Goal: Task Accomplishment & Management: Use online tool/utility

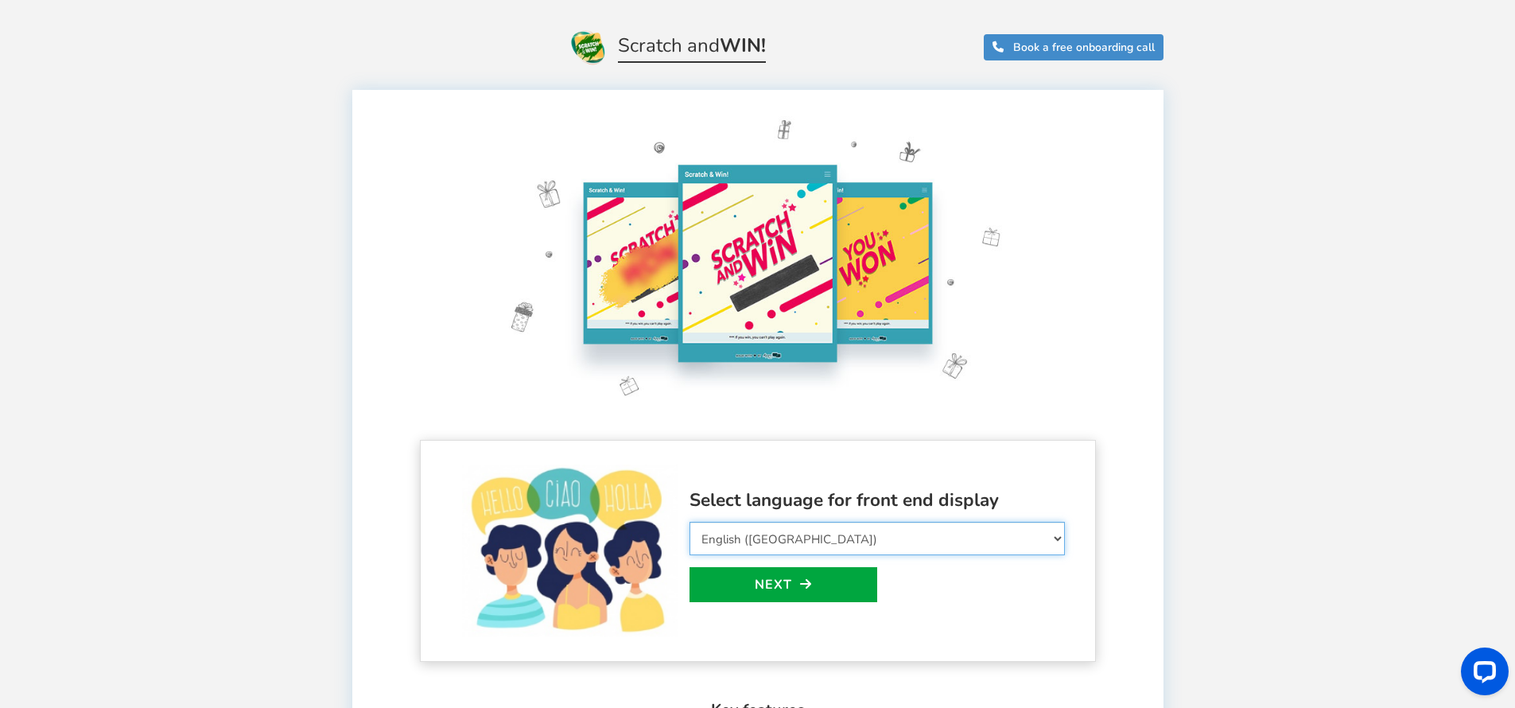
click at [947, 536] on select "Select Language Afrikaans Arabic Azerbaijani Belarusian Bulgarian Bengali Bosni…" at bounding box center [877, 538] width 375 height 33
select select "it_IT"
click at [690, 522] on select "Select Language Afrikaans Arabic Azerbaijani Belarusian Bulgarian Bengali Bosni…" at bounding box center [877, 538] width 375 height 33
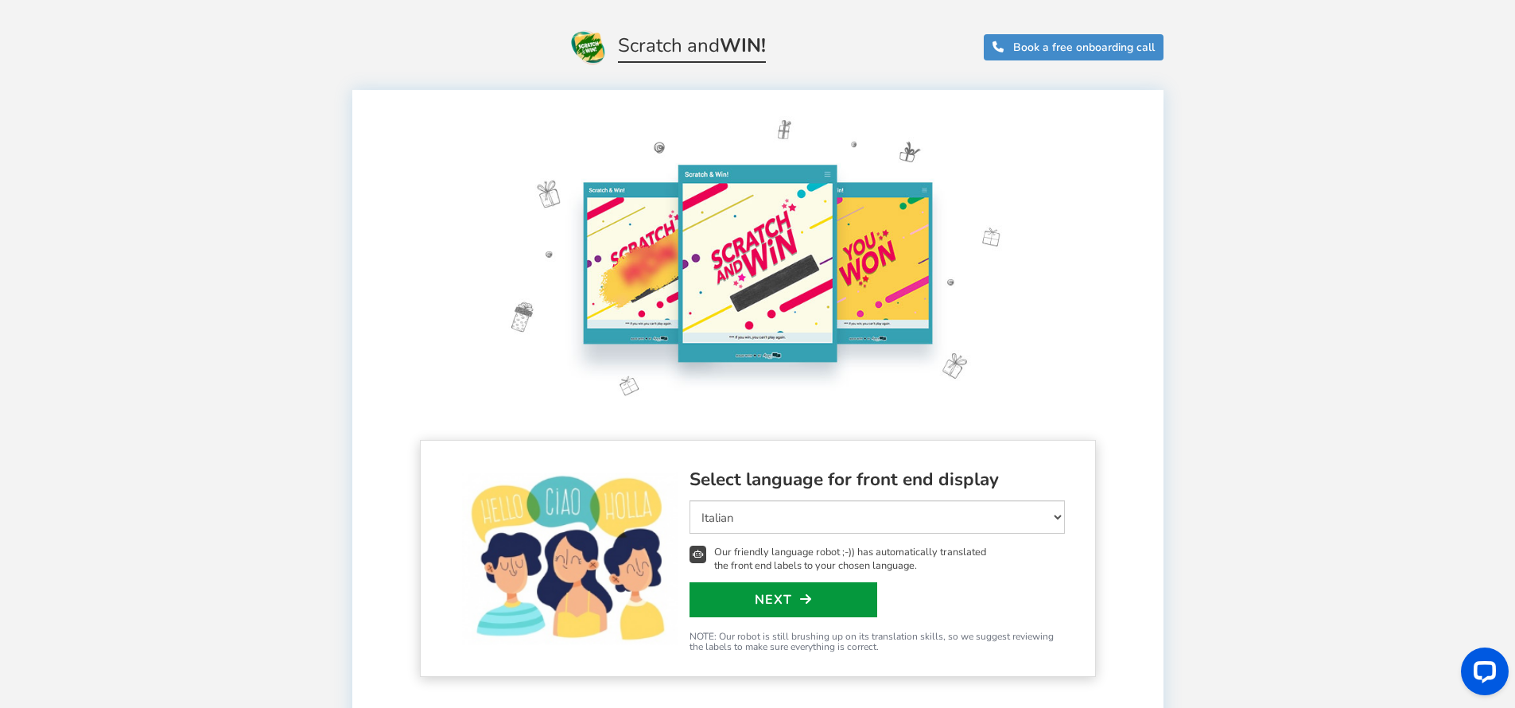
click at [777, 597] on link "Next" at bounding box center [784, 599] width 188 height 35
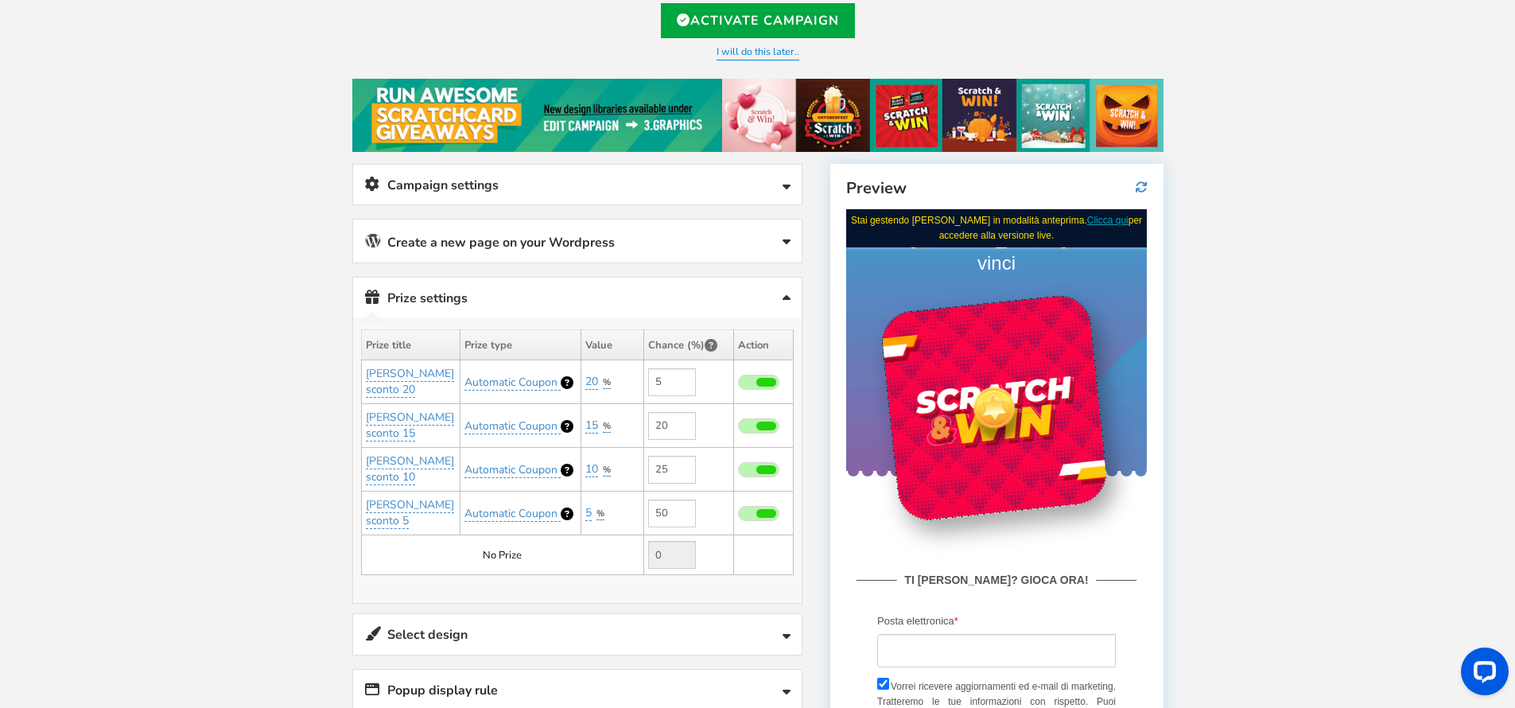
click at [732, 202] on link "Campaign settings" at bounding box center [577, 185] width 449 height 41
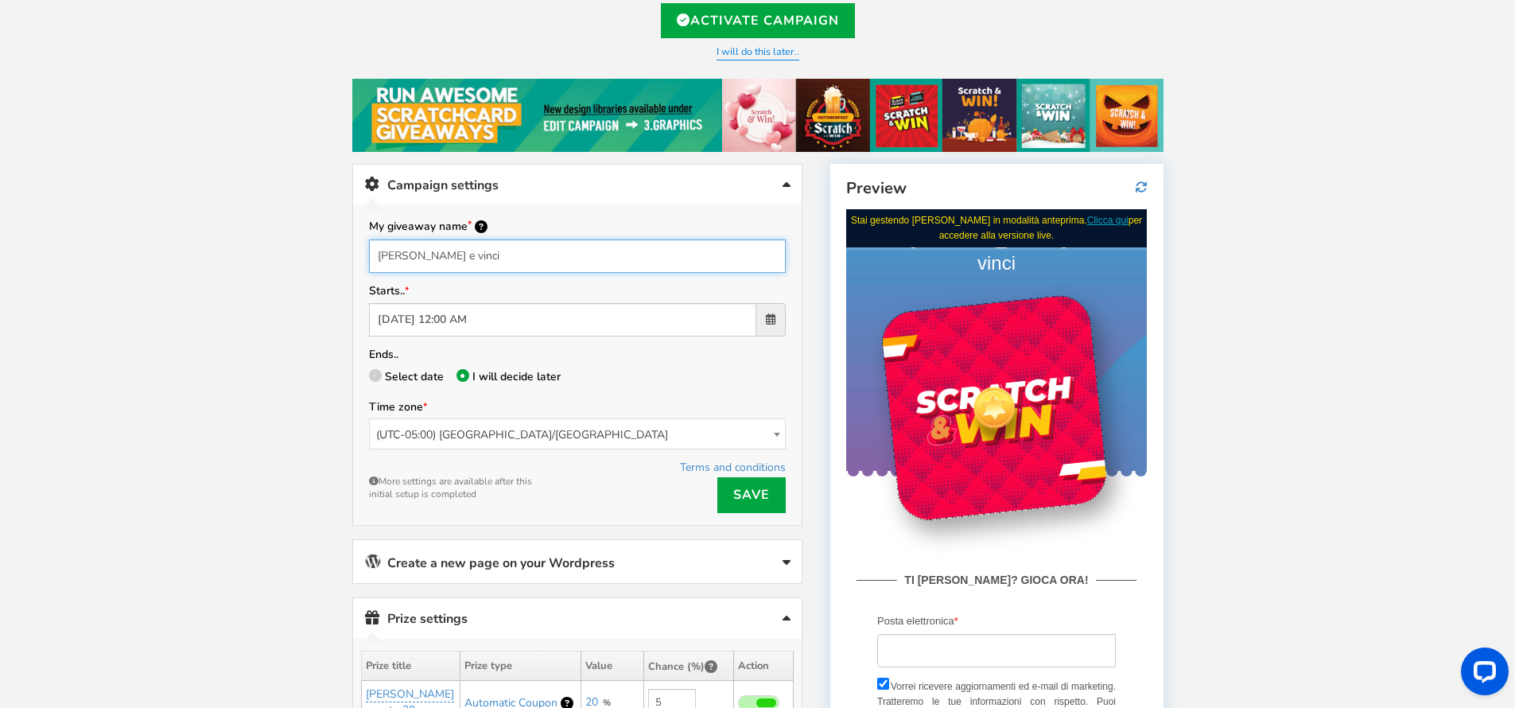
click at [733, 258] on input "Gratta e vinci" at bounding box center [577, 255] width 417 height 33
click at [649, 433] on span "(UTC-05:00) America/Chicago" at bounding box center [577, 434] width 415 height 31
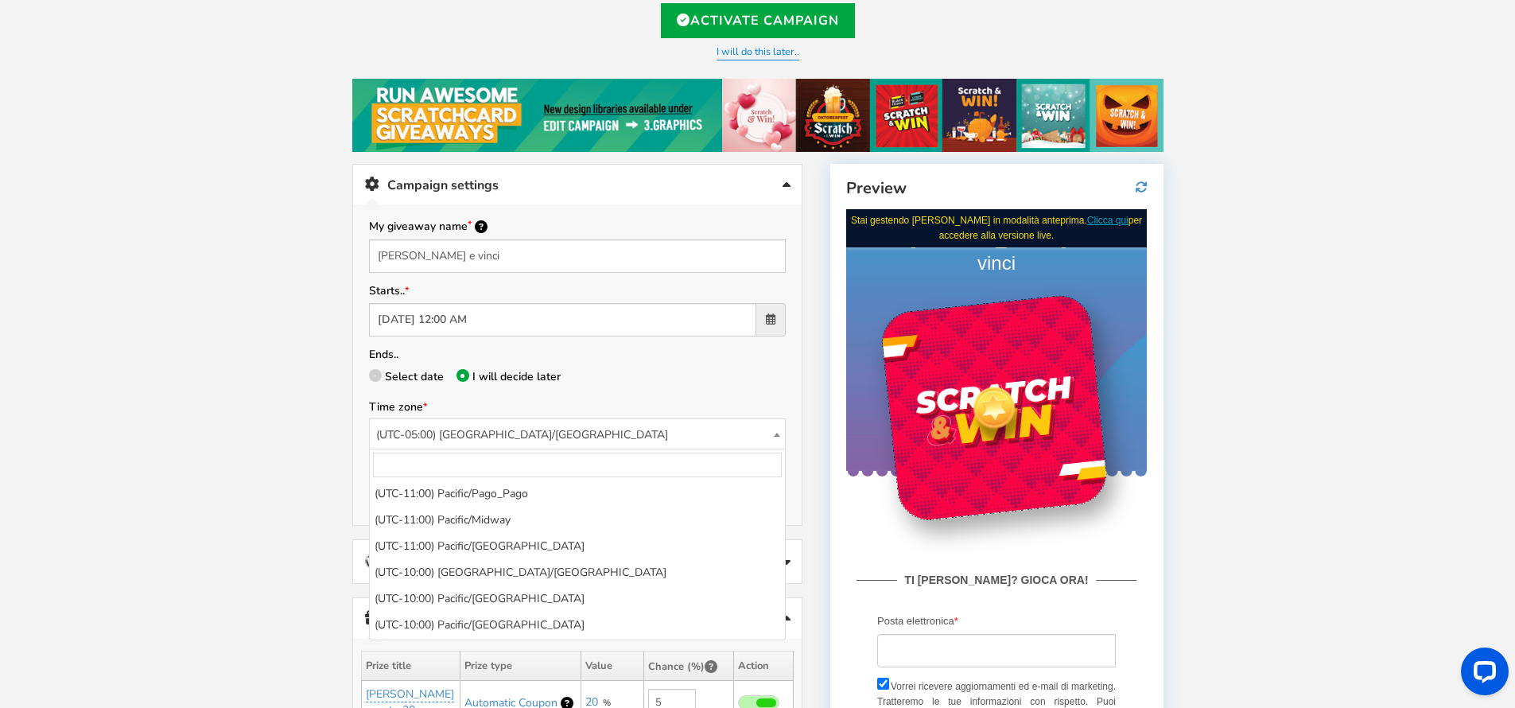
scroll to position [1260, 0]
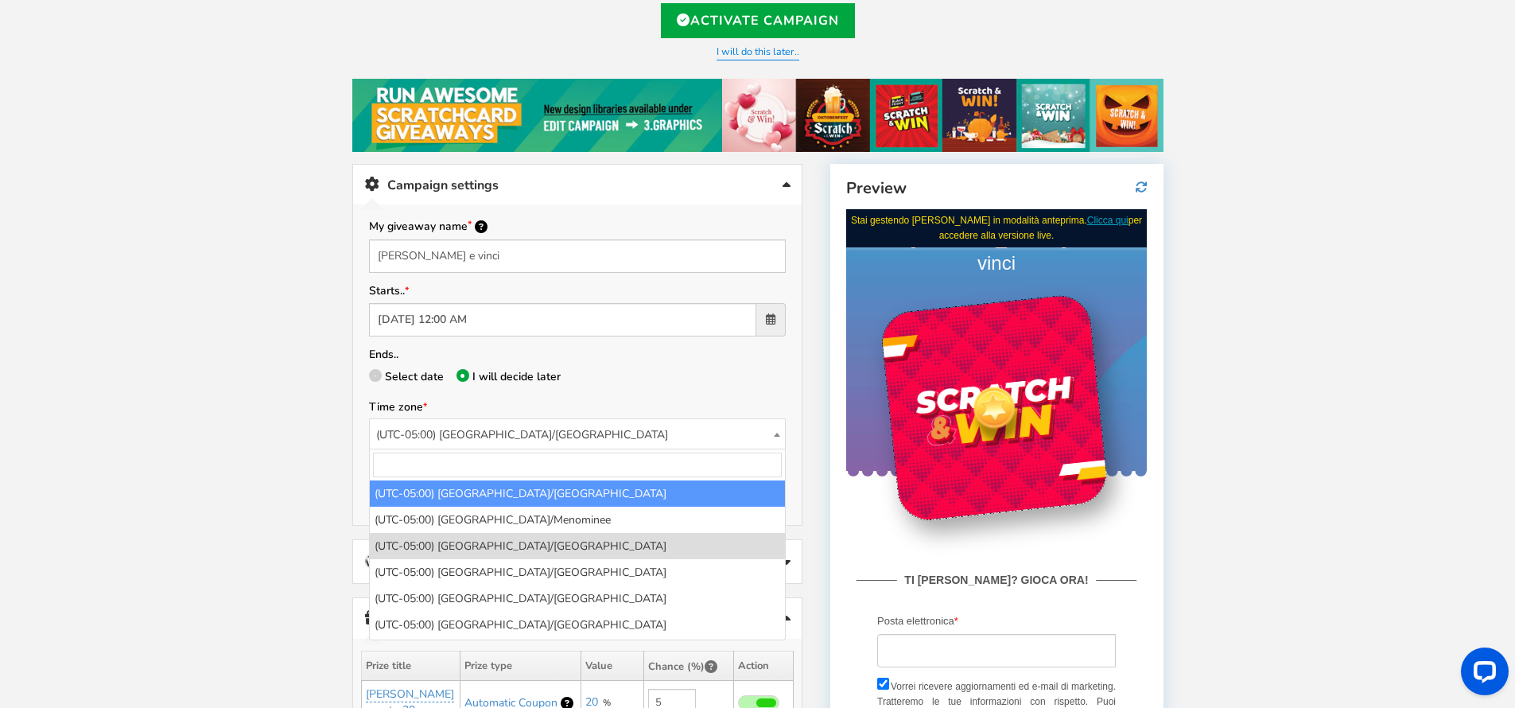
click at [628, 463] on input "search" at bounding box center [577, 465] width 409 height 25
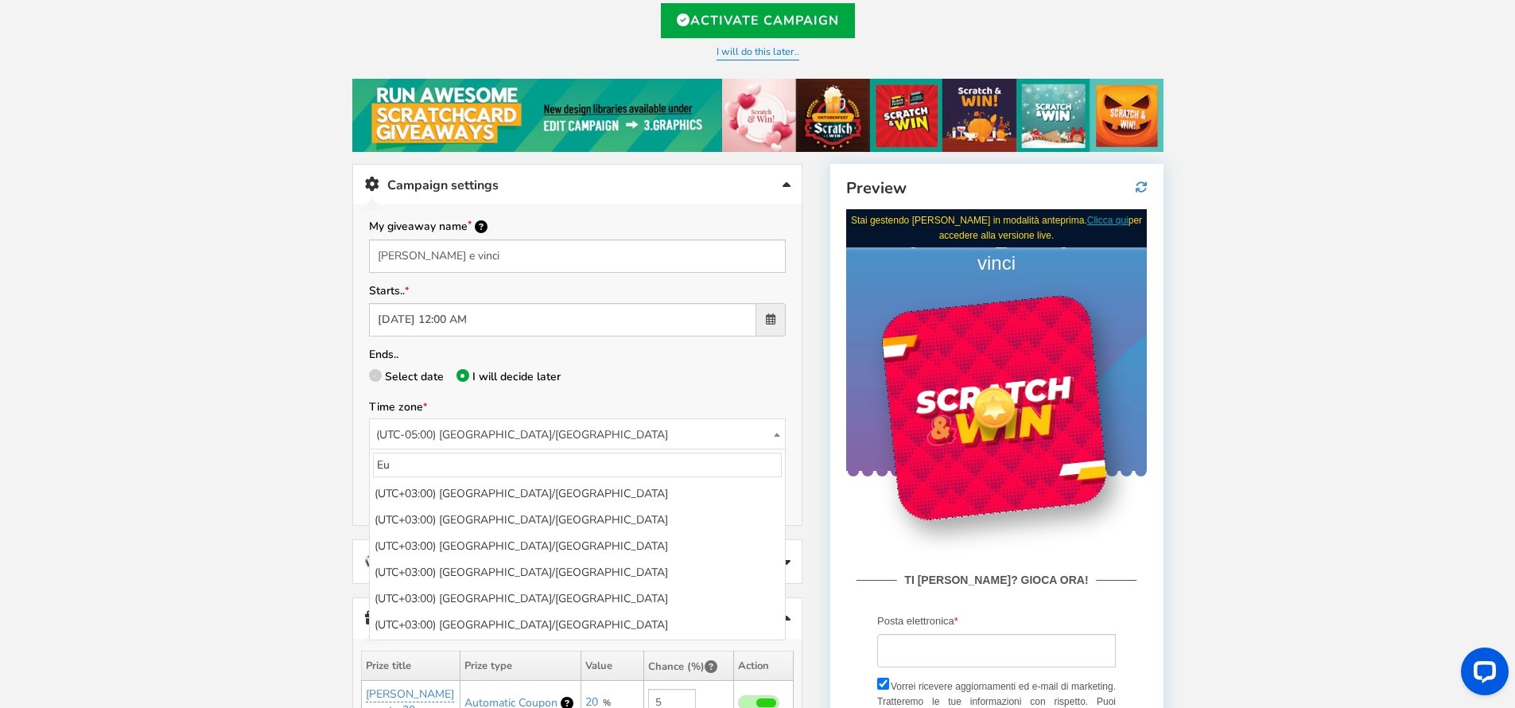
type input "E"
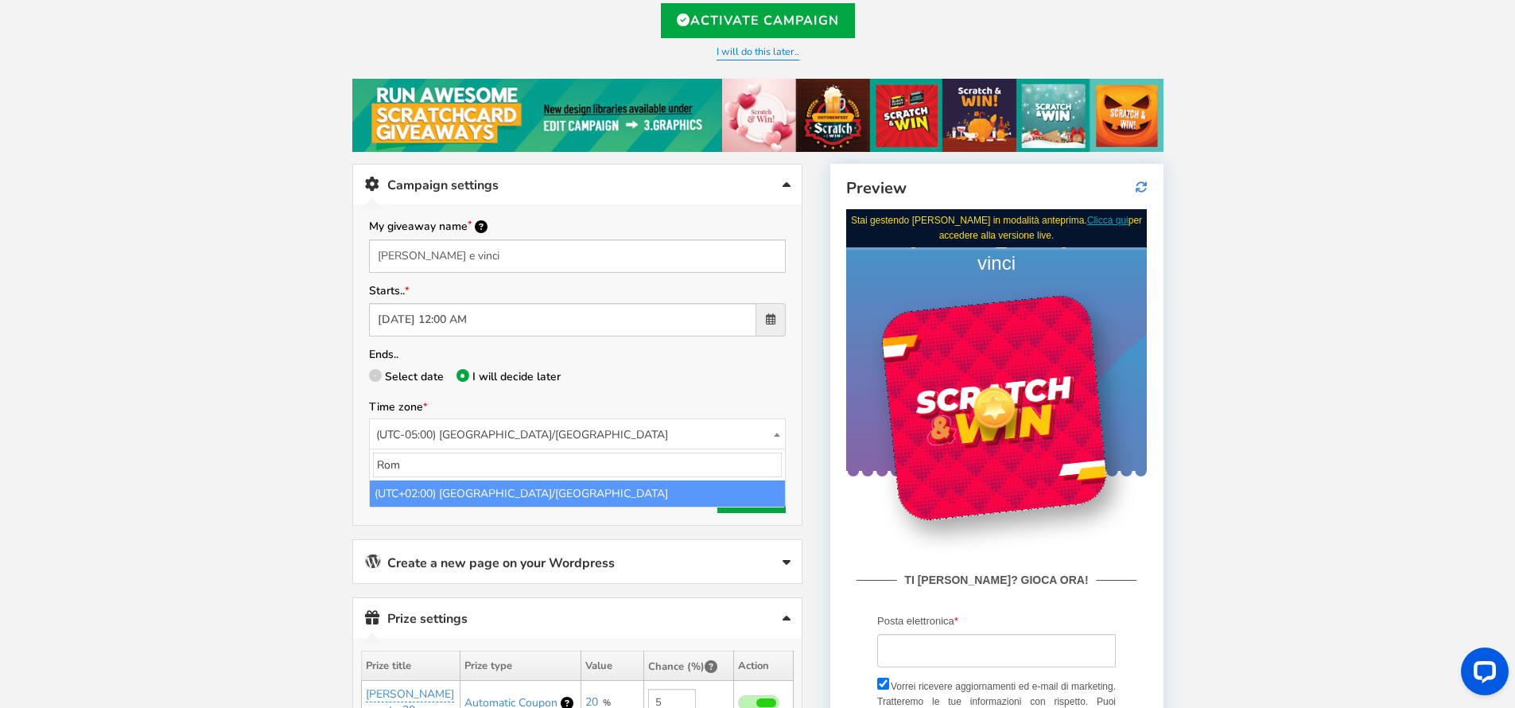
scroll to position [0, 0]
type input "Rome"
select select "Europe/Rome"
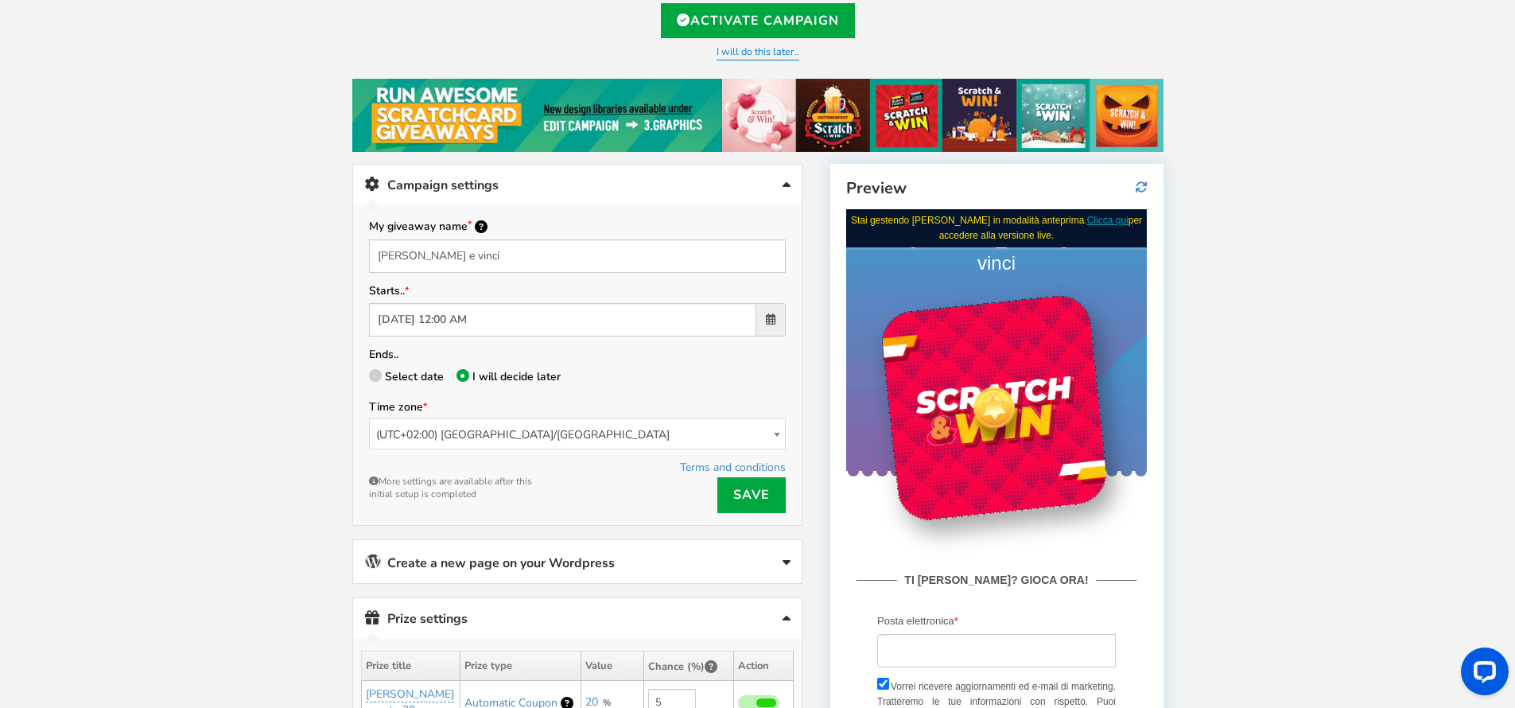
click at [639, 387] on p "Select date I will decide later" at bounding box center [577, 378] width 417 height 22
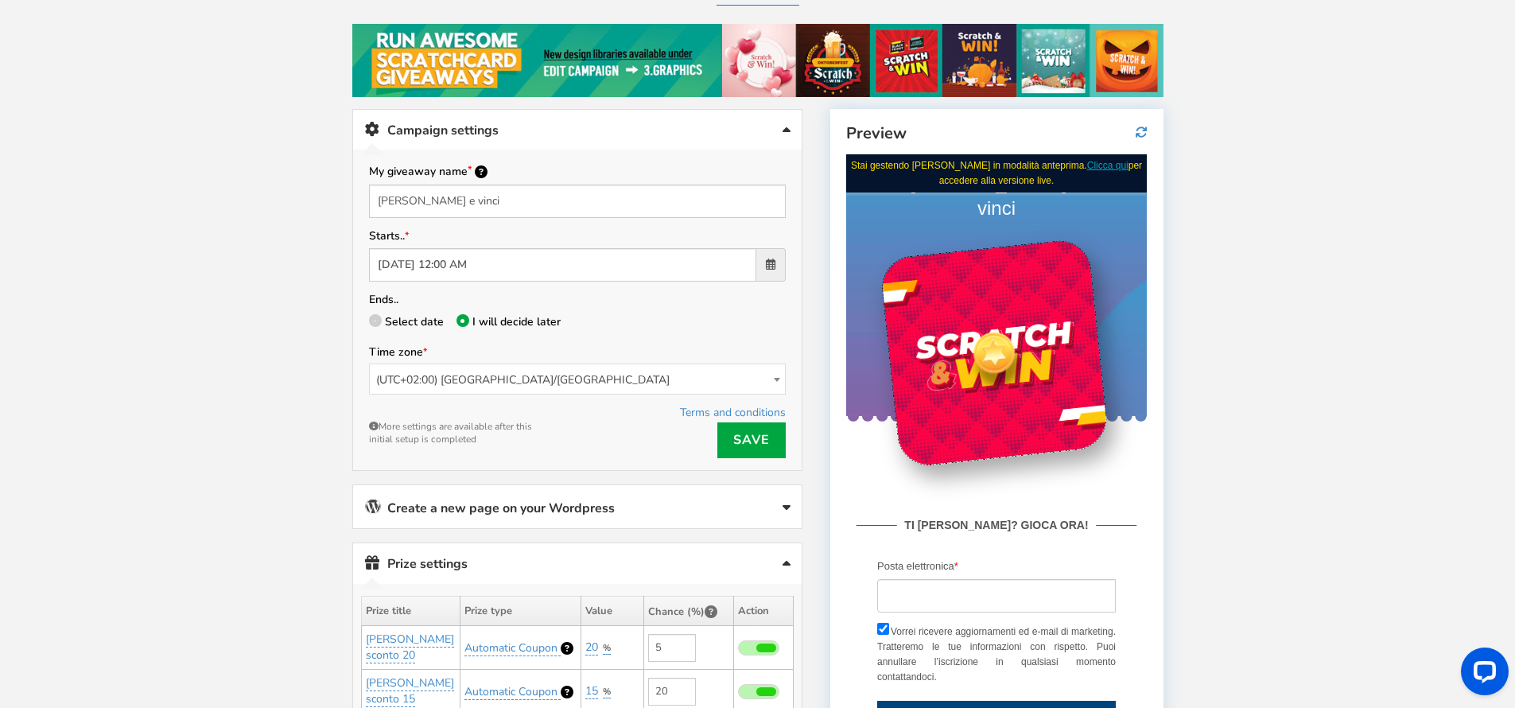
scroll to position [353, 0]
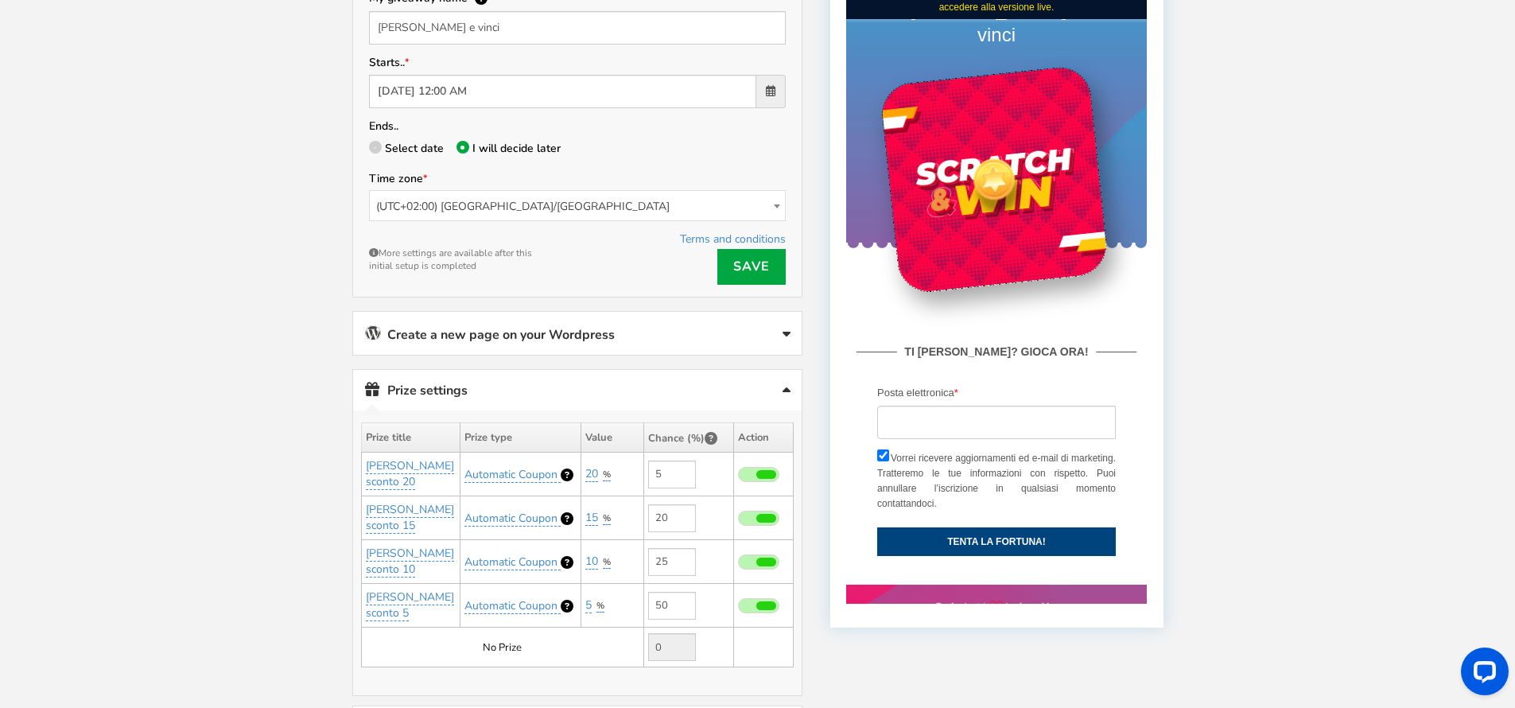
click at [659, 322] on link "Create a new page on your Wordpress" at bounding box center [577, 333] width 449 height 43
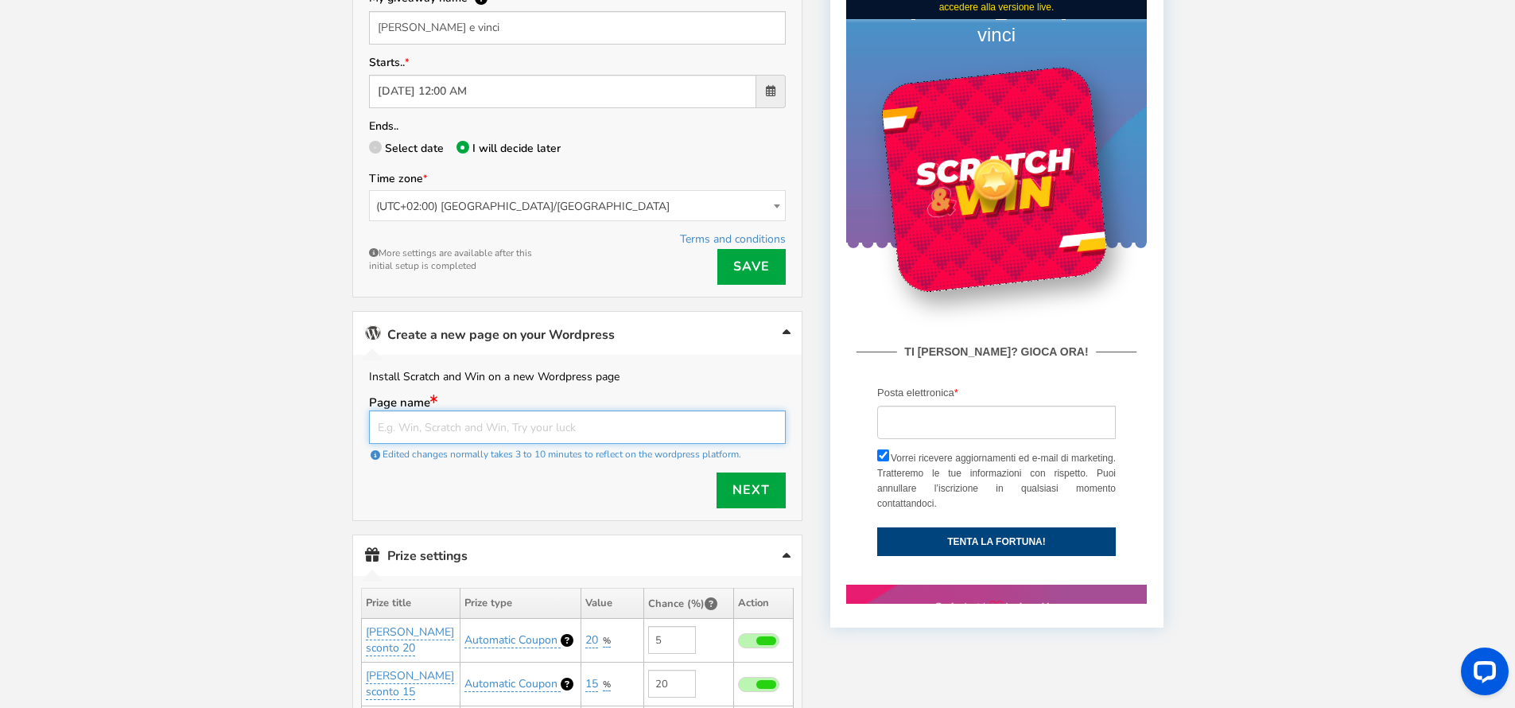
click at [616, 422] on input "text" at bounding box center [577, 426] width 417 height 33
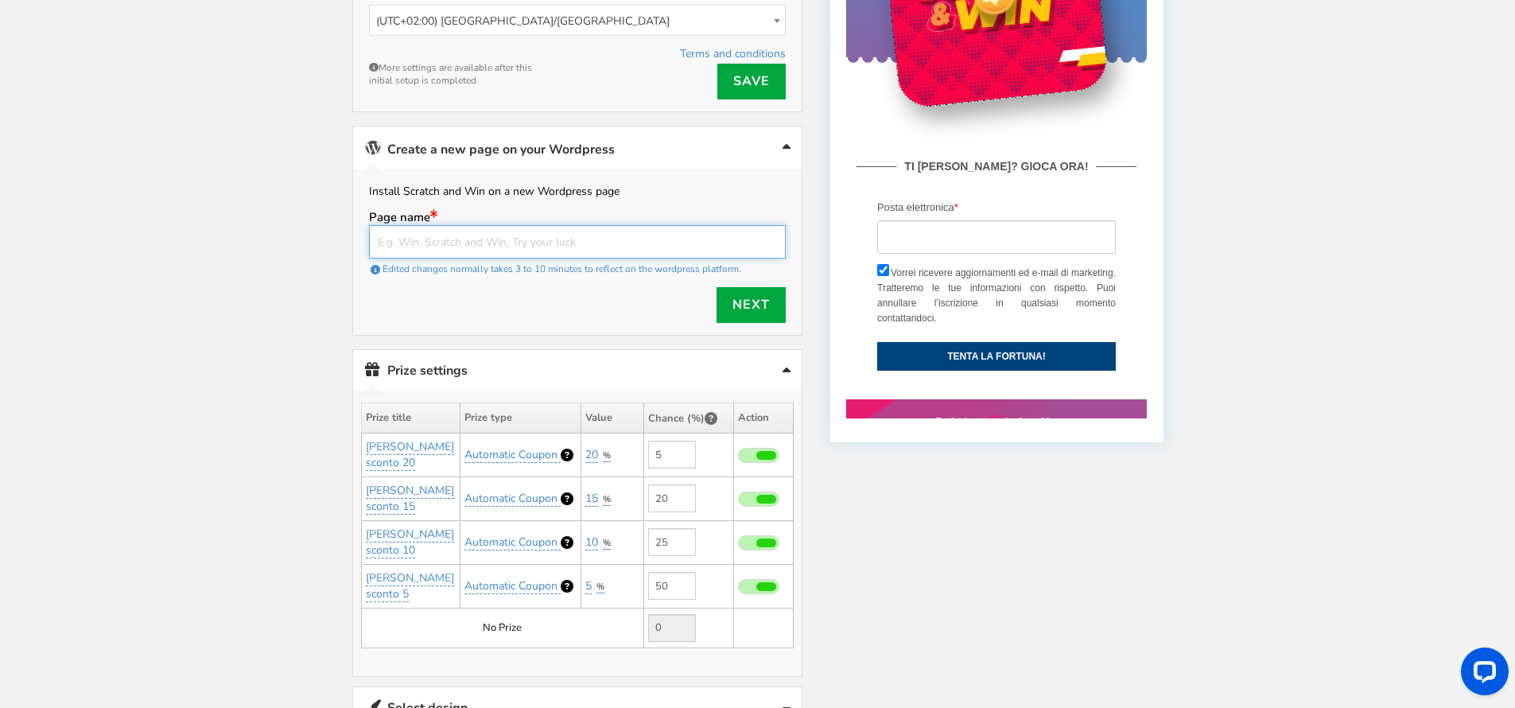
scroll to position [581, 0]
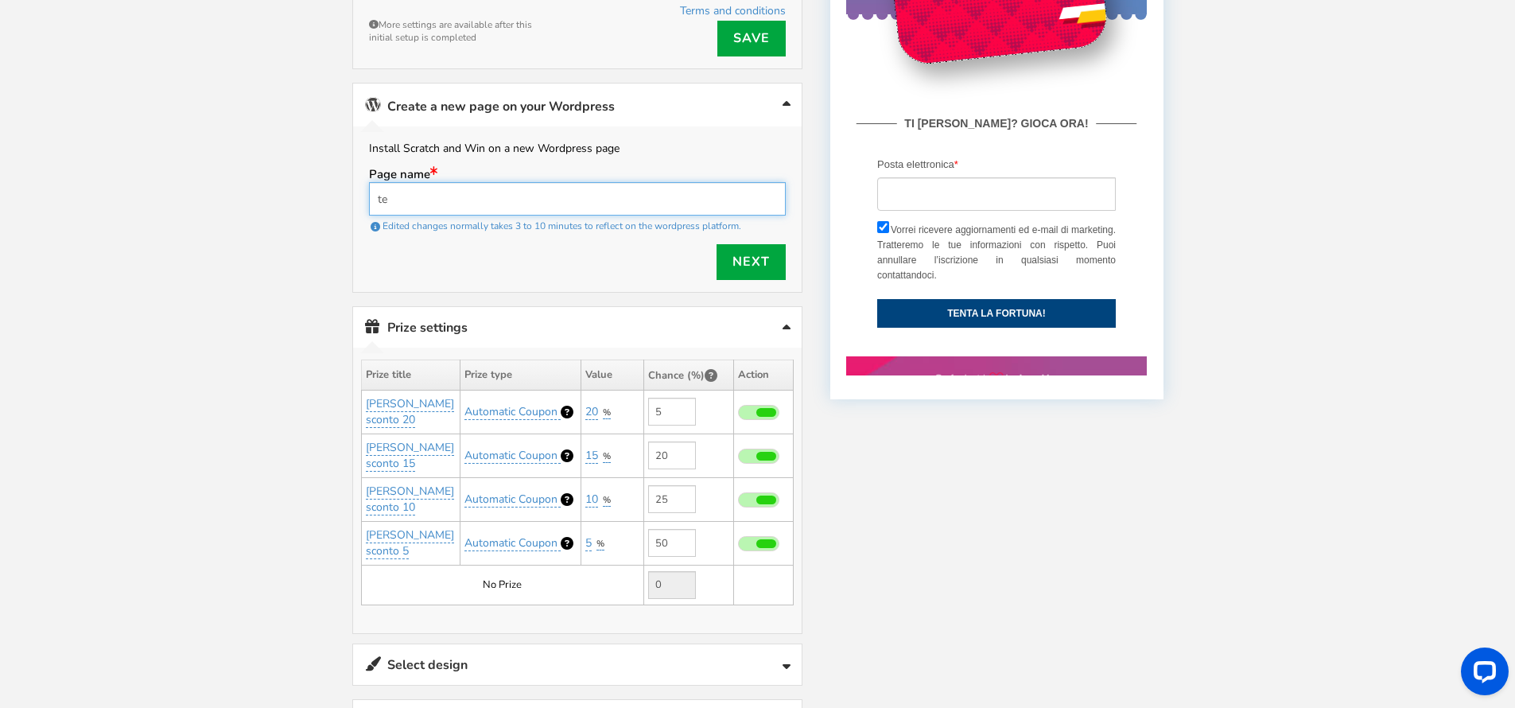
type input "t"
click at [268, 365] on div "Welcome to Scratch and WIN! Select language for front end display Select Langua…" at bounding box center [757, 285] width 1515 height 1600
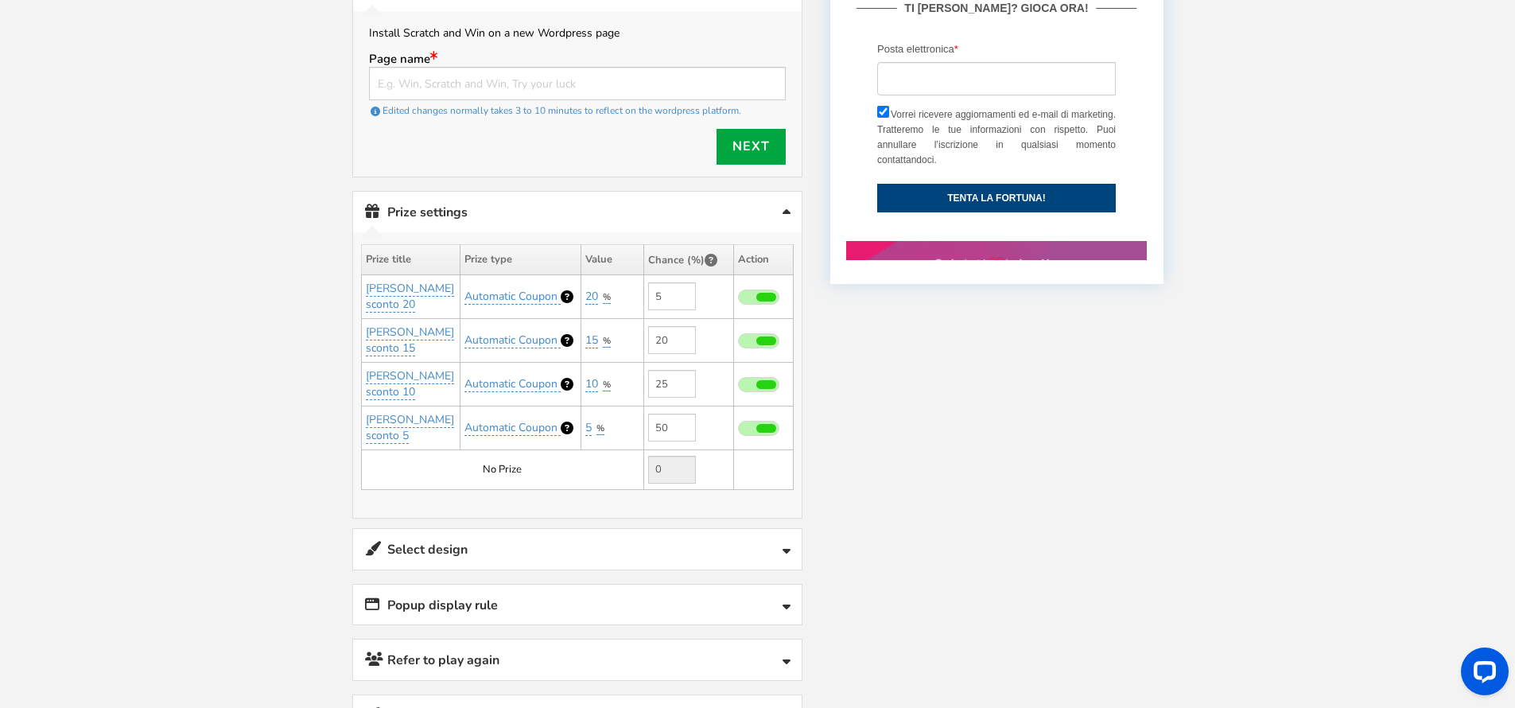
scroll to position [870, 0]
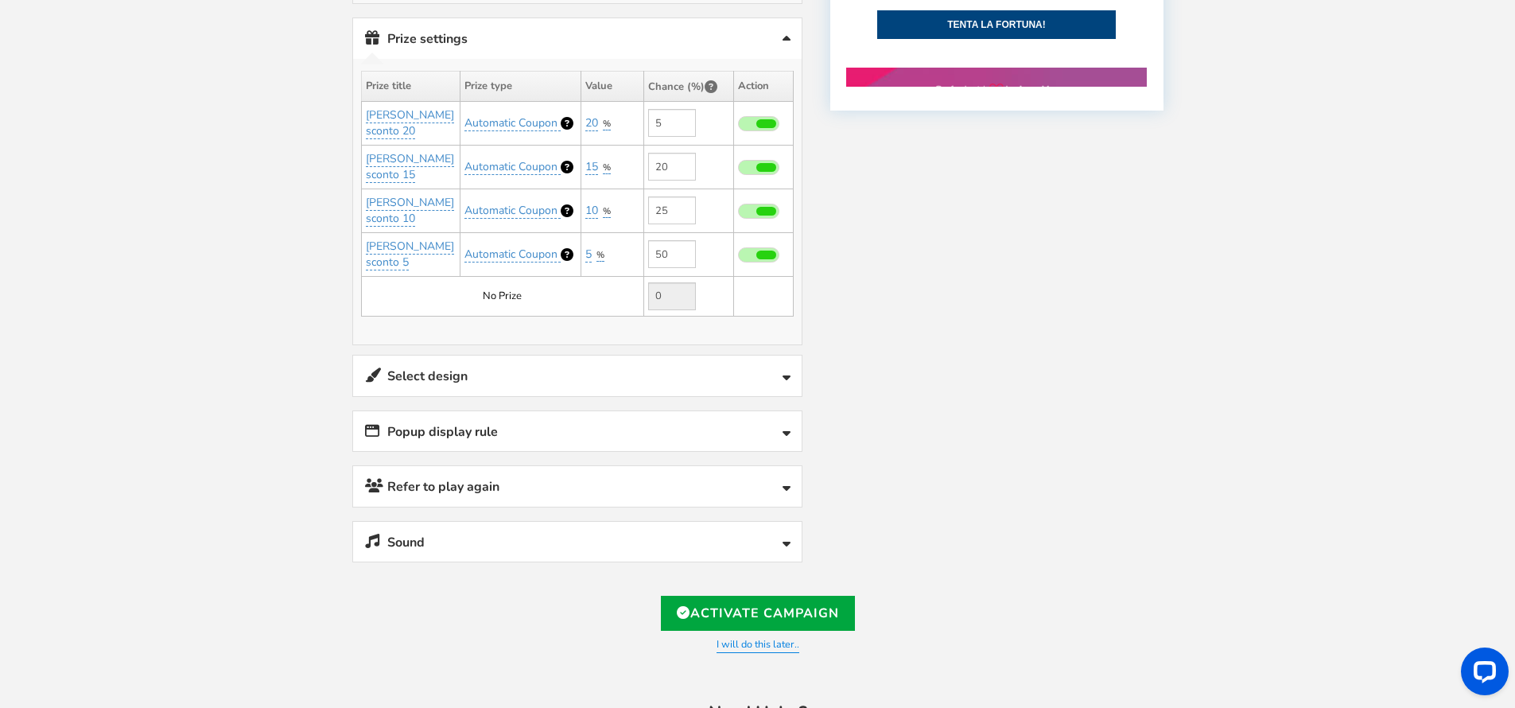
click at [485, 367] on link "Select design" at bounding box center [577, 376] width 449 height 41
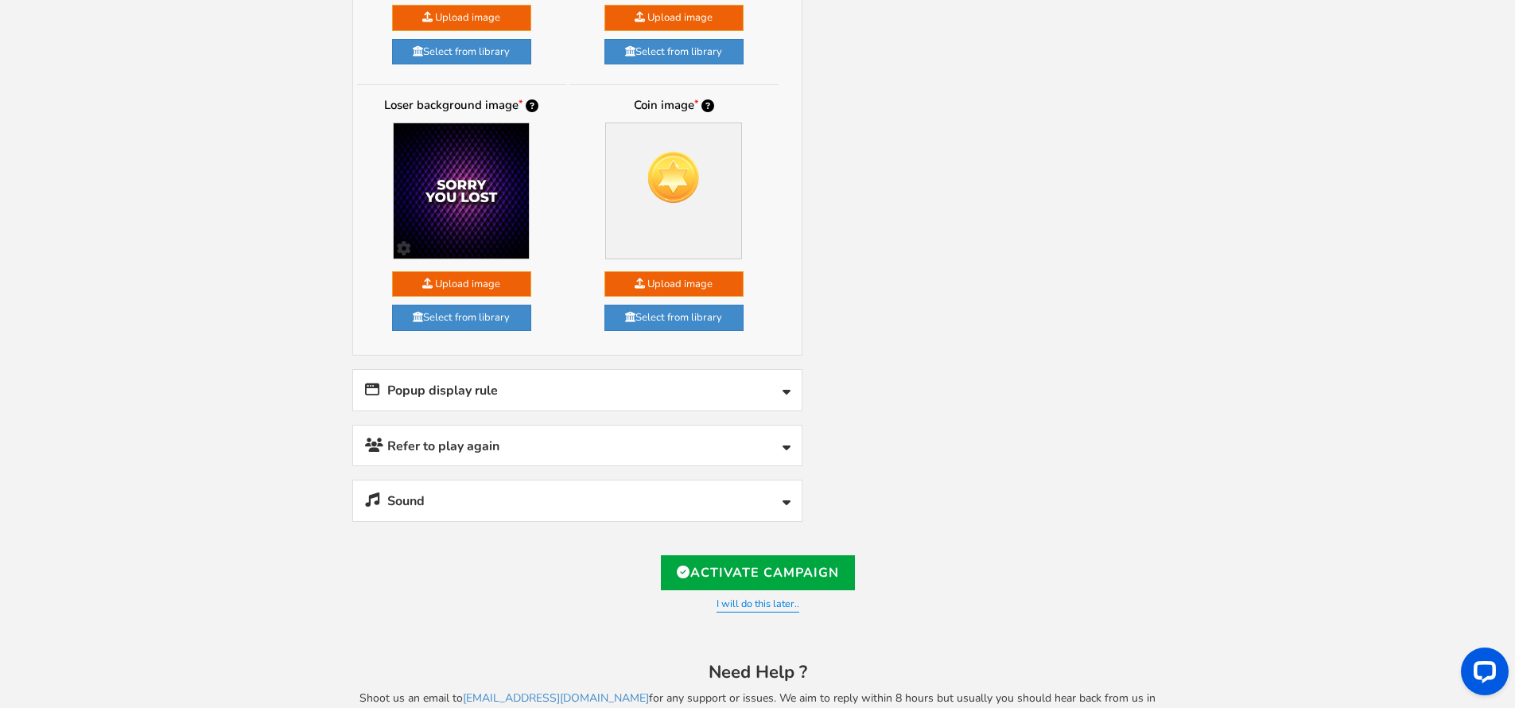
scroll to position [1479, 0]
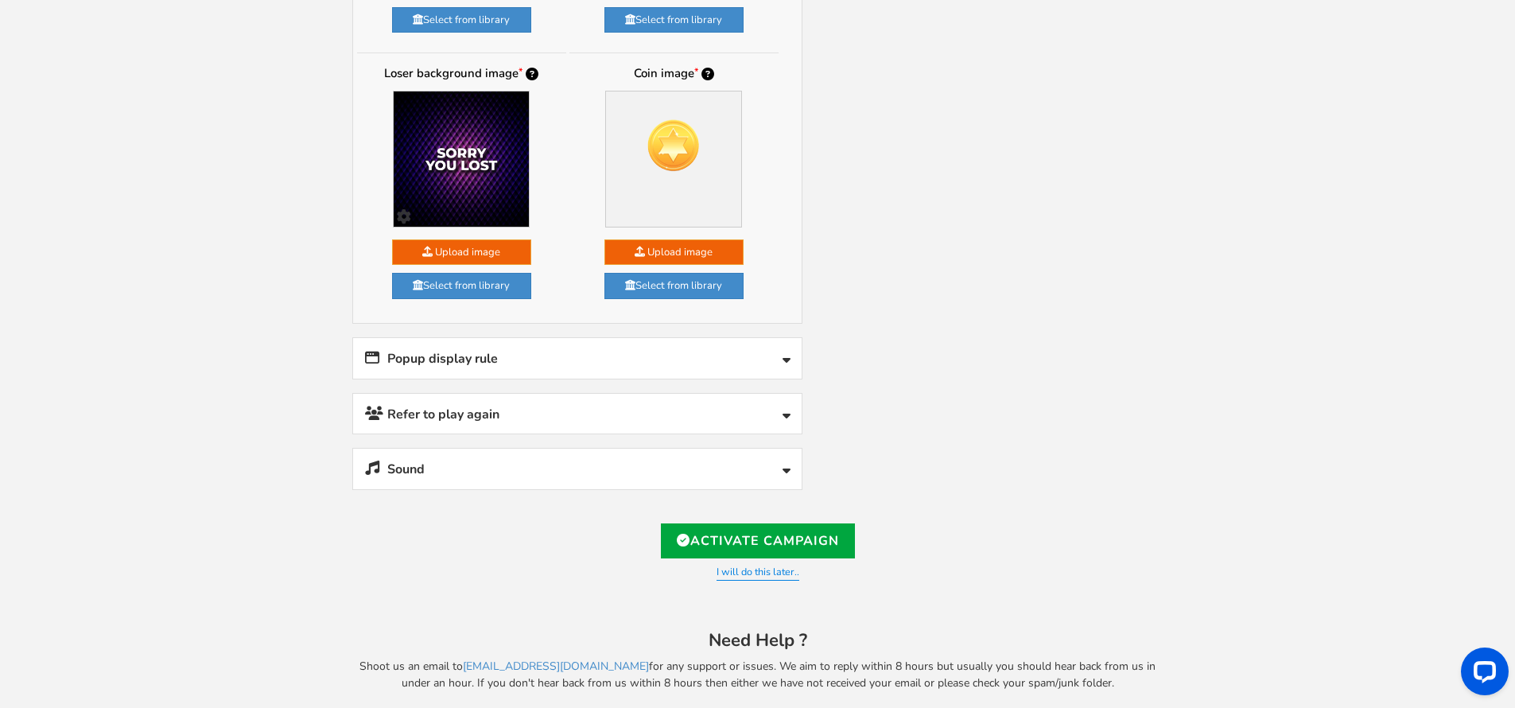
click at [617, 338] on link "Popup display rule" at bounding box center [577, 358] width 449 height 41
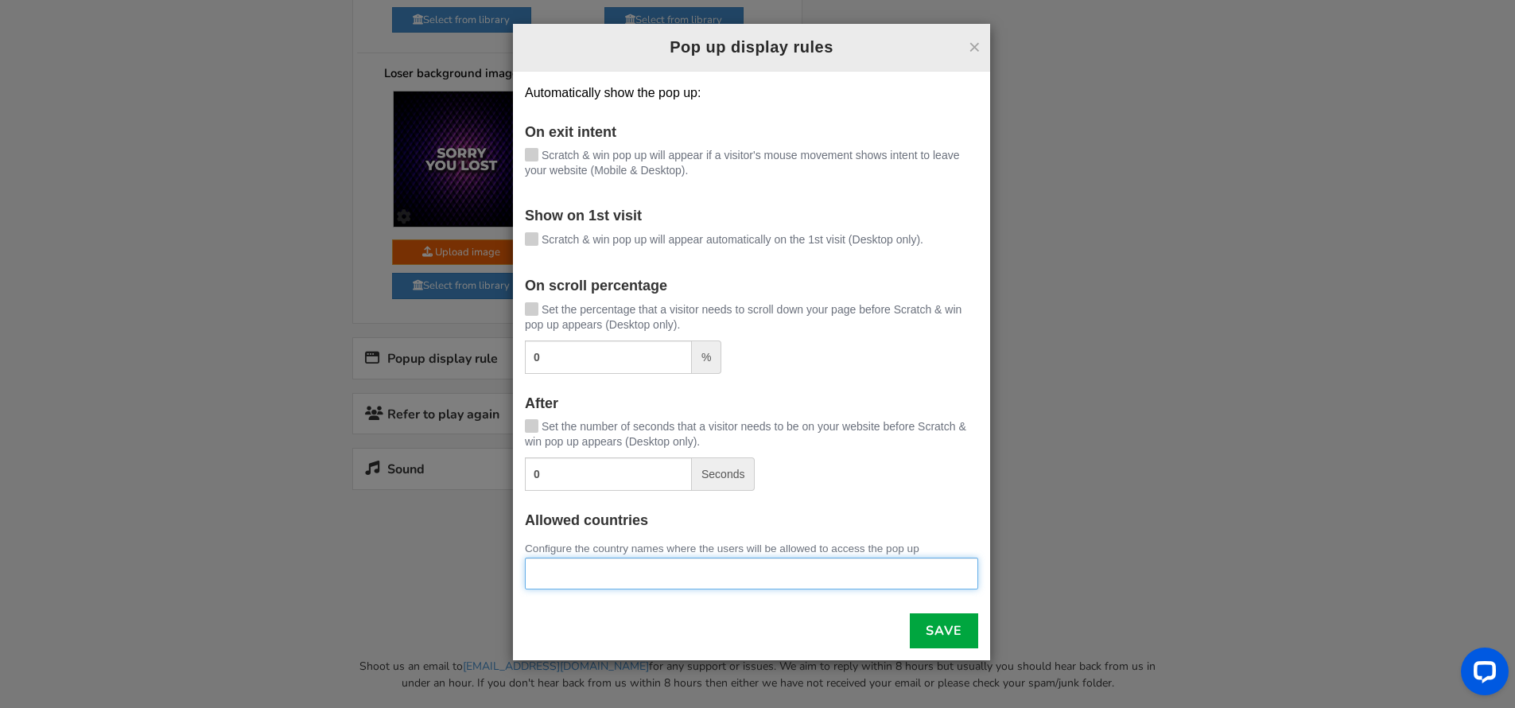
click at [613, 581] on ul at bounding box center [752, 570] width 452 height 25
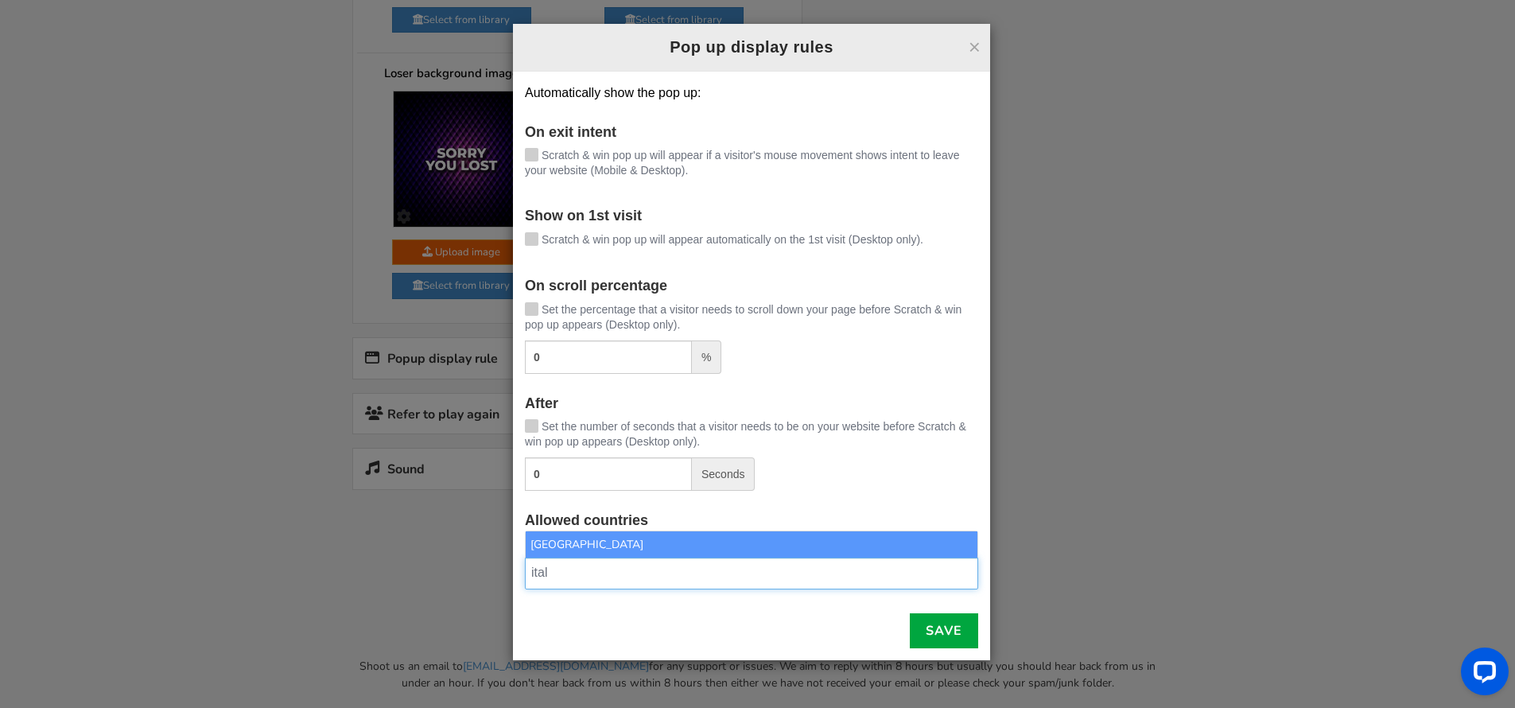
type input "ital"
select select "IT"
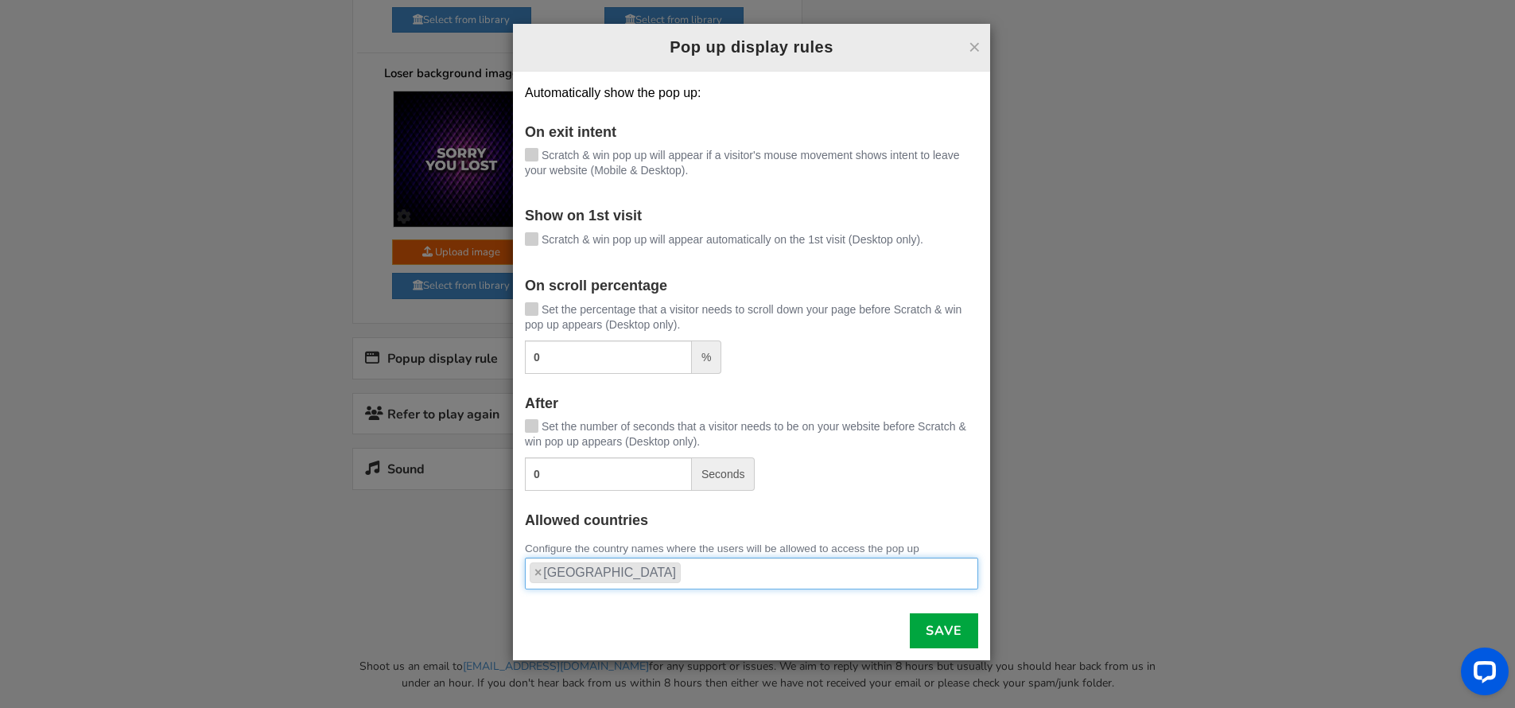
scroll to position [1412, 0]
click at [527, 245] on span at bounding box center [532, 239] width 14 height 14
click at [509, 245] on input "Scratch & win pop up will appear automatically on the 1st visit (Desktop only)." at bounding box center [509, 240] width 0 height 10
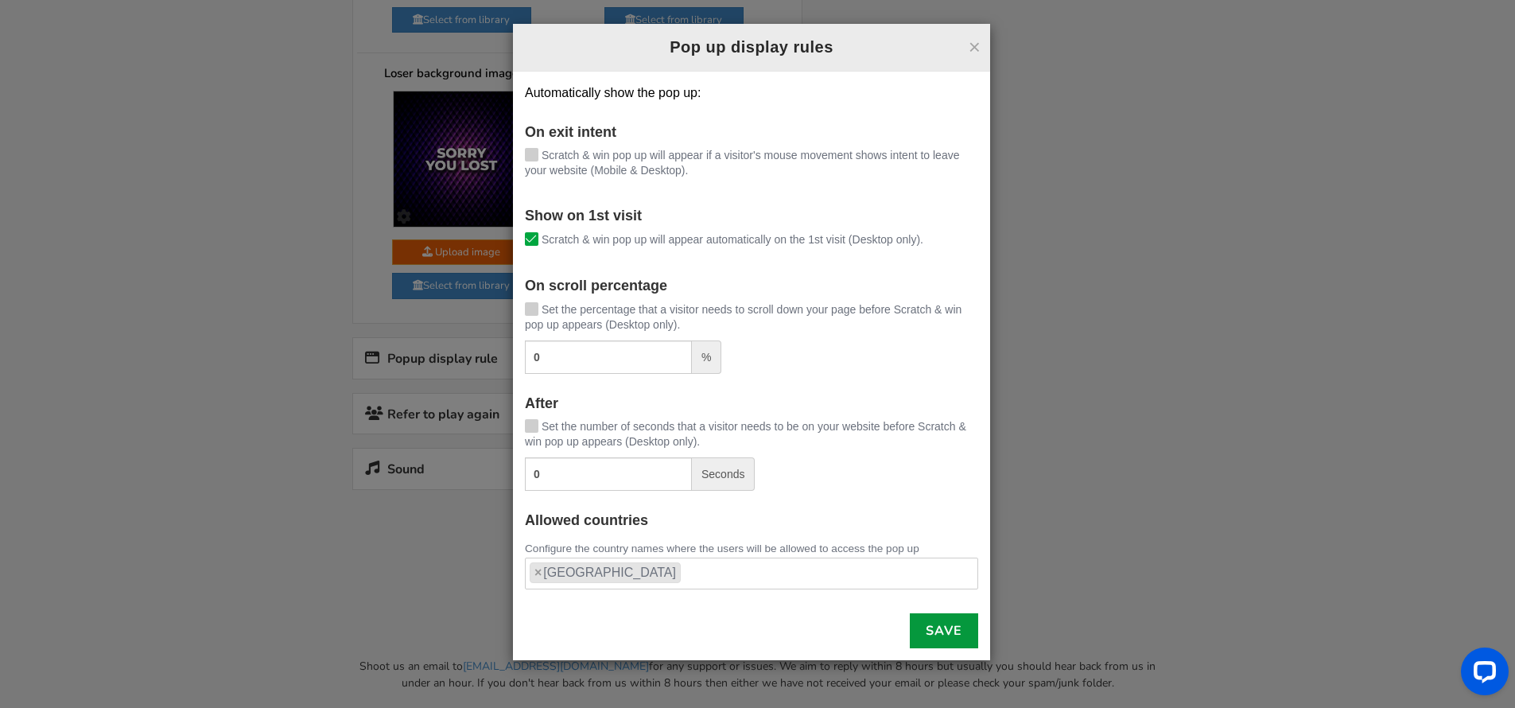
click at [934, 627] on link "Save" at bounding box center [944, 630] width 68 height 35
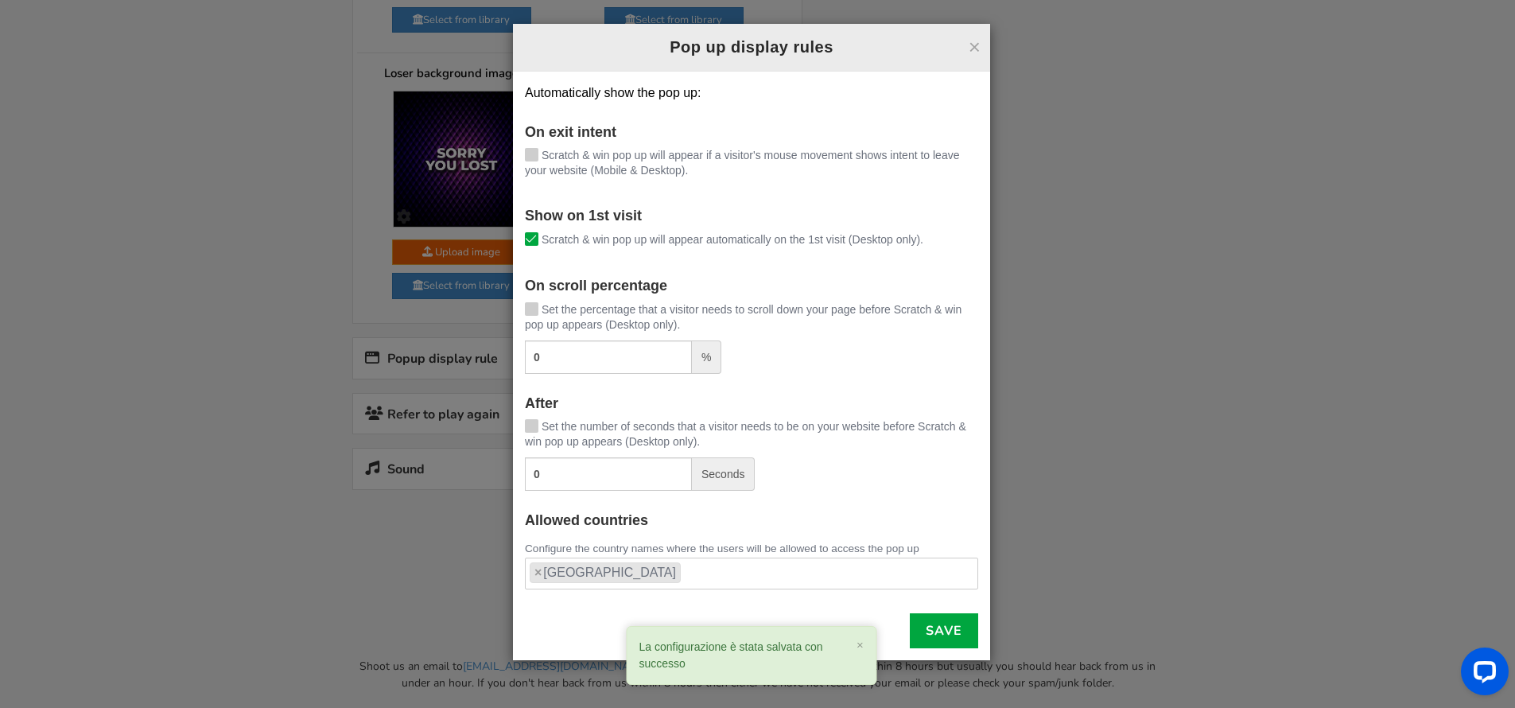
click at [537, 153] on span at bounding box center [532, 155] width 14 height 14
click at [509, 153] on input "Scratch & win pop up will appear if a visitor's mouse movement shows intent to …" at bounding box center [509, 156] width 0 height 10
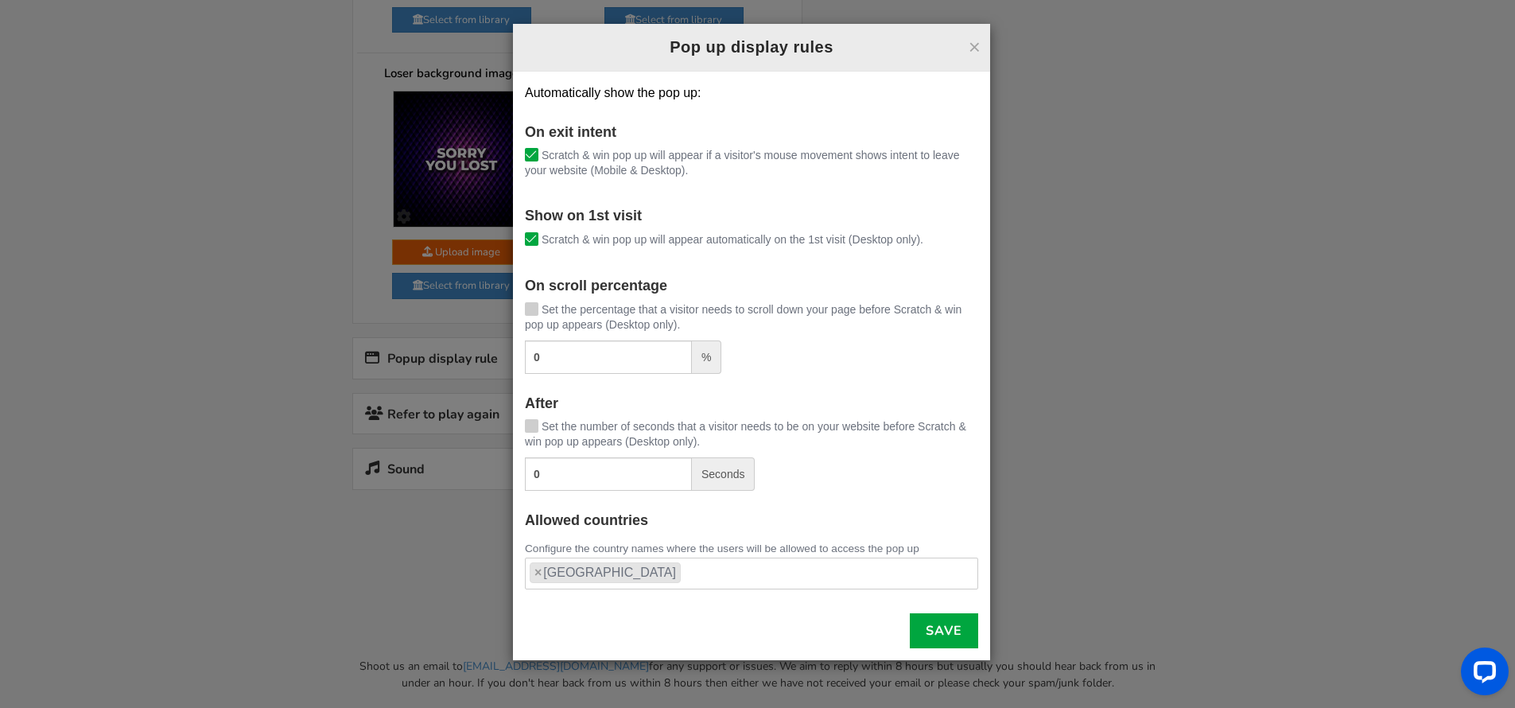
click at [526, 158] on icon at bounding box center [531, 156] width 11 height 12
click at [509, 158] on input "Scratch & win pop up will appear if a visitor's mouse movement shows intent to …" at bounding box center [509, 156] width 0 height 10
click at [945, 630] on link "Save" at bounding box center [944, 630] width 68 height 35
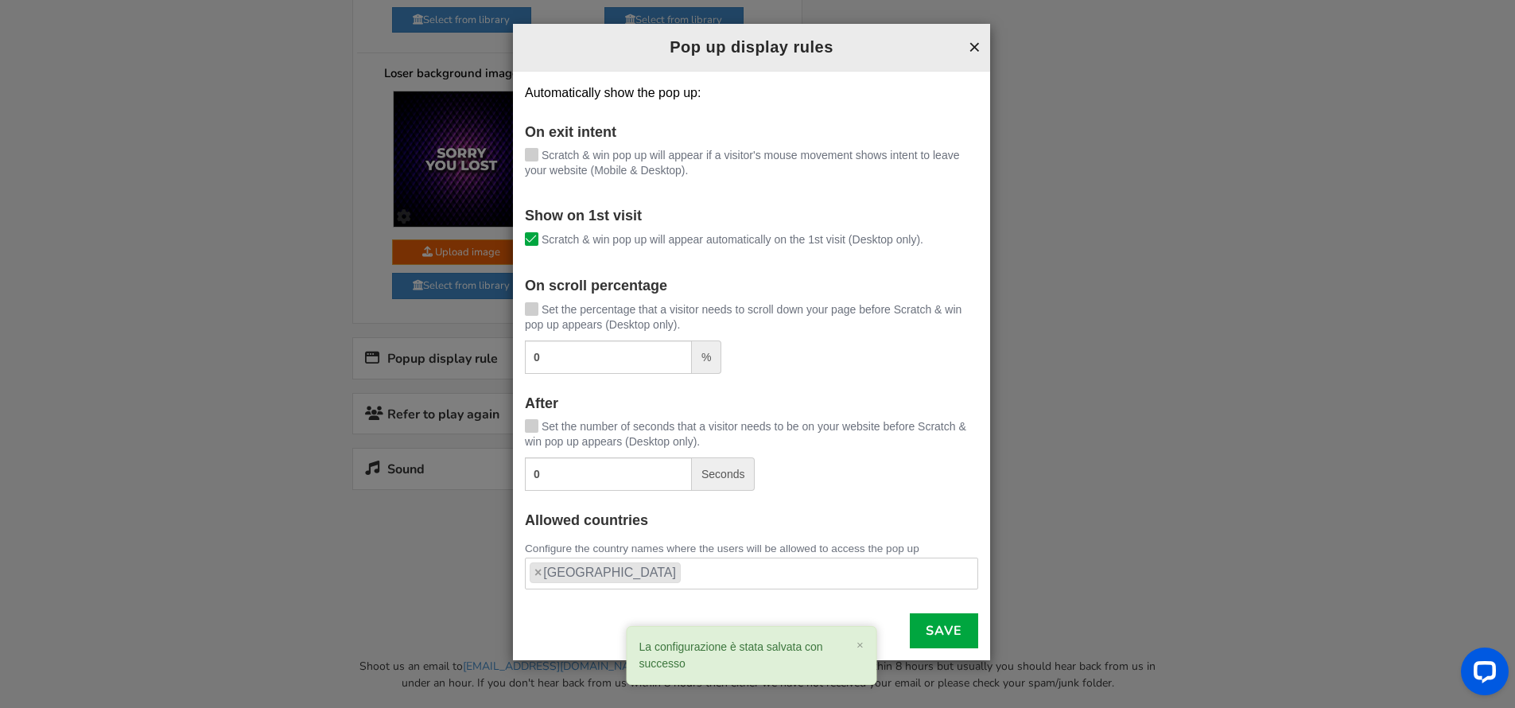
click at [969, 44] on button "×" at bounding box center [975, 47] width 12 height 21
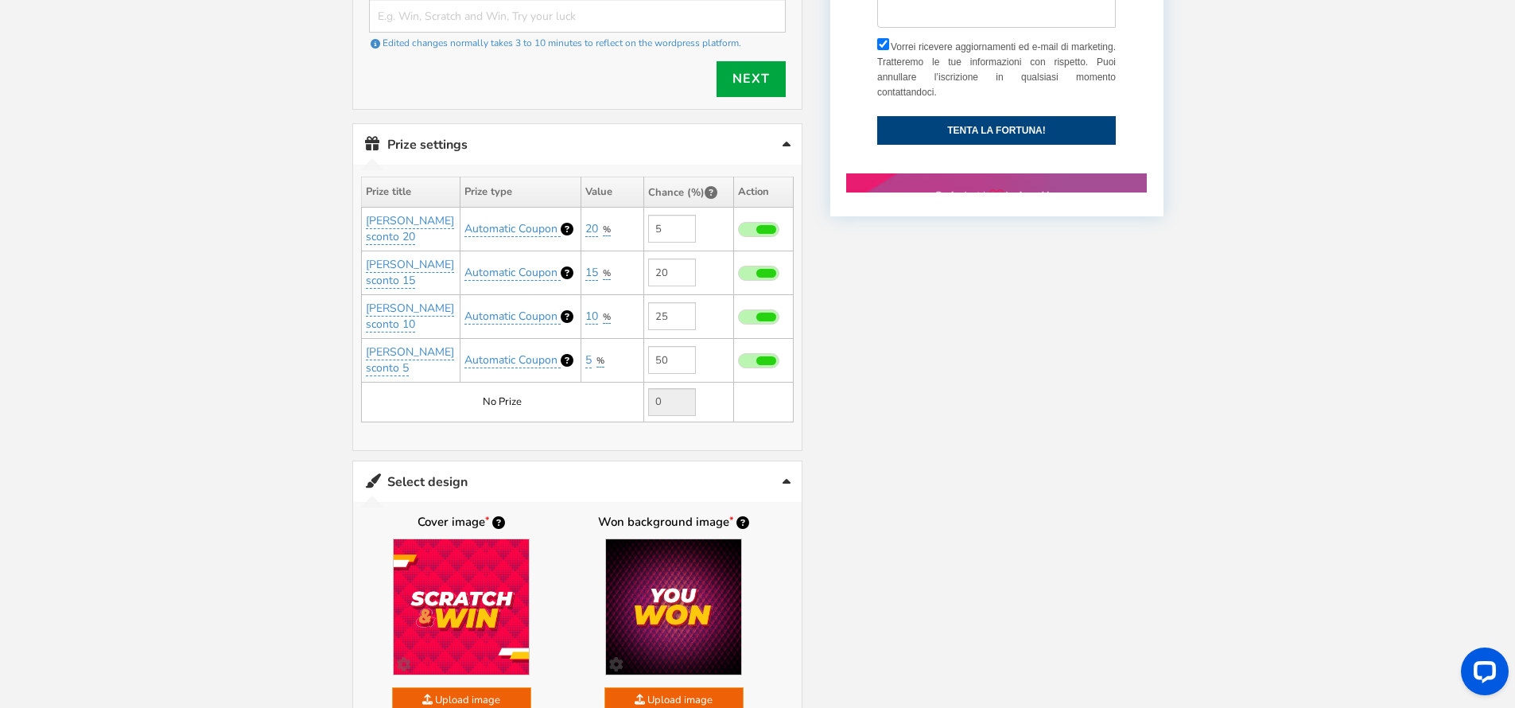
scroll to position [1059, 0]
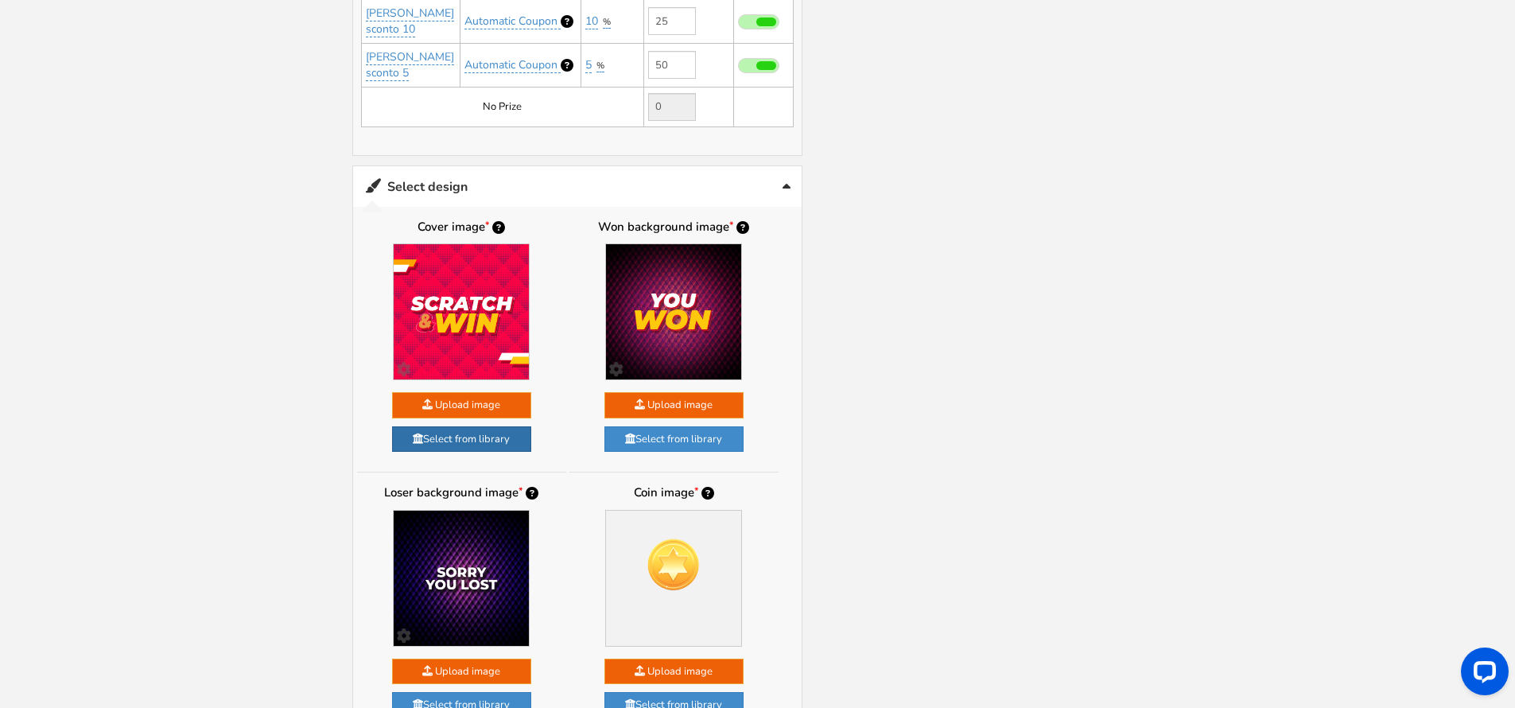
click at [494, 426] on link "Select from library" at bounding box center [461, 439] width 139 height 26
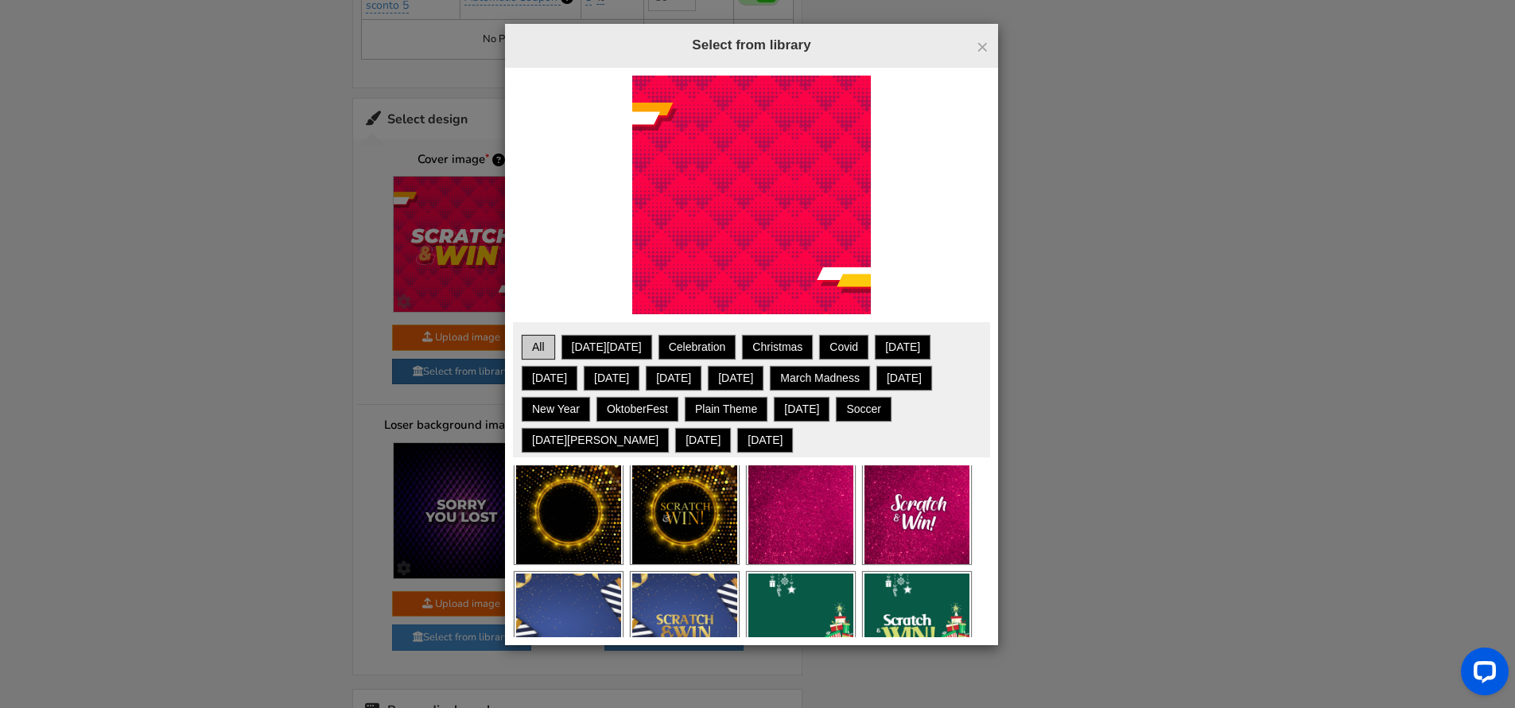
scroll to position [468, 0]
click at [648, 387] on link "Halloween" at bounding box center [673, 378] width 51 height 20
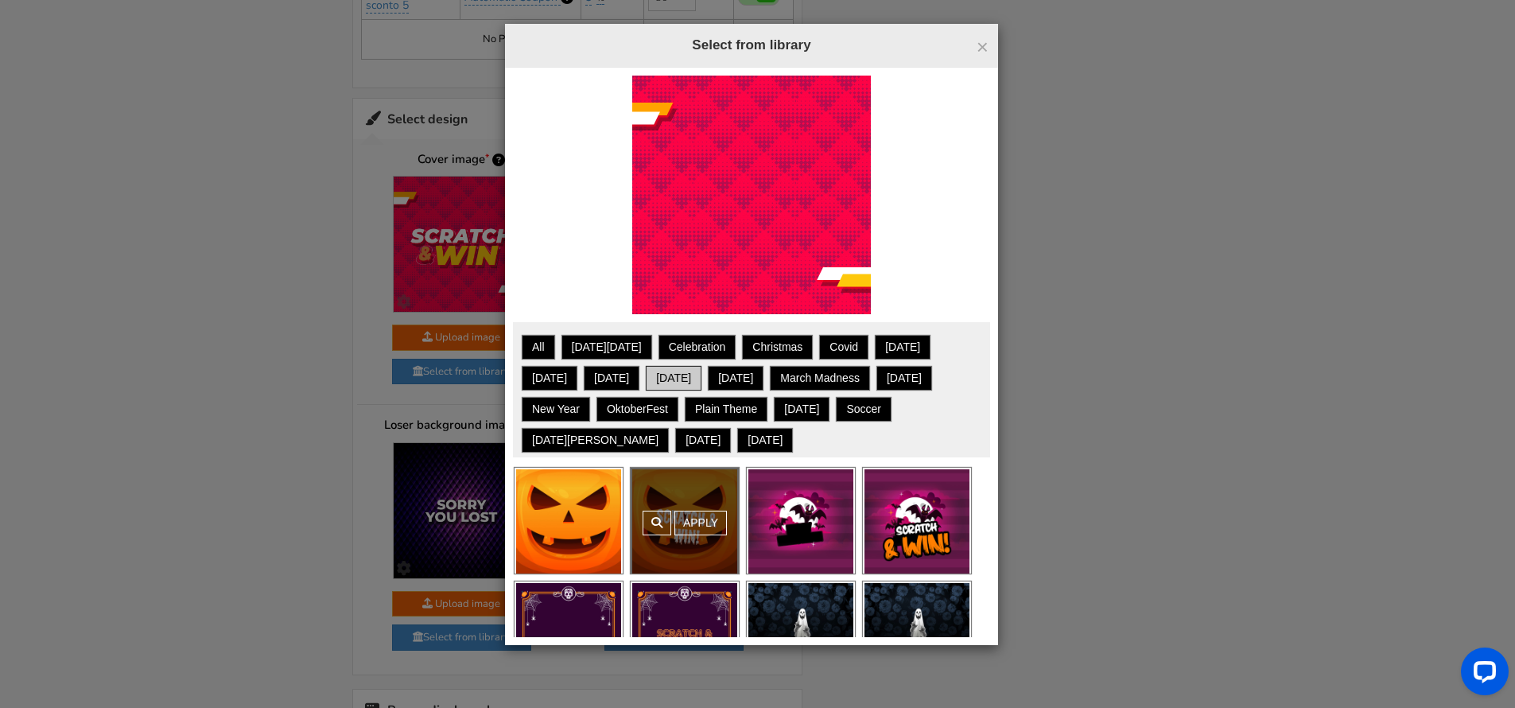
scroll to position [0, 0]
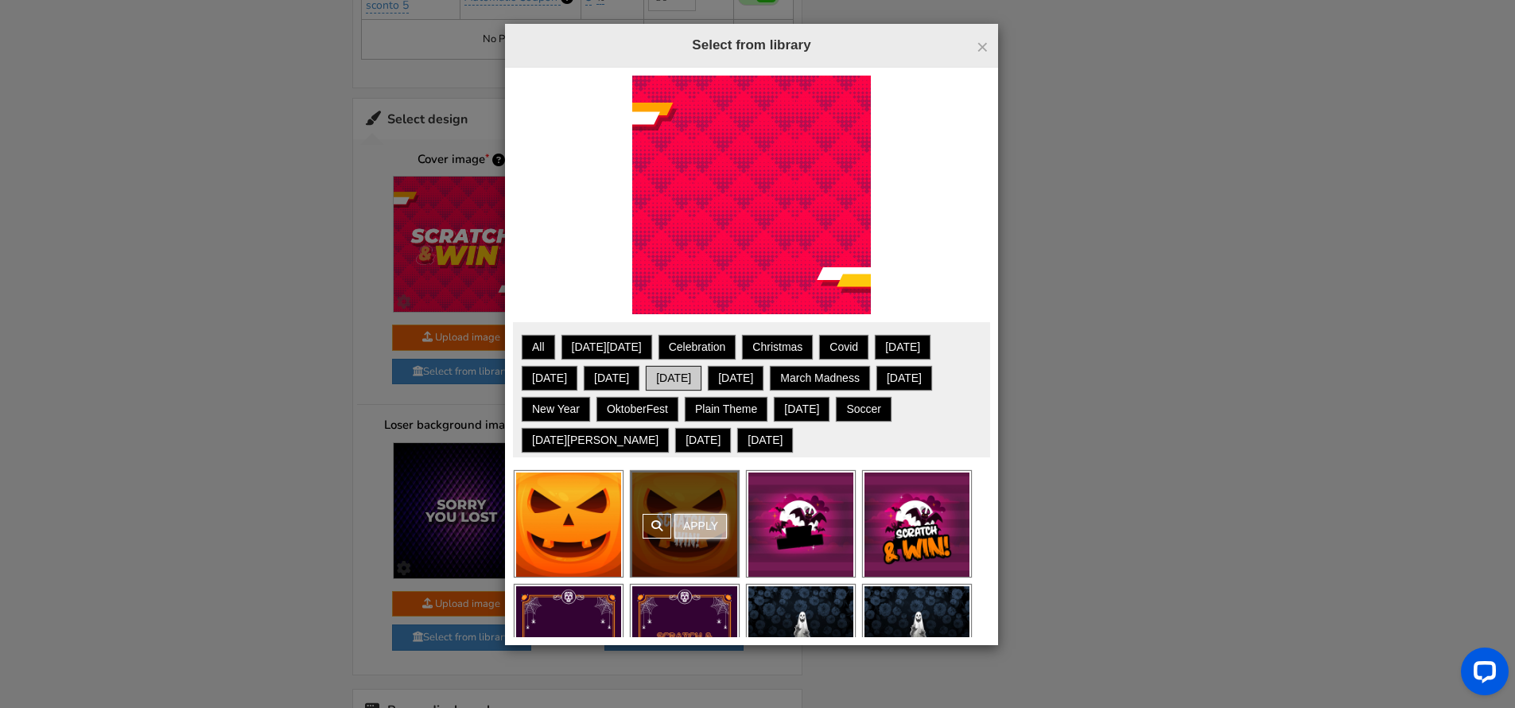
click at [688, 523] on link "Apply" at bounding box center [700, 526] width 52 height 25
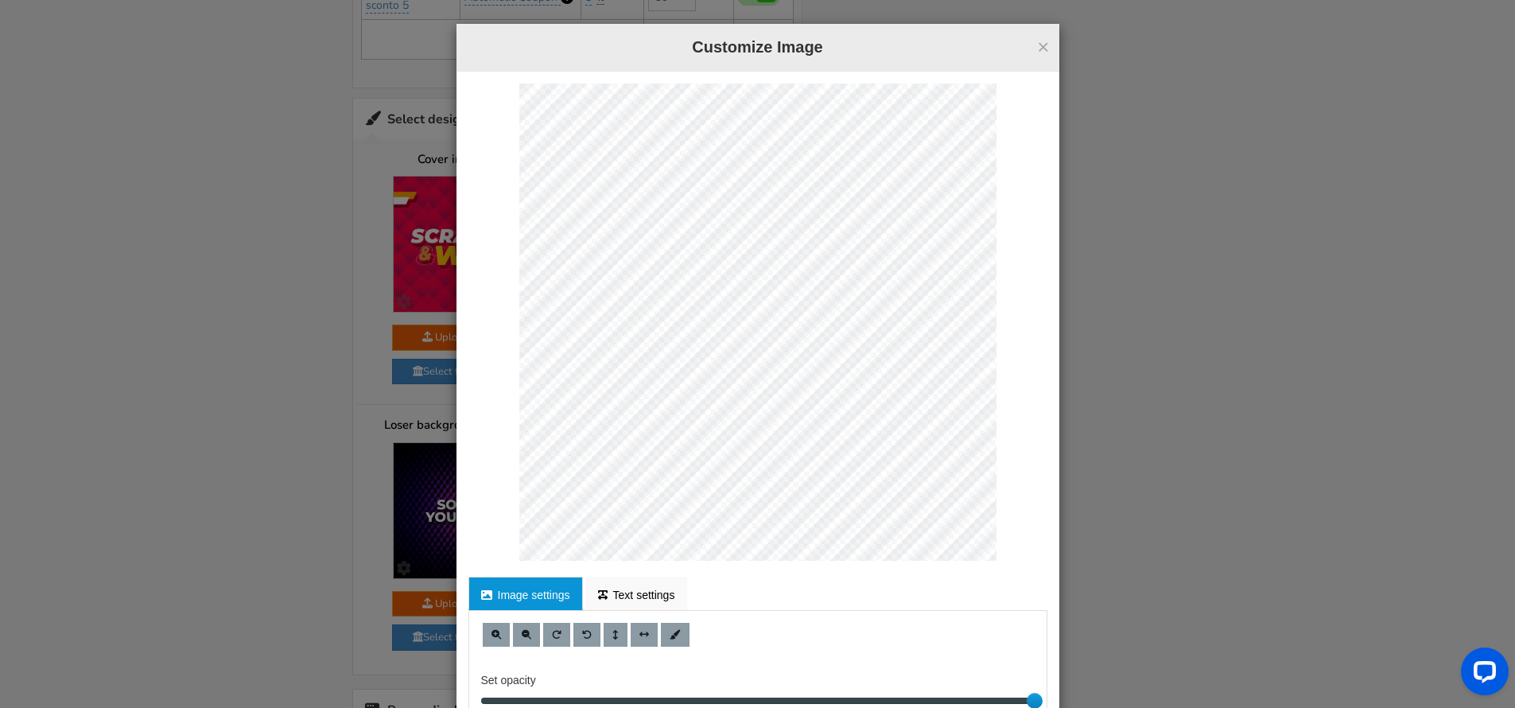
scroll to position [115, 0]
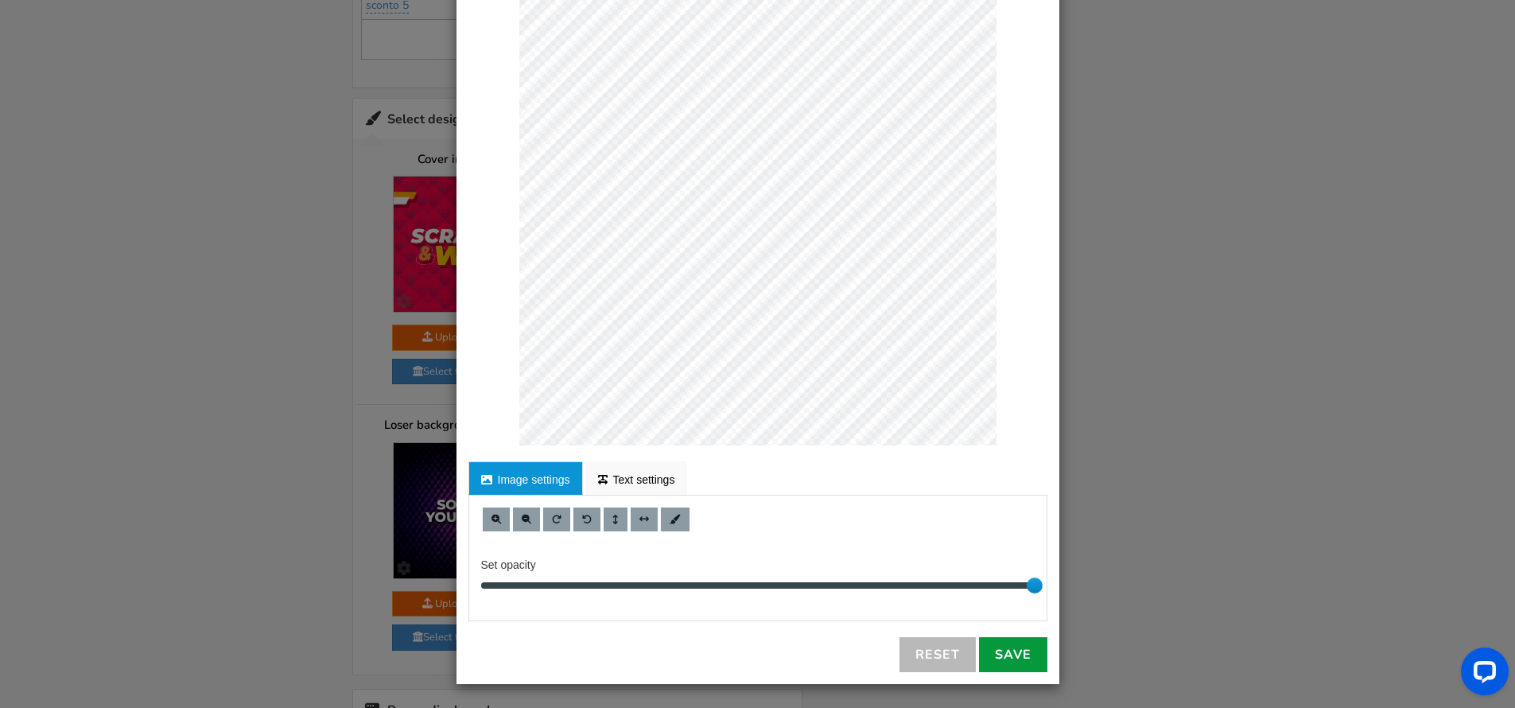
click at [1024, 656] on link "Save" at bounding box center [1013, 654] width 68 height 35
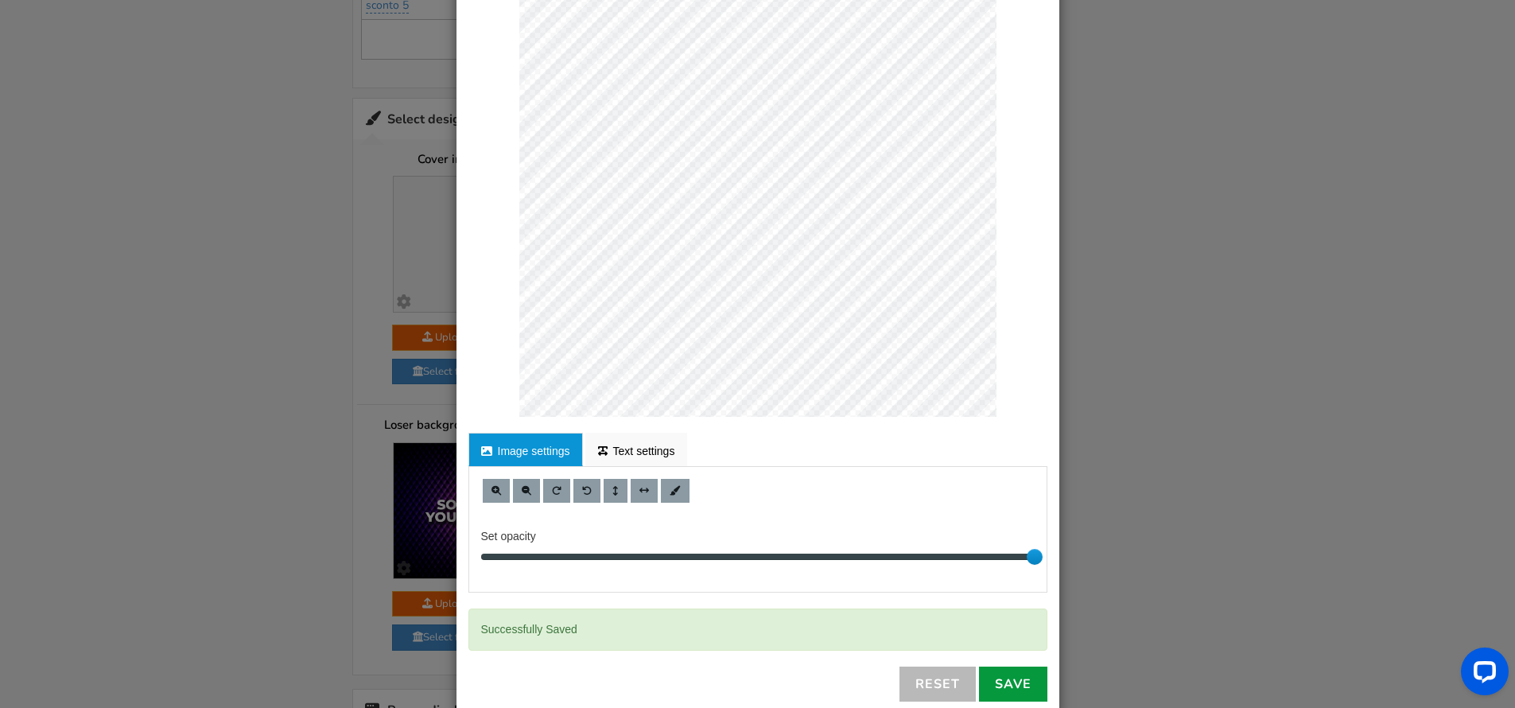
scroll to position [173, 0]
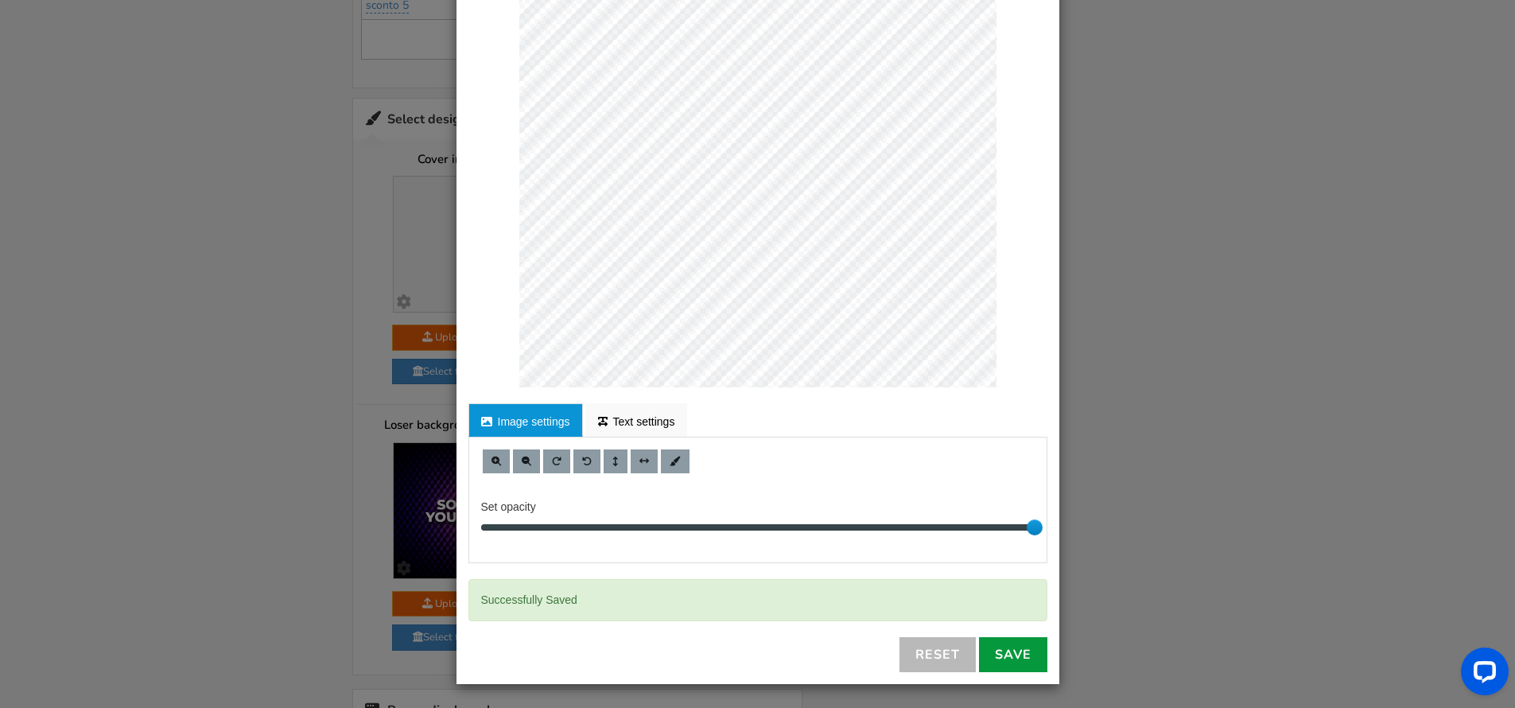
click at [997, 645] on link "Save" at bounding box center [1013, 654] width 68 height 35
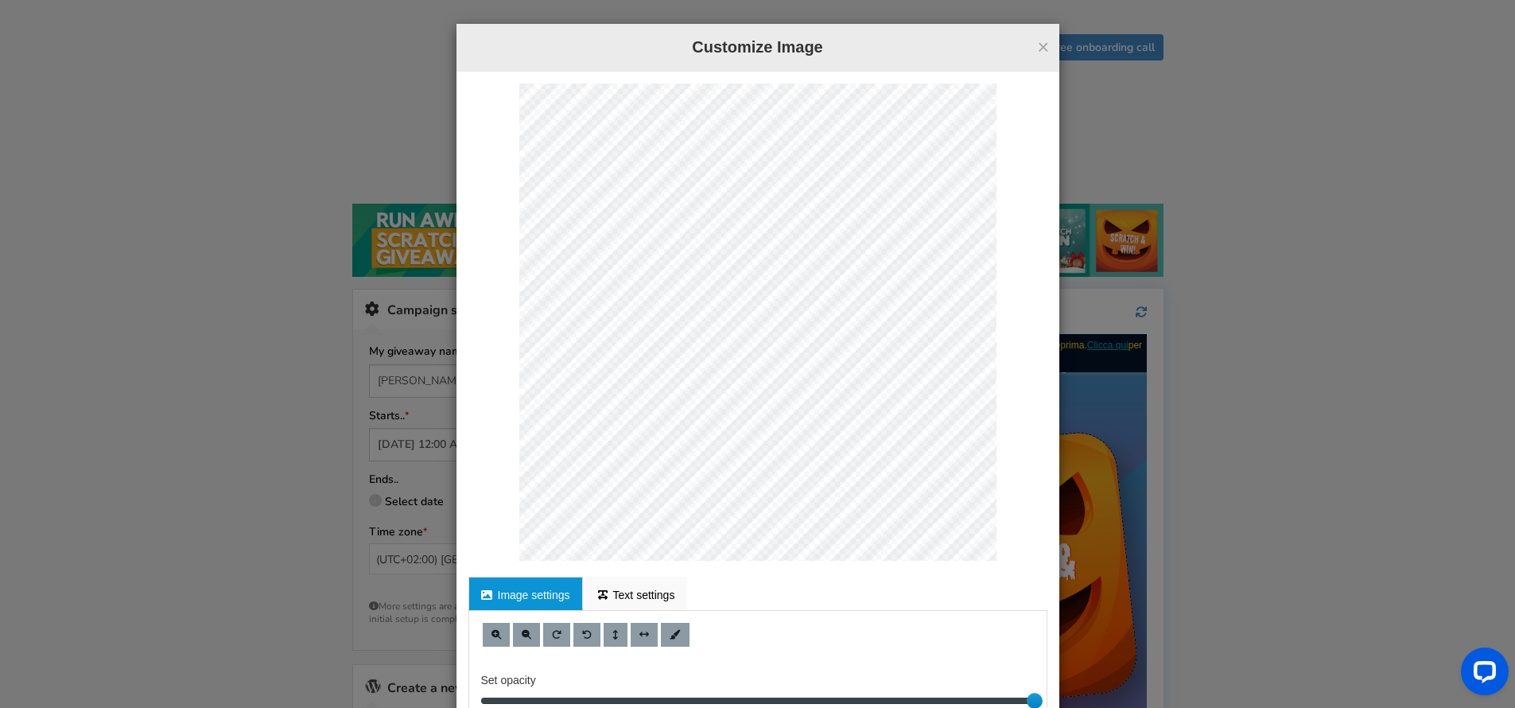
scroll to position [0, 0]
click at [1037, 49] on button "×" at bounding box center [1043, 47] width 12 height 21
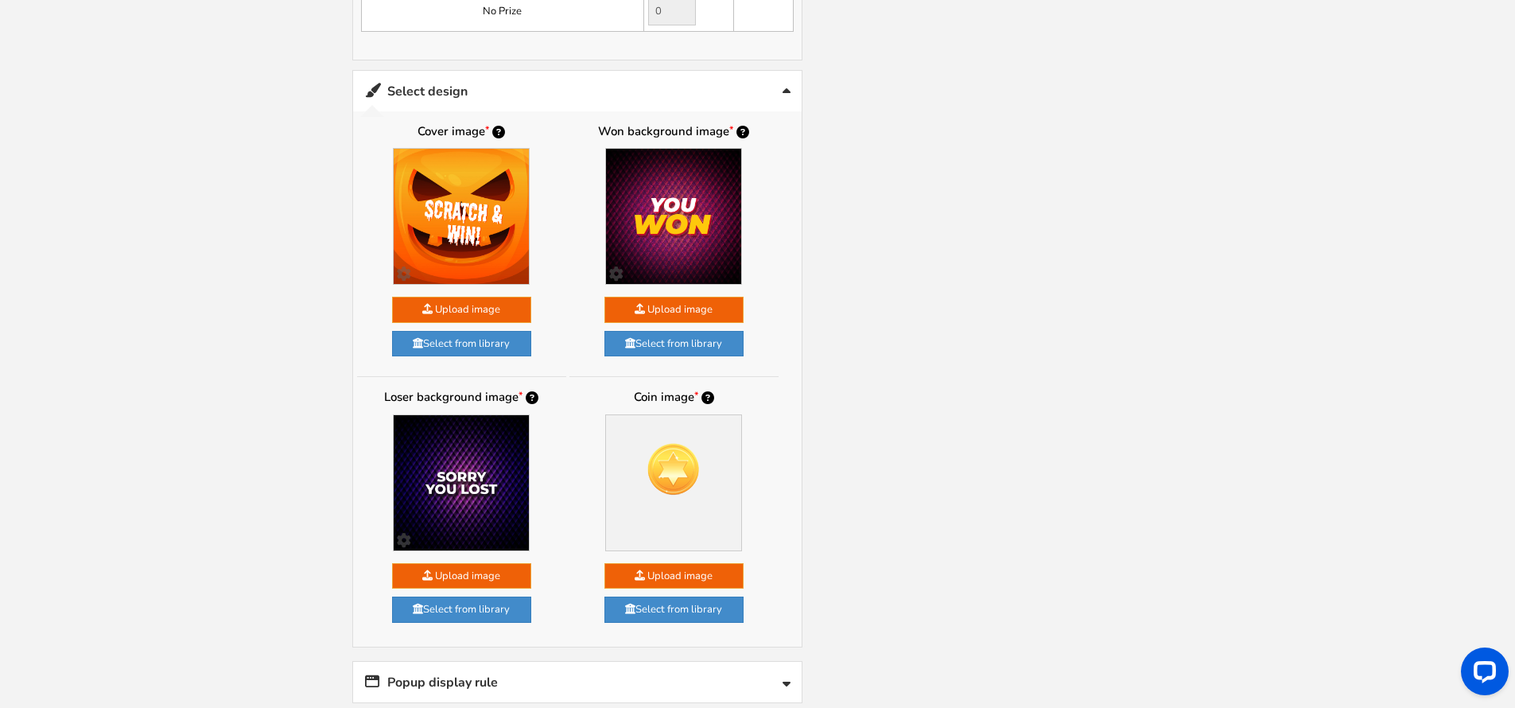
scroll to position [1308, 0]
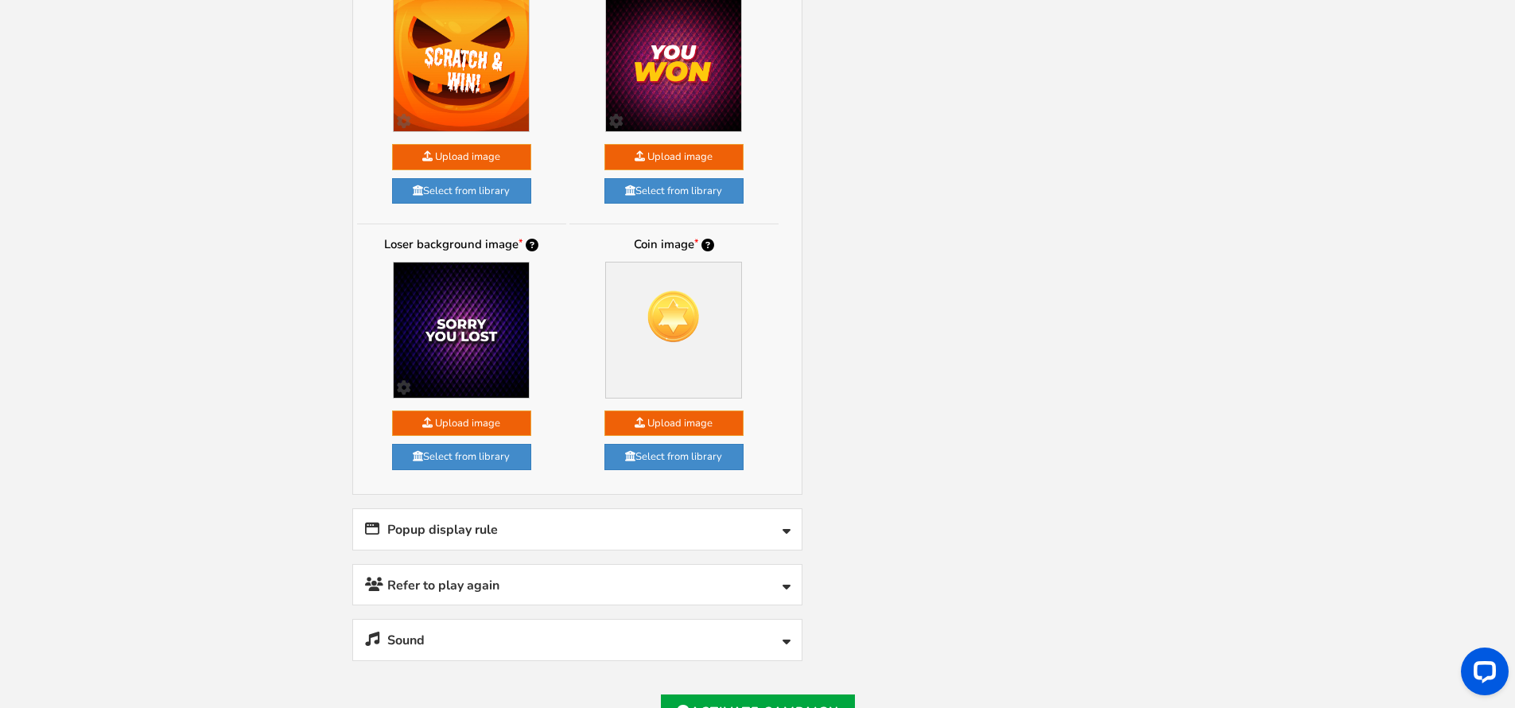
click at [608, 509] on link "Popup display rule" at bounding box center [577, 529] width 449 height 41
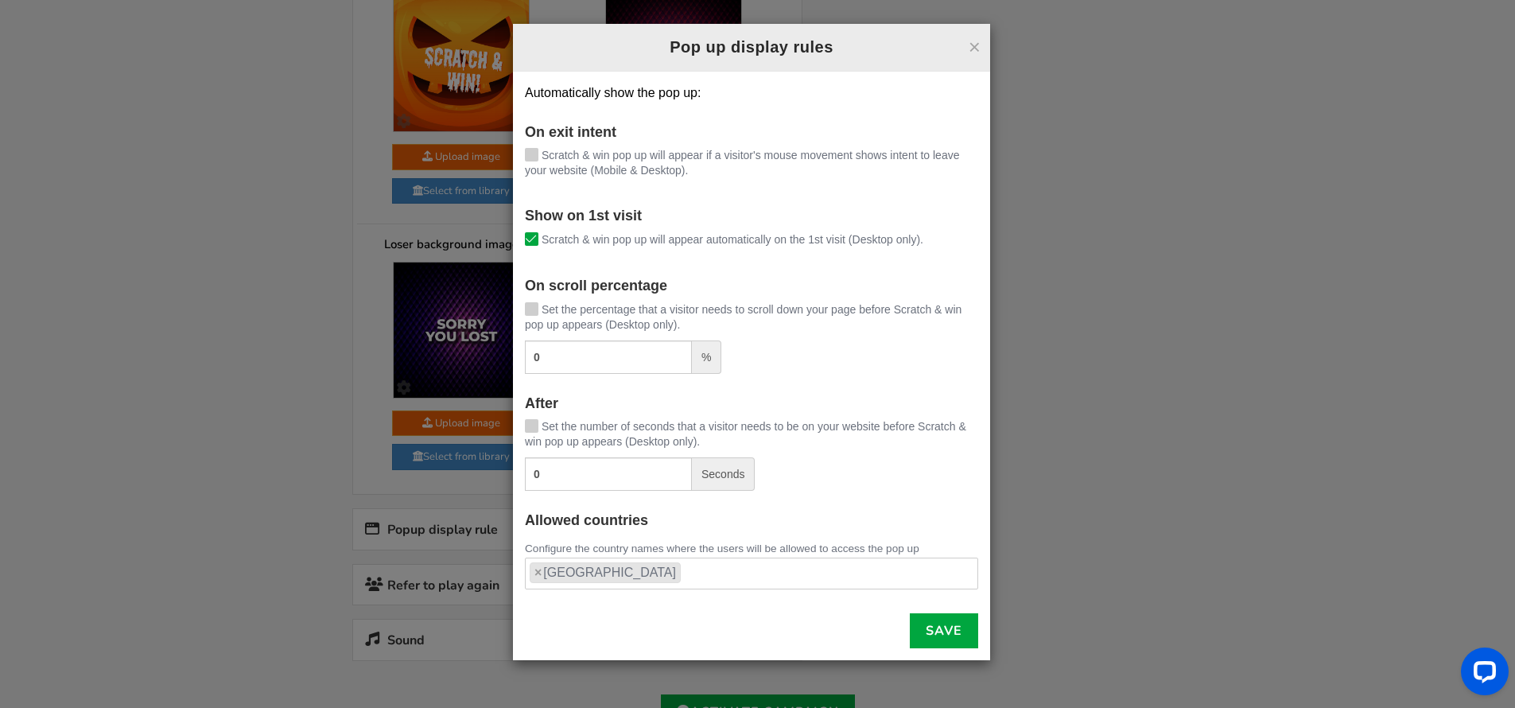
click at [965, 61] on div "× Pop up display rules" at bounding box center [751, 48] width 477 height 48
click at [970, 48] on button "×" at bounding box center [975, 47] width 12 height 21
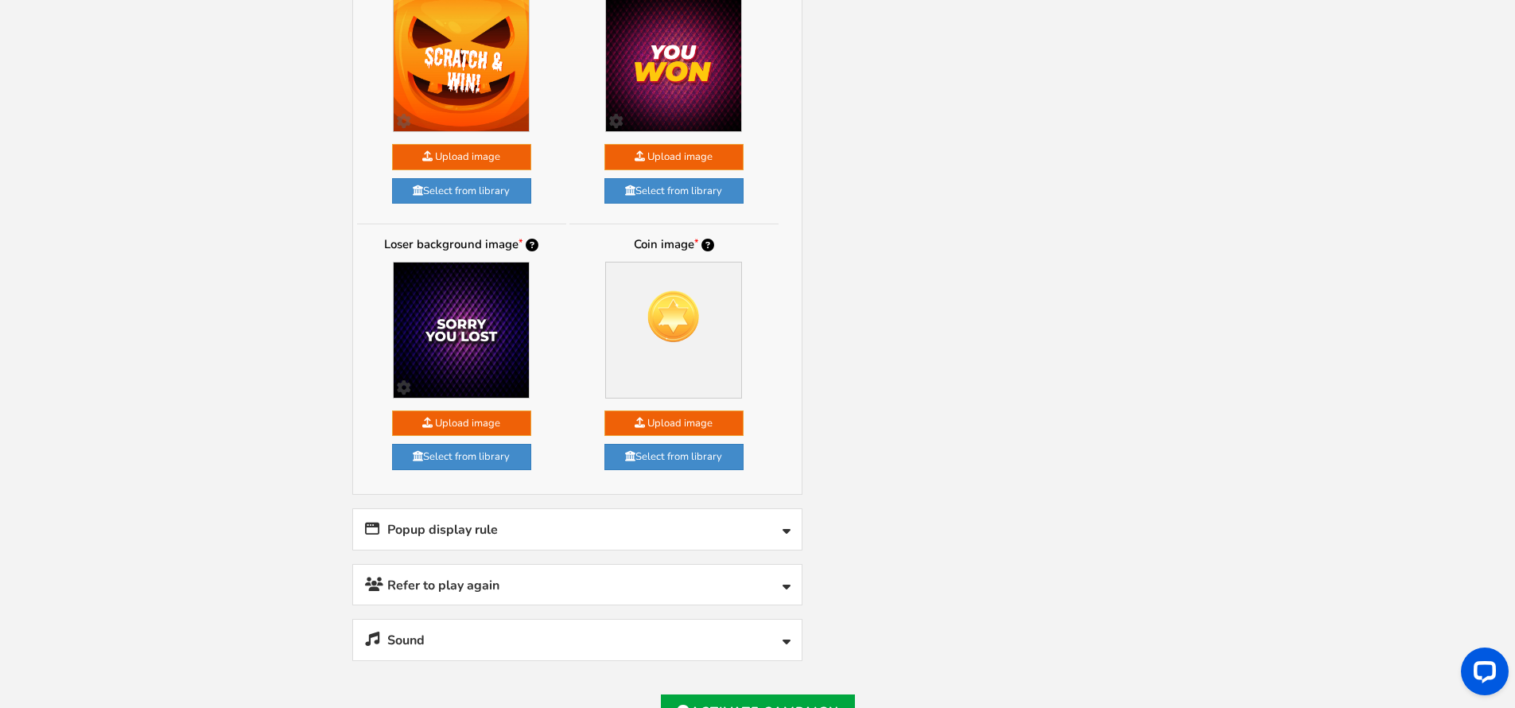
click at [651, 565] on link "Refer to play again" at bounding box center [577, 585] width 449 height 41
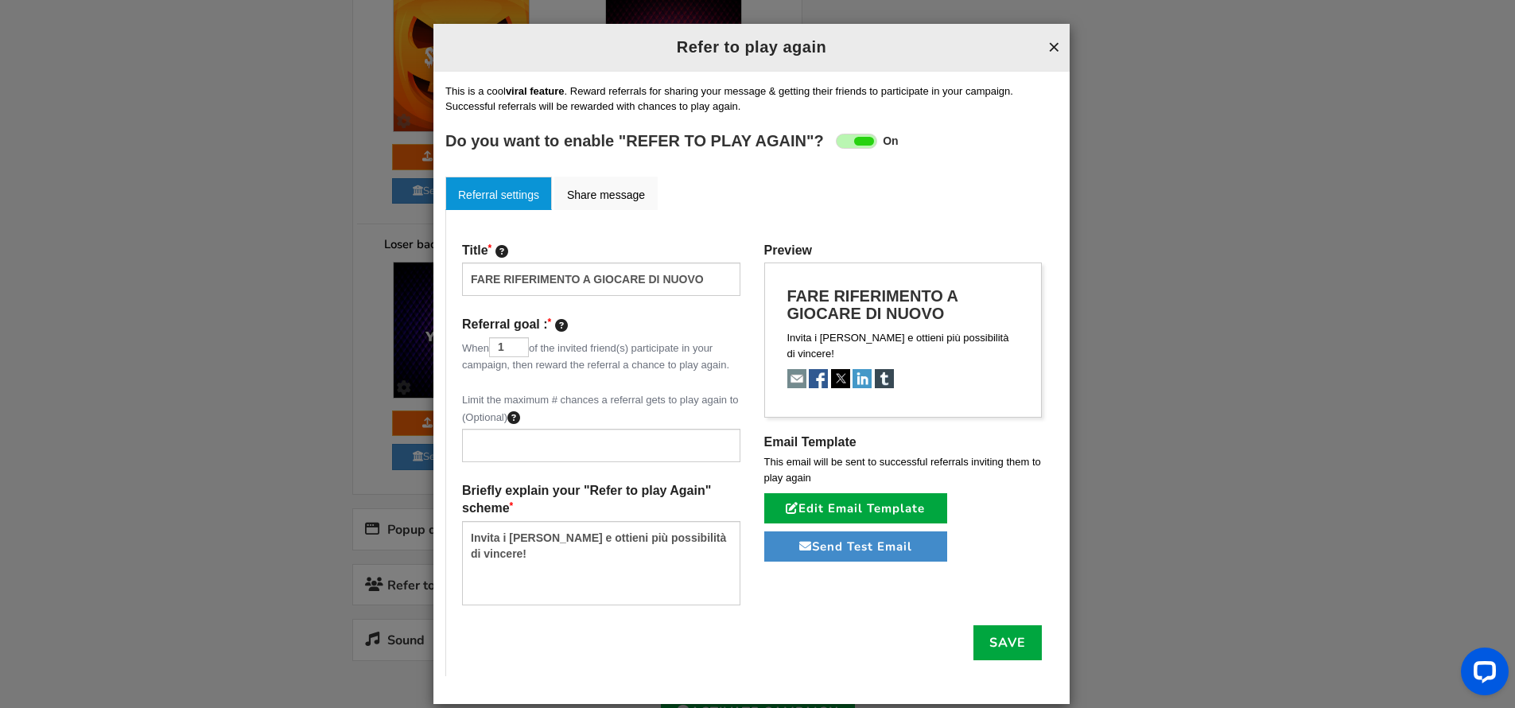
click at [1051, 45] on button "×" at bounding box center [1054, 47] width 12 height 21
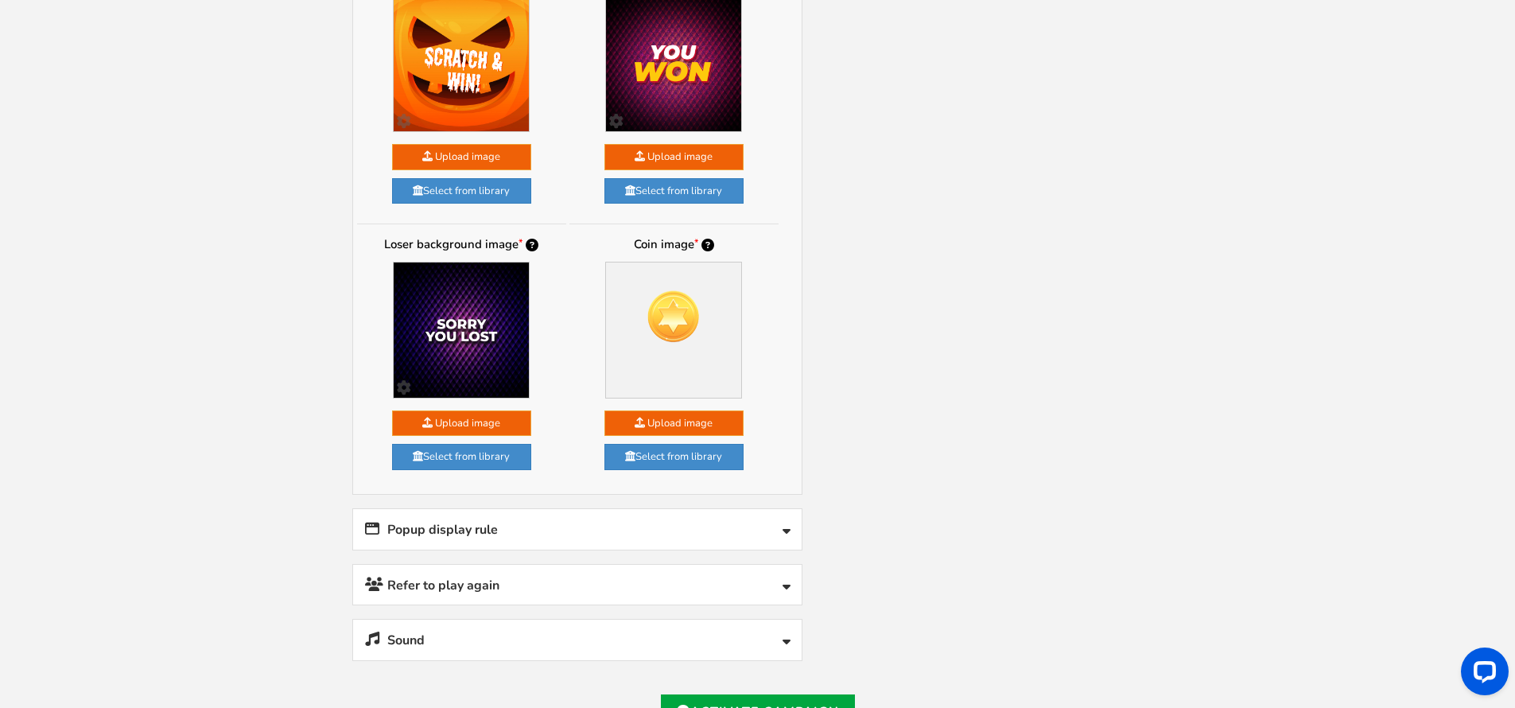
click at [441, 619] on div "Sound Scratching sound : Turn off/on scratch sound" at bounding box center [577, 640] width 450 height 42
click at [441, 620] on link "Sound" at bounding box center [577, 640] width 449 height 41
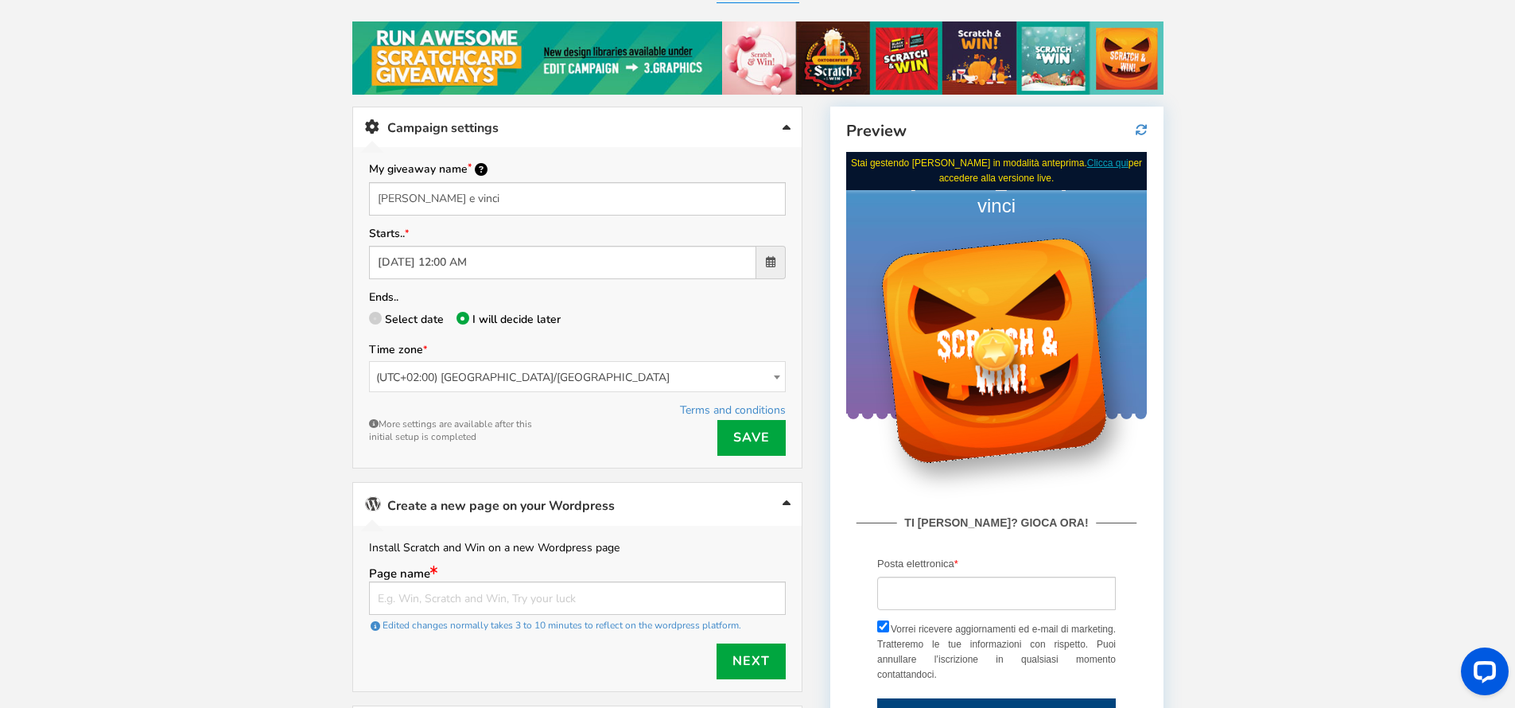
scroll to position [104, 0]
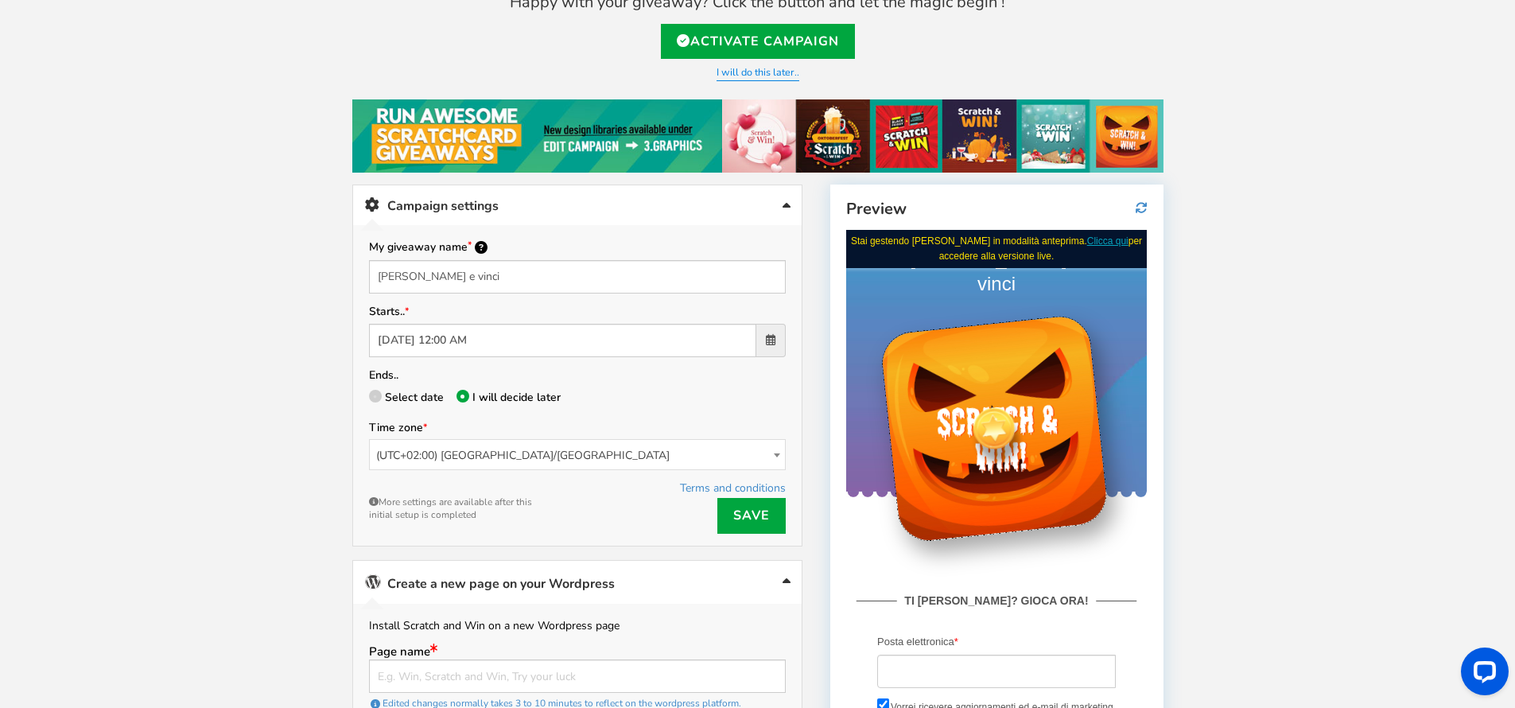
click at [524, 293] on div "My giveaway name Gratta e vinci Starts.. 10/07/2025 12:00 AM Ends.. Select date…" at bounding box center [577, 385] width 417 height 297
click at [524, 293] on input "Gratta e vinci" at bounding box center [577, 276] width 417 height 33
click at [523, 283] on input "Gratta e vinci" at bounding box center [577, 276] width 417 height 33
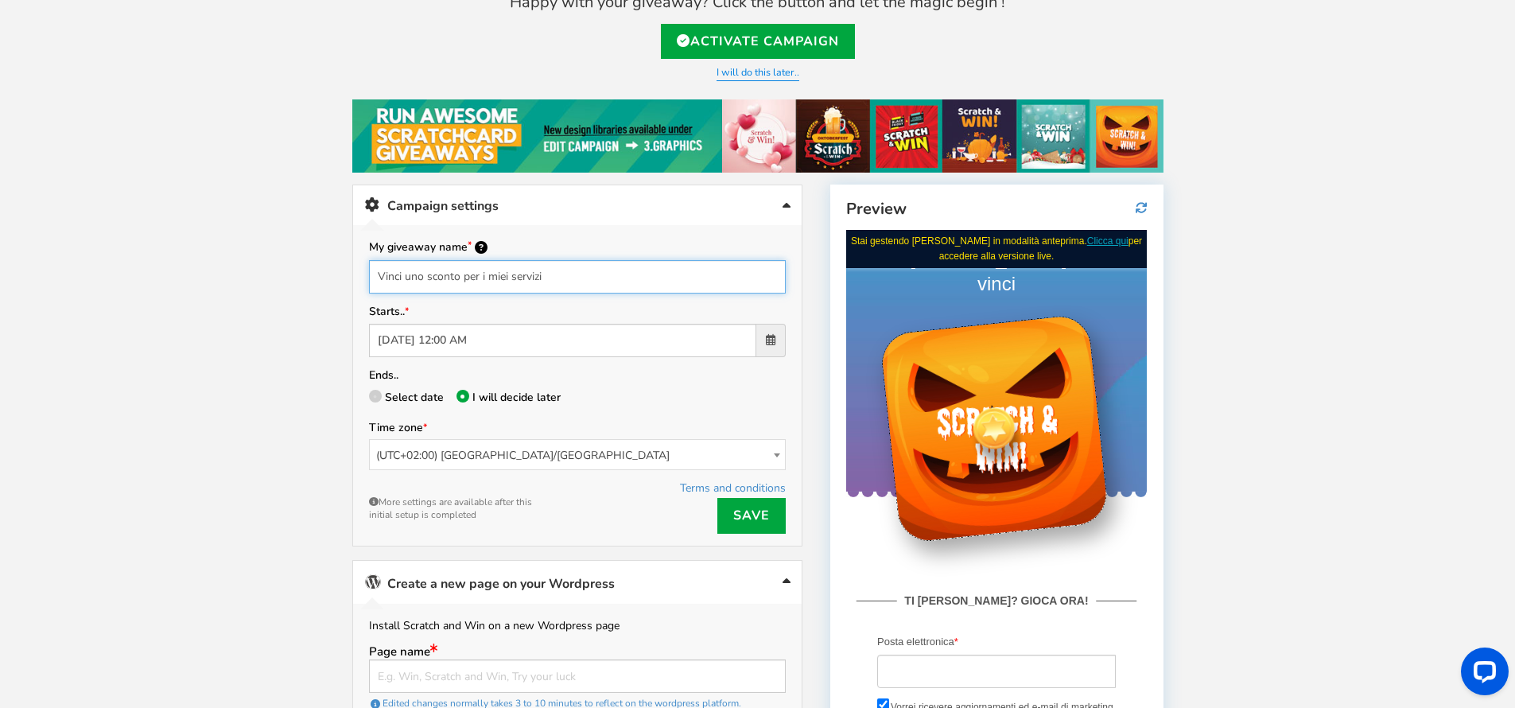
type input "Vinci uno sconto per i miei servizi"
click at [372, 395] on span at bounding box center [375, 396] width 13 height 13
click at [372, 395] on input "Select date" at bounding box center [374, 399] width 10 height 10
radio input "true"
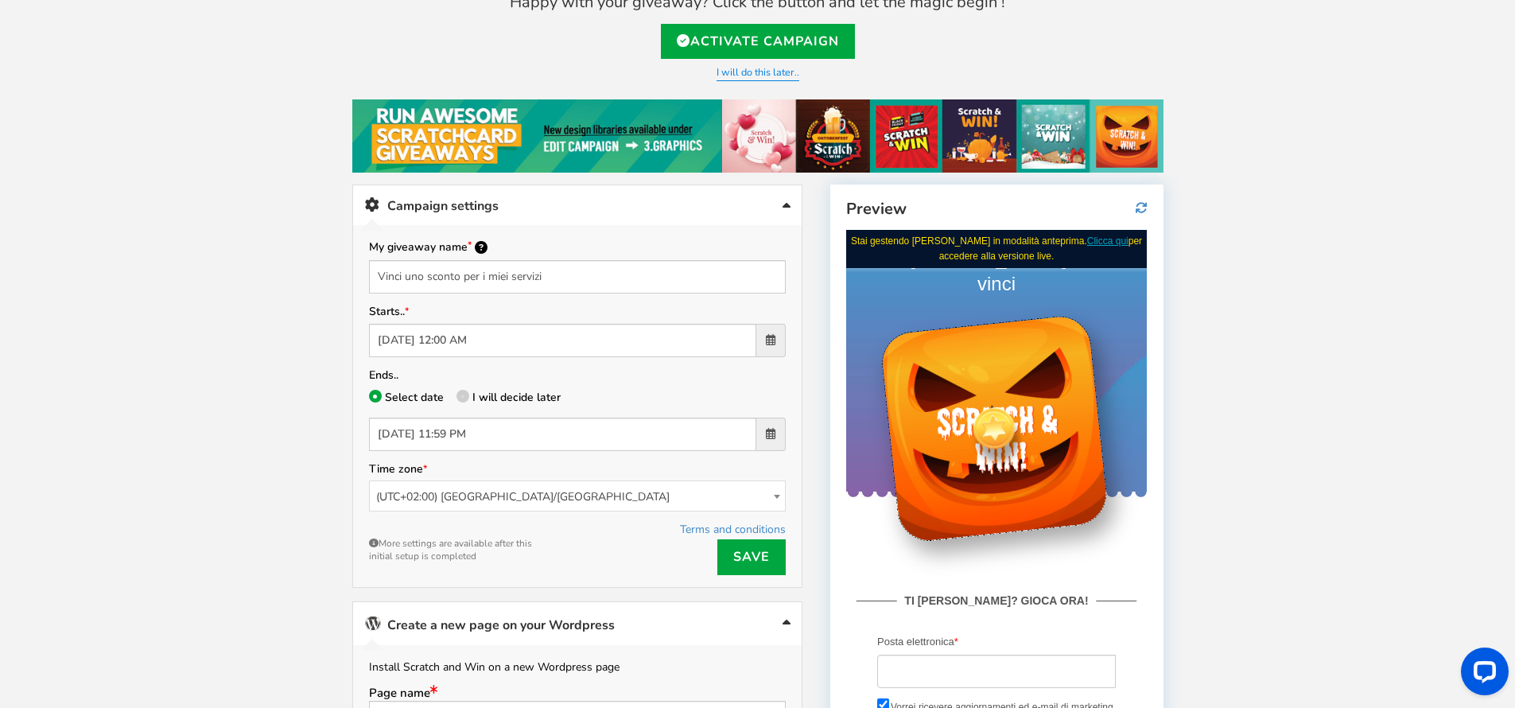
click at [468, 395] on label "I will decide later" at bounding box center [509, 398] width 104 height 15
click at [467, 395] on input "I will decide later" at bounding box center [462, 399] width 10 height 10
radio input "true"
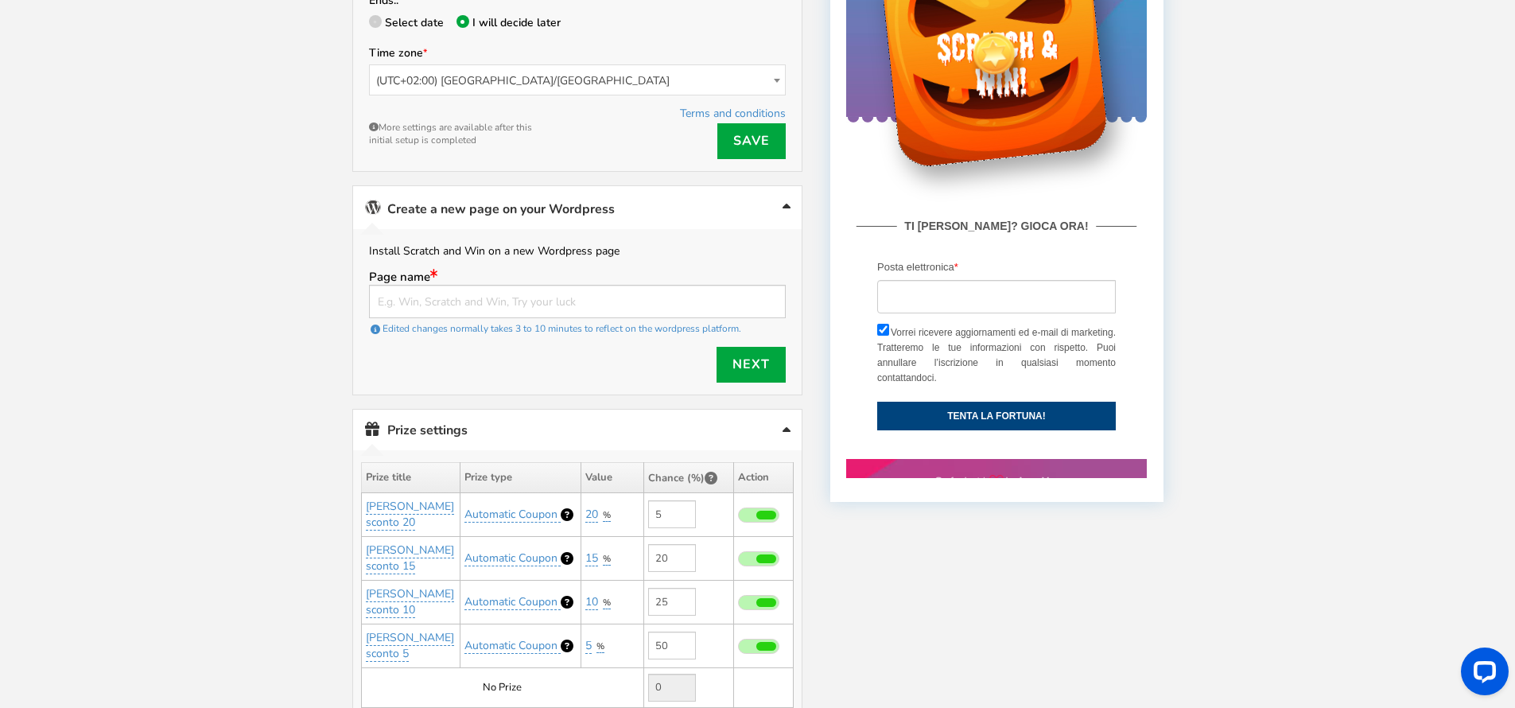
scroll to position [472, 0]
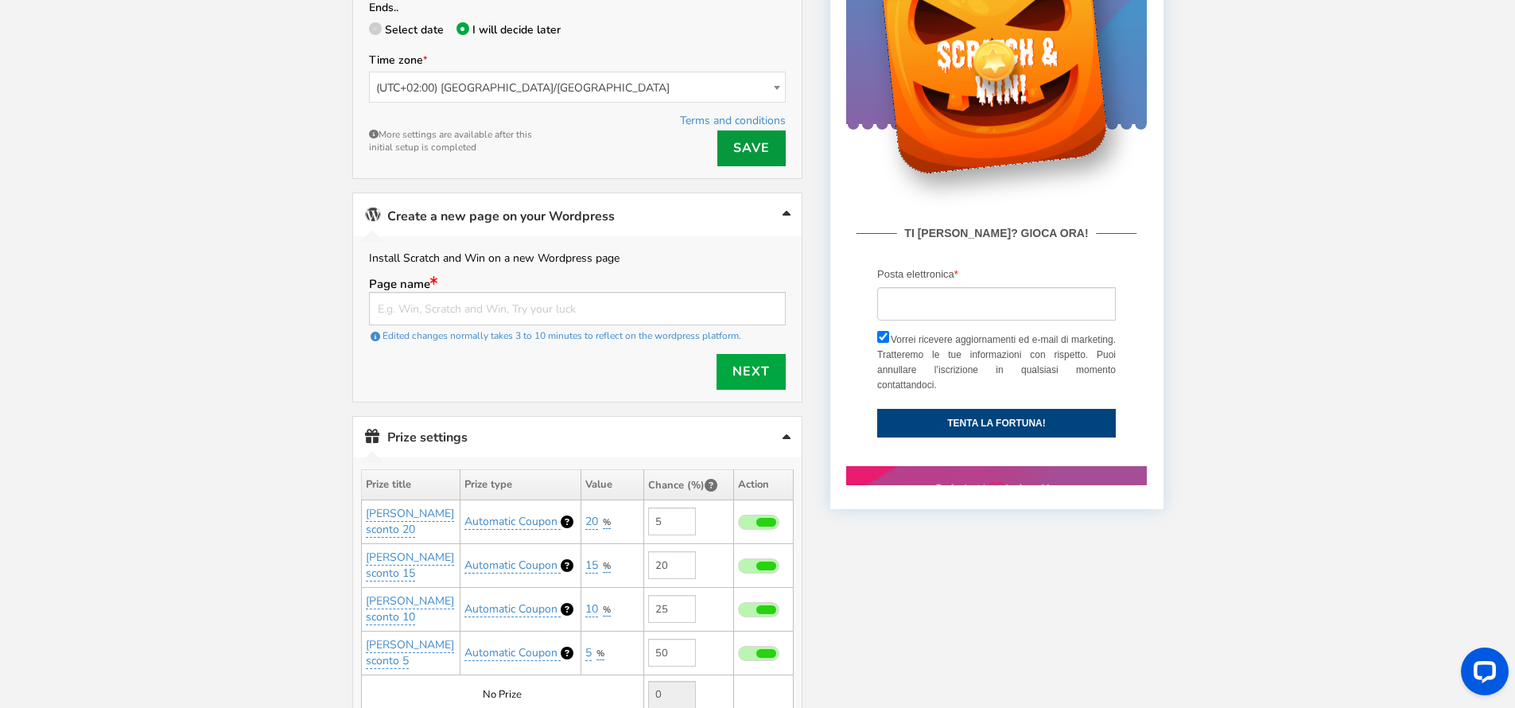
click at [762, 156] on link "Save" at bounding box center [751, 148] width 68 height 36
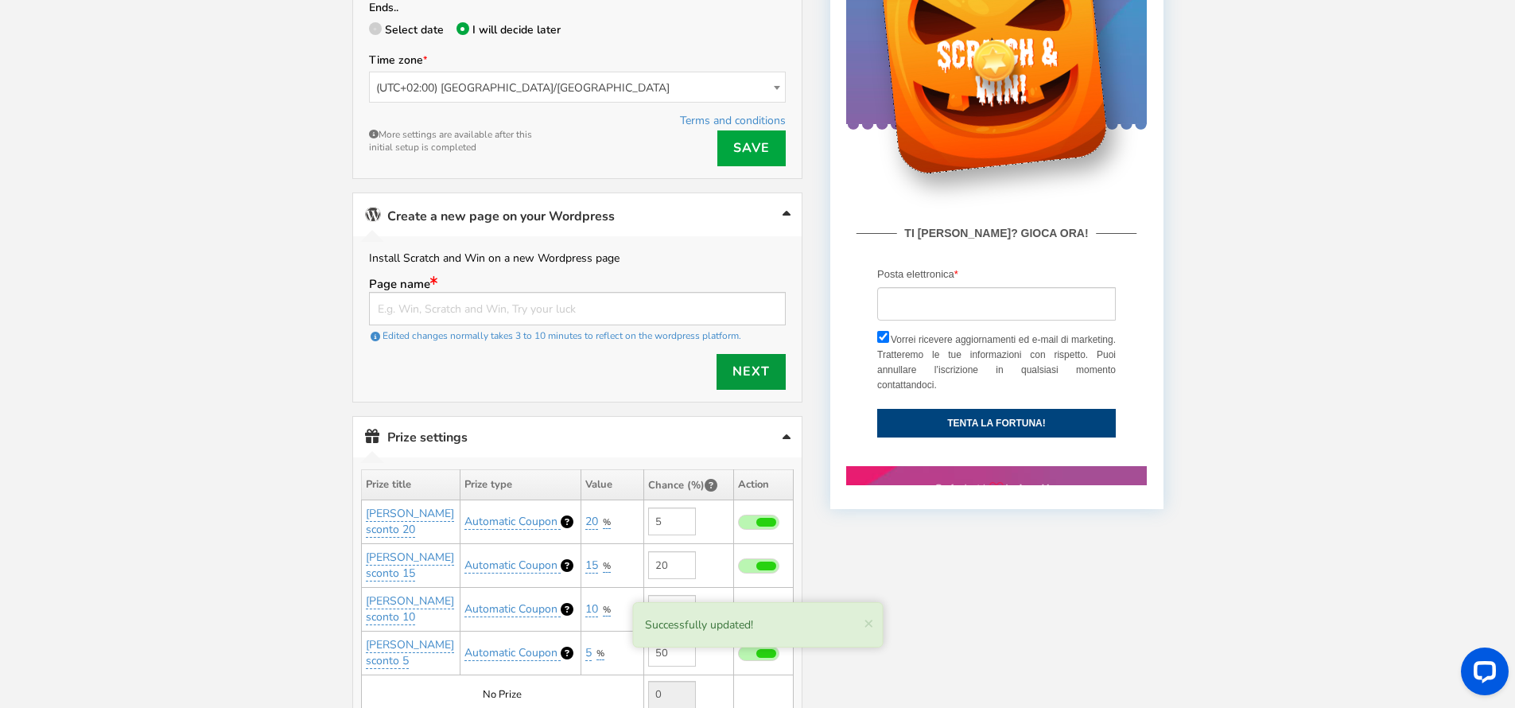
click at [755, 375] on link "Next" at bounding box center [751, 372] width 69 height 36
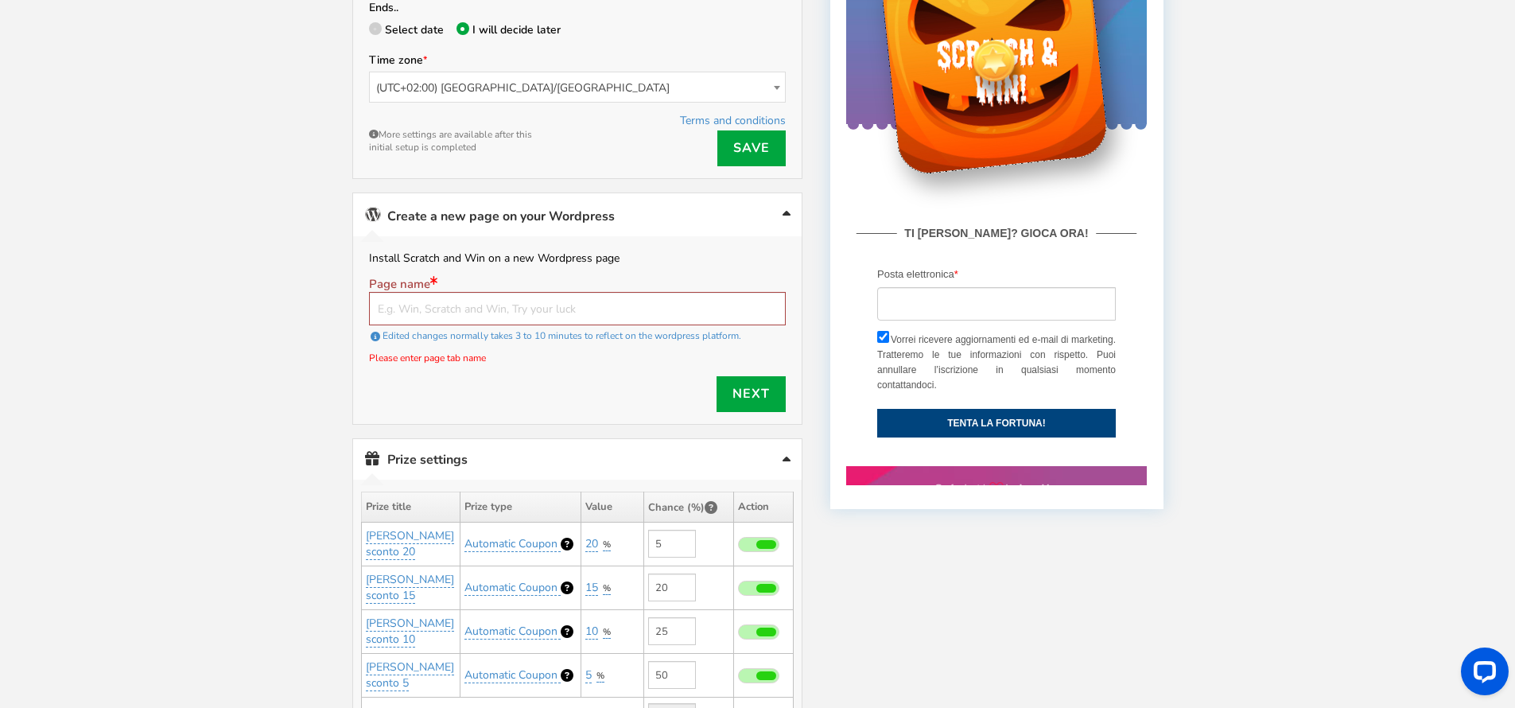
click at [738, 354] on span "Please enter page tab name" at bounding box center [577, 358] width 417 height 20
click at [787, 224] on link "Create a new page on your Wordpress" at bounding box center [577, 214] width 449 height 43
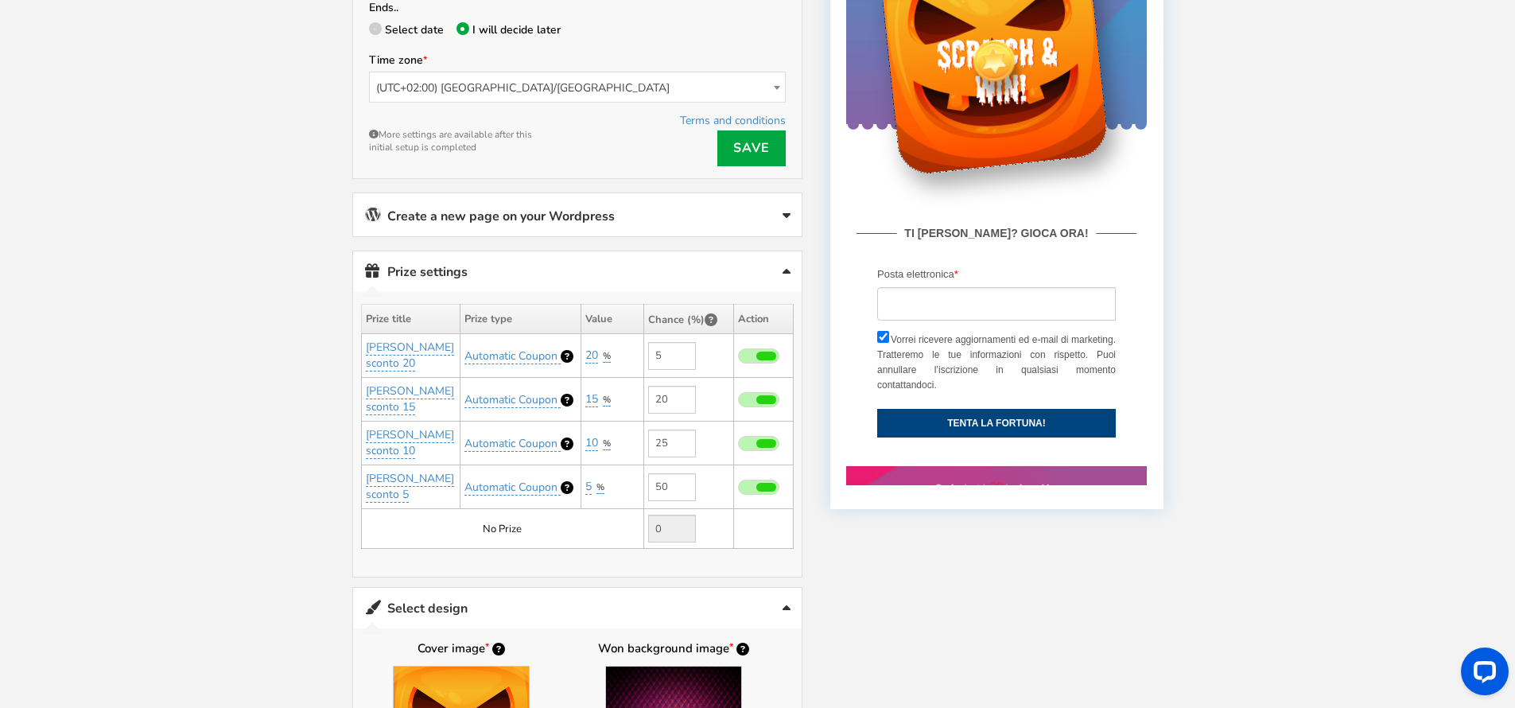
click at [251, 345] on div "Welcome to Scratch and WIN! Select language for front end display Select Langua…" at bounding box center [757, 629] width 1515 height 2070
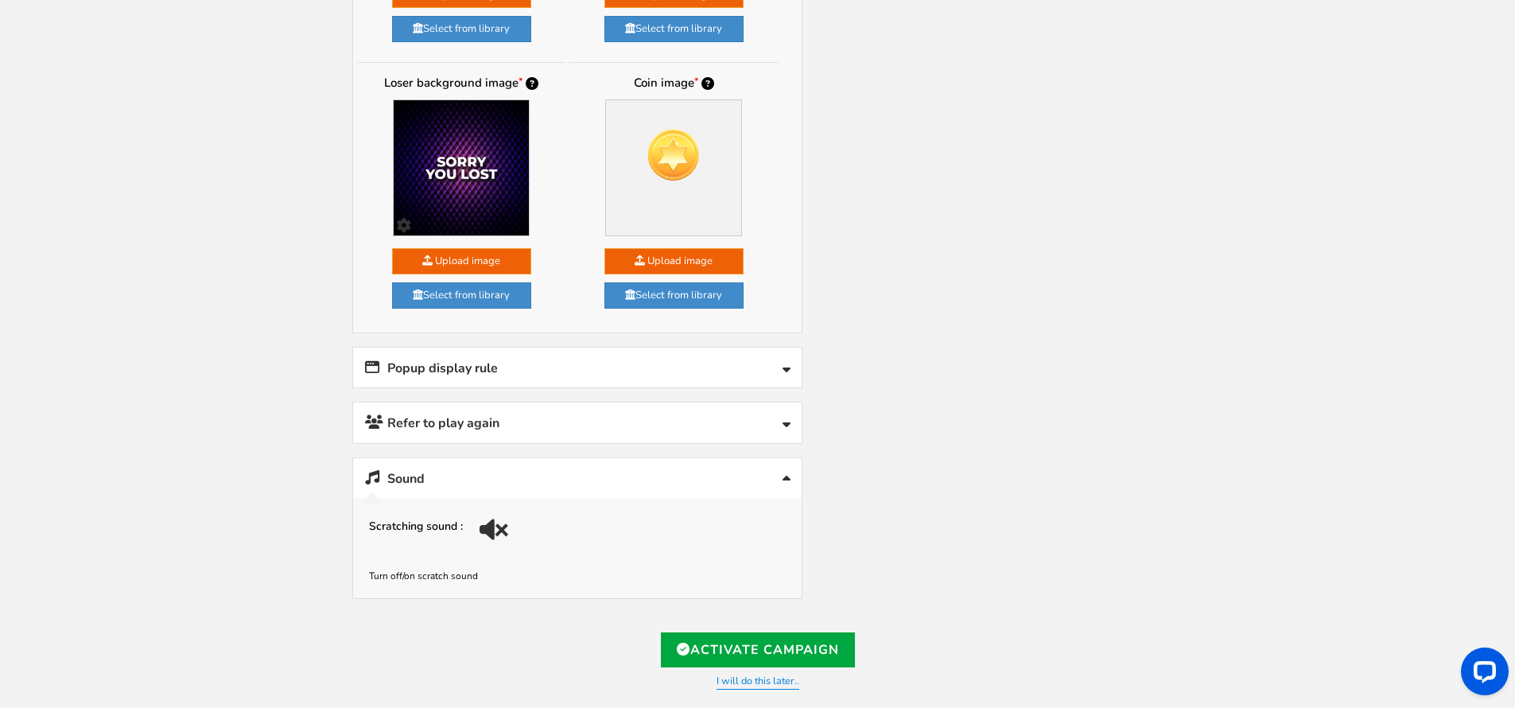
scroll to position [1413, 0]
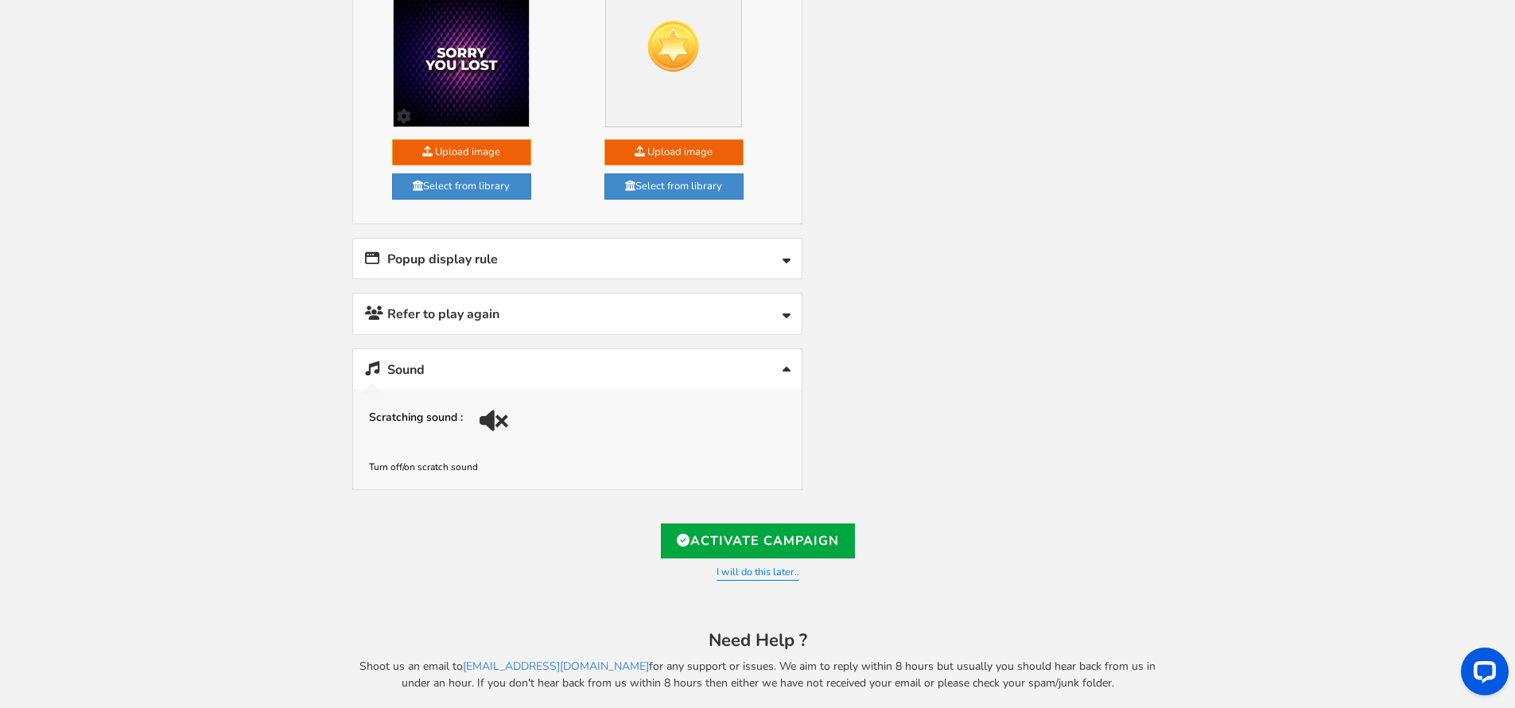
click at [645, 350] on link "Sound" at bounding box center [577, 369] width 449 height 41
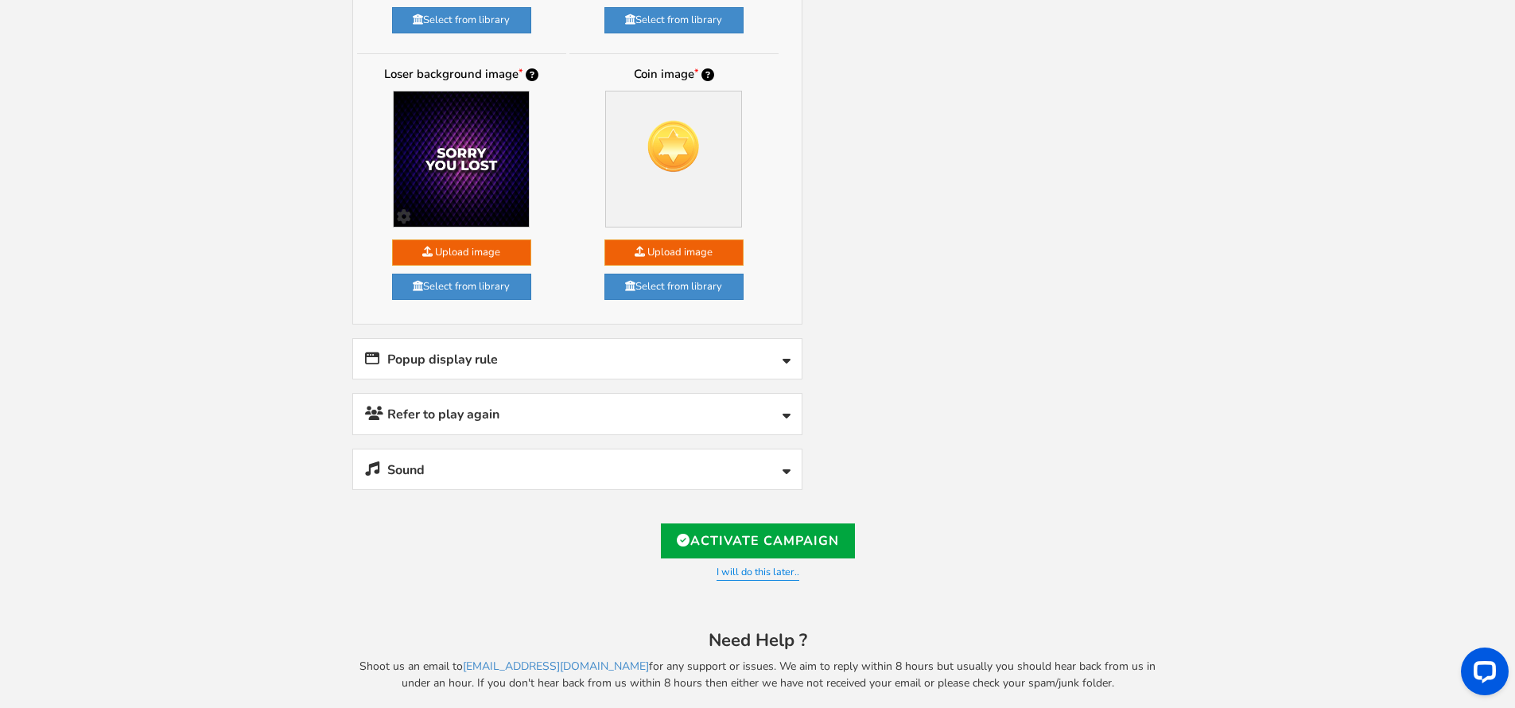
click at [579, 455] on link "Sound" at bounding box center [577, 469] width 449 height 41
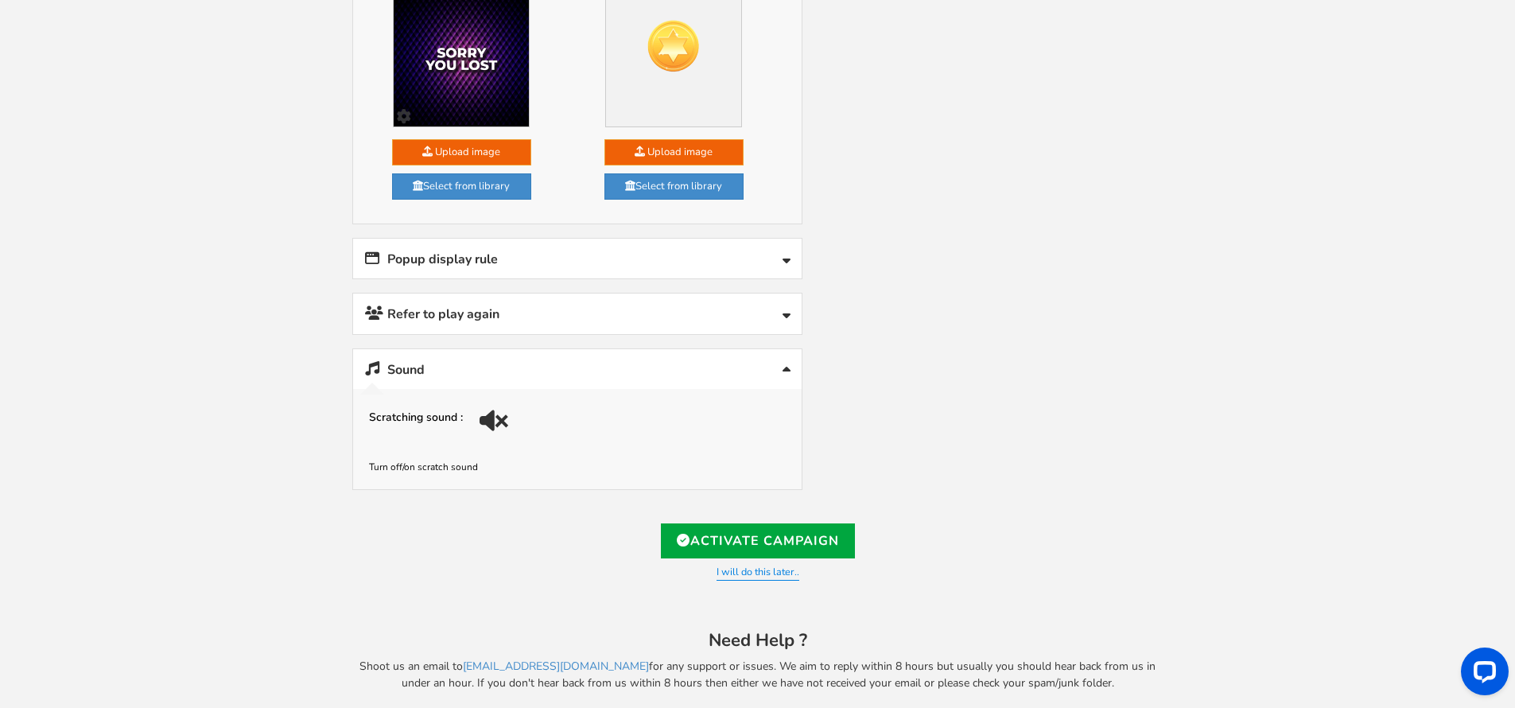
click at [496, 415] on div at bounding box center [496, 426] width 22 height 22
click at [422, 461] on small "Turn off/on scratch sound" at bounding box center [423, 467] width 109 height 13
click at [570, 361] on link "Sound" at bounding box center [577, 369] width 449 height 41
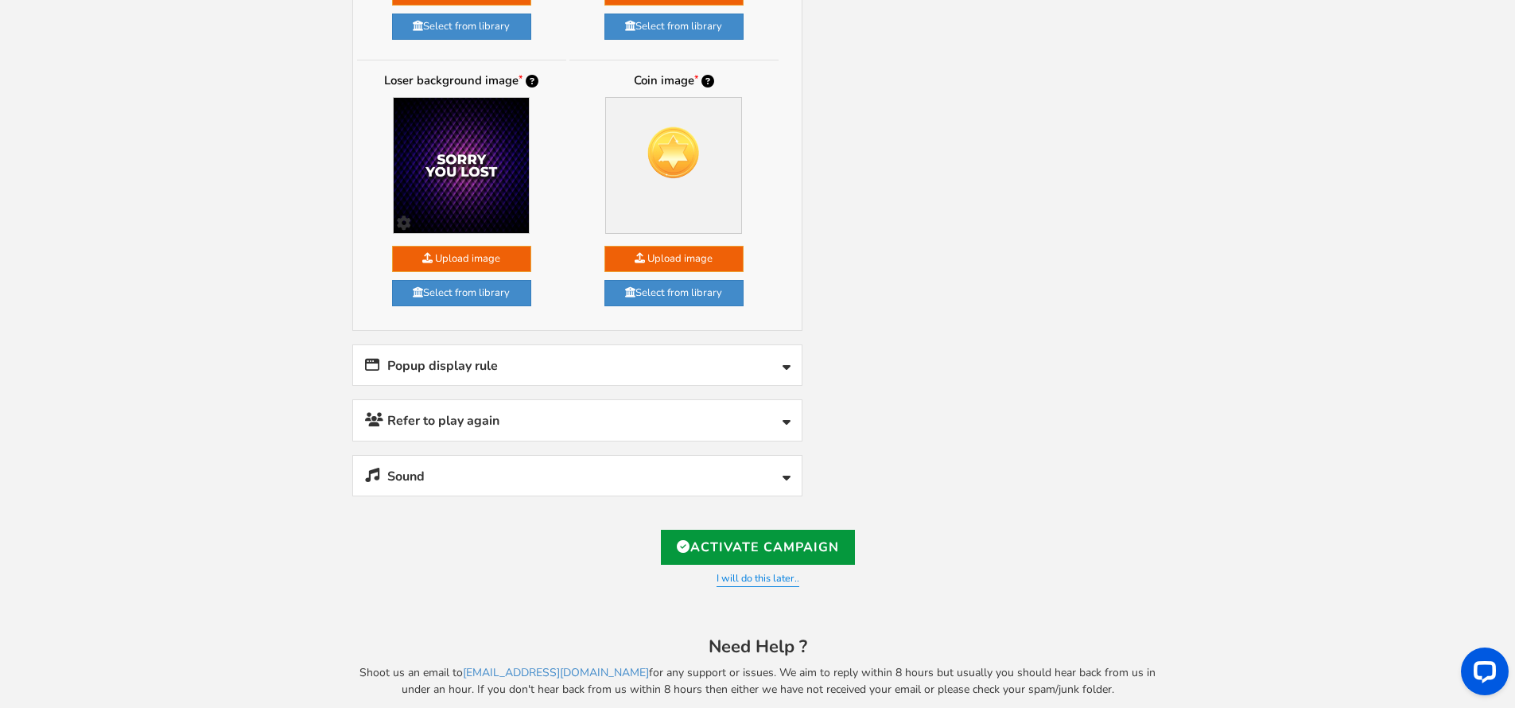
scroll to position [1312, 0]
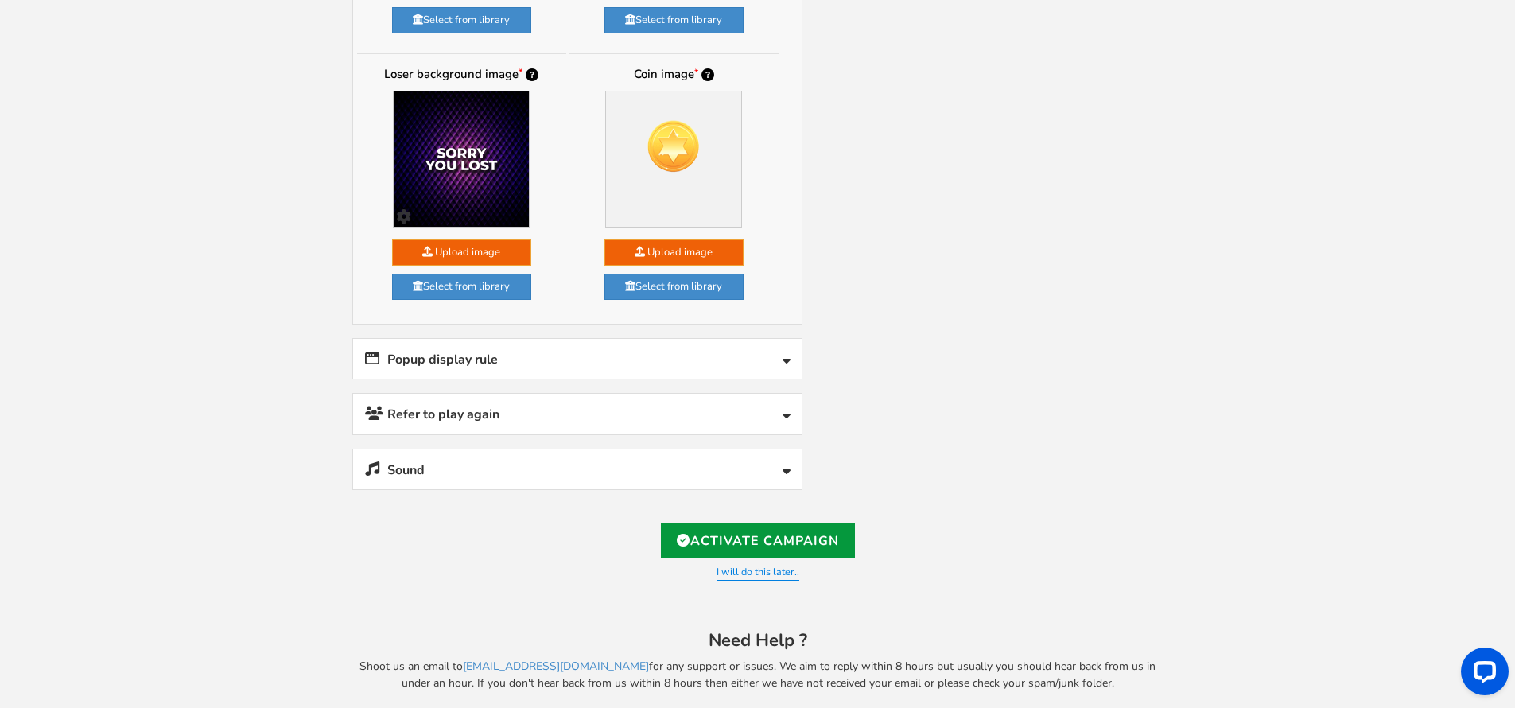
click at [771, 527] on link "Activate Campaign" at bounding box center [758, 540] width 194 height 35
type input "https://amze.me/GnqGL"
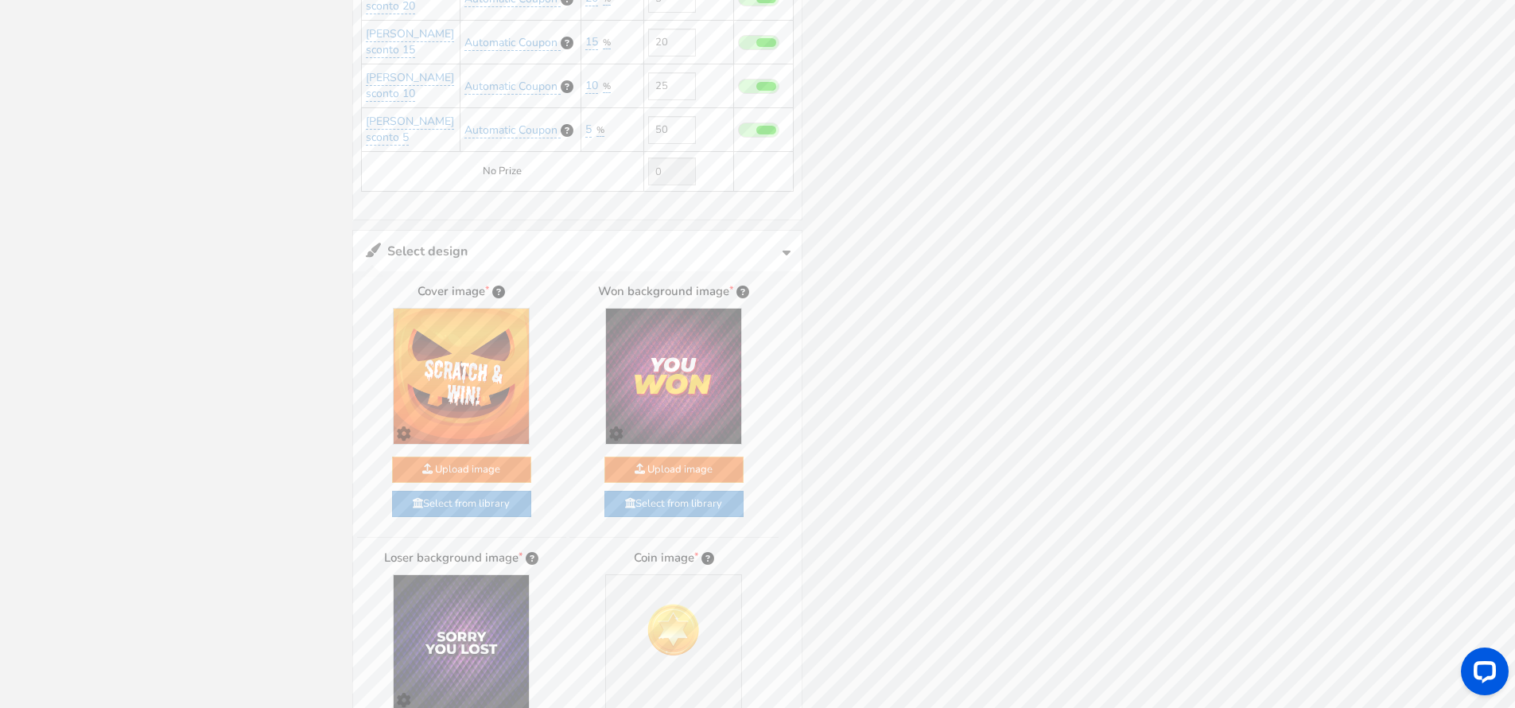
scroll to position [0, 0]
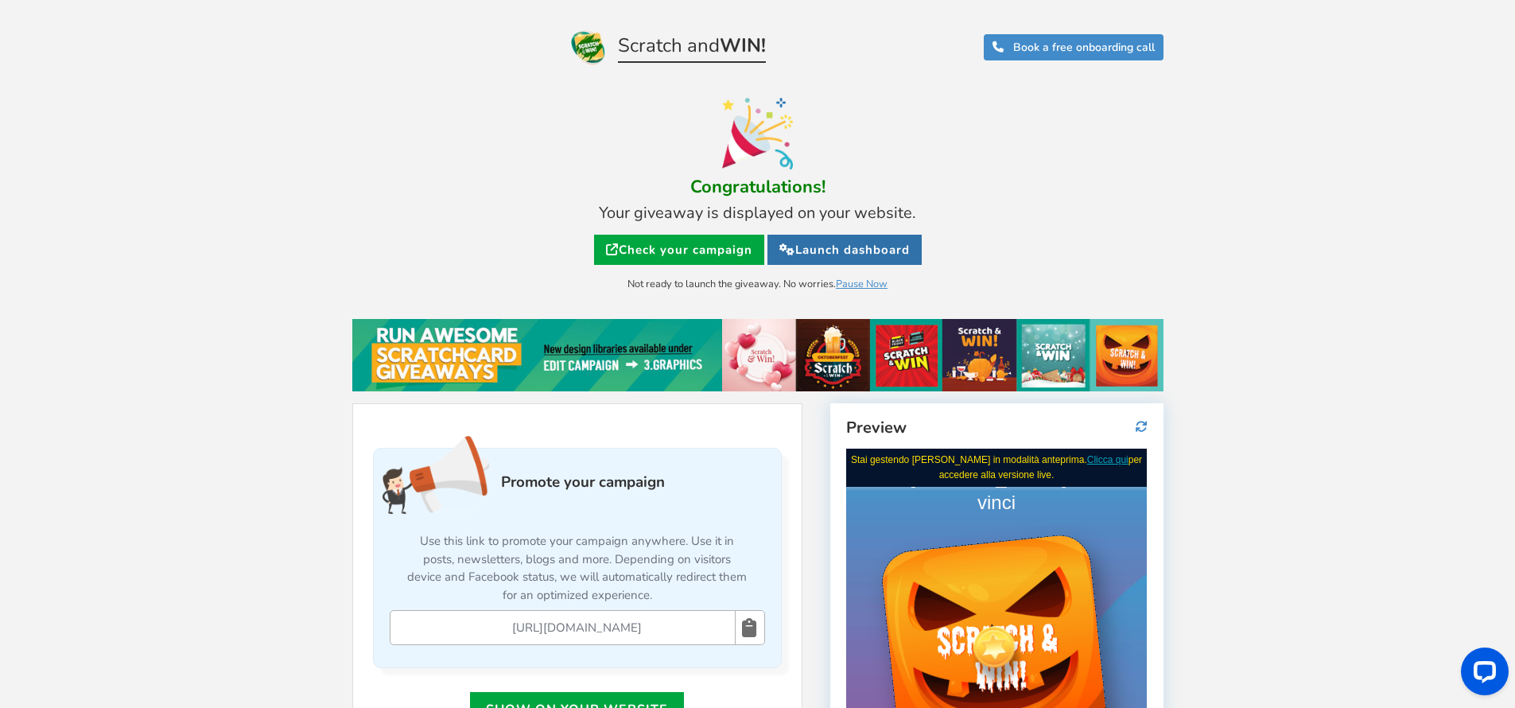
click at [811, 254] on link "Launch dashboard" at bounding box center [845, 250] width 154 height 30
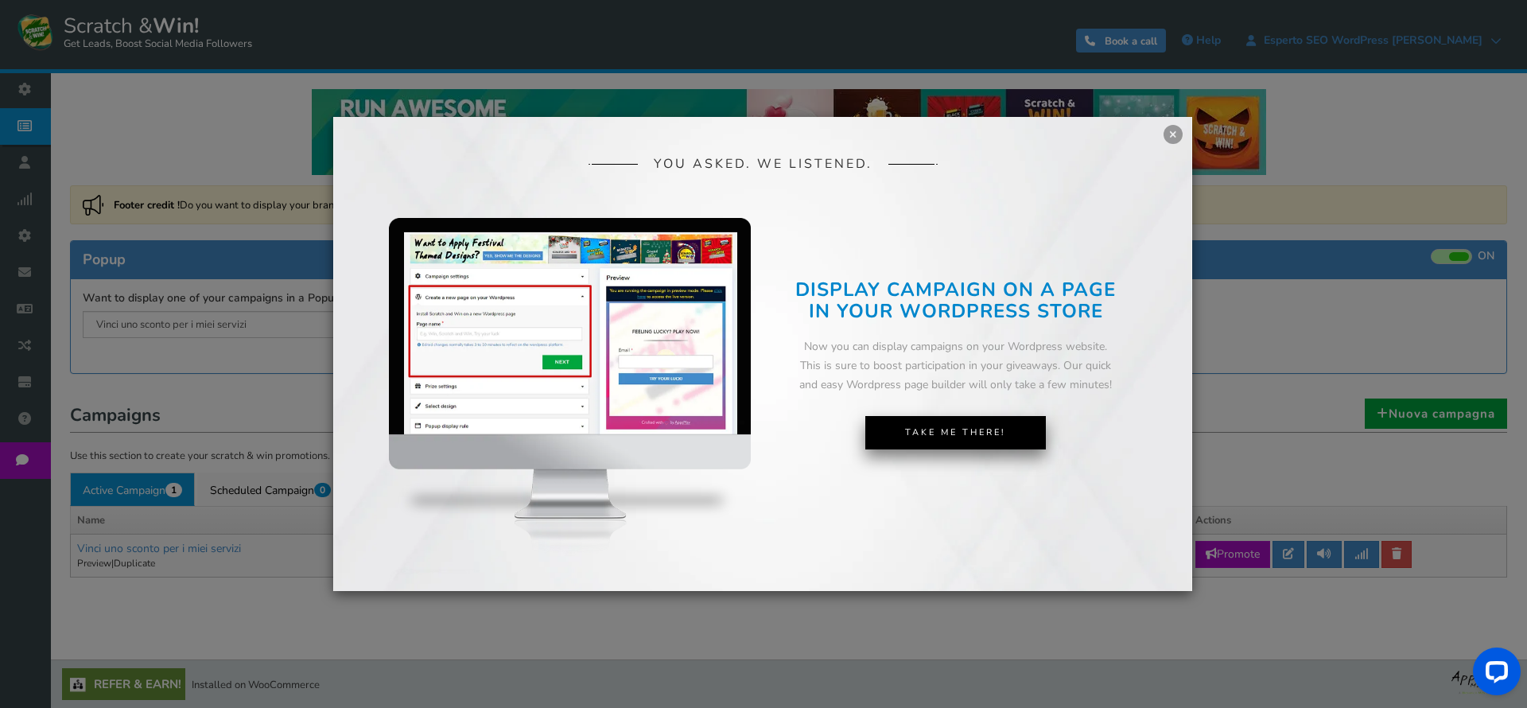
click at [922, 425] on link "Take Me There!" at bounding box center [955, 432] width 181 height 33
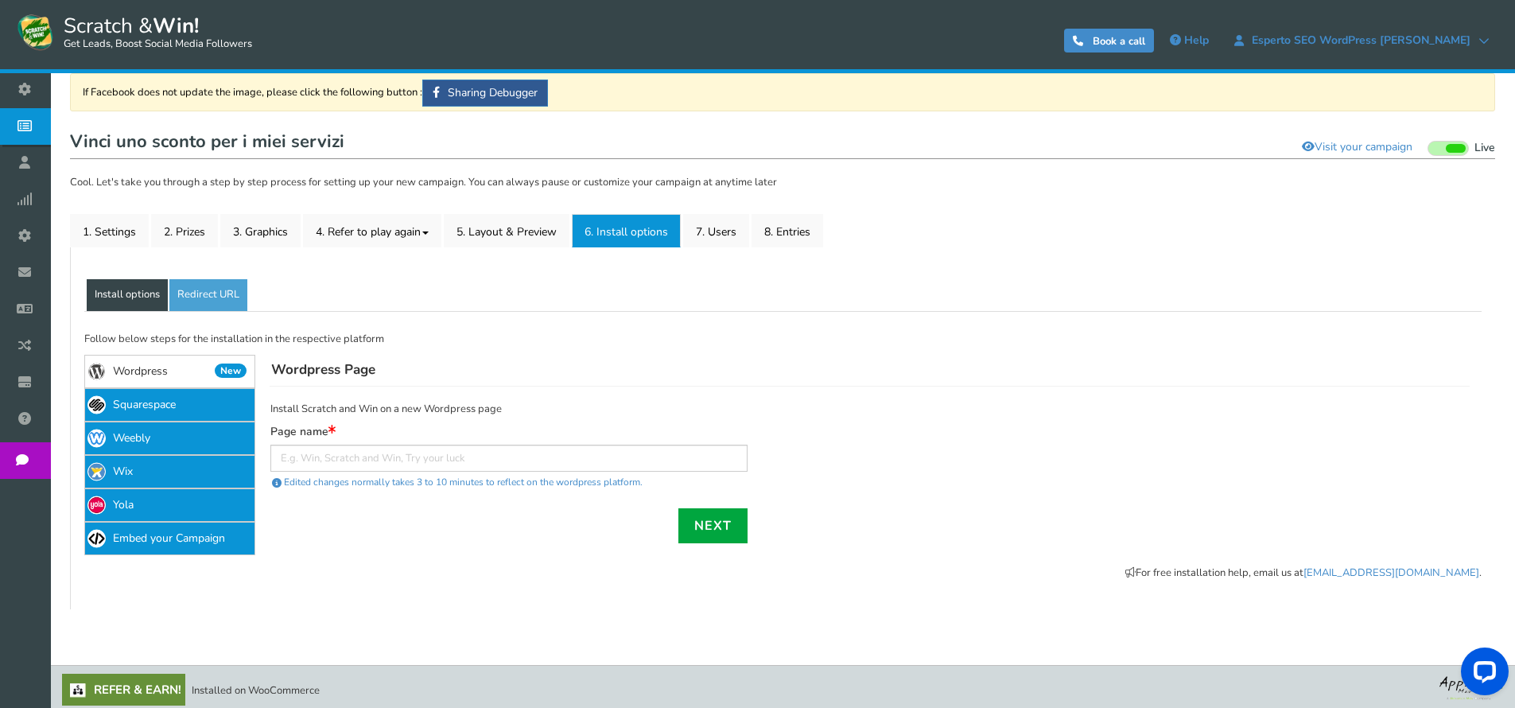
scroll to position [118, 0]
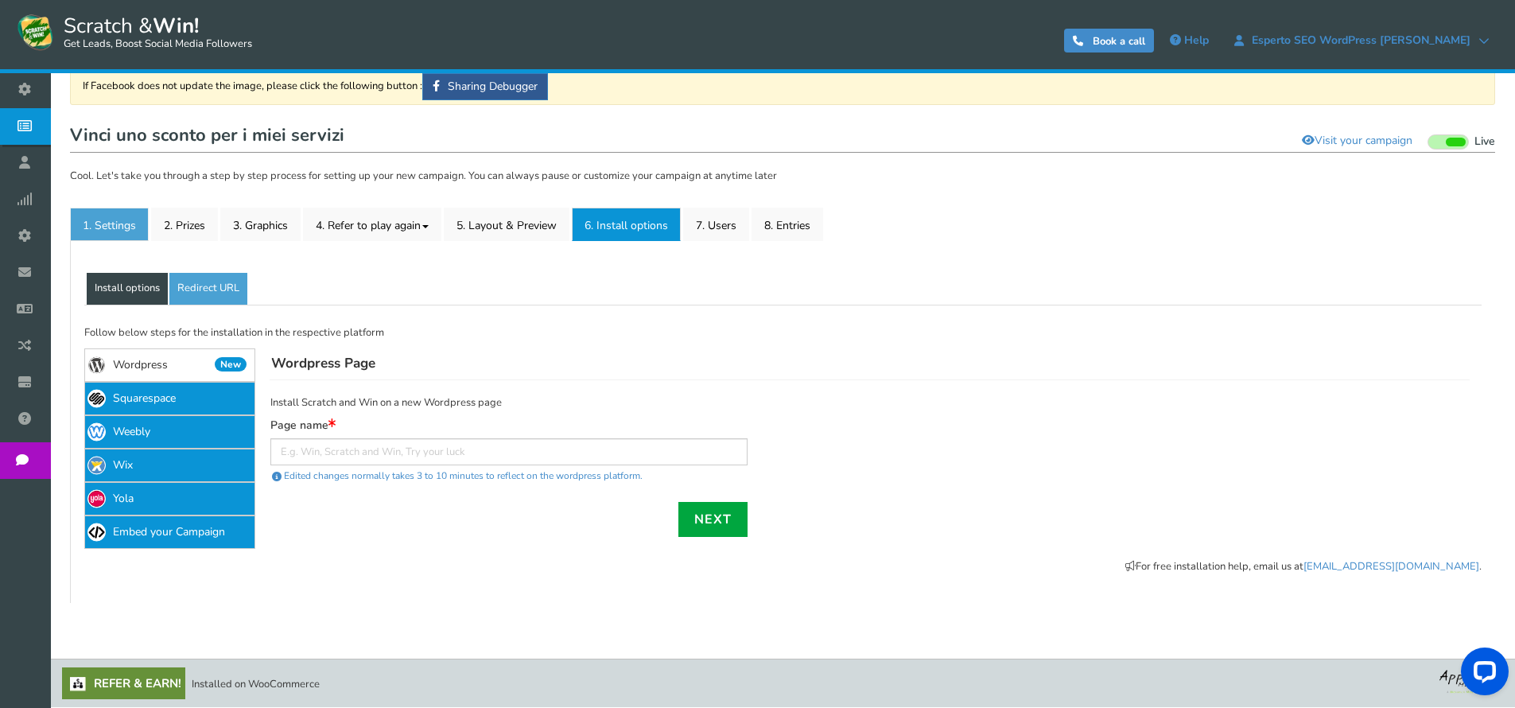
click at [135, 237] on link "1. Settings" at bounding box center [109, 224] width 79 height 33
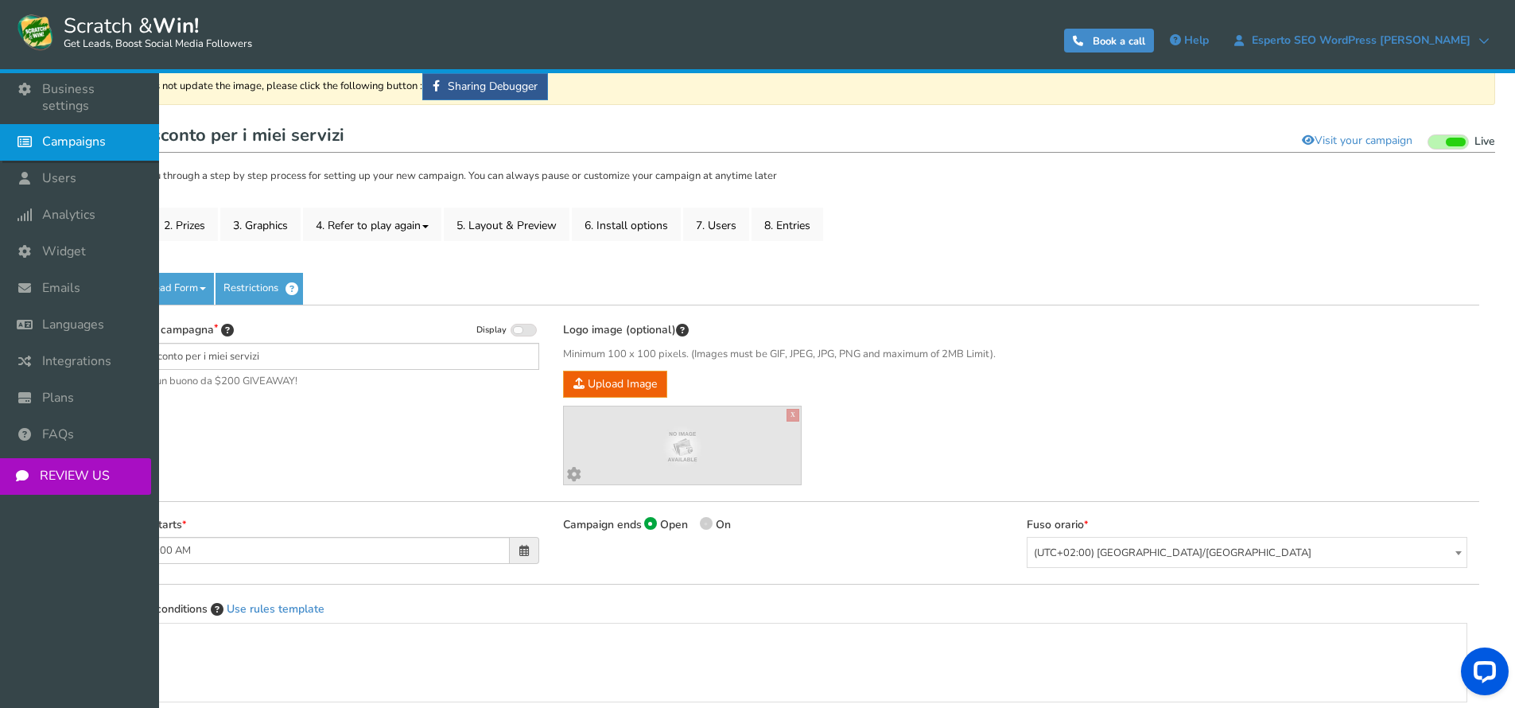
click at [67, 124] on link "Campaigns" at bounding box center [79, 142] width 159 height 37
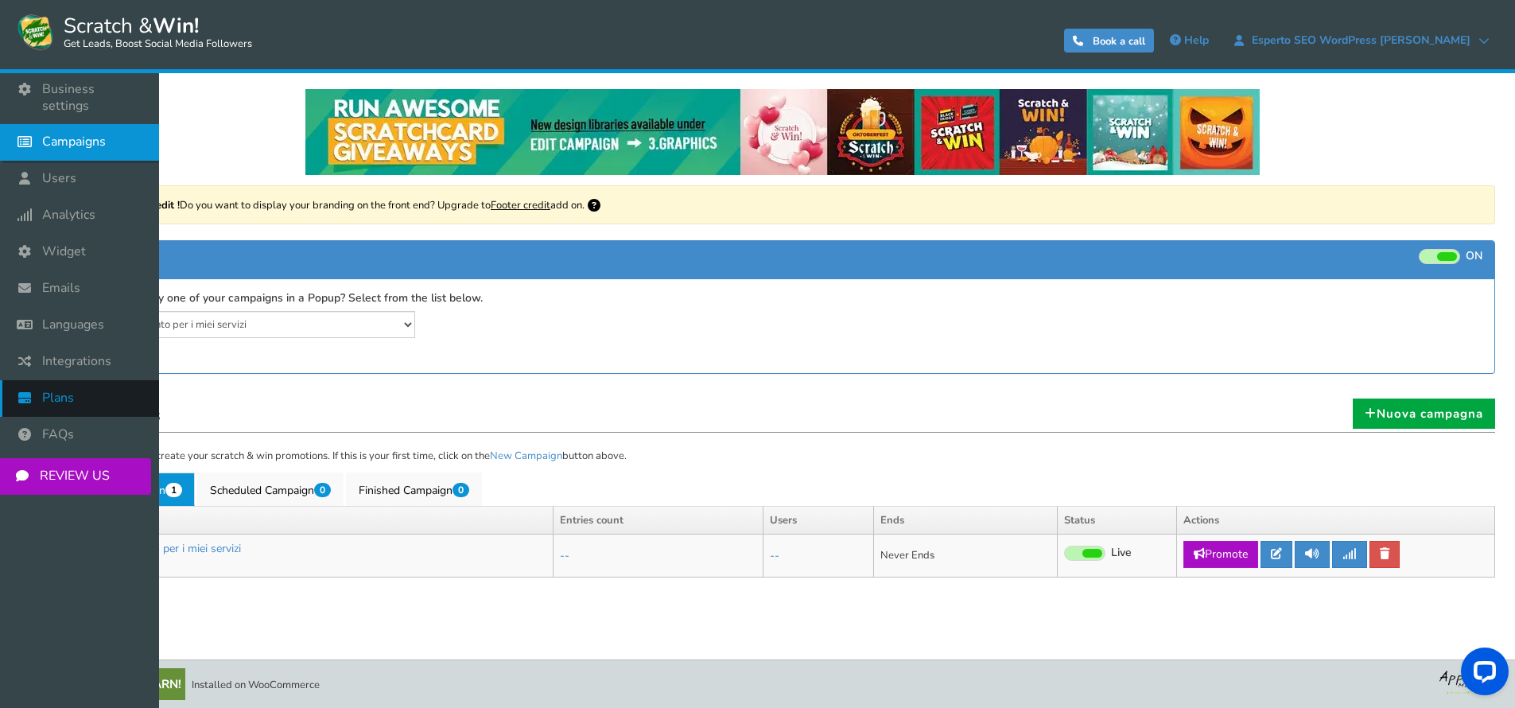
click at [42, 396] on link "Plans" at bounding box center [79, 398] width 159 height 37
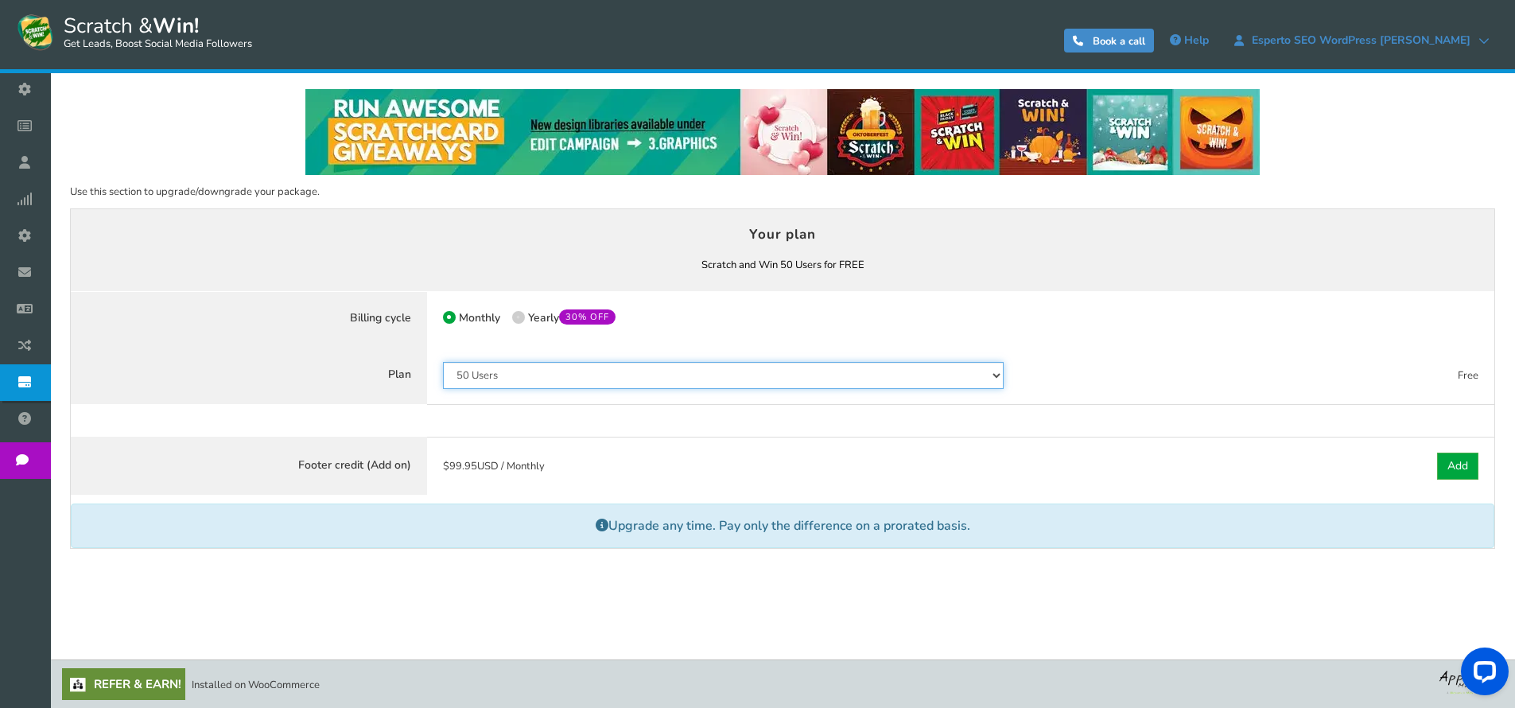
click at [577, 368] on select "50 Users 500 Users 2000 Users 10000 Users 25000 Users Unlimited" at bounding box center [724, 375] width 562 height 27
click at [443, 362] on select "50 Users 500 Users 2000 Users 10000 Users 25000 Users Unlimited" at bounding box center [724, 375] width 562 height 27
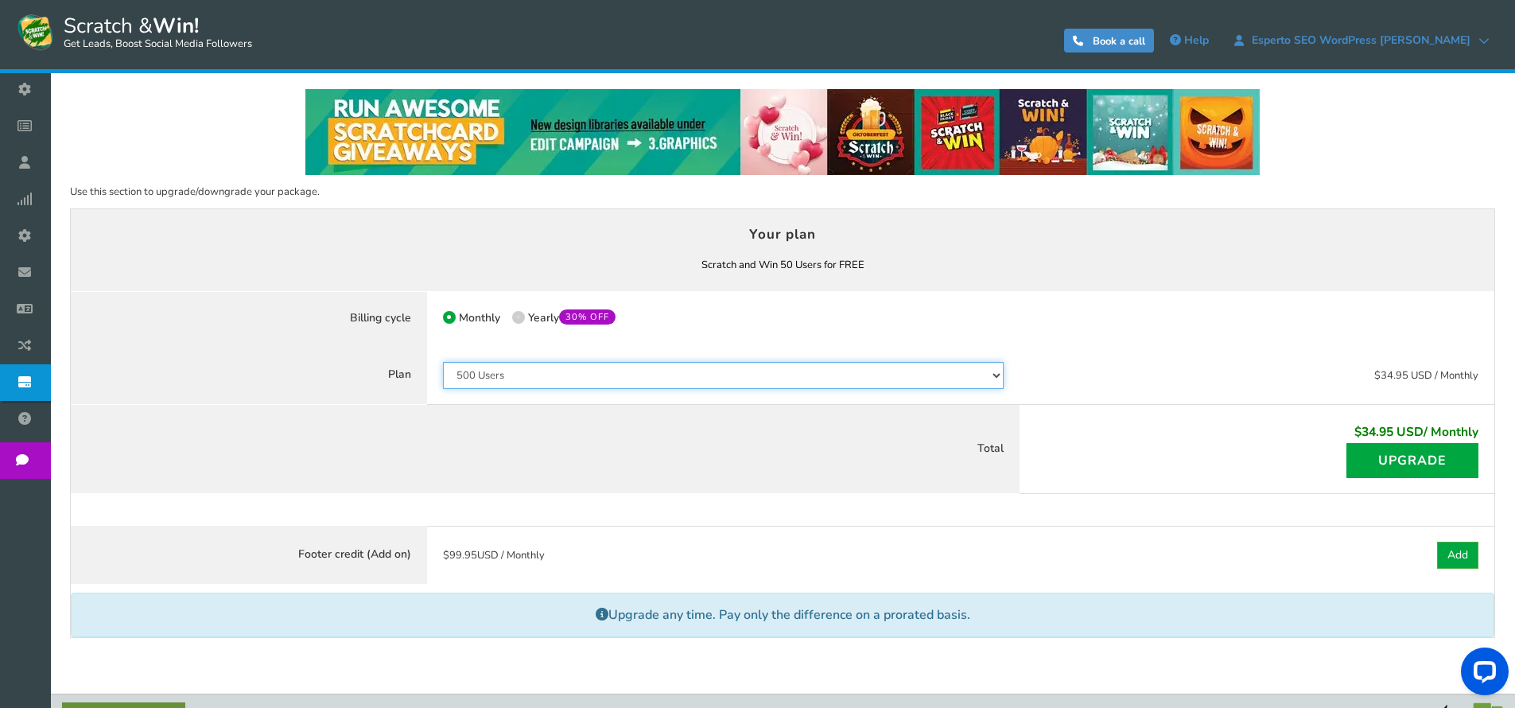
click at [580, 376] on select "50 Users 500 Users 2000 Users 10000 Users 25000 Users Unlimited" at bounding box center [724, 375] width 562 height 27
click at [443, 362] on select "50 Users 500 Users 2000 Users 10000 Users 25000 Users Unlimited" at bounding box center [724, 375] width 562 height 27
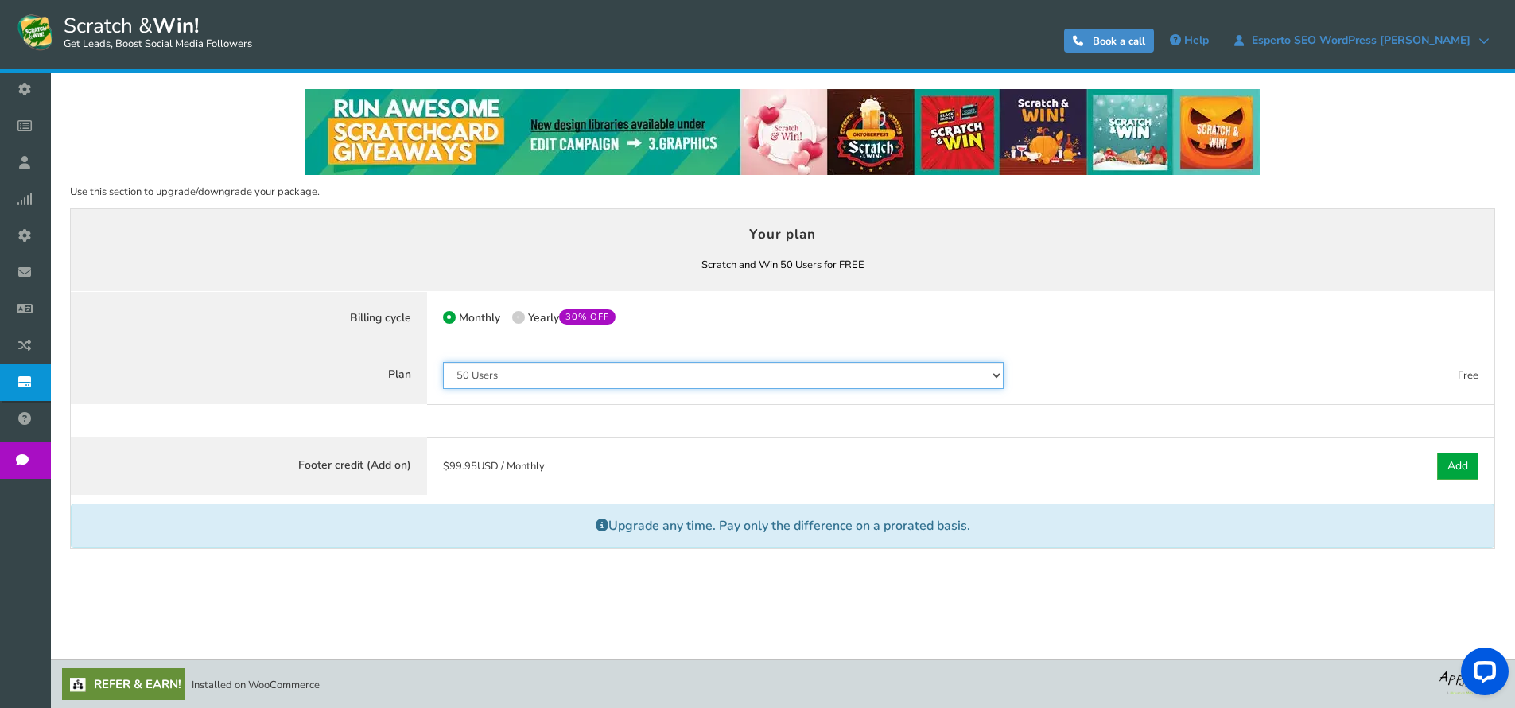
click at [584, 375] on select "50 Users 500 Users 2000 Users 10000 Users 25000 Users Unlimited" at bounding box center [724, 375] width 562 height 27
click at [443, 362] on select "50 Users 500 Users 2000 Users 10000 Users 25000 Users Unlimited" at bounding box center [724, 375] width 562 height 27
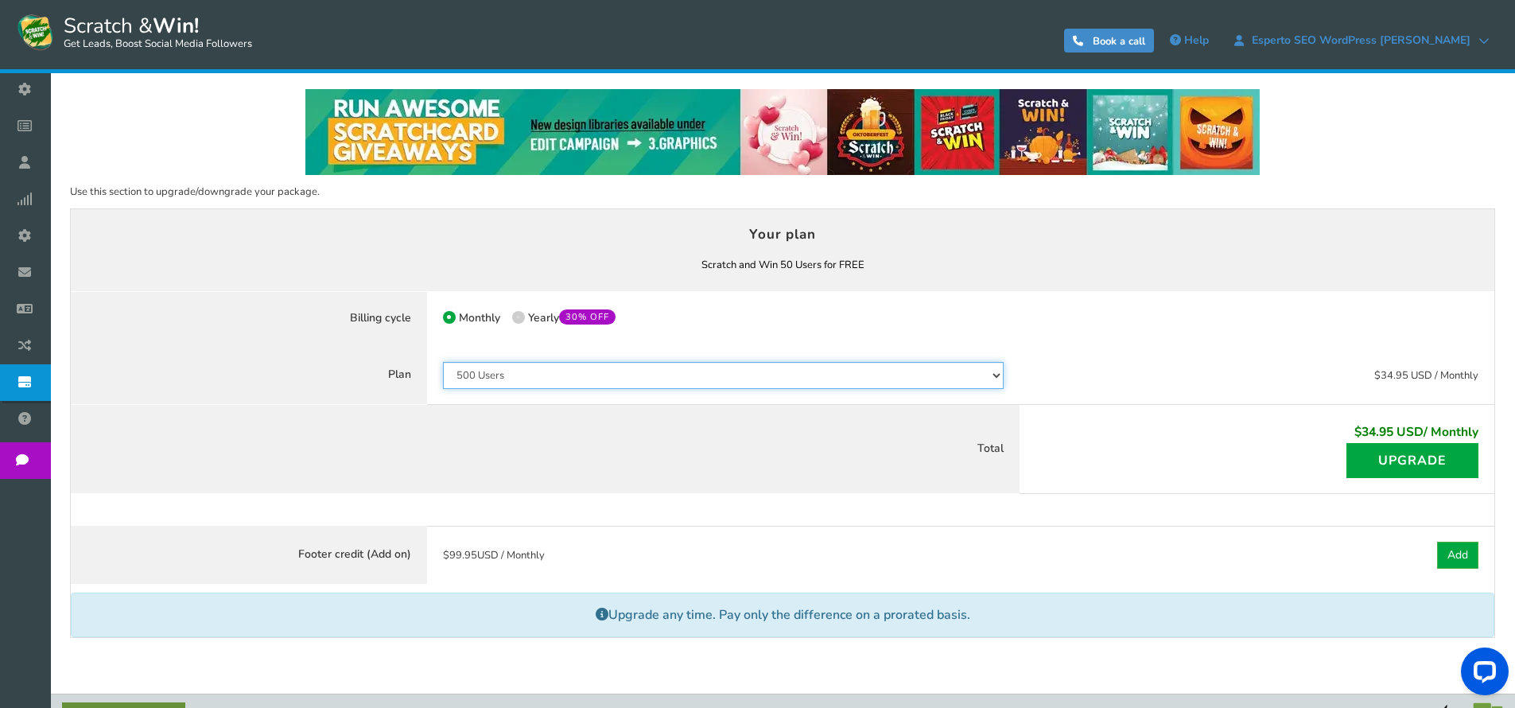
click at [585, 374] on select "50 Users 500 Users 2000 Users 10000 Users 25000 Users Unlimited" at bounding box center [724, 375] width 562 height 27
click at [443, 362] on select "50 Users 500 Users 2000 Users 10000 Users 25000 Users Unlimited" at bounding box center [724, 375] width 562 height 27
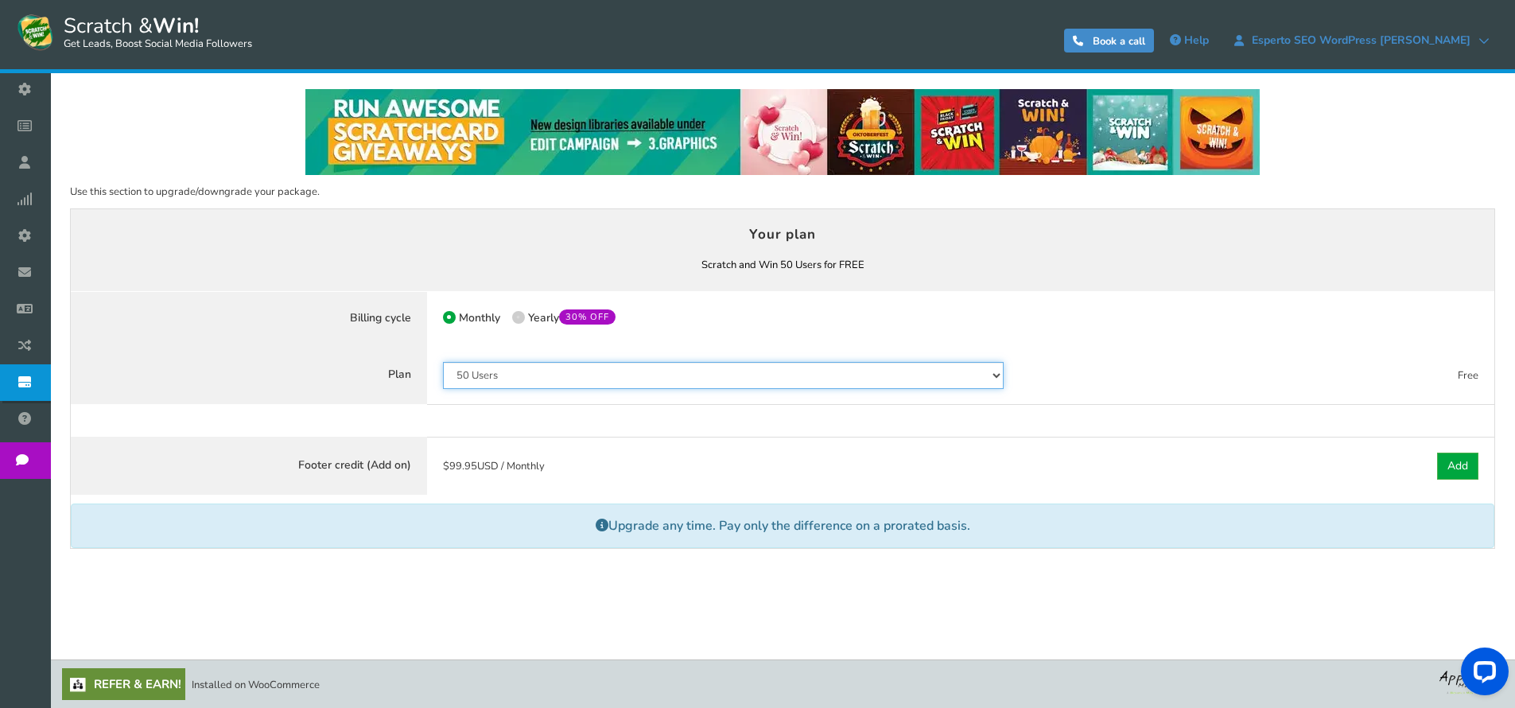
click at [580, 379] on select "50 Users 500 Users 2000 Users 10000 Users 25000 Users Unlimited" at bounding box center [724, 375] width 562 height 27
click at [443, 362] on select "50 Users 500 Users 2000 Users 10000 Users 25000 Users Unlimited" at bounding box center [724, 375] width 562 height 27
click at [580, 379] on select "50 Users 500 Users 2000 Users 10000 Users 25000 Users Unlimited" at bounding box center [724, 375] width 562 height 27
click at [443, 362] on select "50 Users 500 Users 2000 Users 10000 Users 25000 Users Unlimited" at bounding box center [724, 375] width 562 height 27
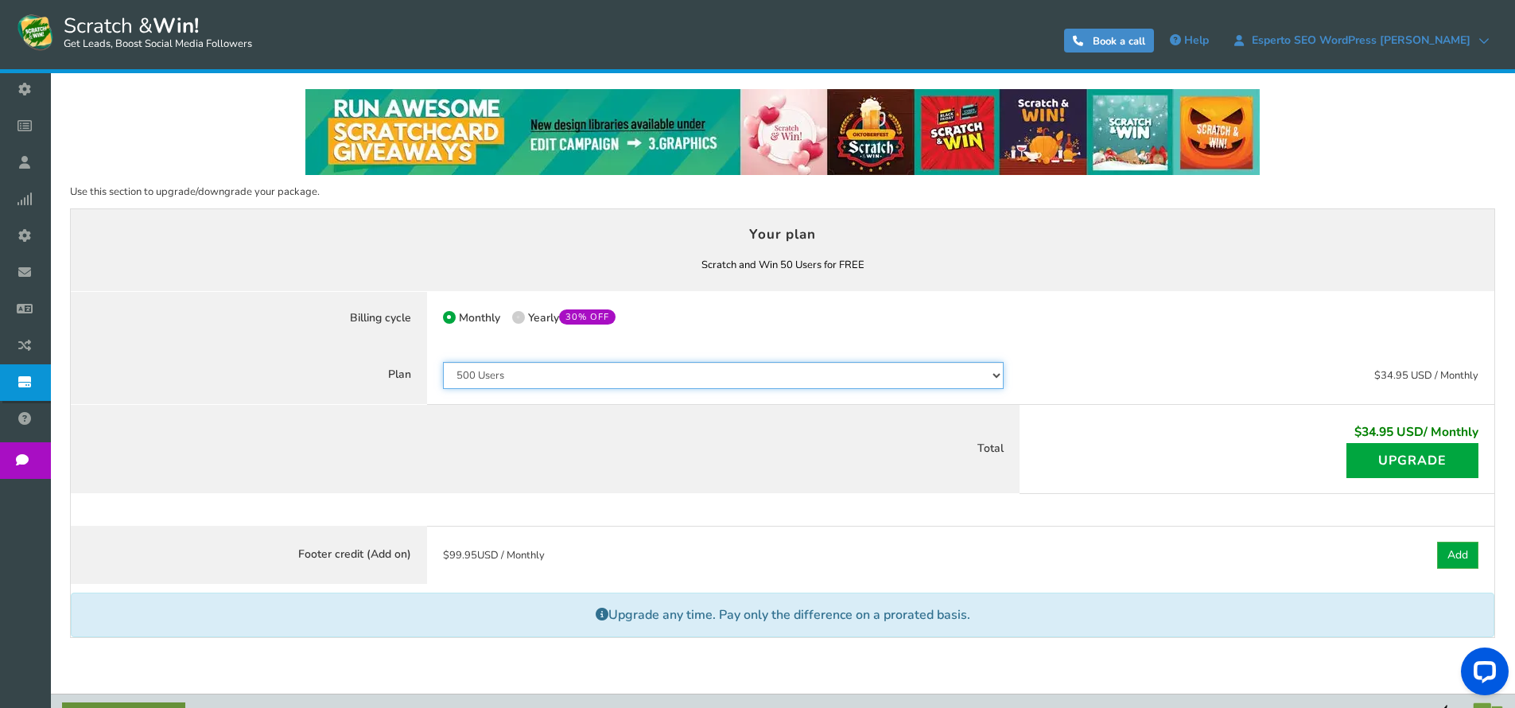
click at [577, 375] on select "50 Users 500 Users 2000 Users 10000 Users 25000 Users Unlimited" at bounding box center [724, 375] width 562 height 27
click at [443, 362] on select "50 Users 500 Users 2000 Users 10000 Users 25000 Users Unlimited" at bounding box center [724, 375] width 562 height 27
click at [567, 364] on select "50 Users 500 Users 2000 Users 10000 Users 25000 Users Unlimited" at bounding box center [724, 375] width 562 height 27
select select "796"
click at [443, 362] on select "50 Users 500 Users 2000 Users 10000 Users 25000 Users Unlimited" at bounding box center [724, 375] width 562 height 27
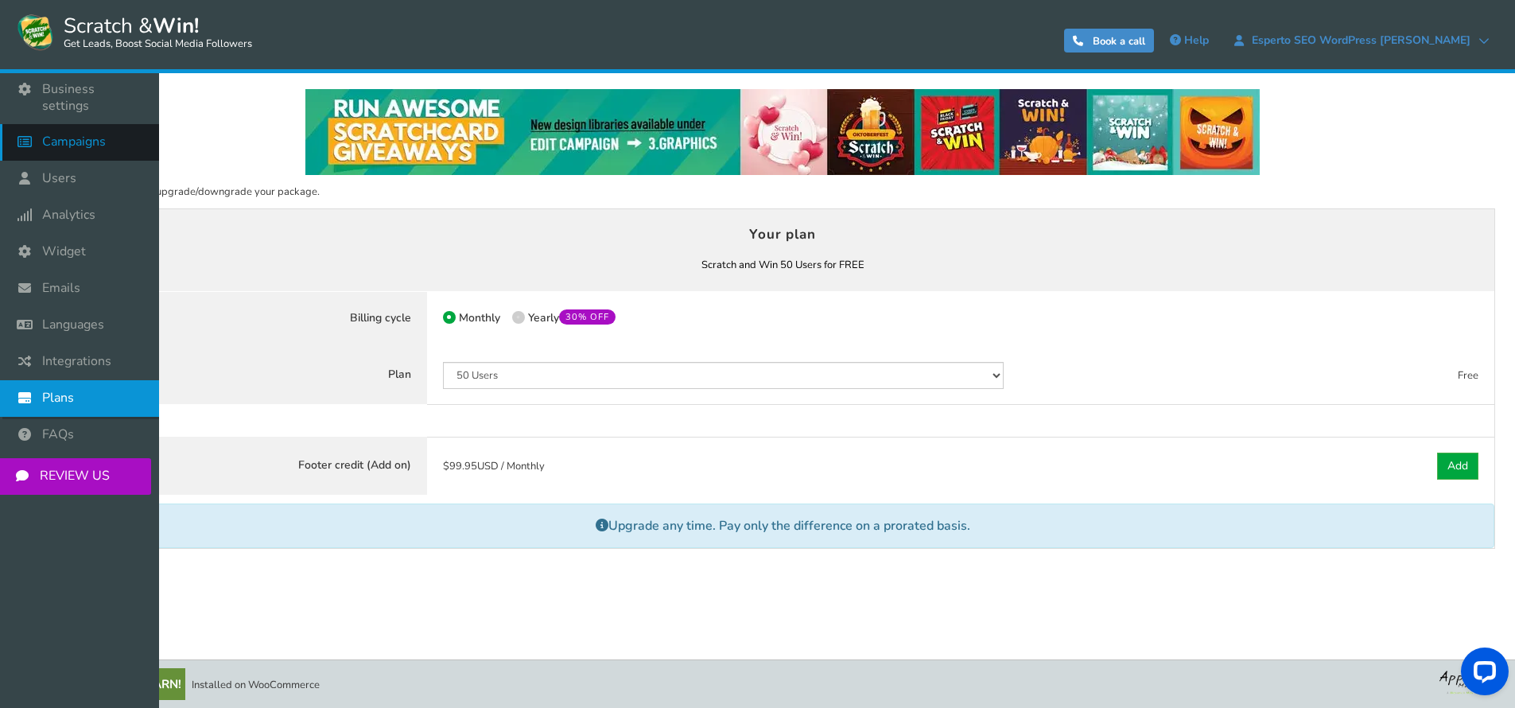
click at [31, 124] on icon at bounding box center [29, 141] width 30 height 35
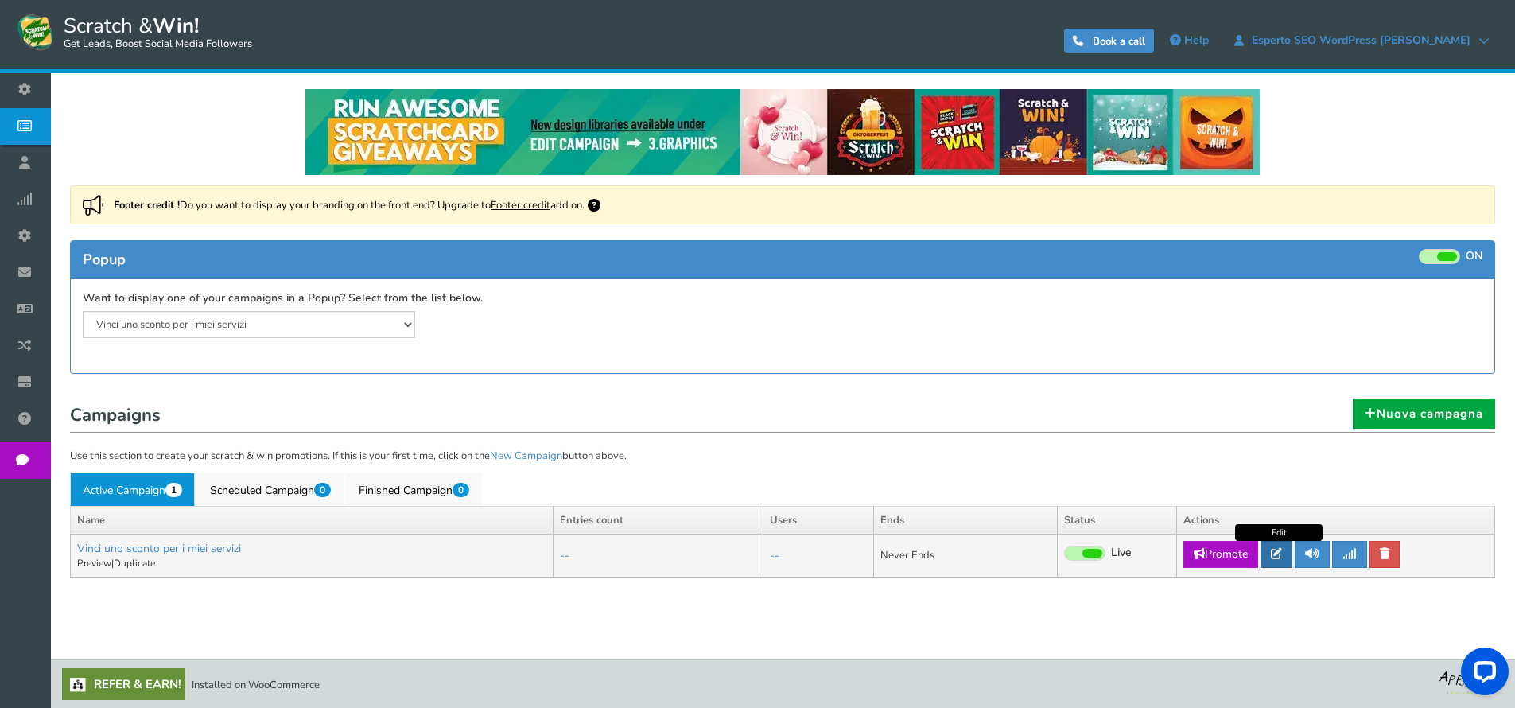
click at [1281, 558] on icon at bounding box center [1276, 553] width 11 height 11
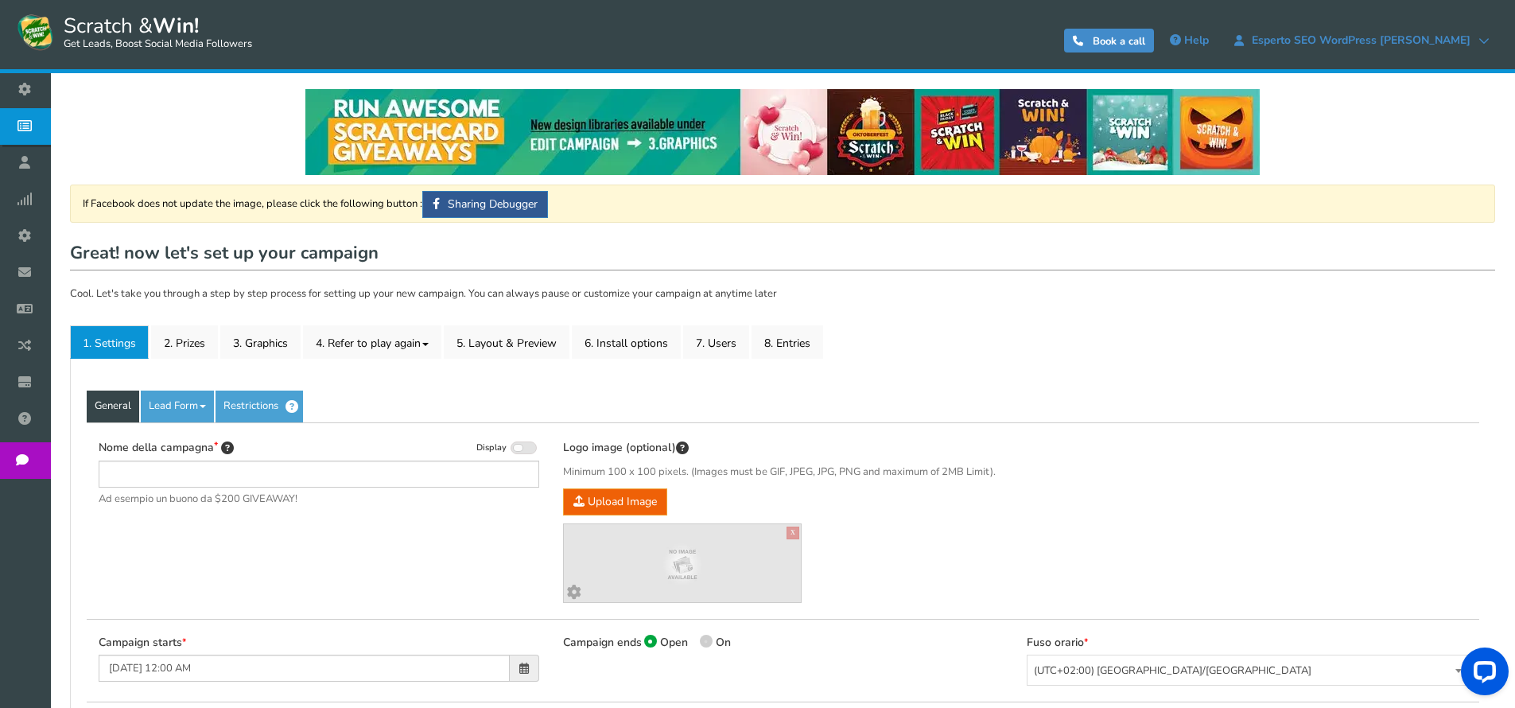
type input "Vinci uno sconto per i miei servizi"
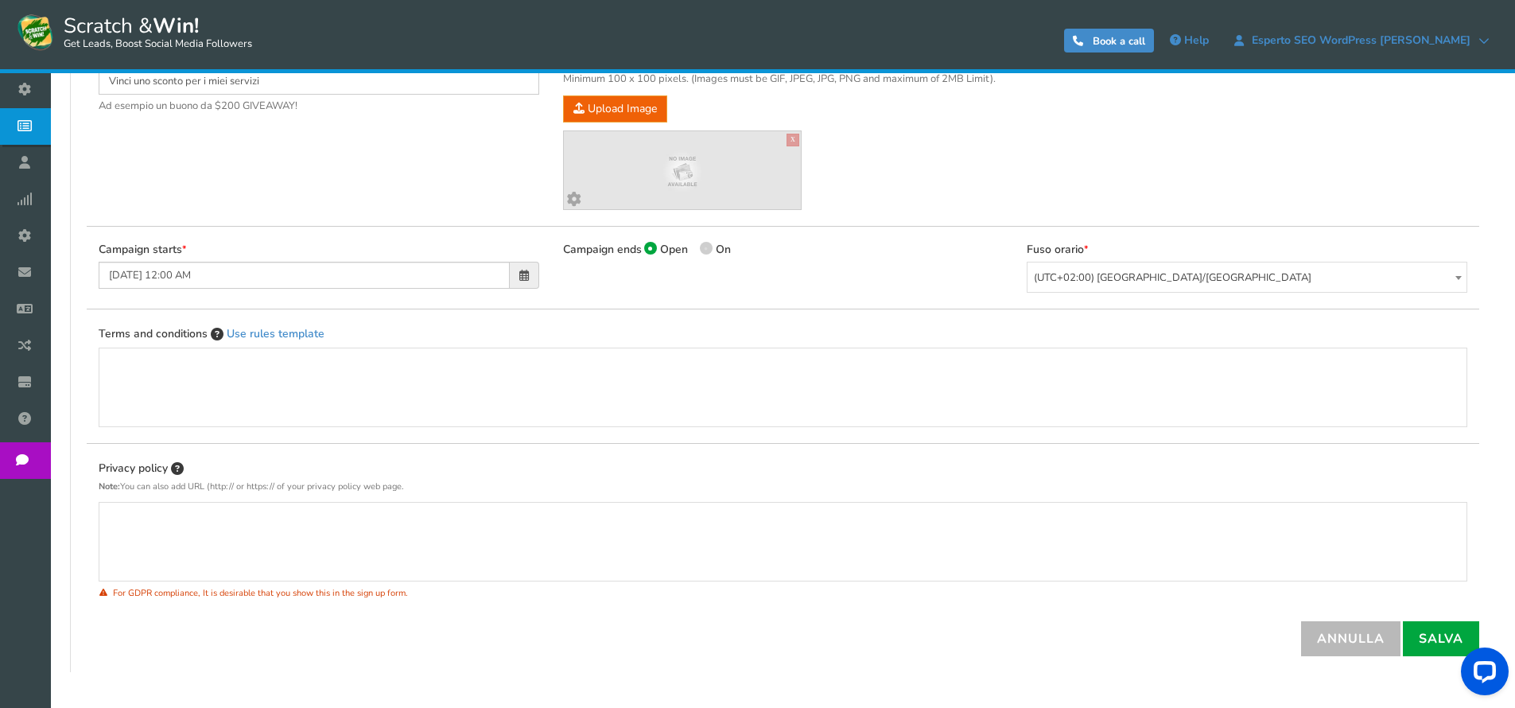
scroll to position [67, 0]
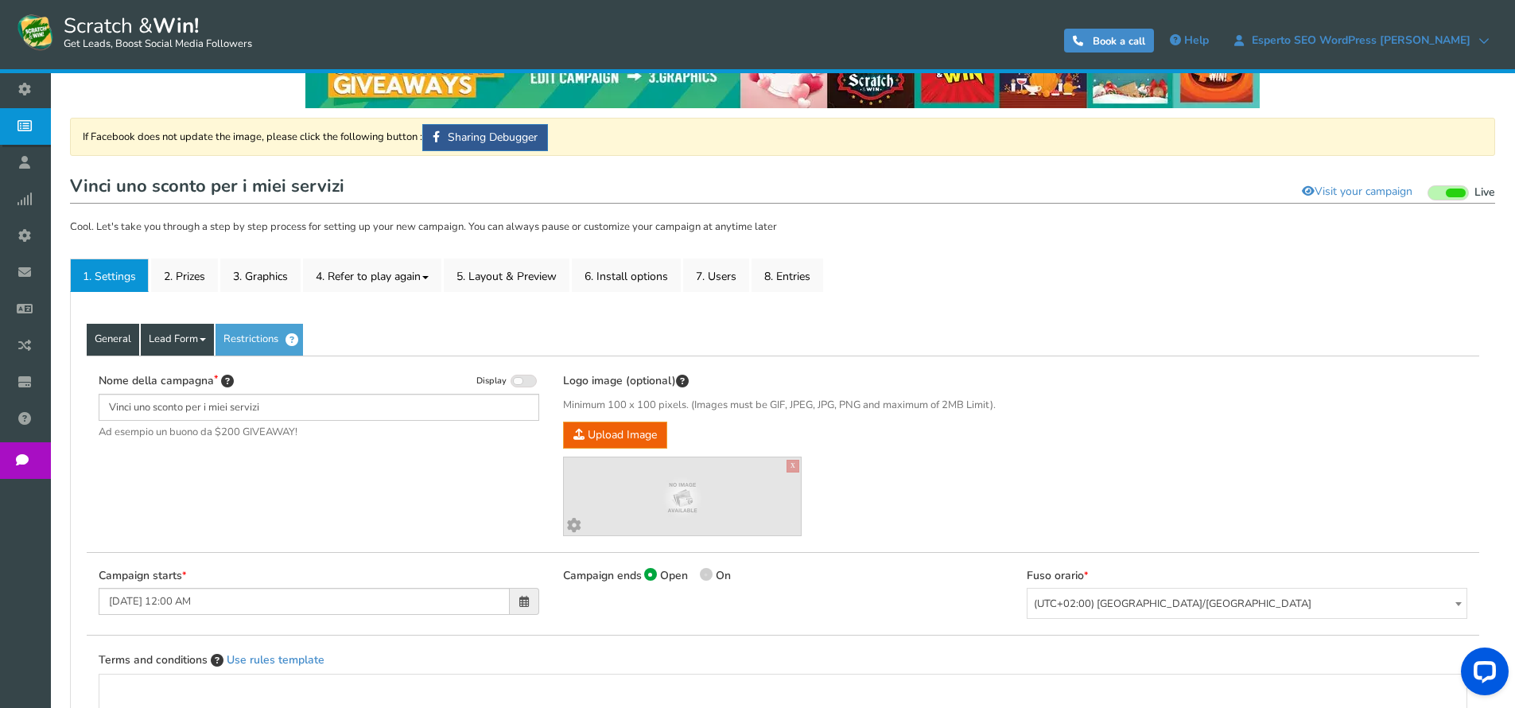
click at [180, 352] on link "Lead Form" at bounding box center [177, 340] width 73 height 32
click at [189, 343] on link "Lead Form" at bounding box center [177, 340] width 73 height 32
click at [189, 378] on link "Labels" at bounding box center [205, 387] width 126 height 33
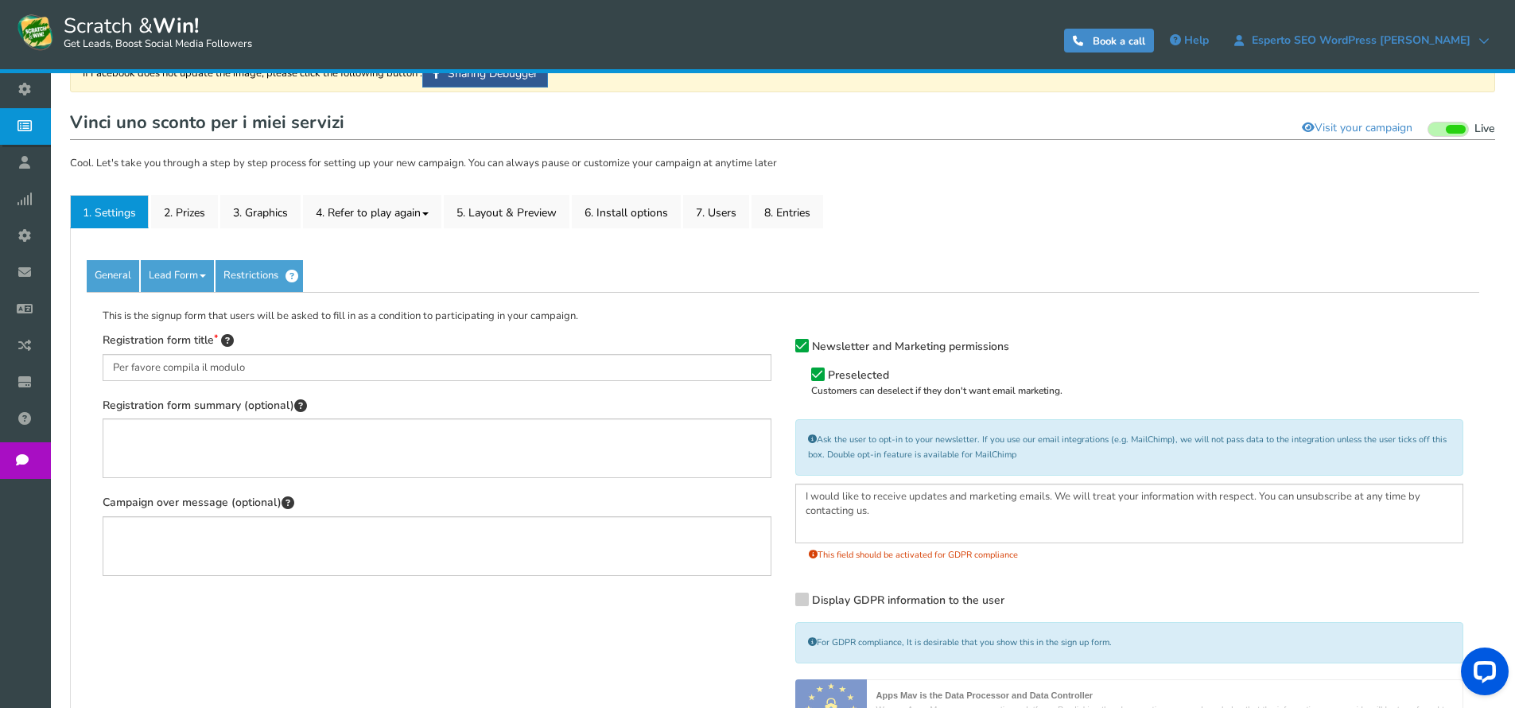
scroll to position [206, 0]
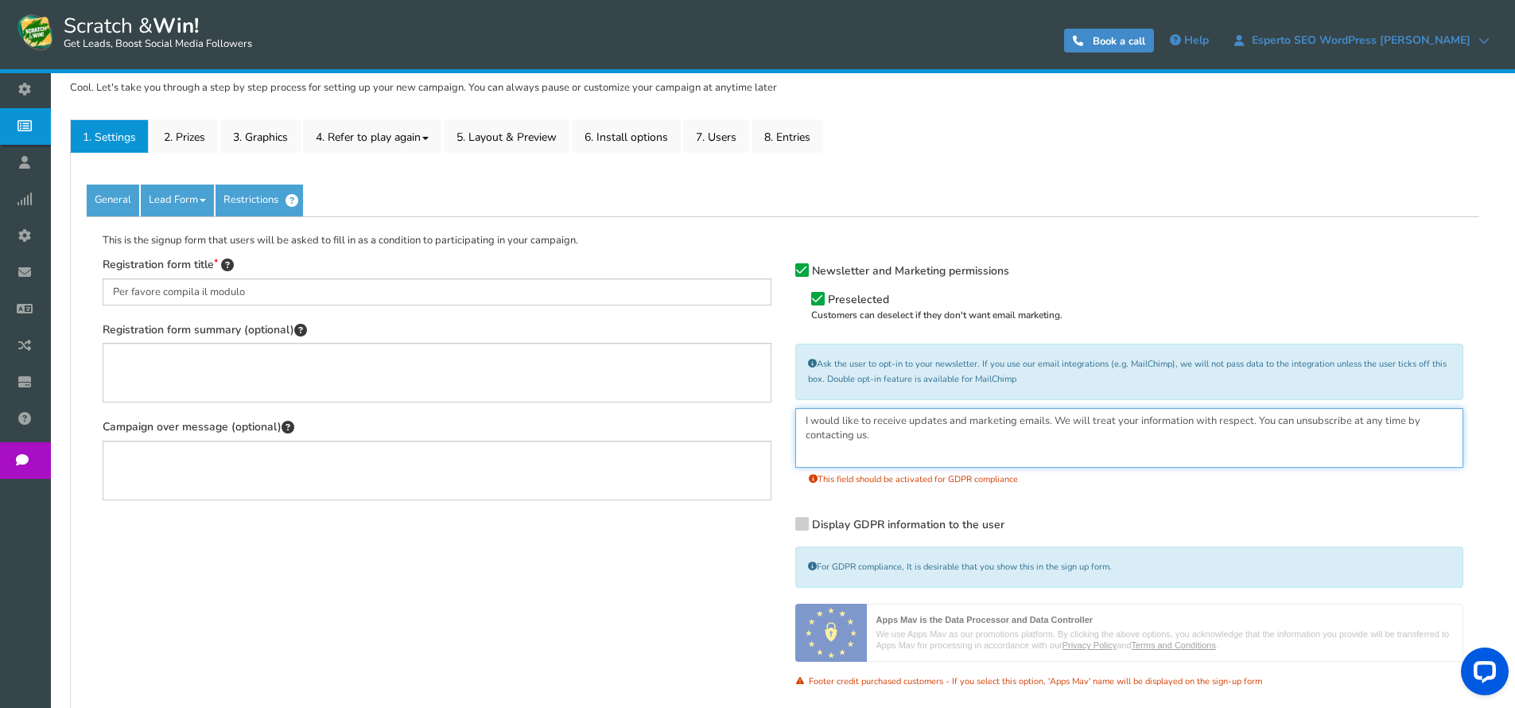
click at [877, 423] on textarea "I would like to receive updates and marketing emails. We will treat your inform…" at bounding box center [1129, 438] width 669 height 60
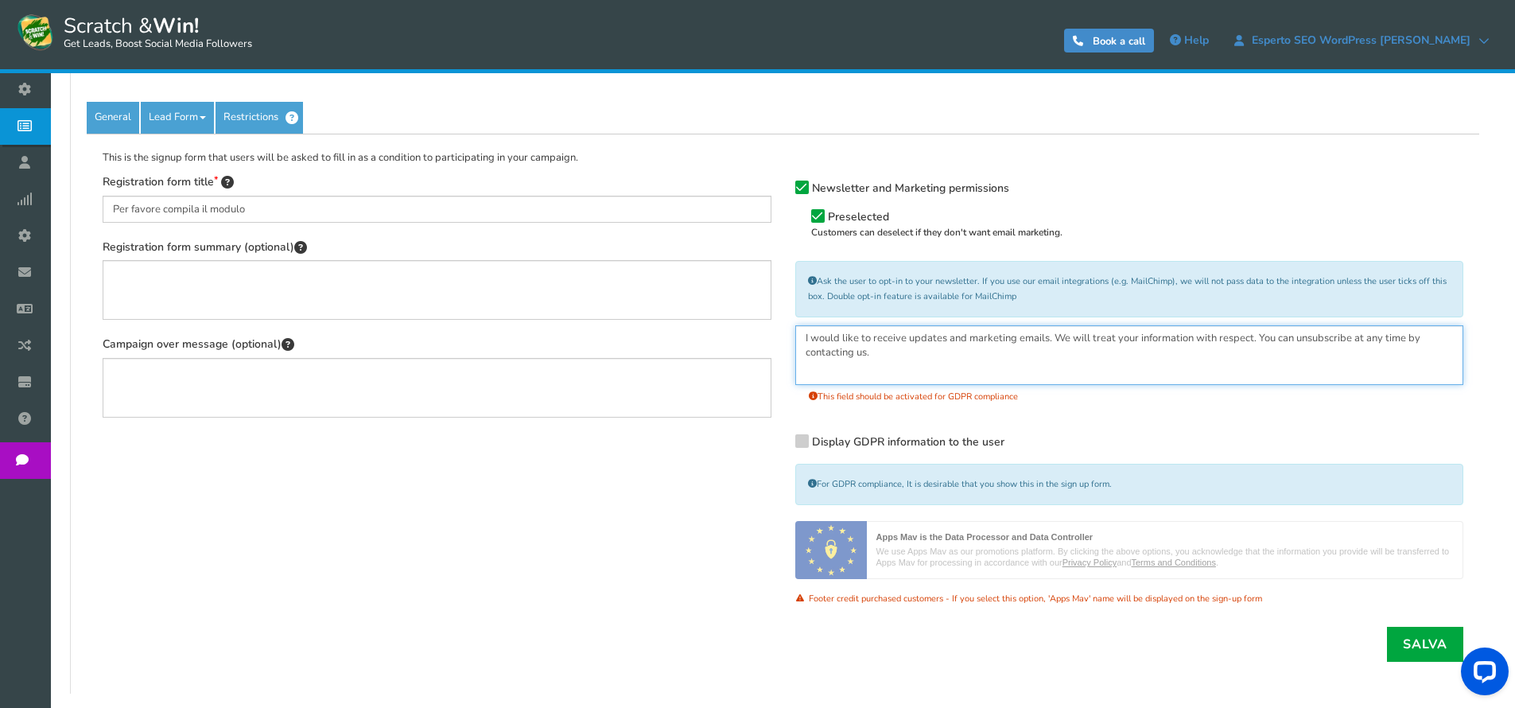
scroll to position [278, 0]
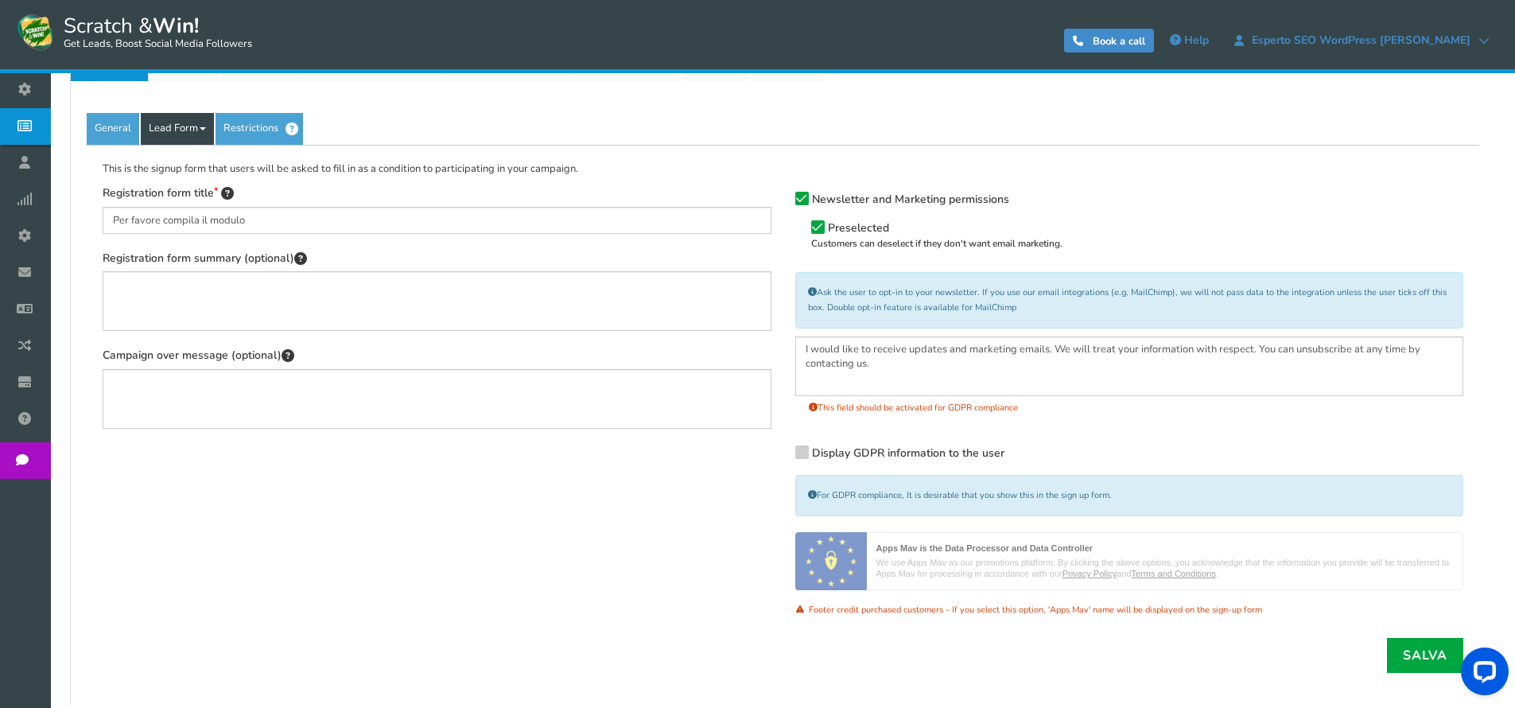
click at [179, 130] on link "Lead Form" at bounding box center [177, 129] width 73 height 32
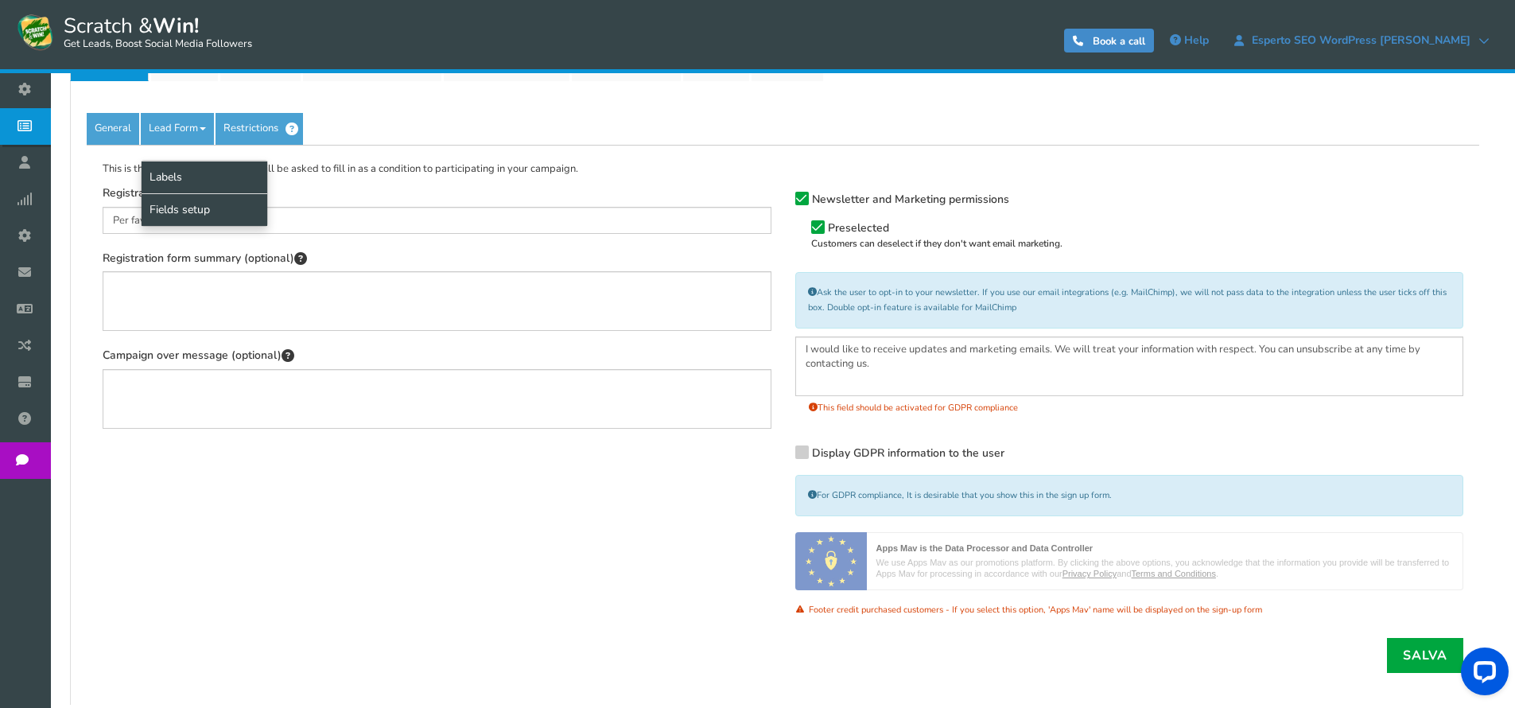
click at [189, 204] on link "Fields setup" at bounding box center [205, 209] width 126 height 33
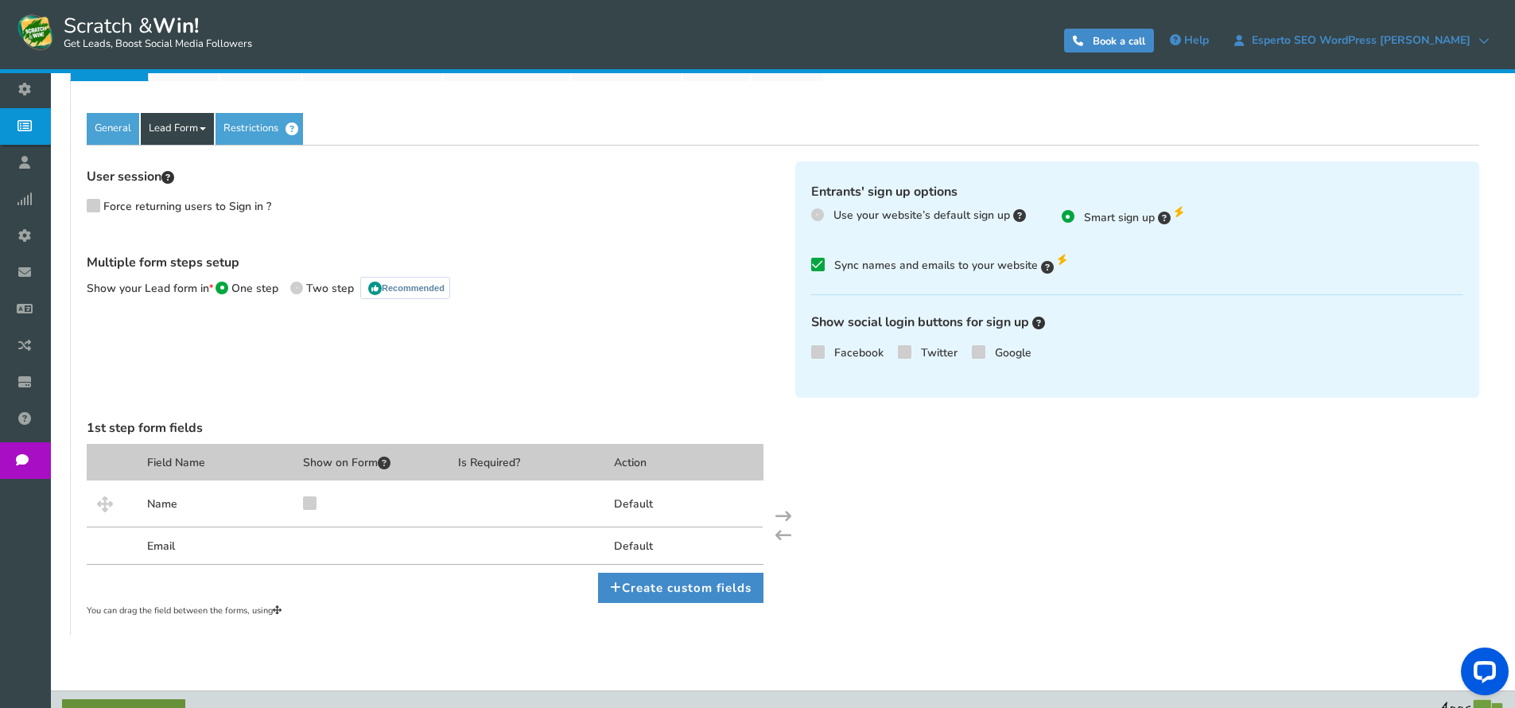
click at [171, 135] on link "Lead Form" at bounding box center [177, 129] width 73 height 32
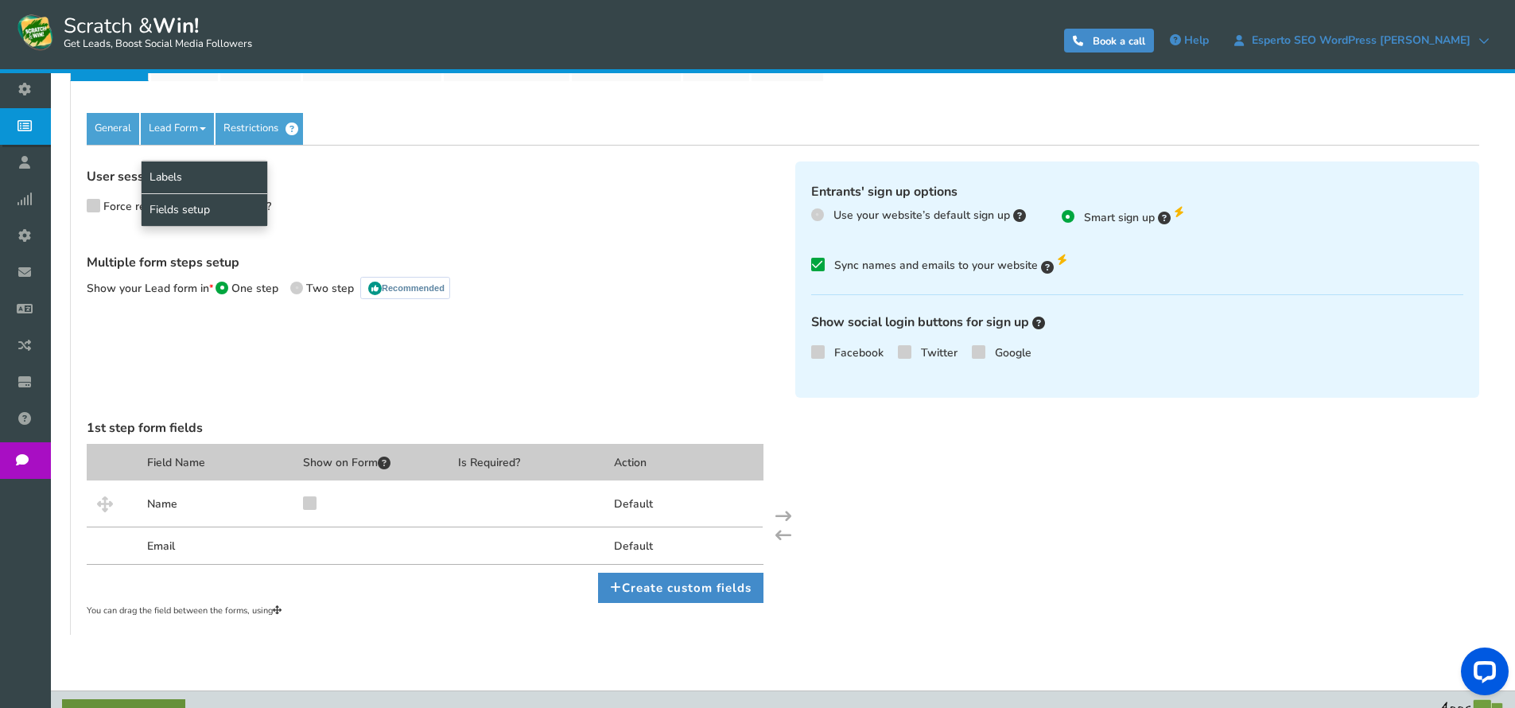
click at [202, 161] on link "Labels" at bounding box center [205, 177] width 126 height 33
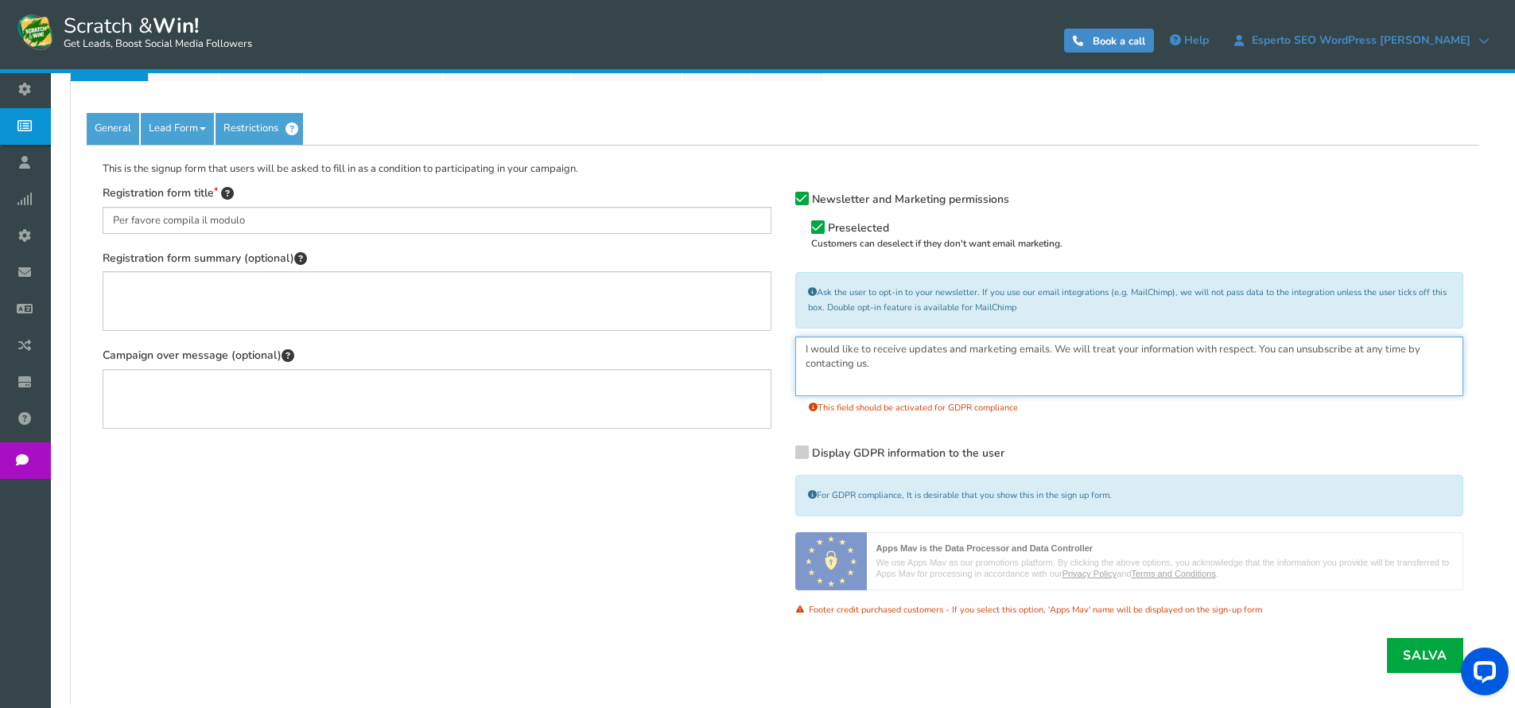
click at [927, 368] on textarea "I would like to receive updates and marketing emails. We will treat your inform…" at bounding box center [1129, 366] width 669 height 60
type textarea "I would like to receive updates and marketing emails. We will treat your inform…"
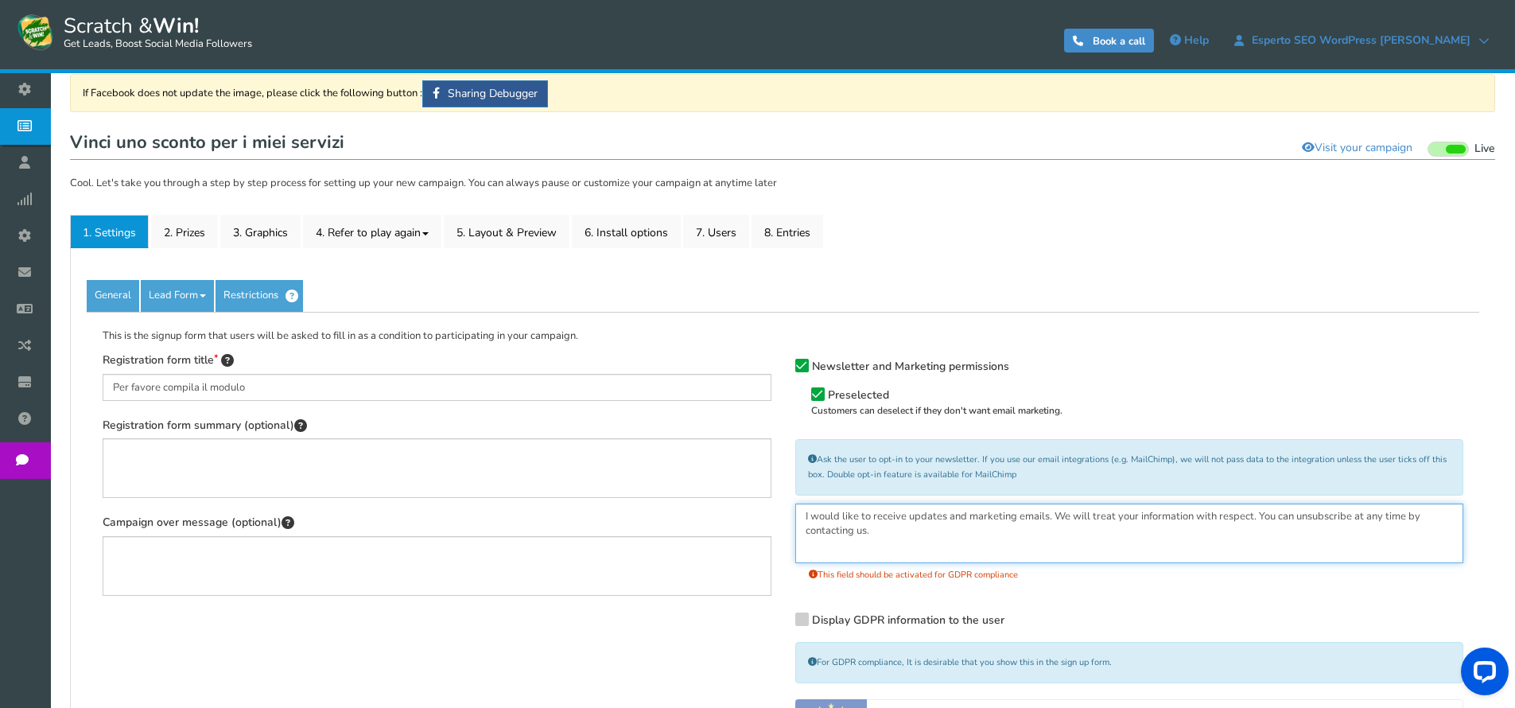
scroll to position [0, 0]
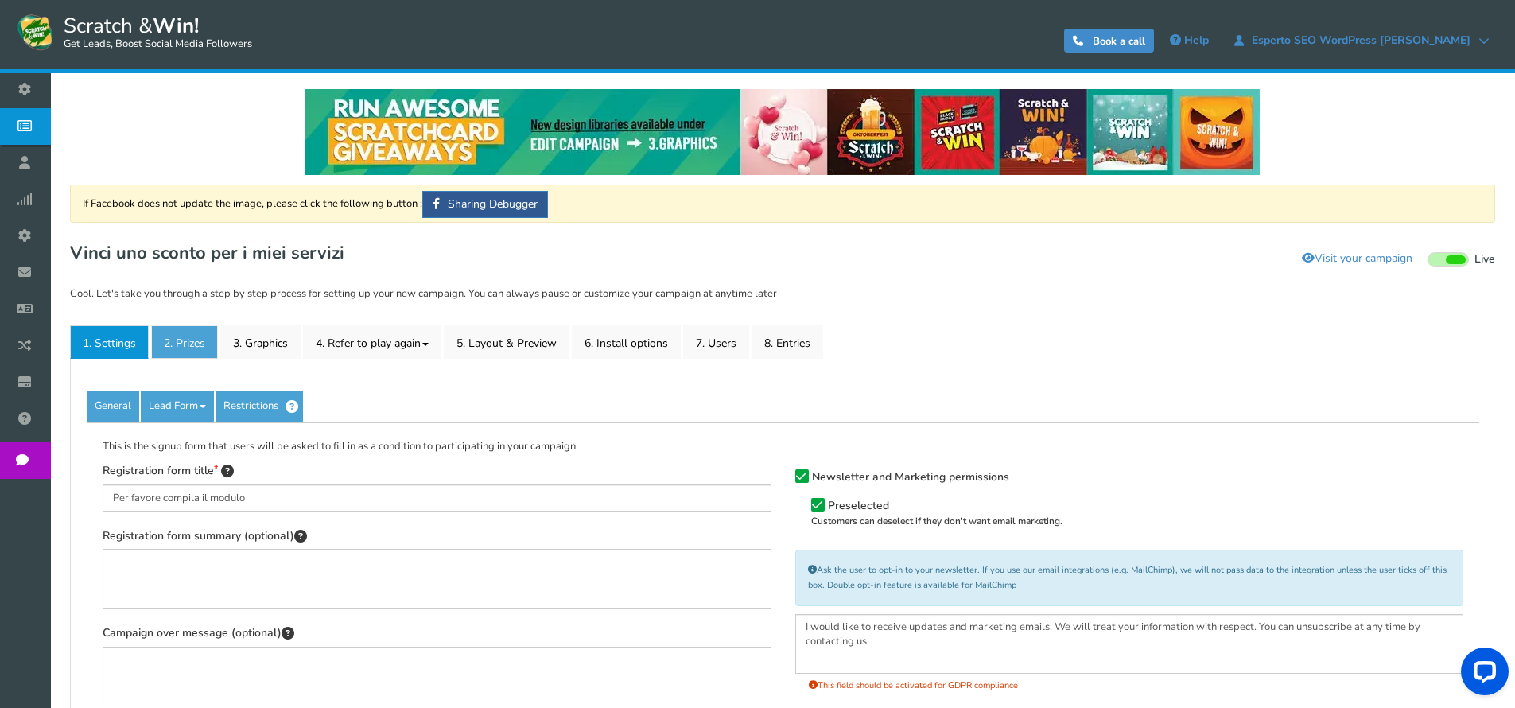
click at [191, 353] on link "2. Prizes" at bounding box center [184, 341] width 67 height 33
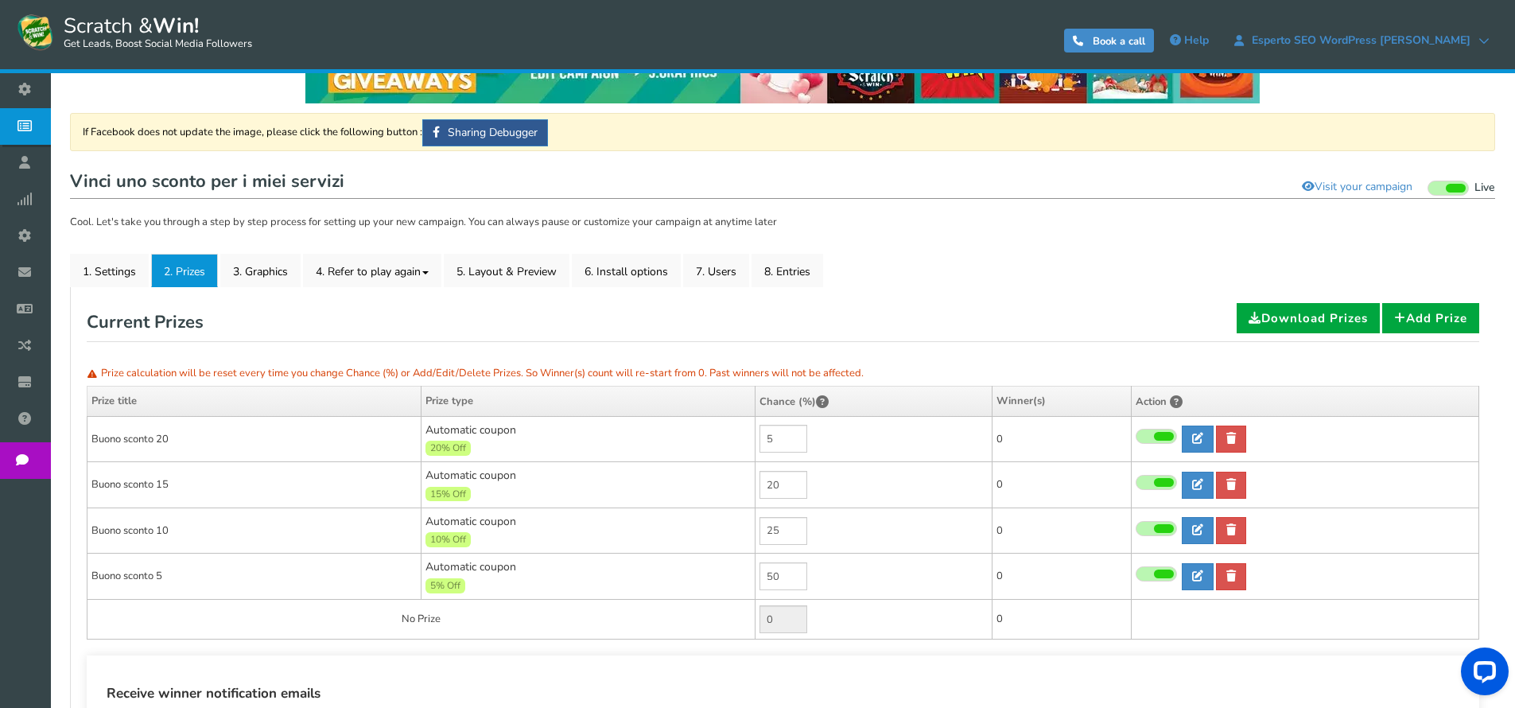
scroll to position [137, 0]
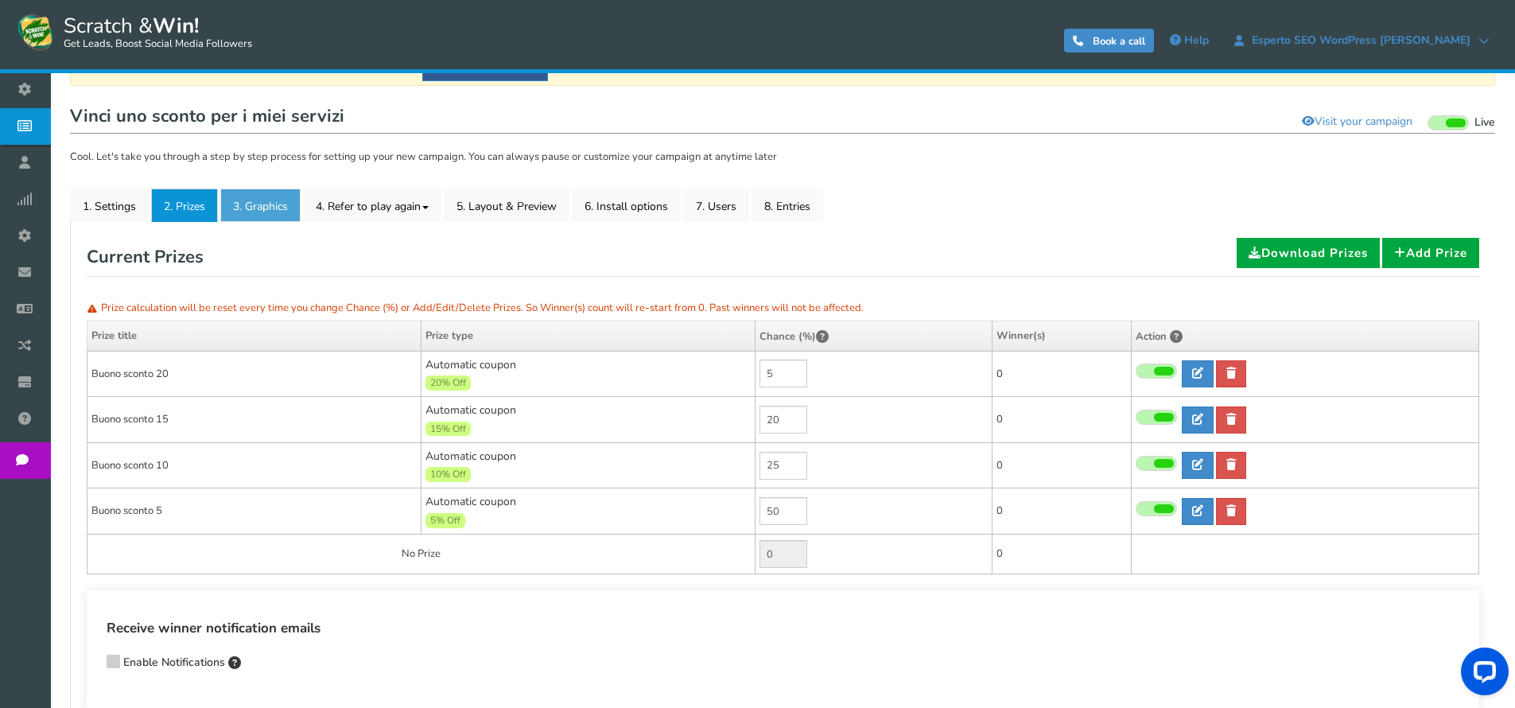
click at [239, 218] on link "3. Graphics" at bounding box center [260, 205] width 80 height 33
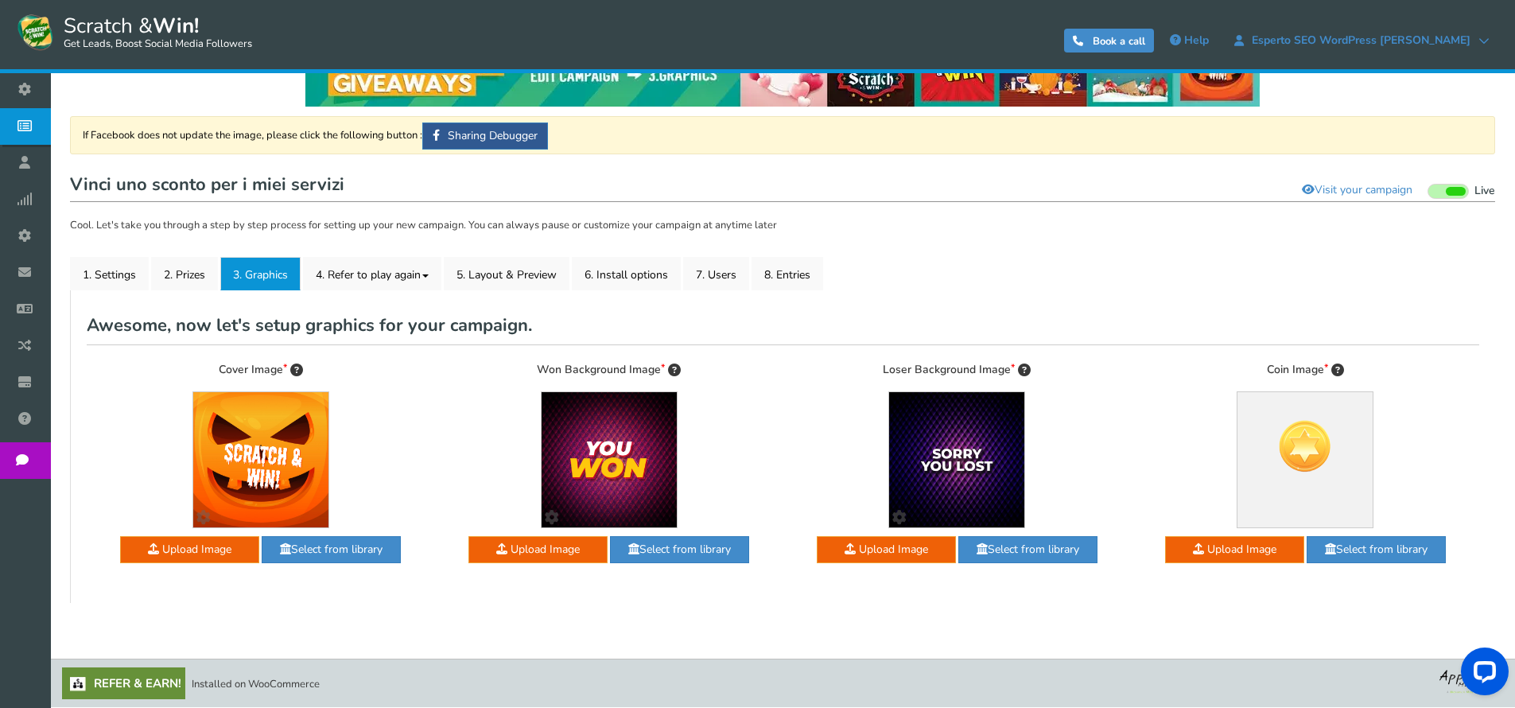
scroll to position [68, 0]
click at [357, 262] on link "4. Refer to play again" at bounding box center [372, 273] width 138 height 33
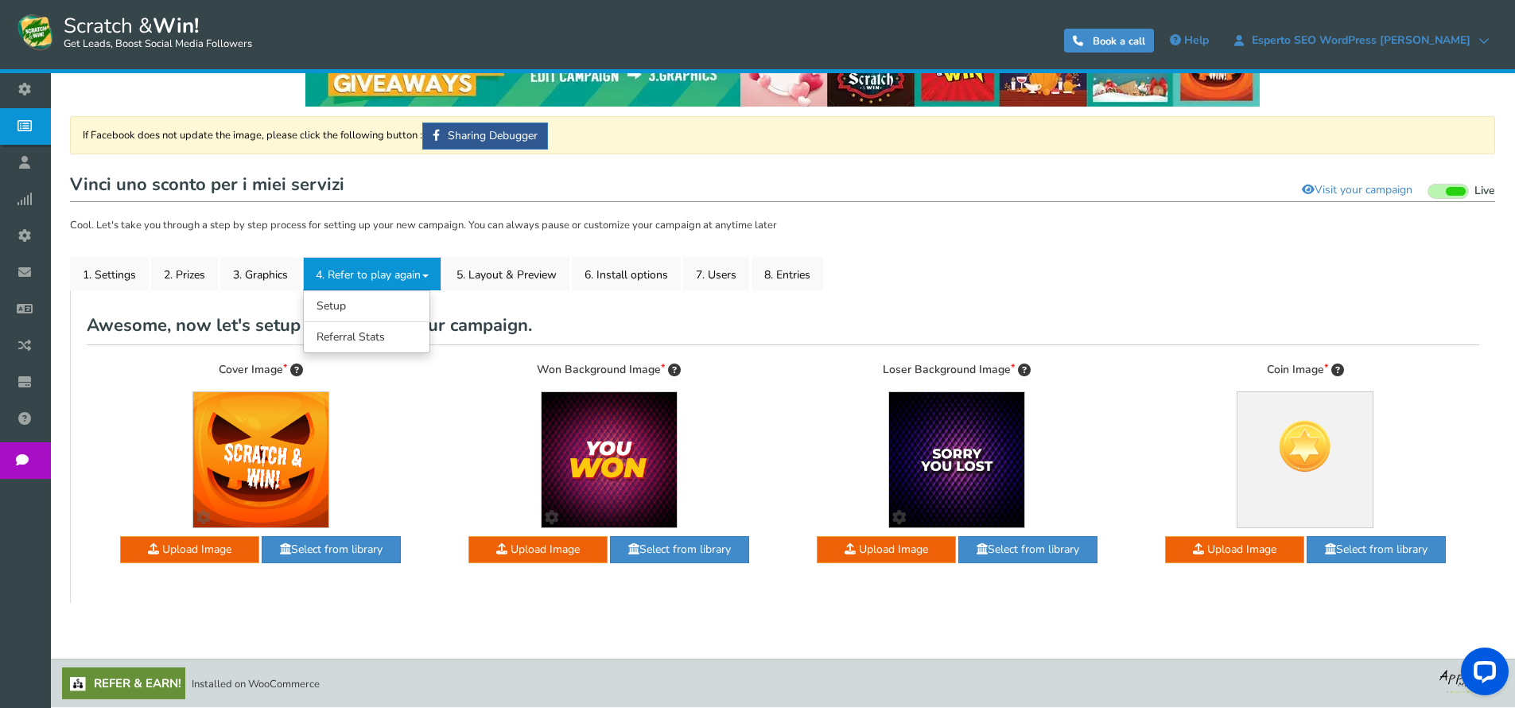
click at [357, 262] on link "4. Refer to play again" at bounding box center [372, 273] width 138 height 33
click at [524, 276] on link "5. Layout & Preview" at bounding box center [507, 273] width 126 height 33
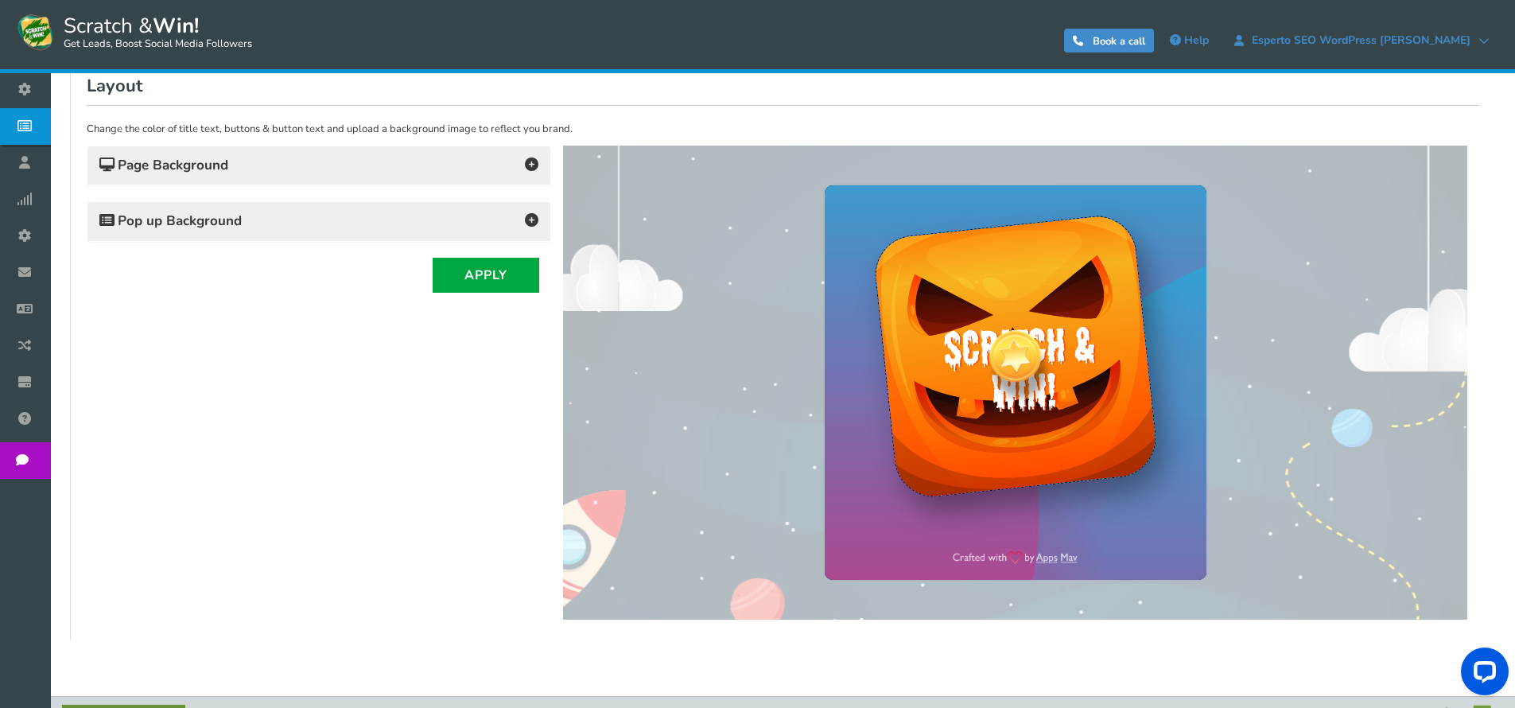
scroll to position [309, 0]
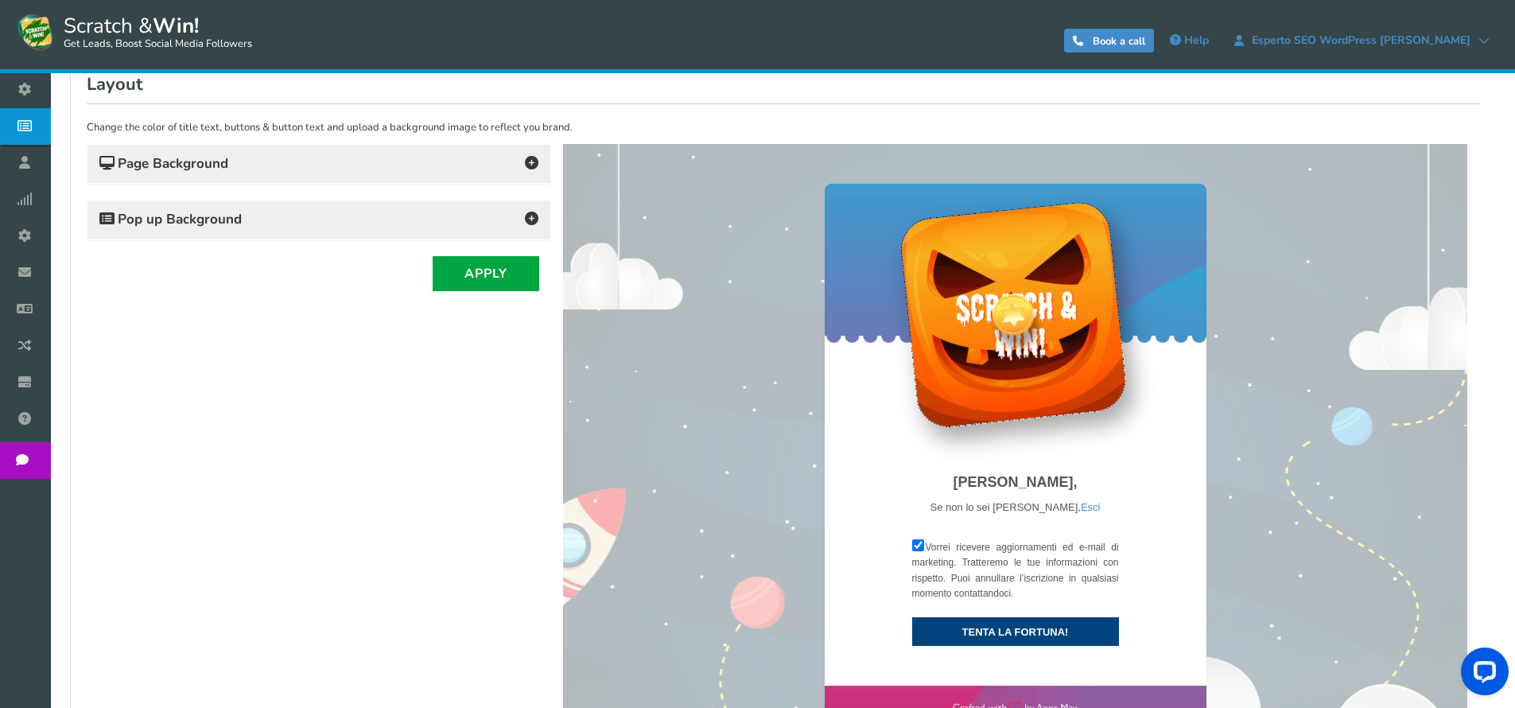
click at [270, 170] on h4 "Page Background" at bounding box center [318, 164] width 439 height 22
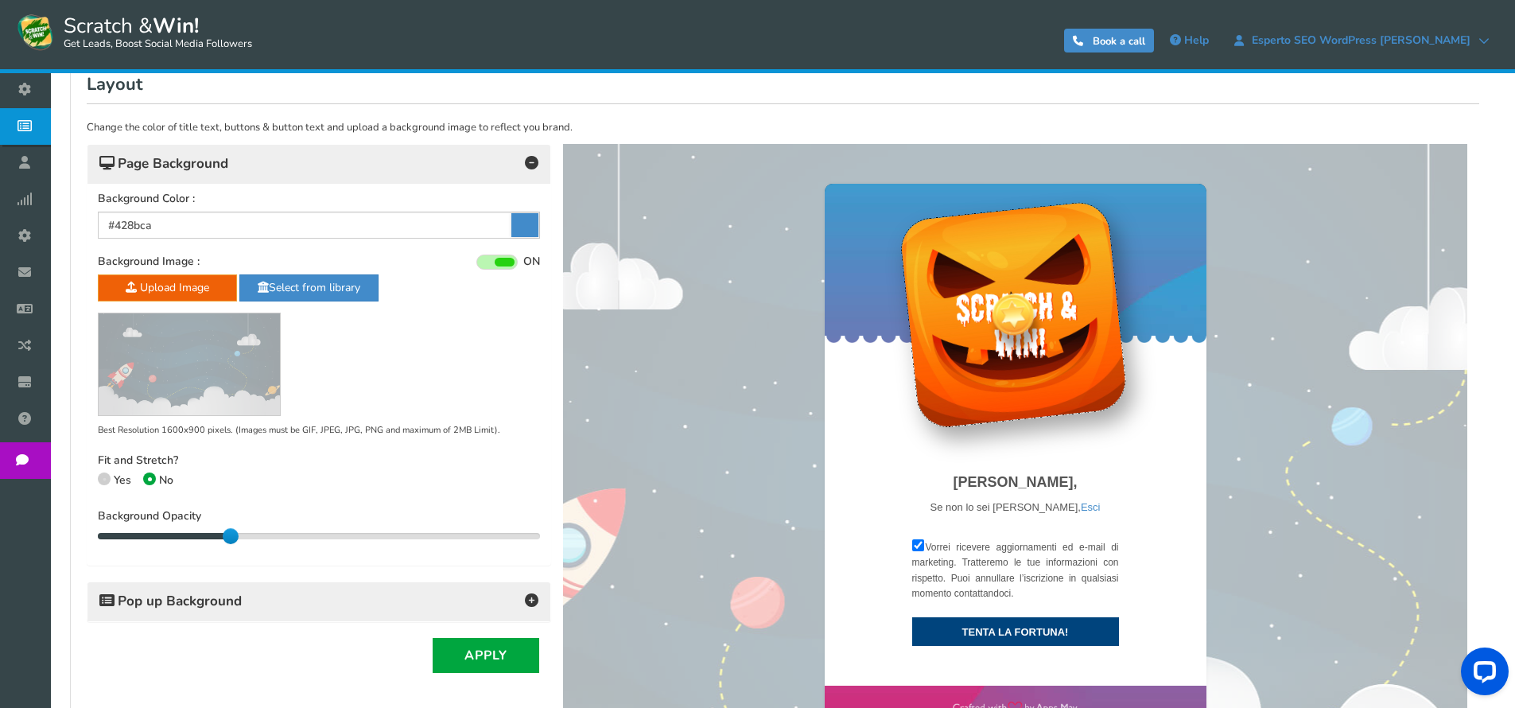
click at [270, 170] on h4 "Page Background" at bounding box center [318, 164] width 439 height 22
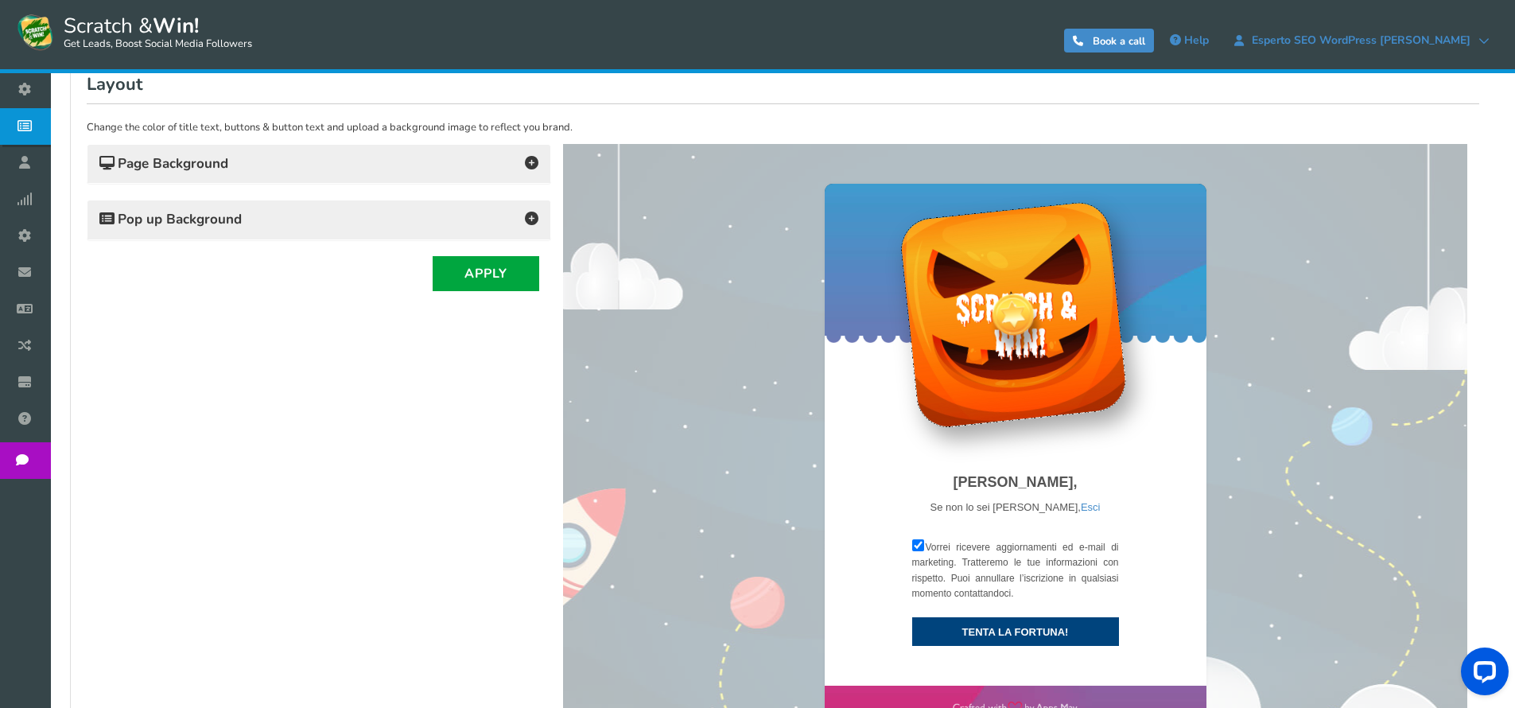
click at [275, 205] on div "Pop up Background" at bounding box center [318, 219] width 463 height 39
click at [277, 212] on h4 "Pop up Background" at bounding box center [318, 219] width 439 height 22
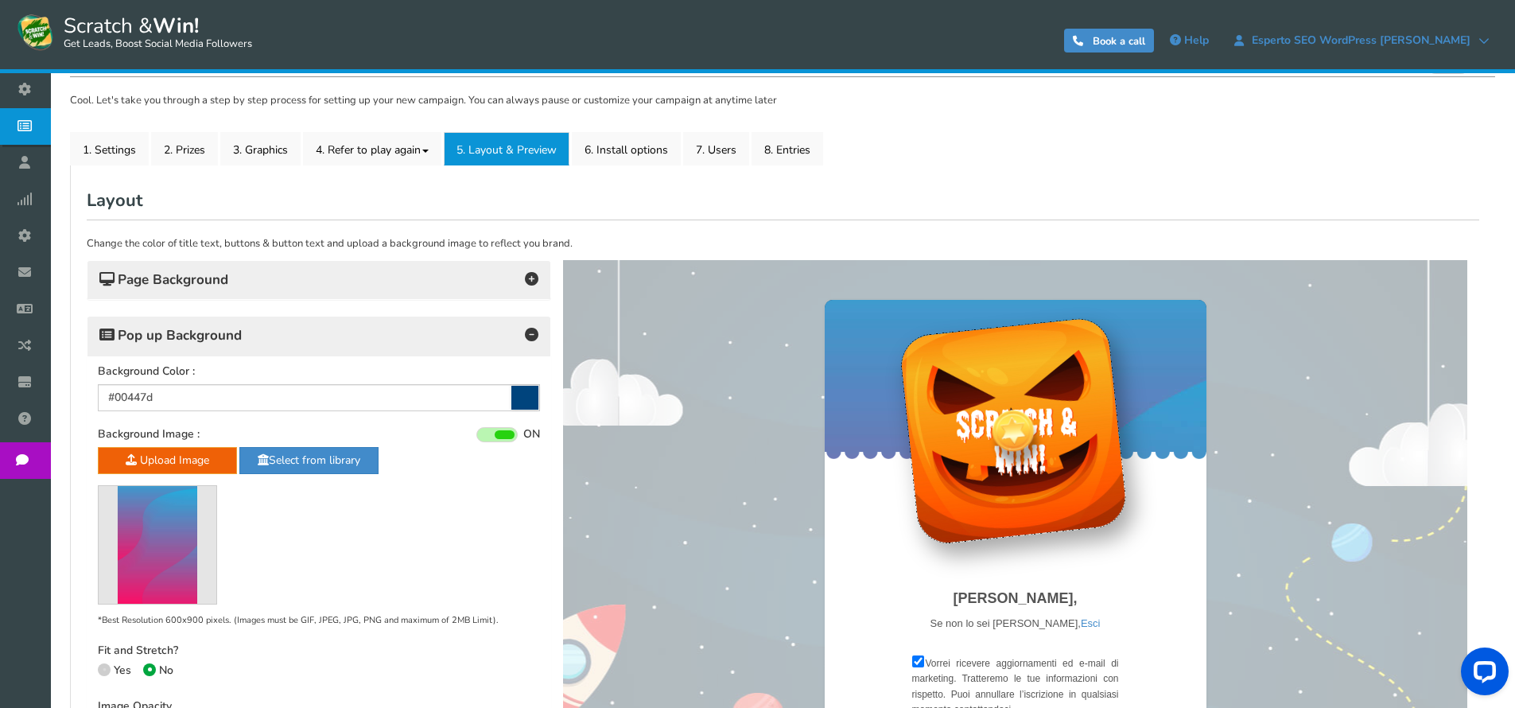
scroll to position [119, 0]
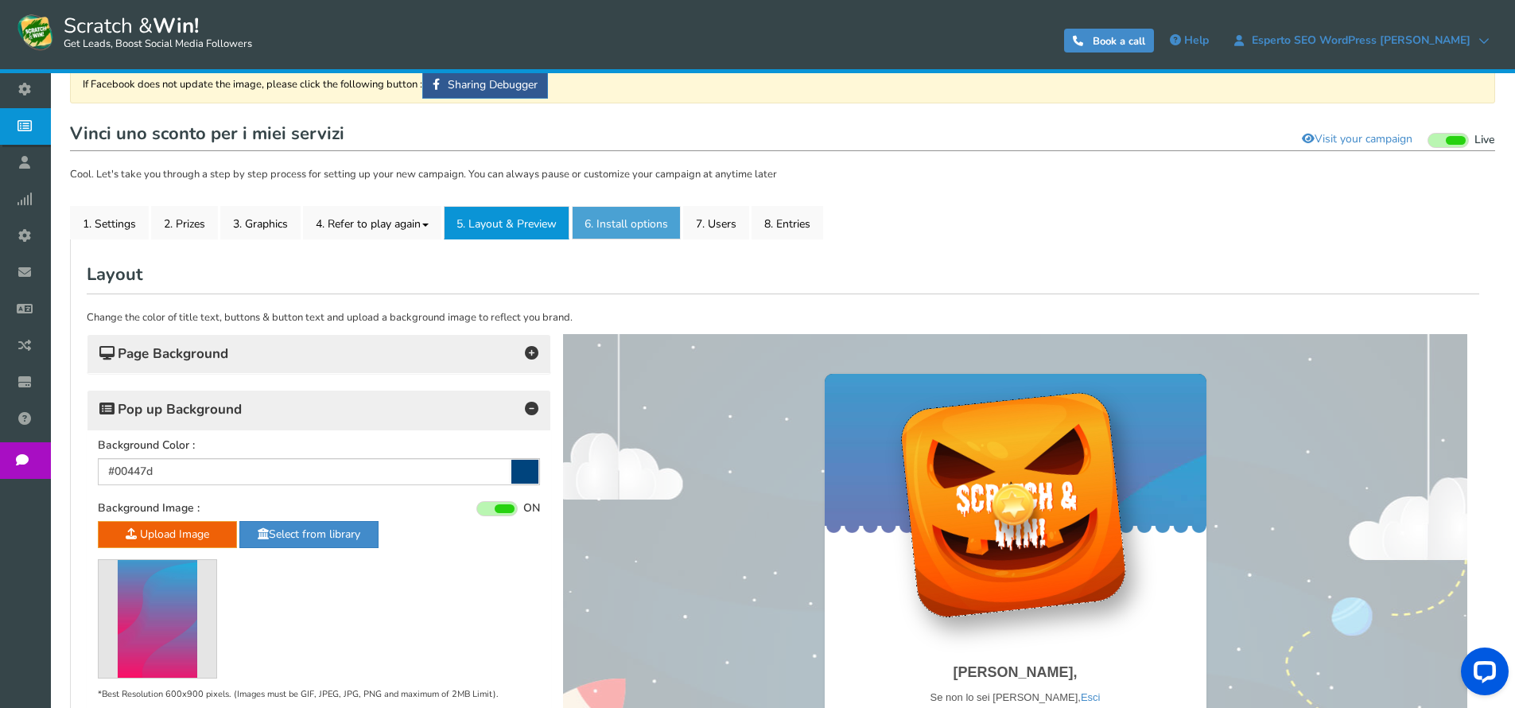
click at [648, 227] on link "6. Install options New" at bounding box center [626, 222] width 109 height 33
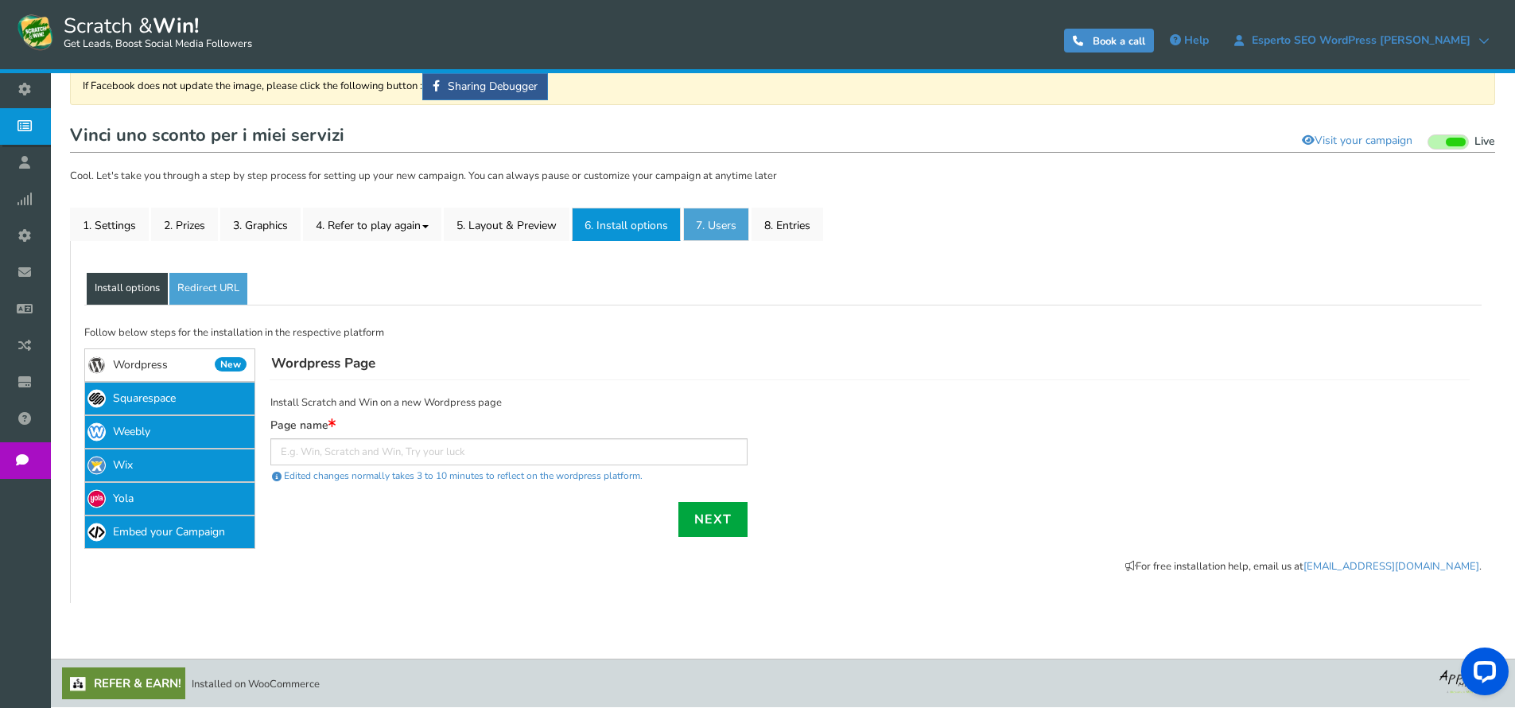
click at [714, 231] on link "7. Users" at bounding box center [716, 224] width 66 height 33
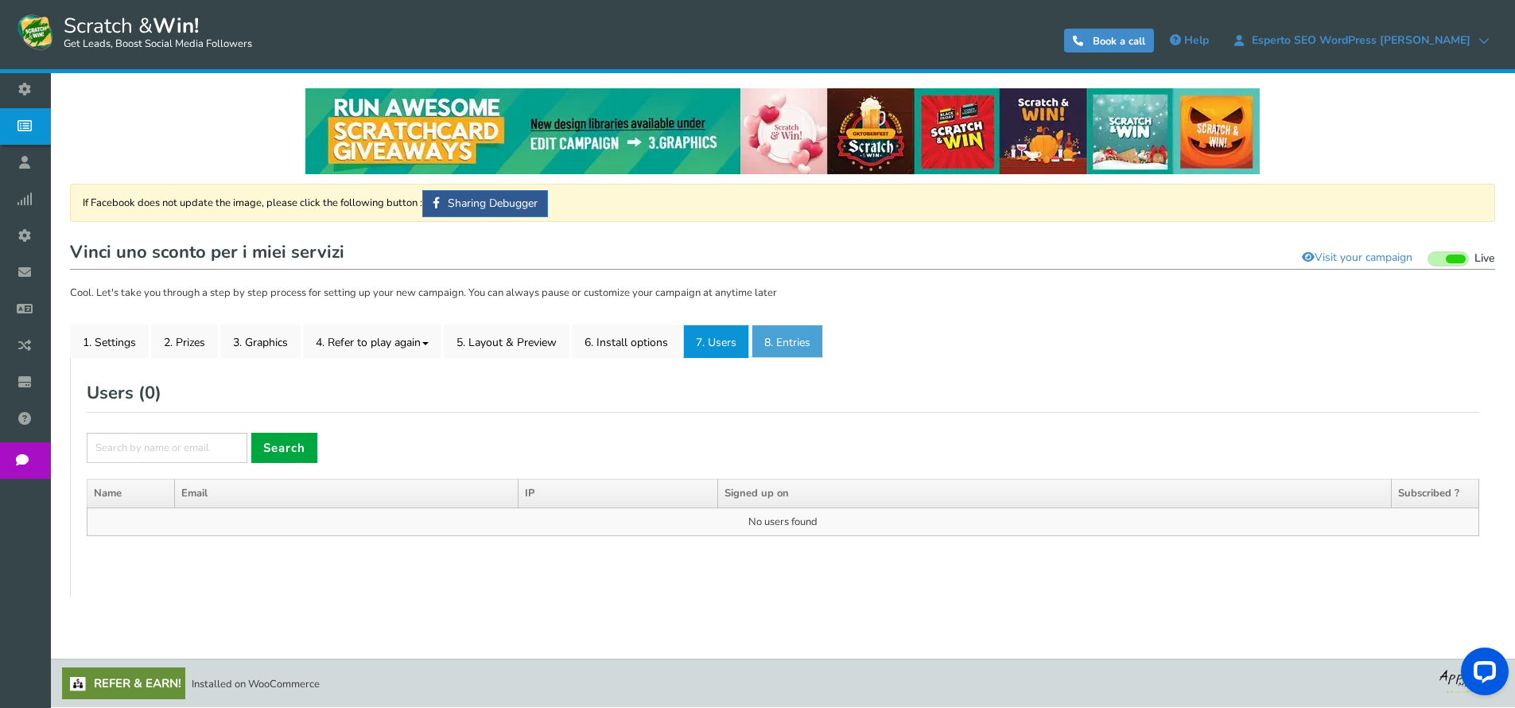
click at [798, 330] on link "8. Entries" at bounding box center [788, 341] width 72 height 33
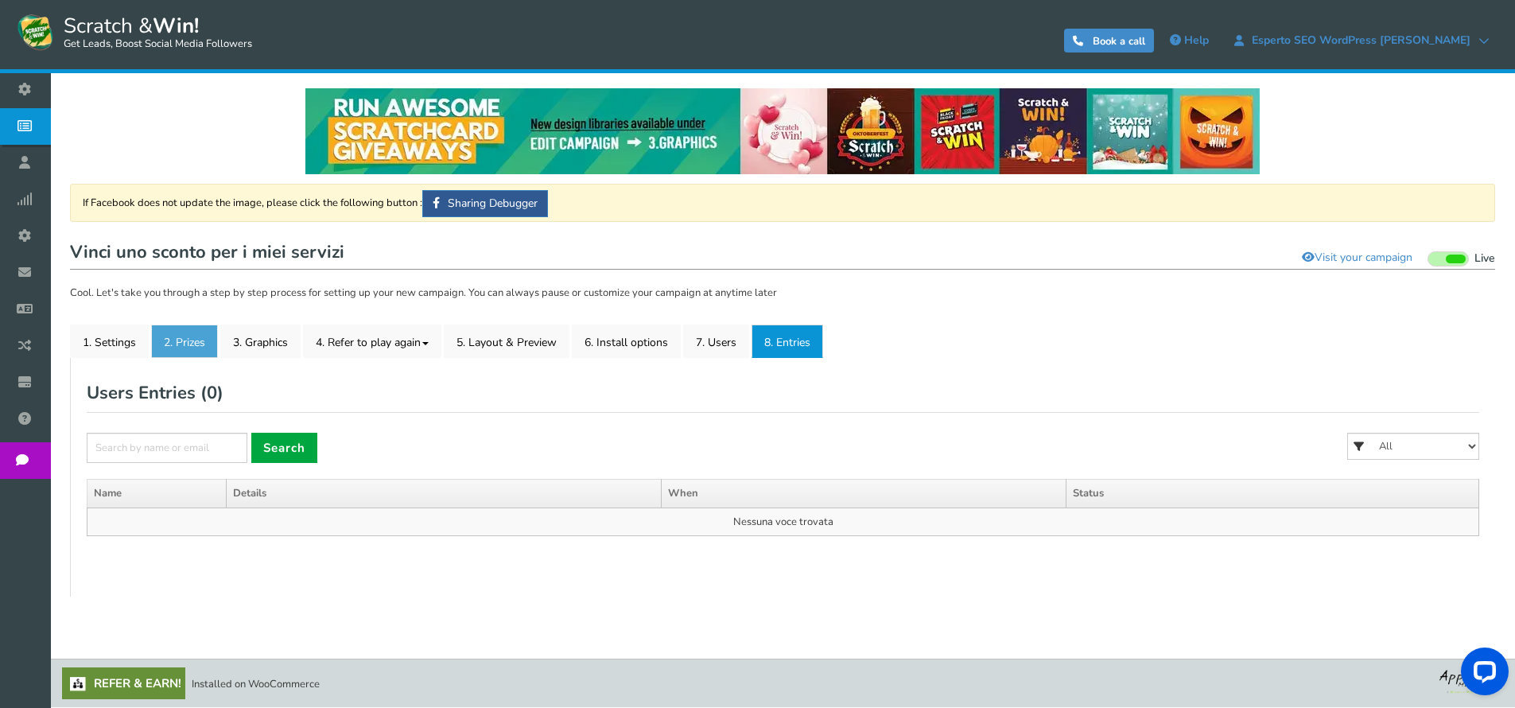
click at [204, 339] on link "2. Prizes" at bounding box center [184, 341] width 67 height 33
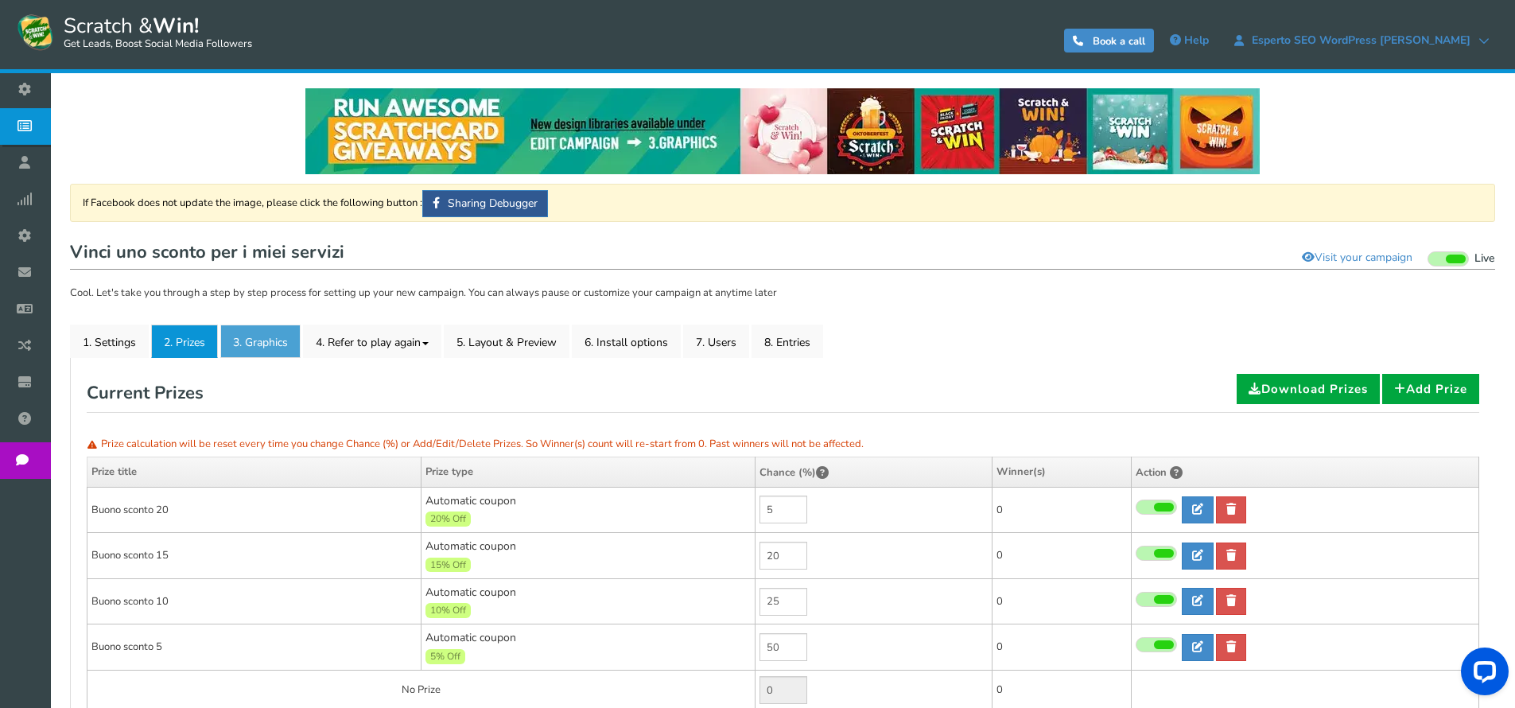
click at [252, 343] on link "3. Graphics" at bounding box center [260, 341] width 80 height 33
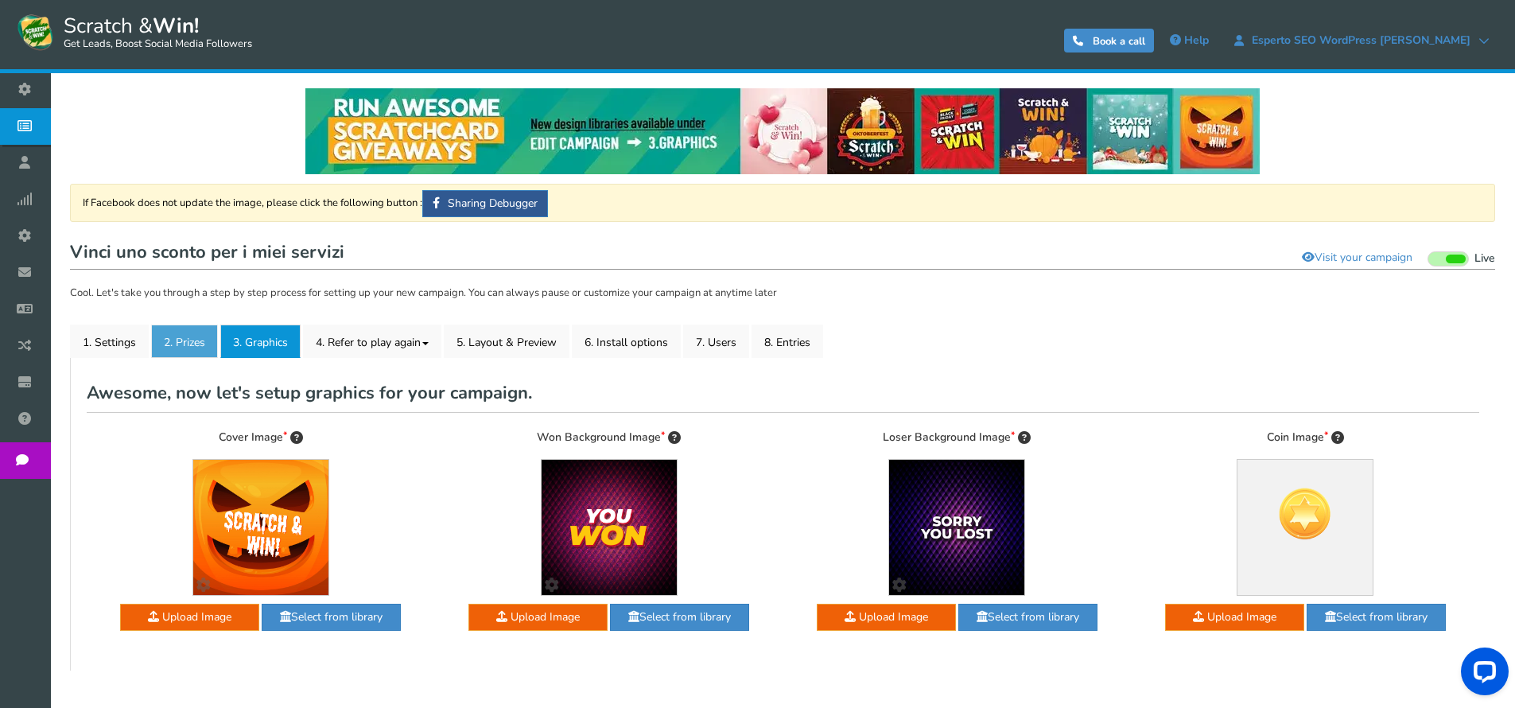
click at [173, 337] on link "2. Prizes" at bounding box center [184, 341] width 67 height 33
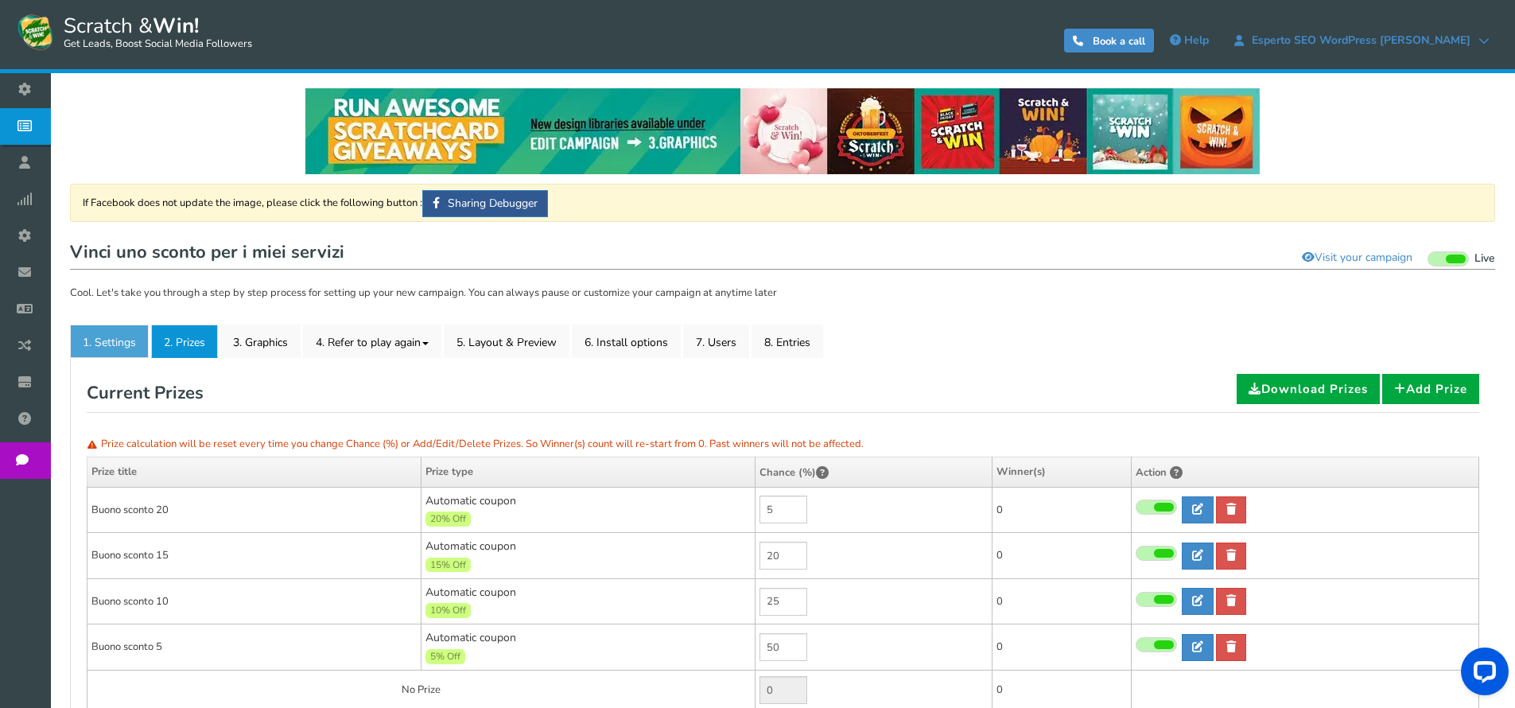
click at [122, 336] on link "1. Settings" at bounding box center [109, 341] width 79 height 33
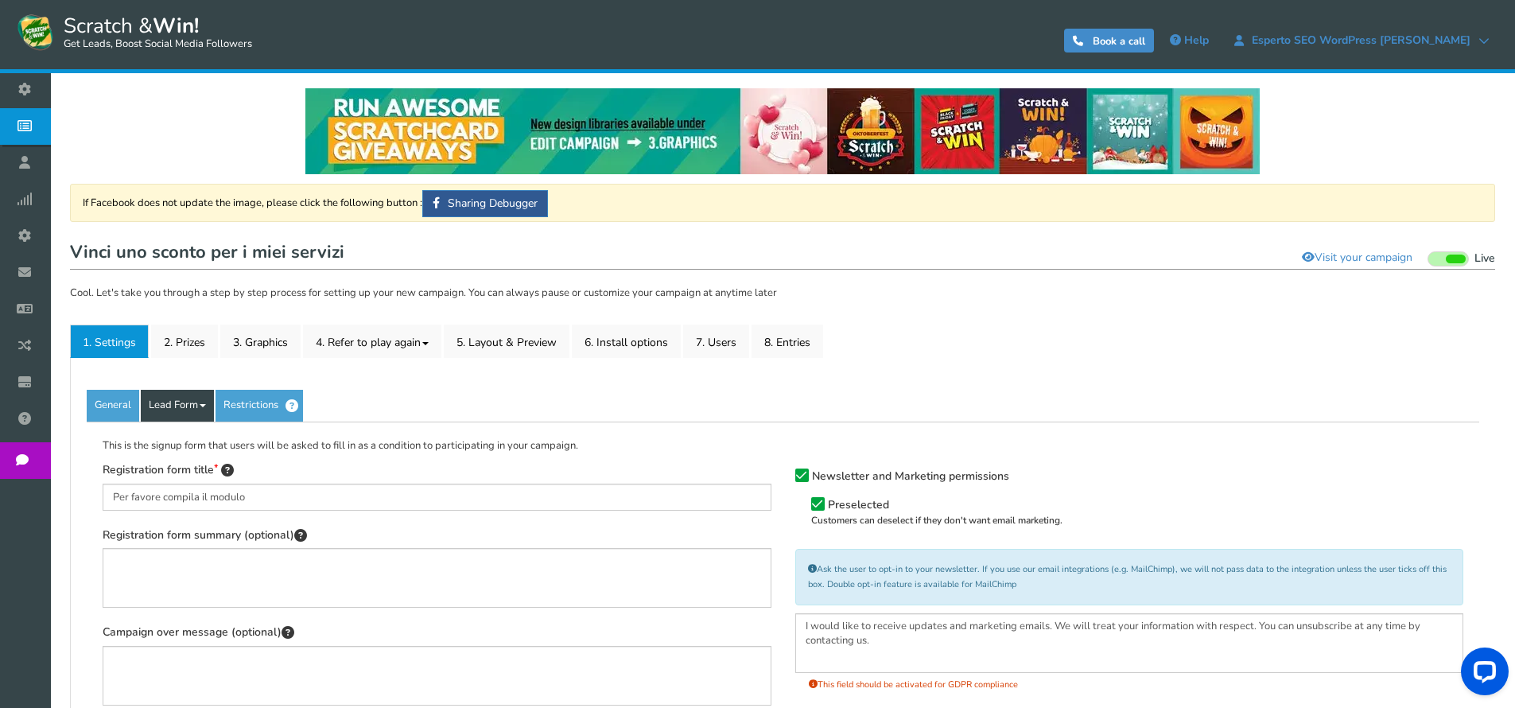
click at [196, 398] on link "Lead Form" at bounding box center [177, 406] width 73 height 32
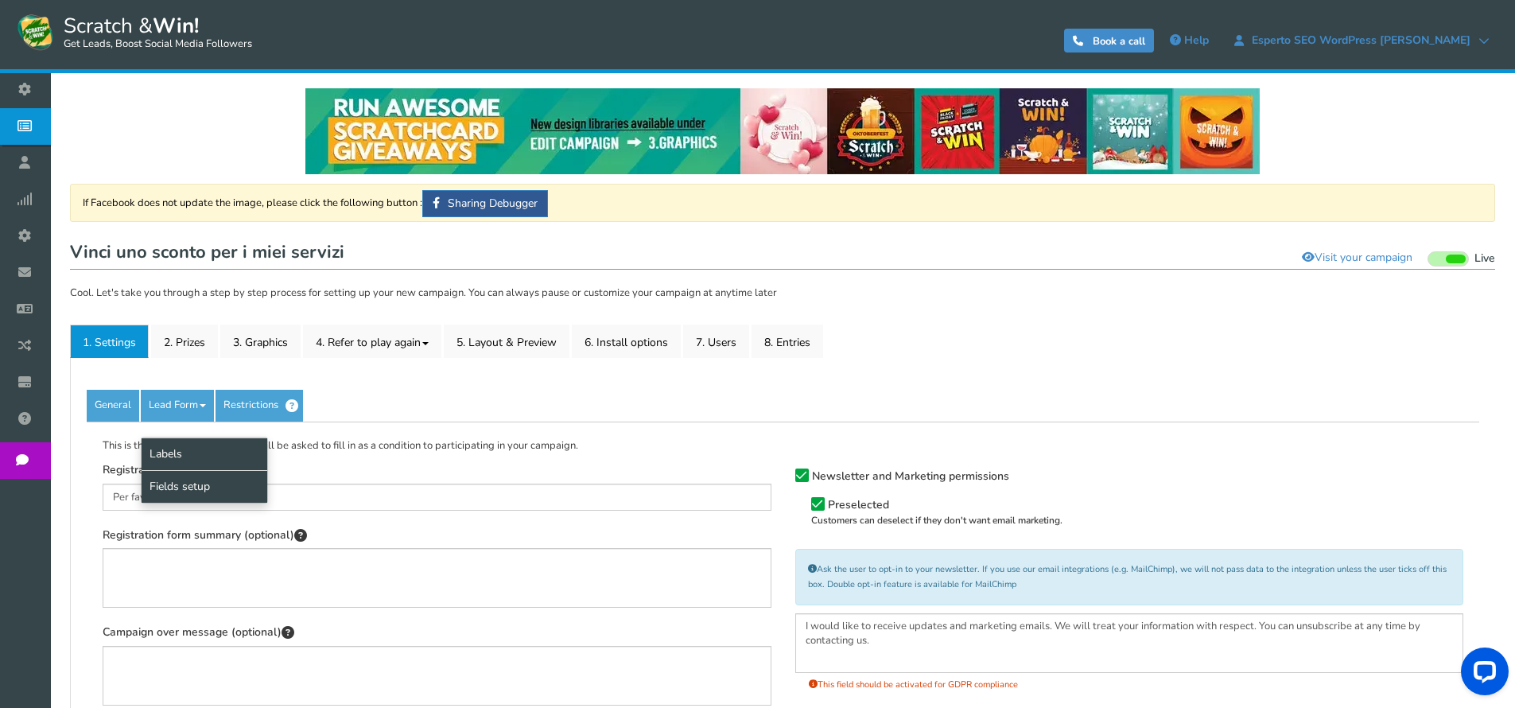
click at [204, 484] on link "Fields setup" at bounding box center [205, 486] width 126 height 33
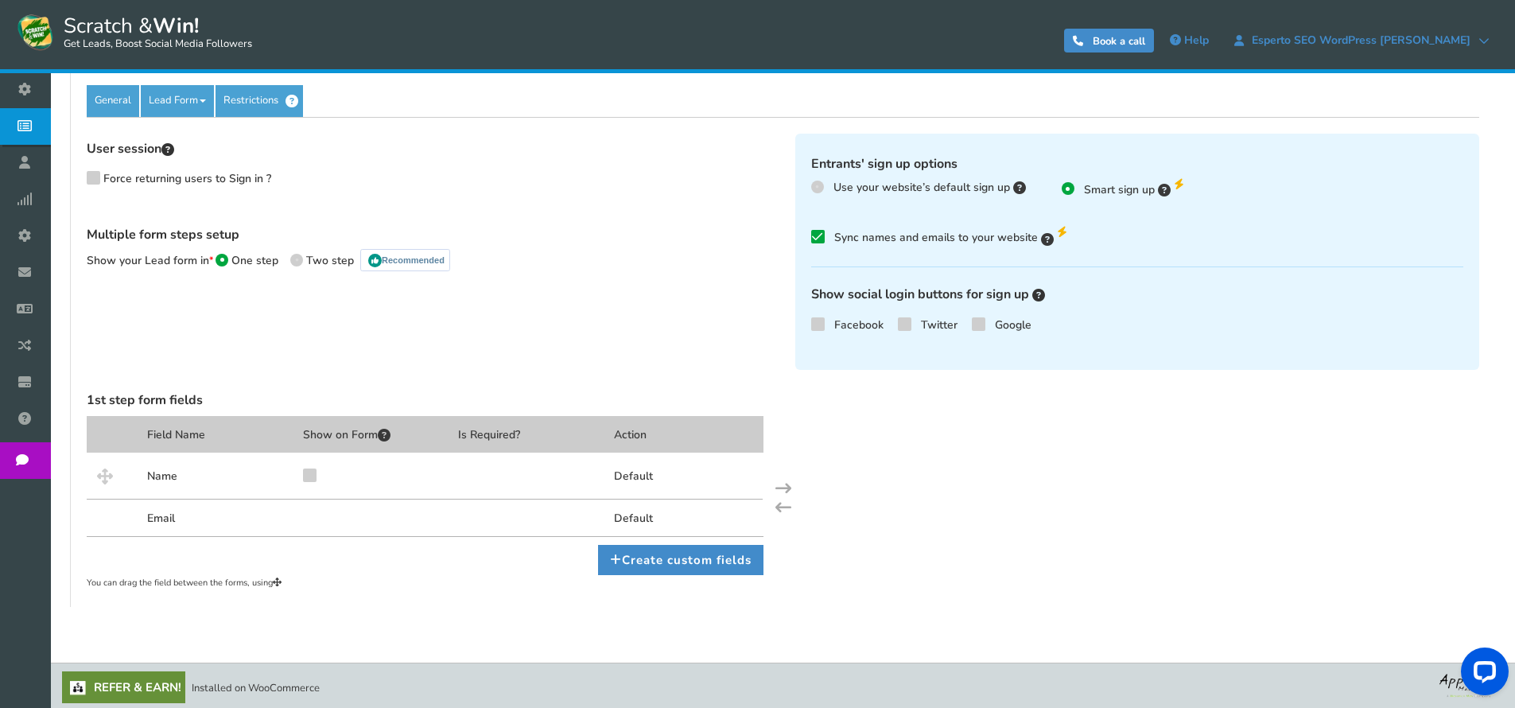
scroll to position [309, 0]
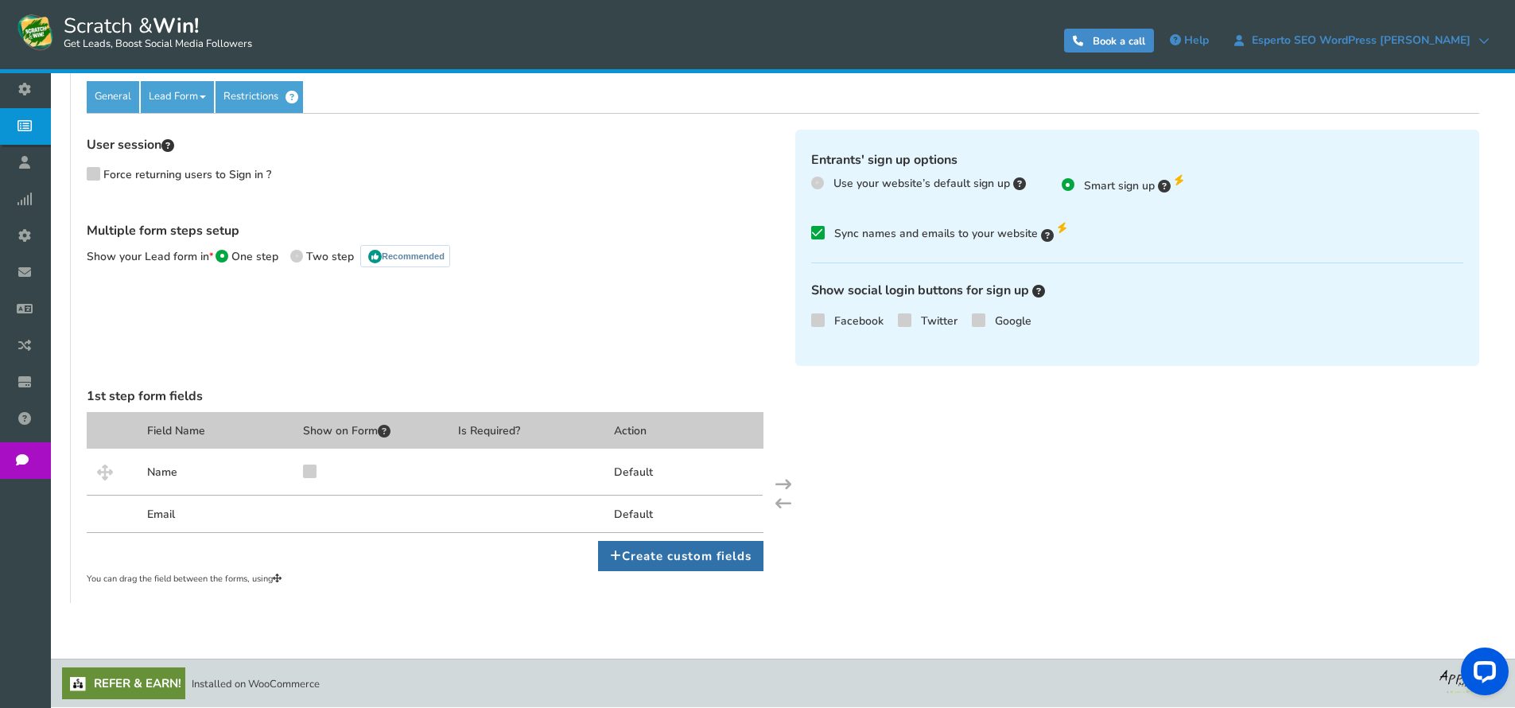
click at [636, 558] on link "Create custom fields" at bounding box center [680, 556] width 165 height 30
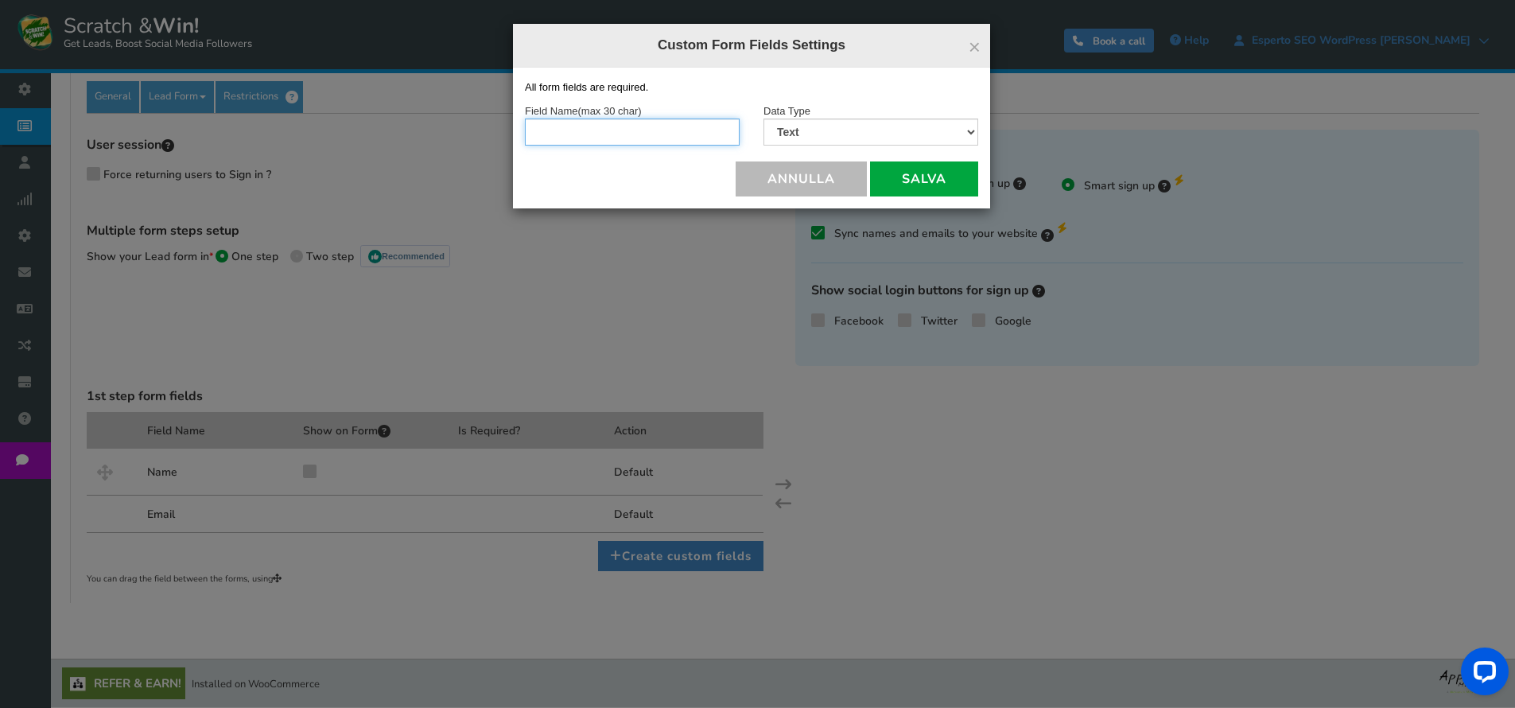
click at [649, 124] on input "text" at bounding box center [632, 132] width 215 height 27
click at [806, 144] on select "Text Number Multiple Options (can only select one) Multiple Options (can select…" at bounding box center [871, 132] width 215 height 27
click at [966, 45] on h4 "Custom Form Fields Settings" at bounding box center [751, 45] width 453 height 19
click at [969, 41] on div "× Custom Form Fields Settings" at bounding box center [751, 46] width 477 height 44
click at [969, 41] on button "×" at bounding box center [975, 47] width 12 height 21
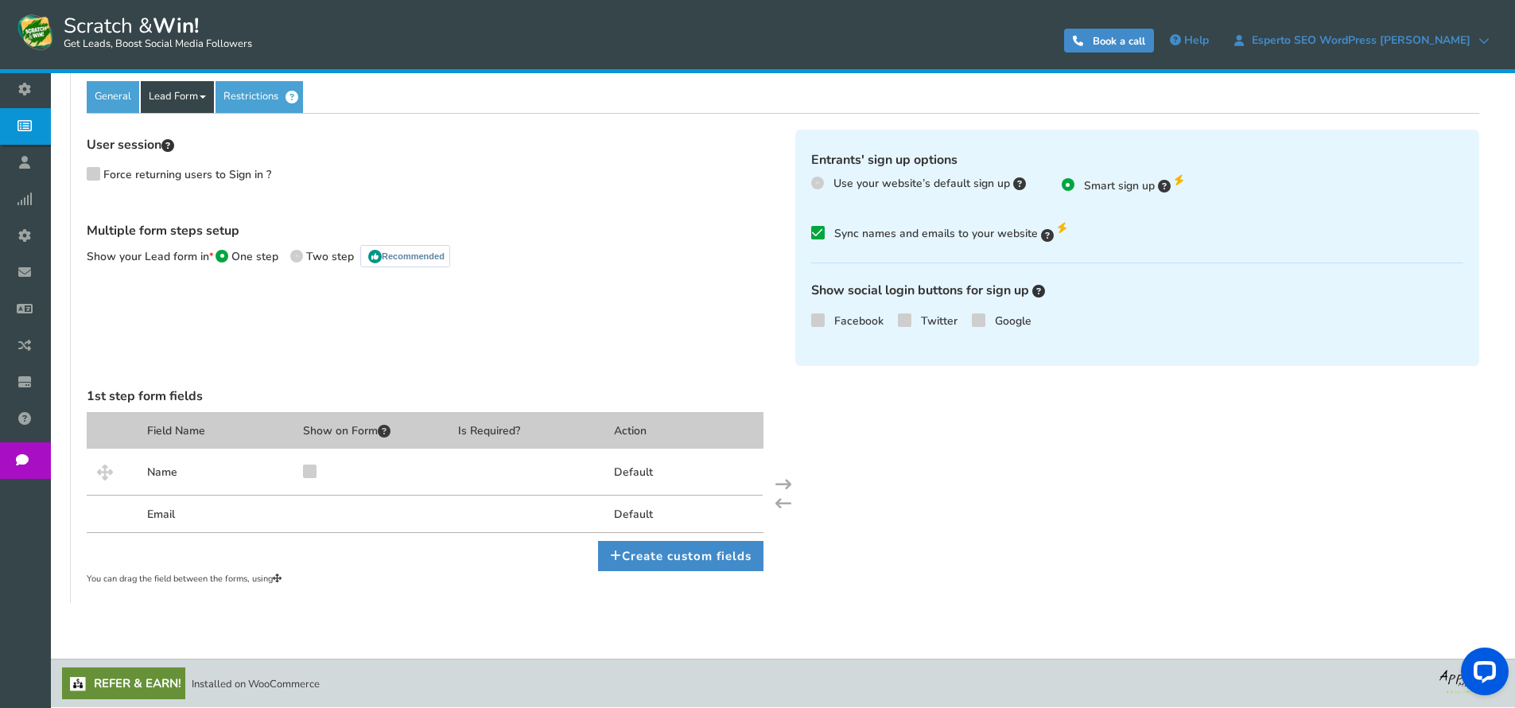
click at [186, 99] on link "Lead Form" at bounding box center [177, 97] width 73 height 32
click at [185, 126] on div "User session Force returning users to Sign in ? Multiple form steps setup Show …" at bounding box center [783, 350] width 1393 height 474
click at [185, 133] on div "User session Force returning users to Sign in ? Multiple form steps setup Show …" at bounding box center [429, 210] width 709 height 160
click at [184, 111] on link "Lead Form" at bounding box center [177, 97] width 73 height 32
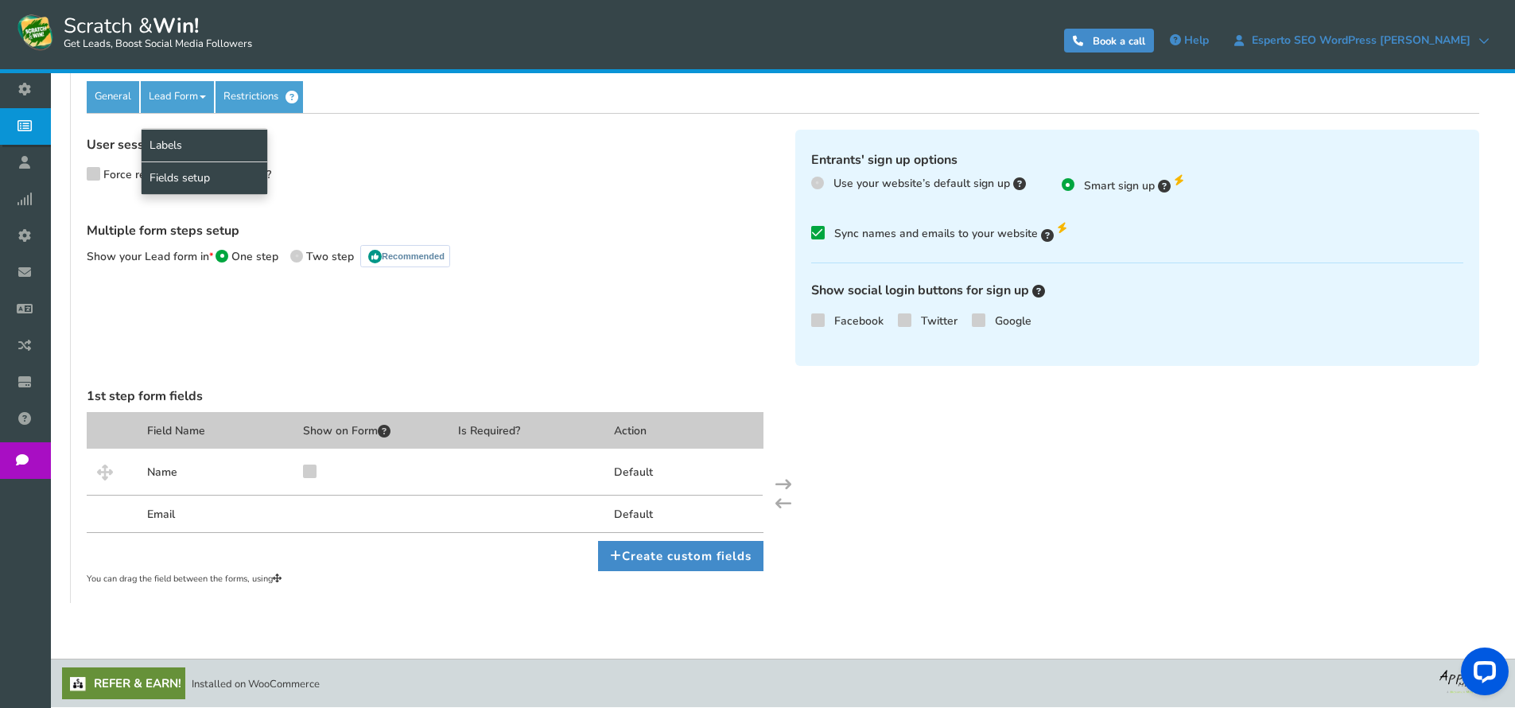
click at [188, 132] on link "Labels" at bounding box center [205, 145] width 126 height 33
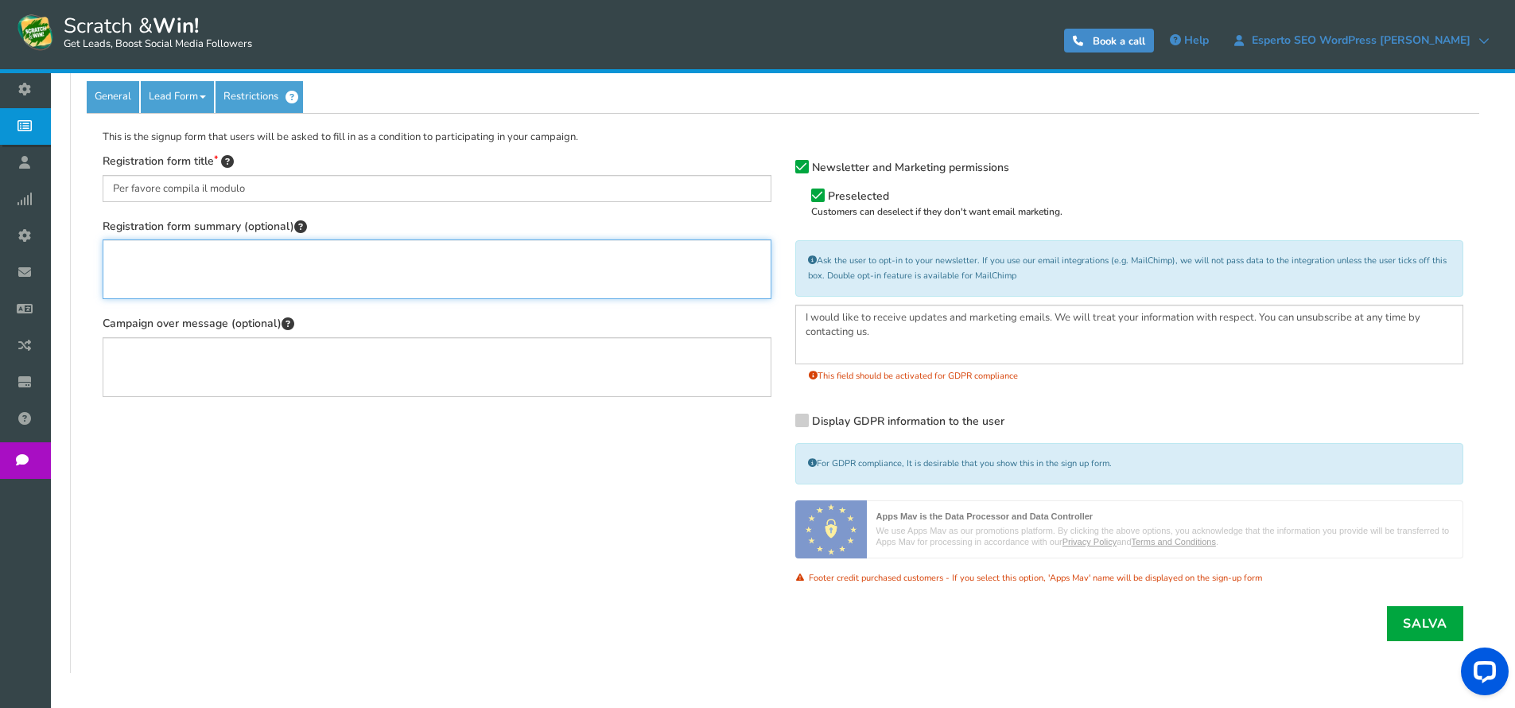
click at [257, 290] on textarea "Registration form summary (optional)" at bounding box center [437, 269] width 669 height 60
click at [190, 257] on textarea "Registration form summary (optional)" at bounding box center [437, 269] width 669 height 60
type textarea "Tenta la fortuna, e prova a vincere uno sconto sui miei servizi."
drag, startPoint x: 1424, startPoint y: 602, endPoint x: 1426, endPoint y: 610, distance: 8.3
click at [1425, 602] on div "Newsletter and Marketing permissions Preselected Customers can deselect if they…" at bounding box center [1129, 379] width 693 height 453
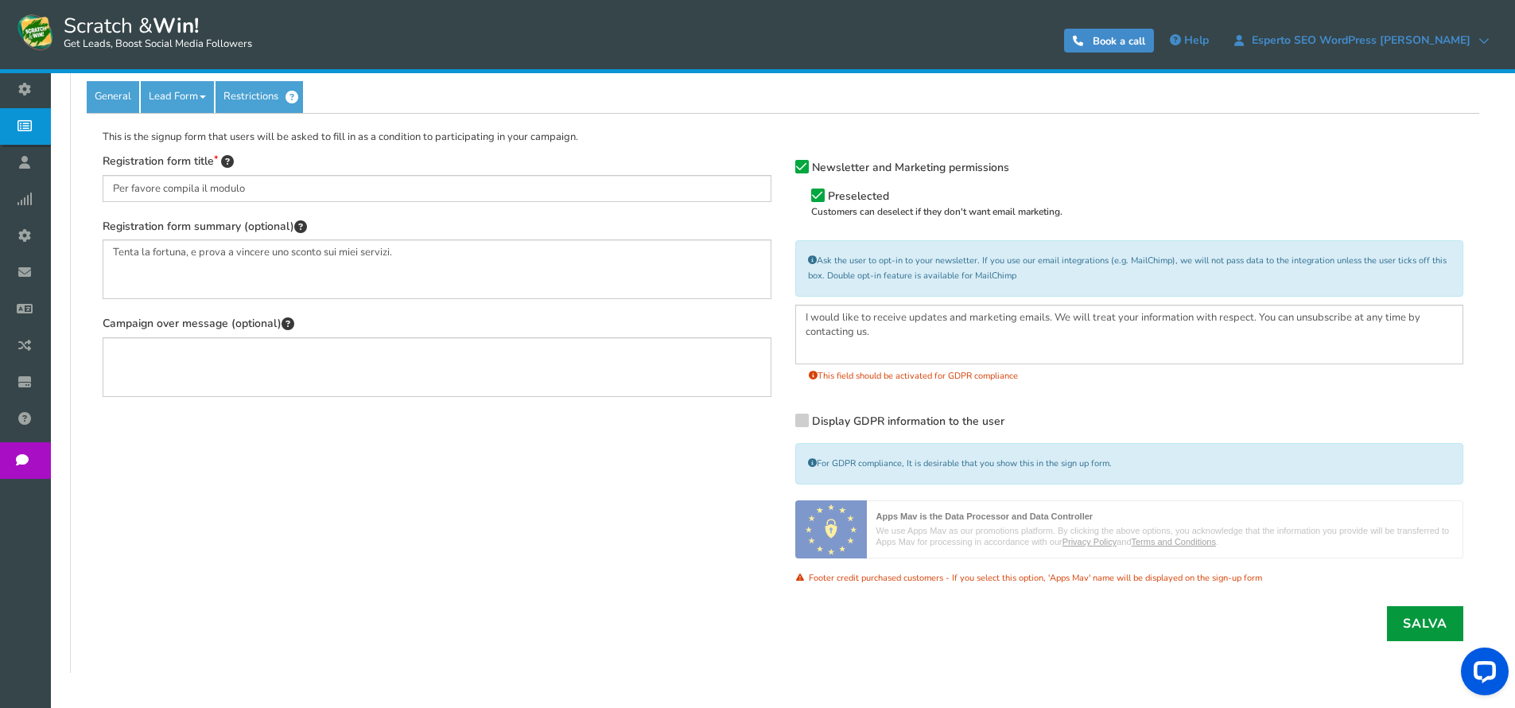
click at [1426, 610] on link "Salva" at bounding box center [1425, 623] width 76 height 35
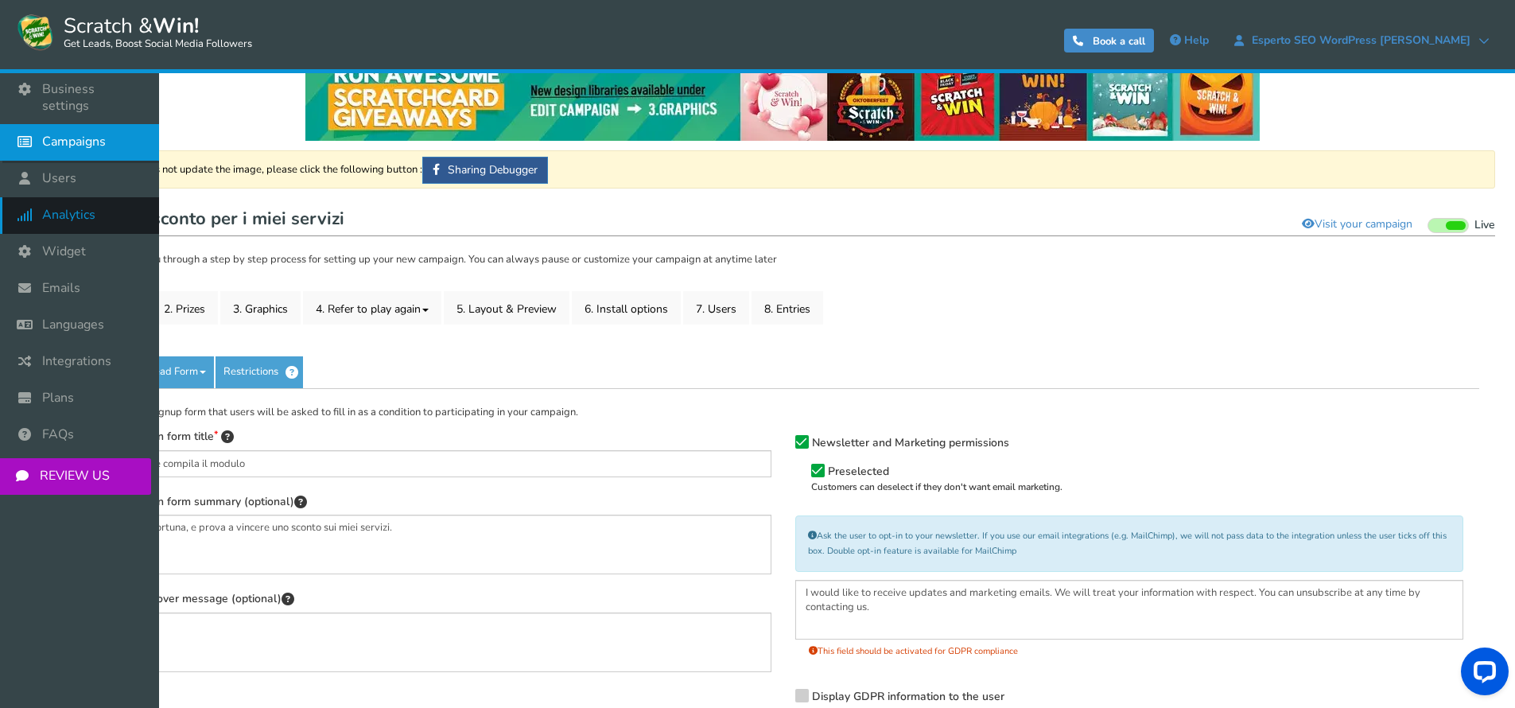
scroll to position [0, 0]
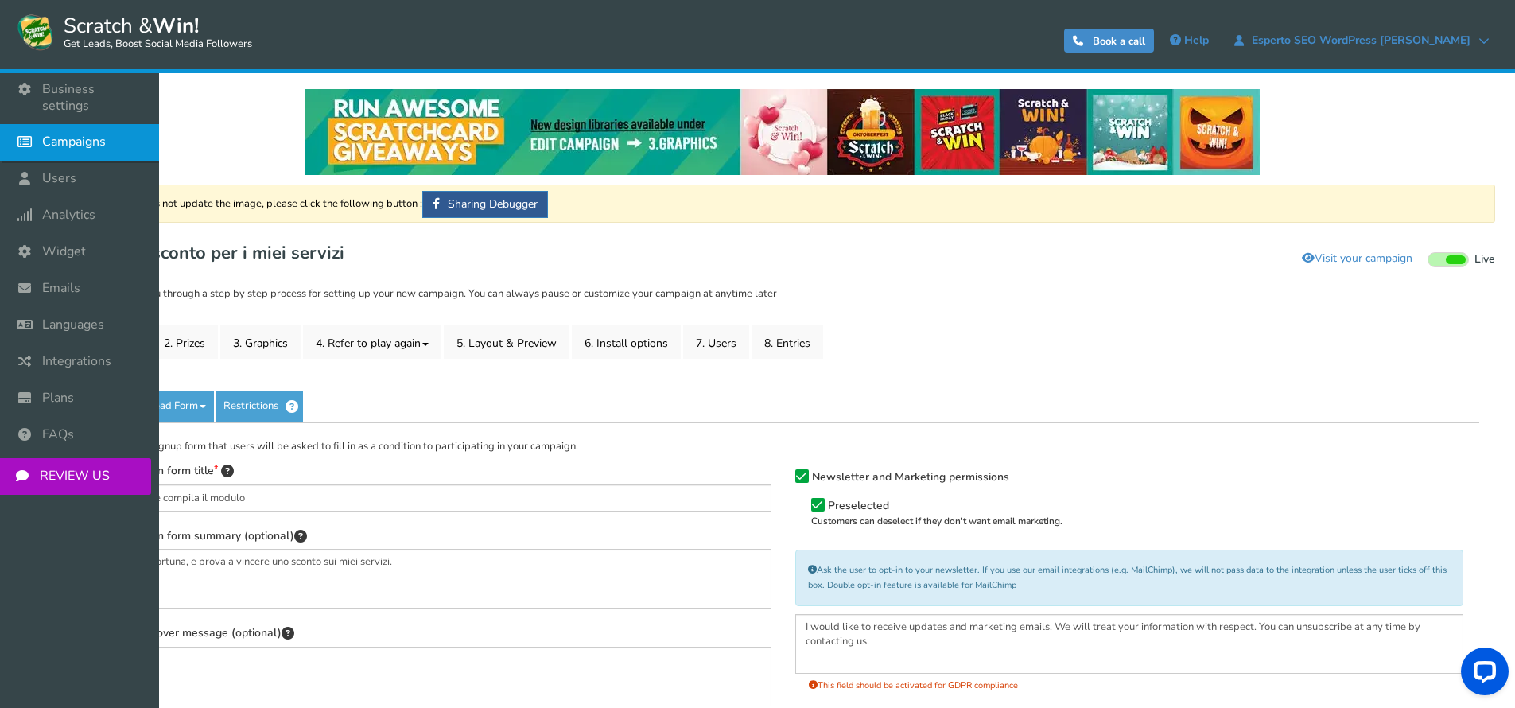
click at [33, 130] on icon at bounding box center [29, 141] width 30 height 35
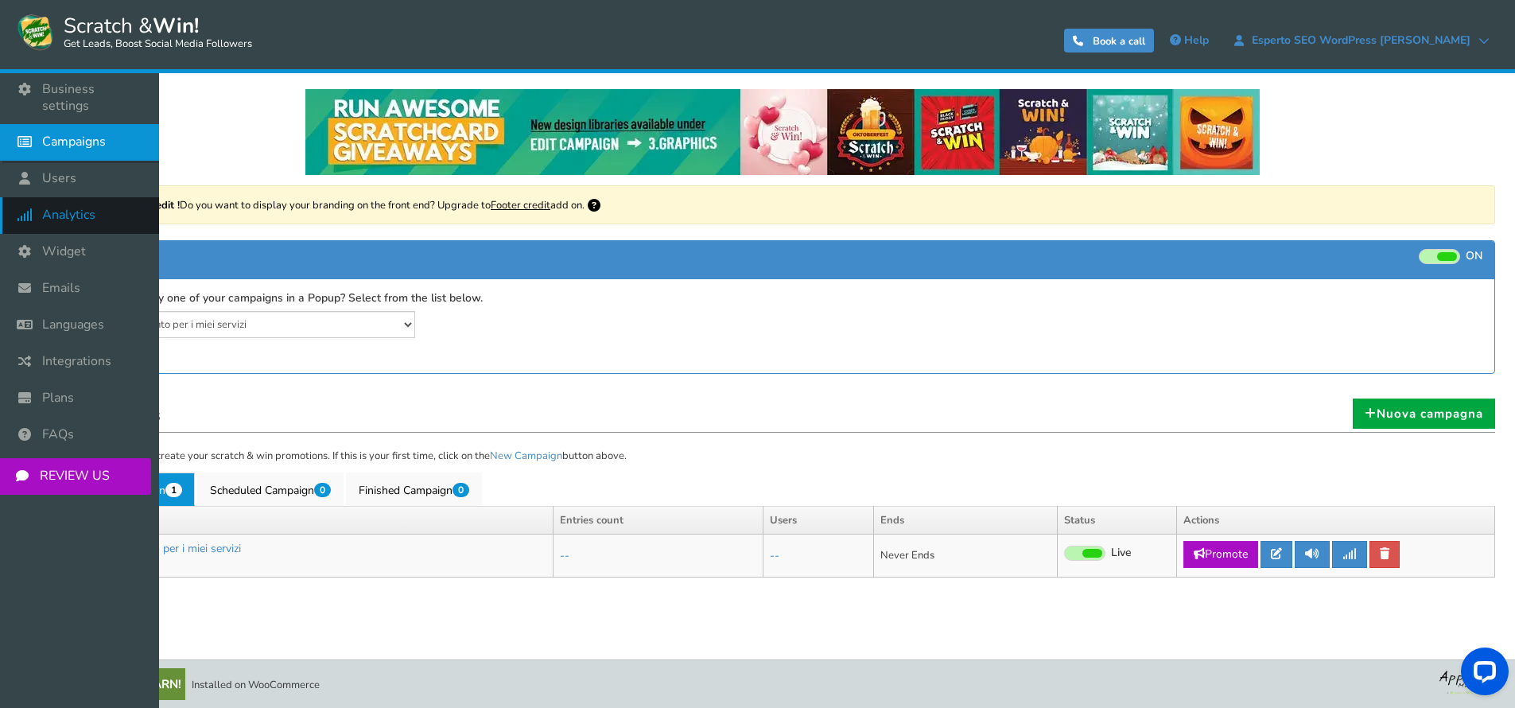
click at [61, 210] on link "Analytics" at bounding box center [79, 215] width 159 height 37
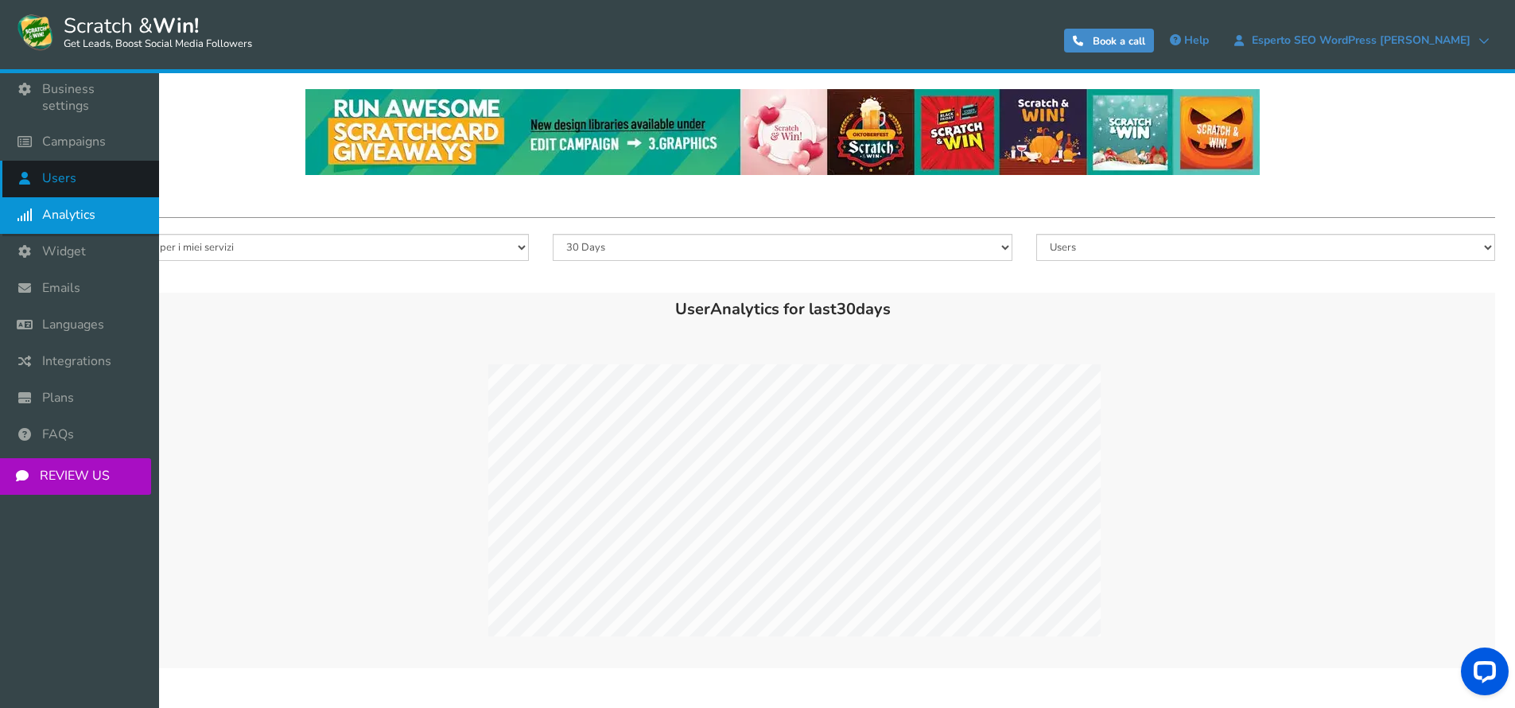
click at [30, 163] on icon at bounding box center [29, 178] width 30 height 35
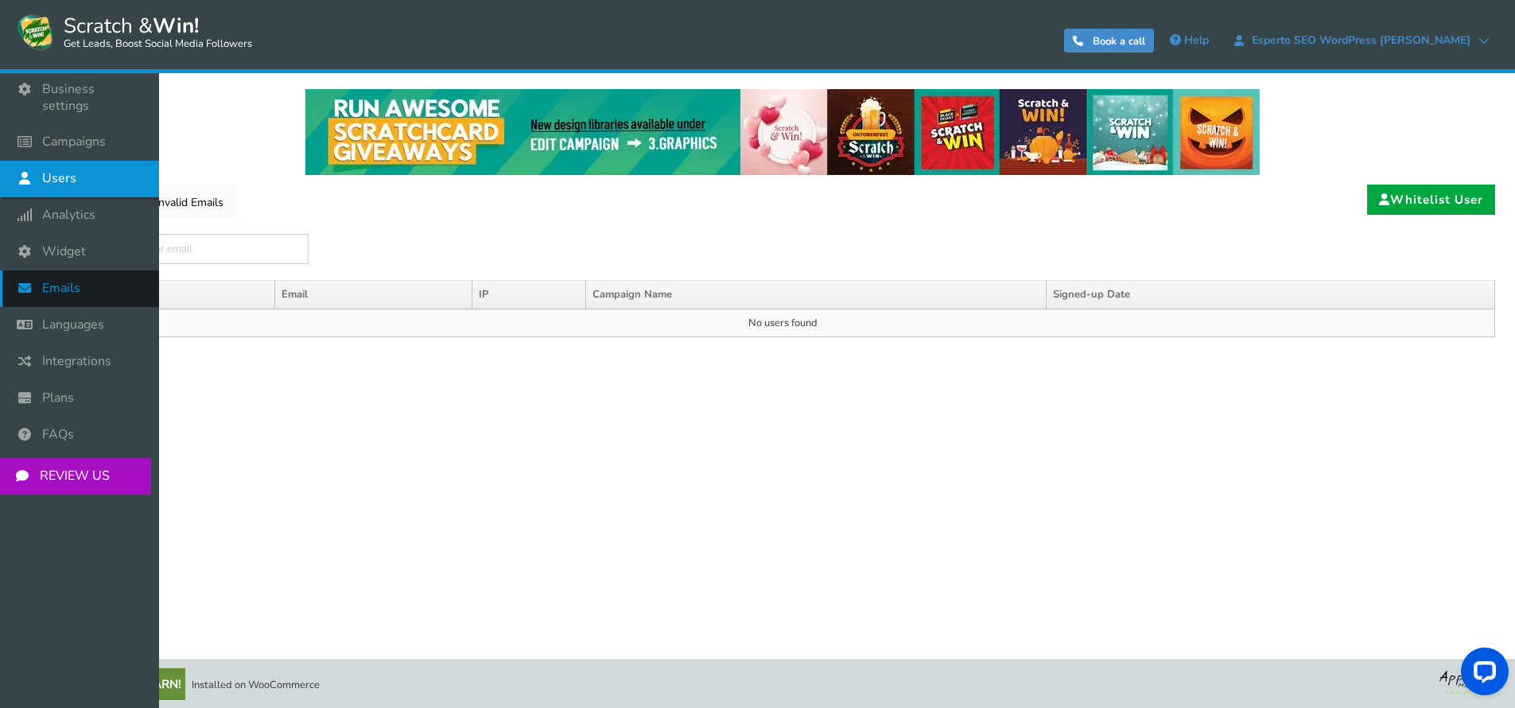
click at [70, 280] on span "Emails" at bounding box center [61, 288] width 38 height 17
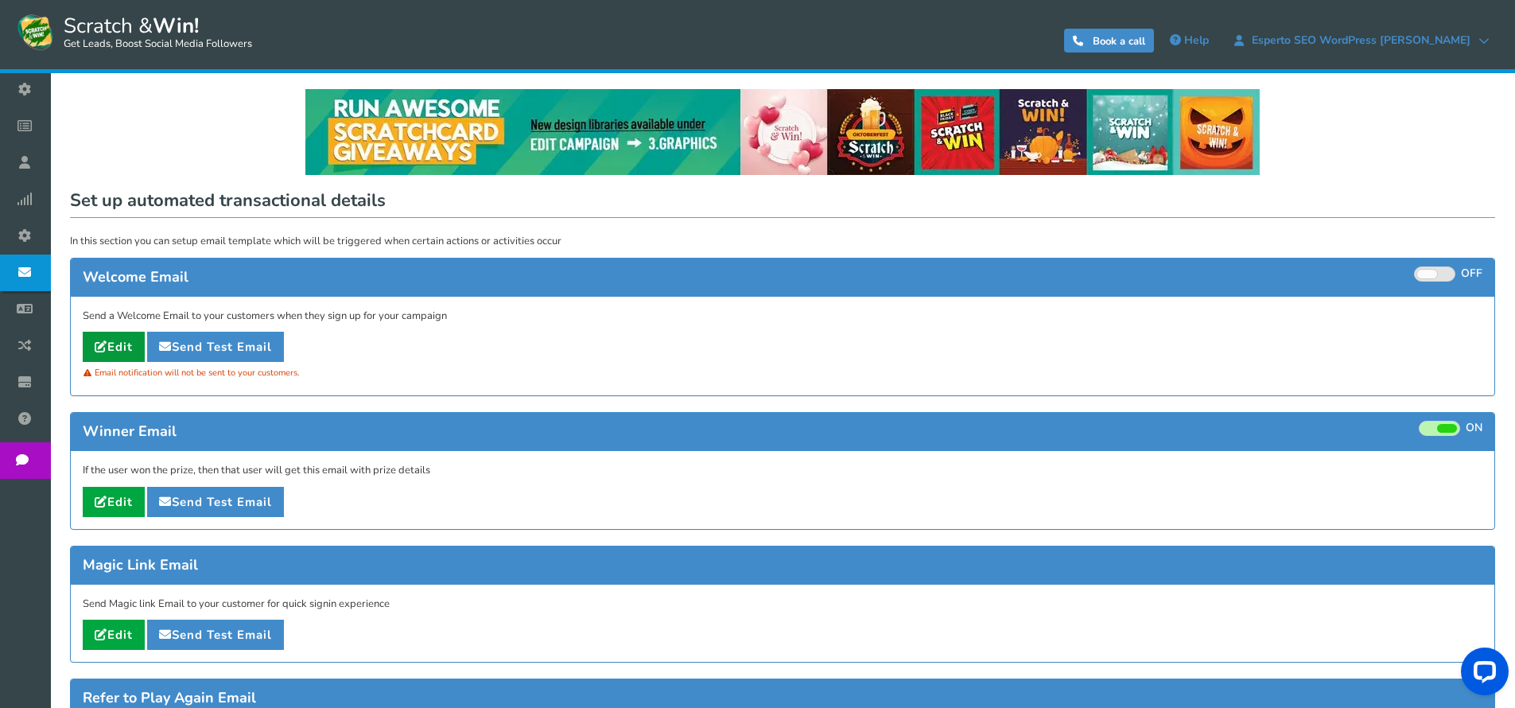
click at [107, 344] on link "Edit" at bounding box center [114, 347] width 62 height 30
type input "Grazie per aver partecipato [[Campaign Name]]"
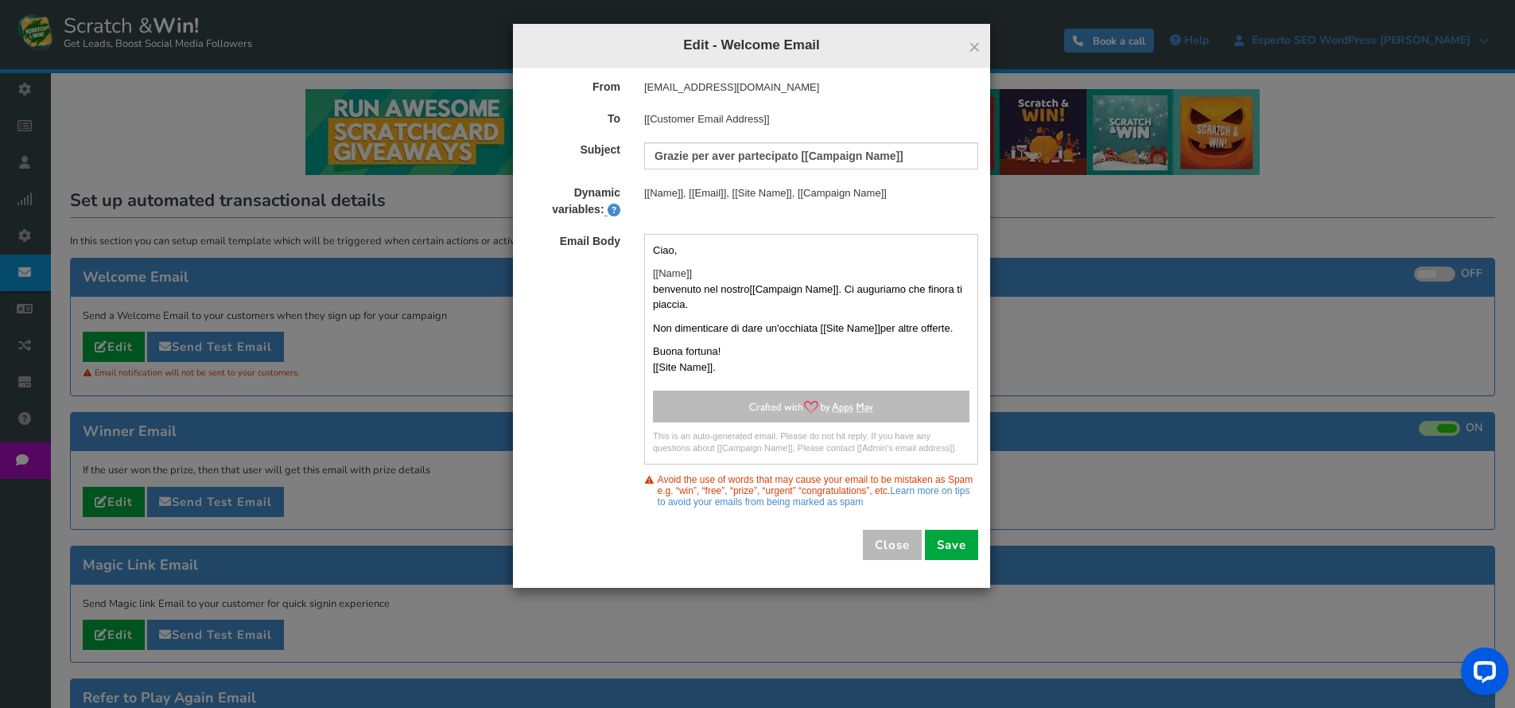
click at [690, 81] on div "[EMAIL_ADDRESS][DOMAIN_NAME]" at bounding box center [811, 88] width 358 height 16
click at [937, 543] on button "Save" at bounding box center [951, 545] width 53 height 30
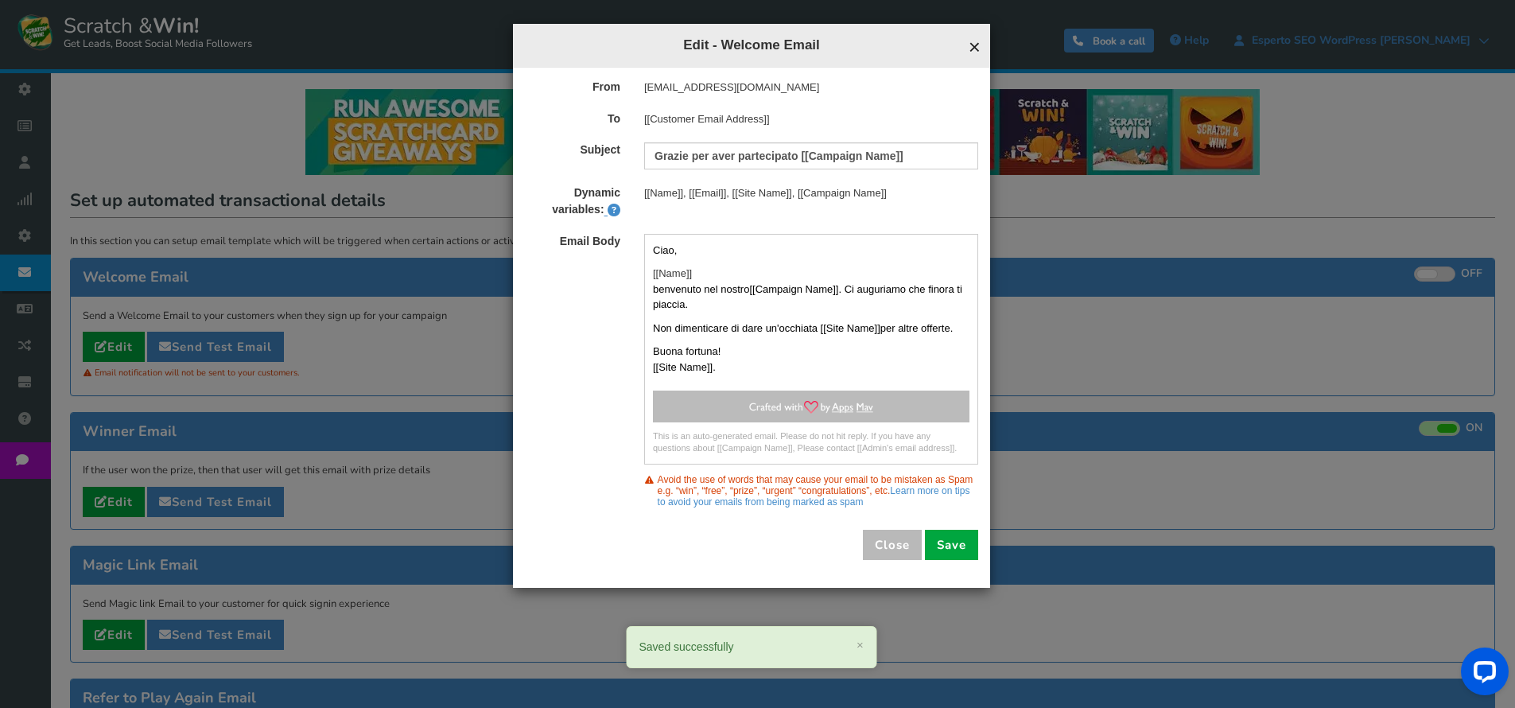
click at [977, 46] on span "×" at bounding box center [975, 47] width 12 height 24
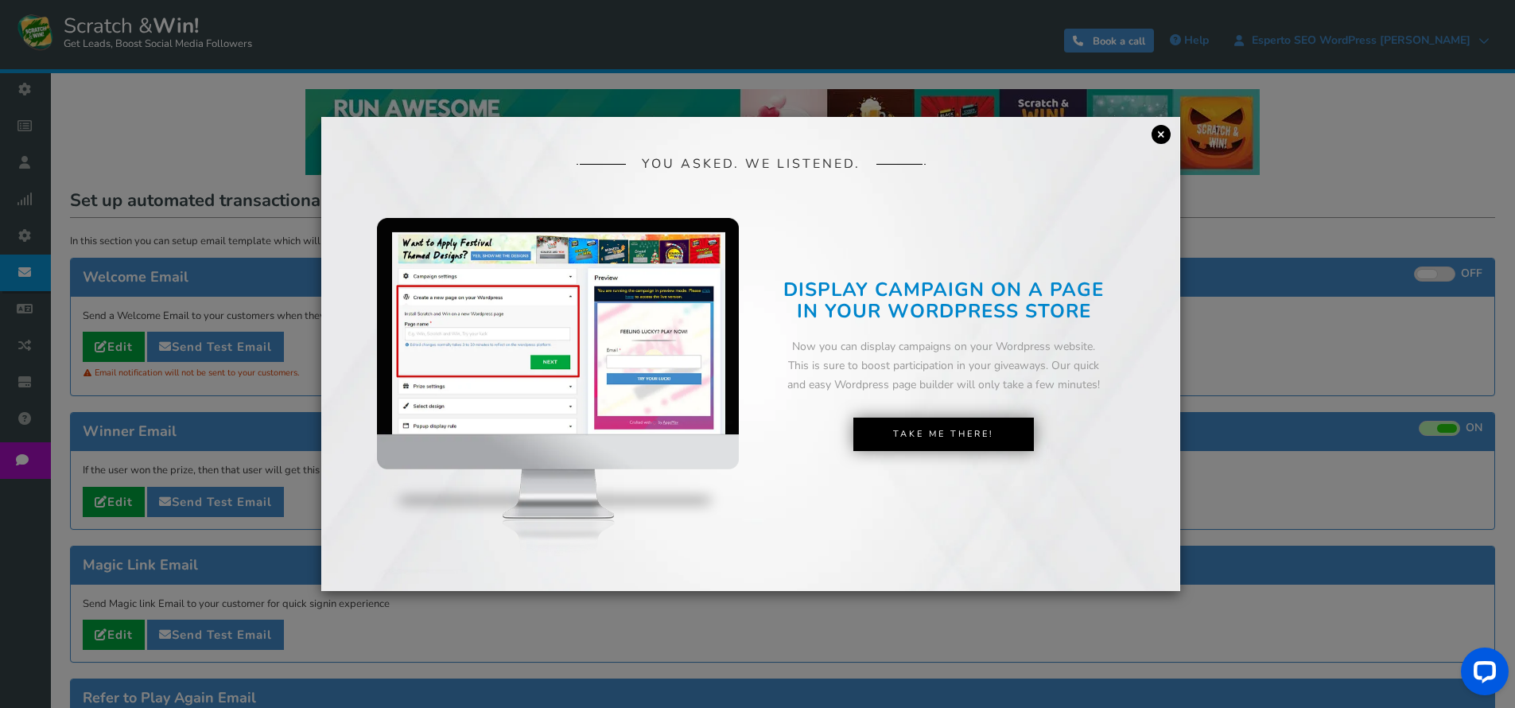
click at [1160, 135] on link "×" at bounding box center [1161, 134] width 19 height 19
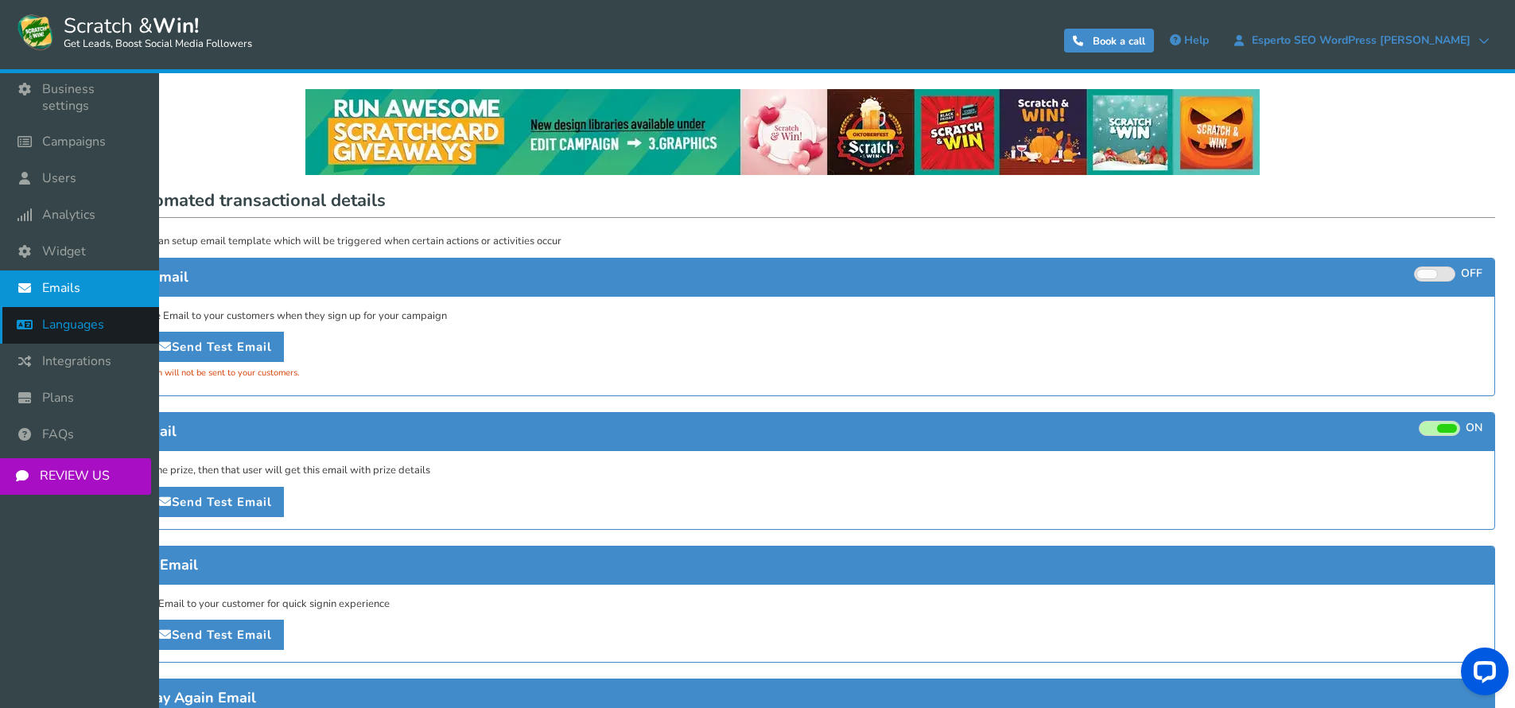
click at [16, 307] on icon at bounding box center [29, 324] width 30 height 35
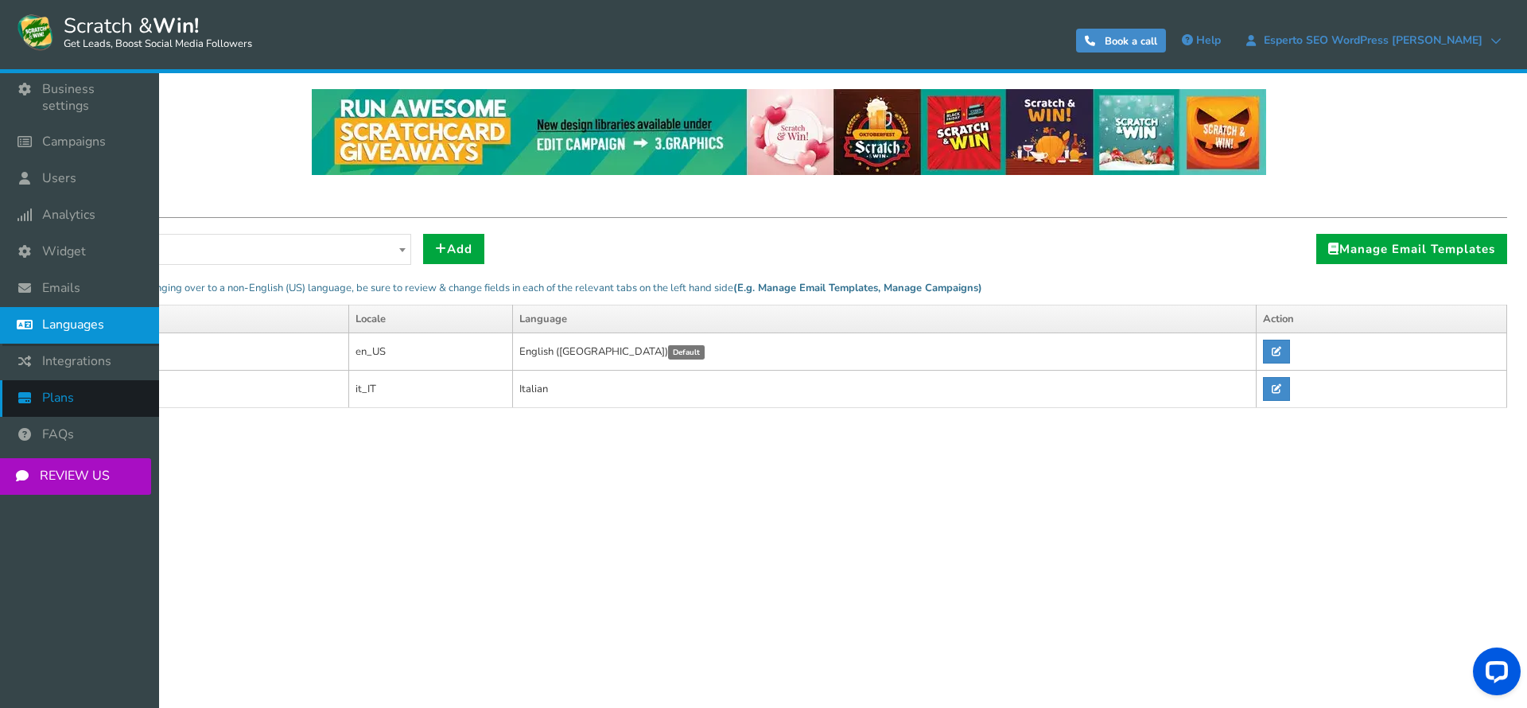
click at [71, 390] on span "Plans" at bounding box center [58, 398] width 32 height 17
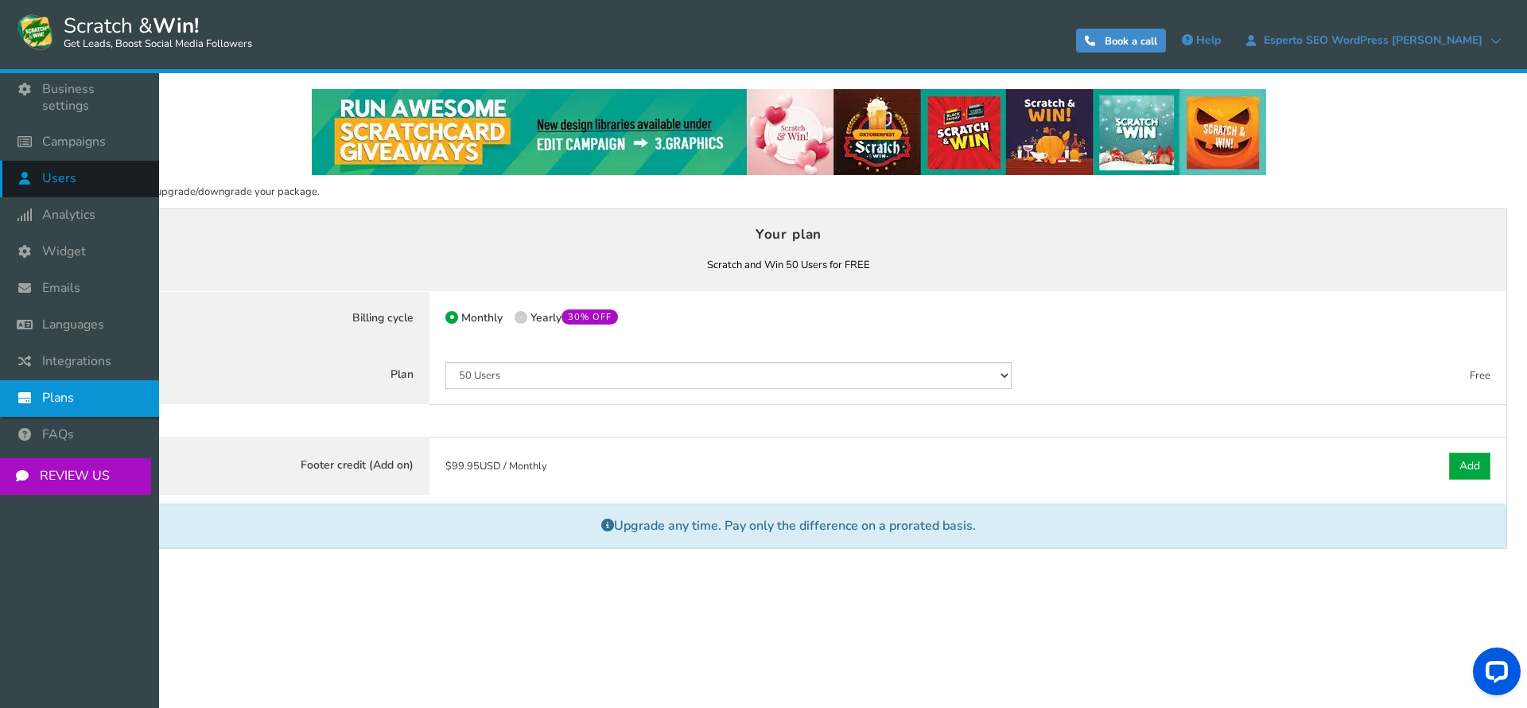
click at [41, 173] on link "Users" at bounding box center [79, 179] width 159 height 37
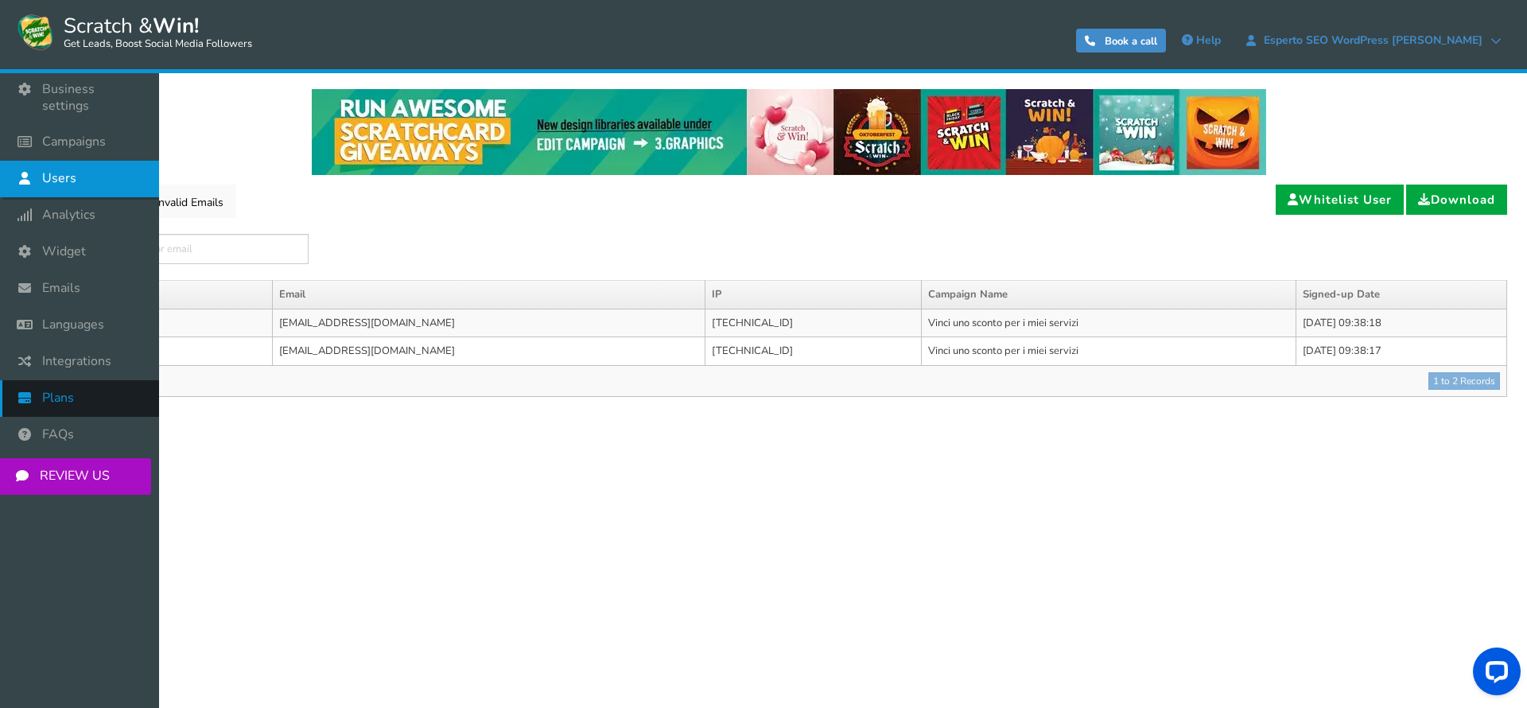
click at [21, 380] on icon at bounding box center [29, 397] width 30 height 35
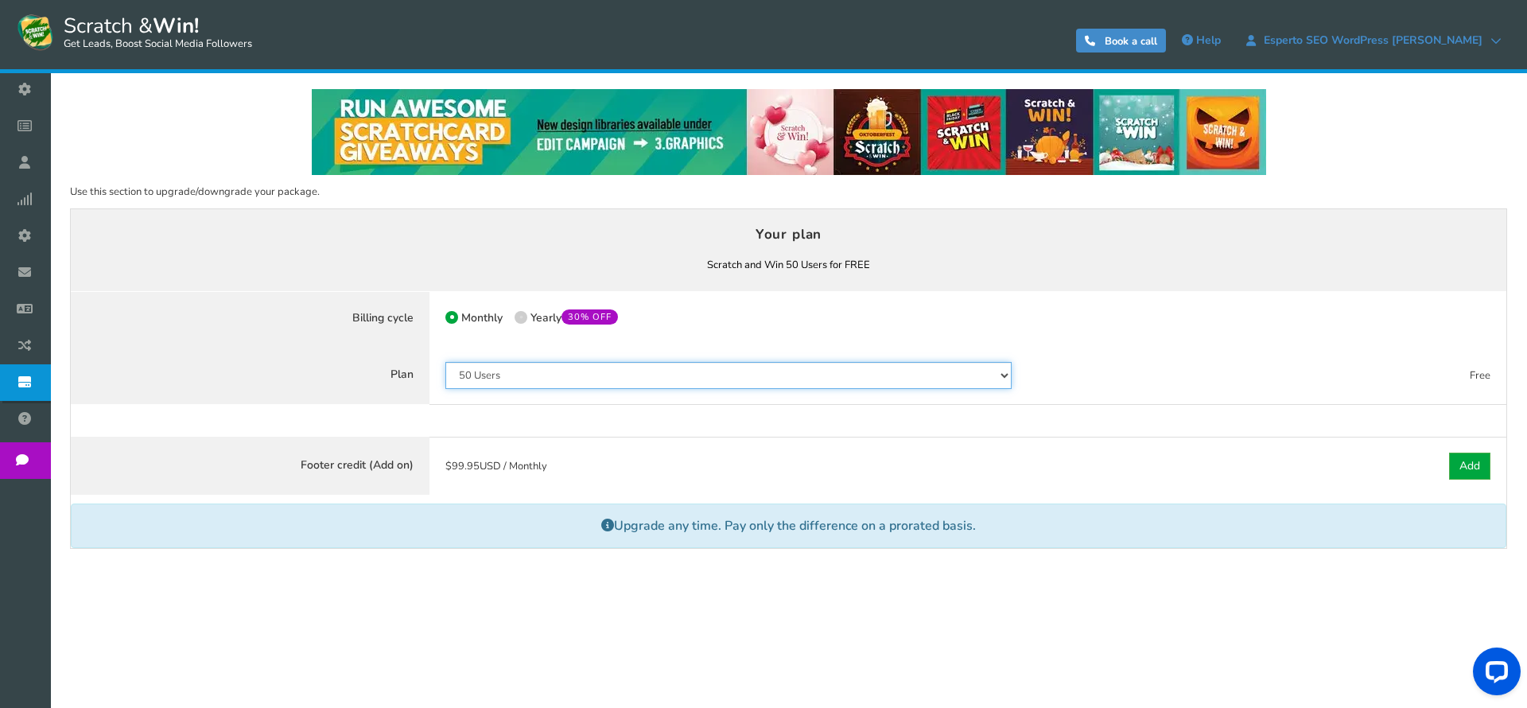
click at [546, 371] on select "50 Users 500 Users 2000 Users 10000 Users 25000 Users Unlimited" at bounding box center [728, 375] width 566 height 27
click at [445, 362] on select "50 Users 500 Users 2000 Users 10000 Users 25000 Users Unlimited" at bounding box center [728, 375] width 566 height 27
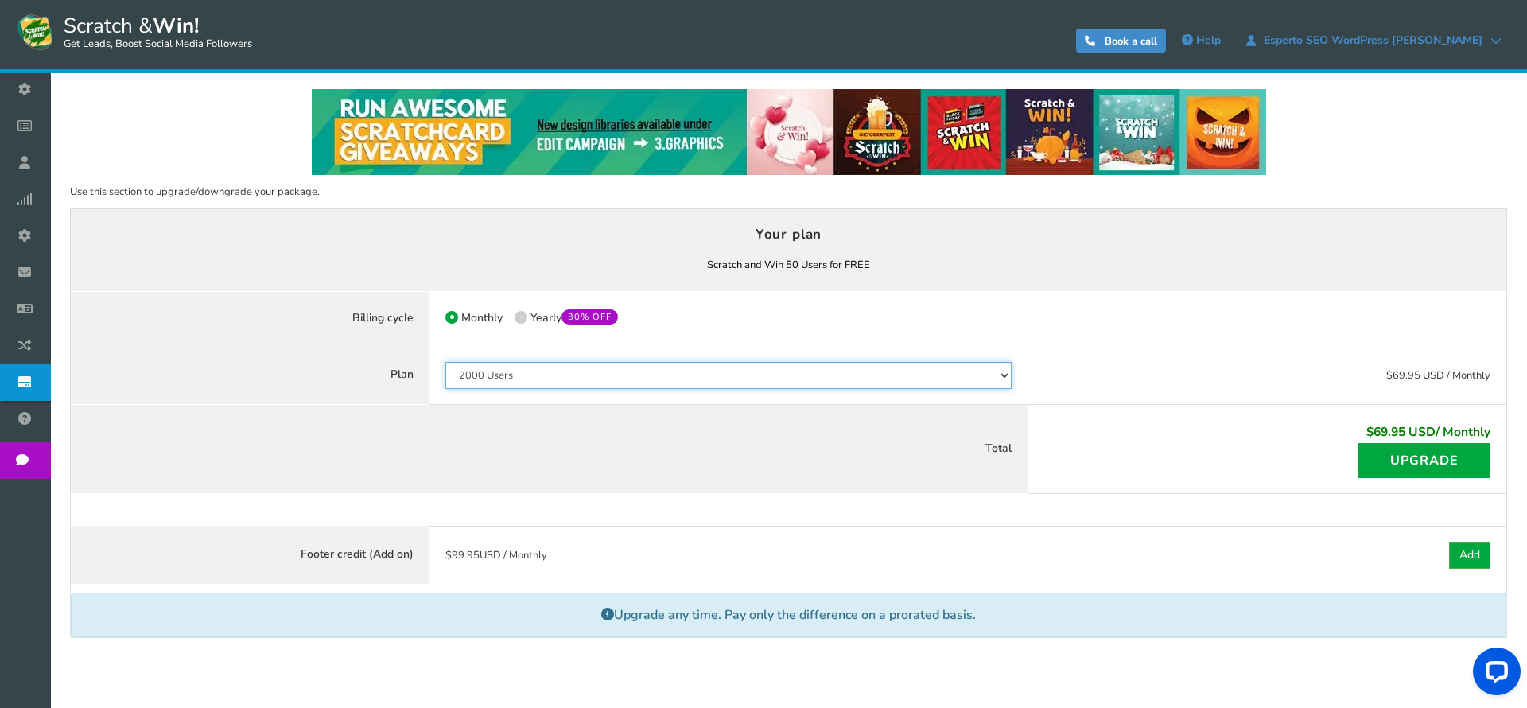
click at [544, 370] on select "50 Users 500 Users 2000 Users 10000 Users 25000 Users Unlimited" at bounding box center [728, 375] width 566 height 27
click at [445, 362] on select "50 Users 500 Users 2000 Users 10000 Users 25000 Users Unlimited" at bounding box center [728, 375] width 566 height 27
click at [538, 375] on select "50 Users 500 Users 2000 Users 10000 Users 25000 Users Unlimited" at bounding box center [728, 375] width 566 height 27
click at [445, 362] on select "50 Users 500 Users 2000 Users 10000 Users 25000 Users Unlimited" at bounding box center [728, 375] width 566 height 27
click at [536, 377] on select "50 Users 500 Users 2000 Users 10000 Users 25000 Users Unlimited" at bounding box center [728, 375] width 566 height 27
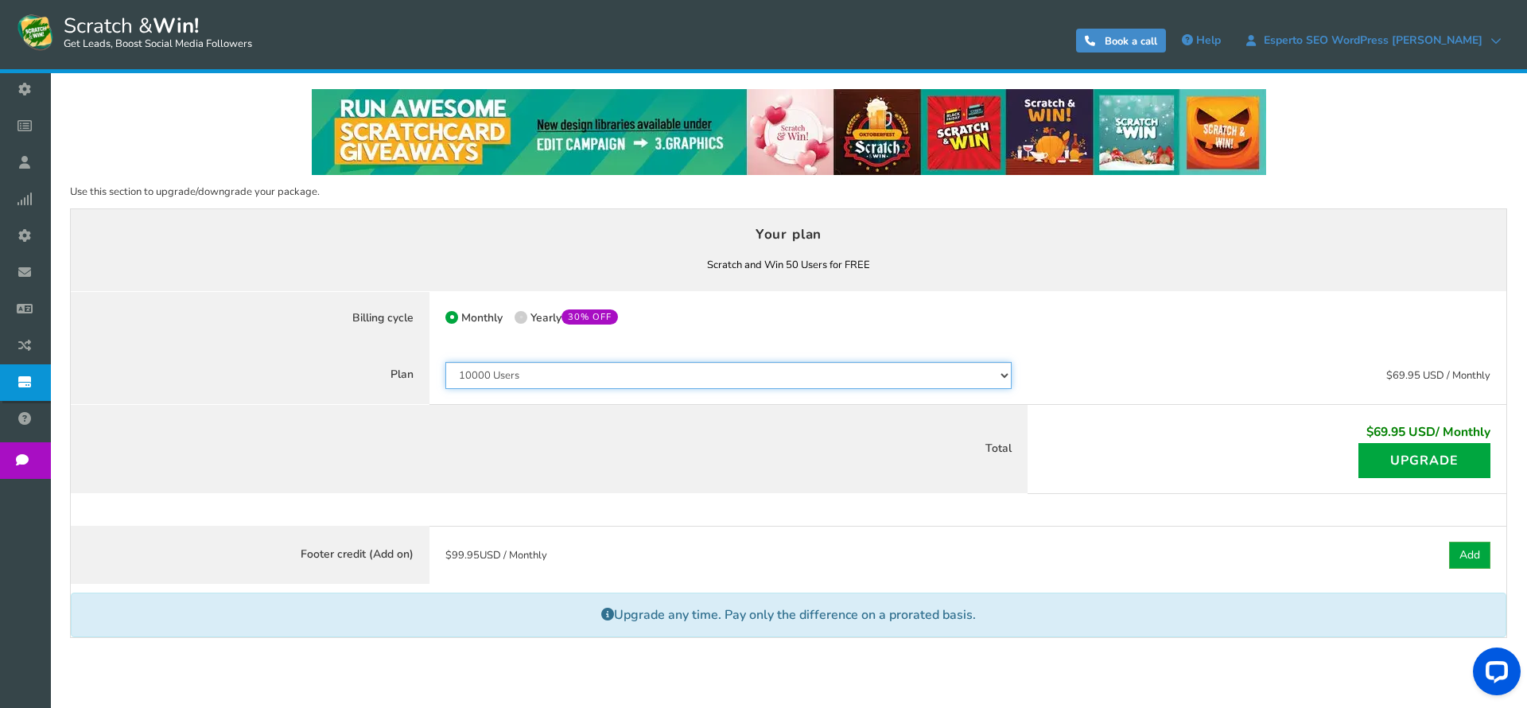
click at [445, 362] on select "50 Users 500 Users 2000 Users 10000 Users 25000 Users Unlimited" at bounding box center [728, 375] width 566 height 27
click at [536, 371] on select "50 Users 500 Users 2000 Users 10000 Users 25000 Users Unlimited" at bounding box center [728, 375] width 566 height 27
select select "865"
click at [445, 371] on select "50 Users 500 Users 2000 Users 10000 Users 25000 Users Unlimited" at bounding box center [728, 375] width 566 height 27
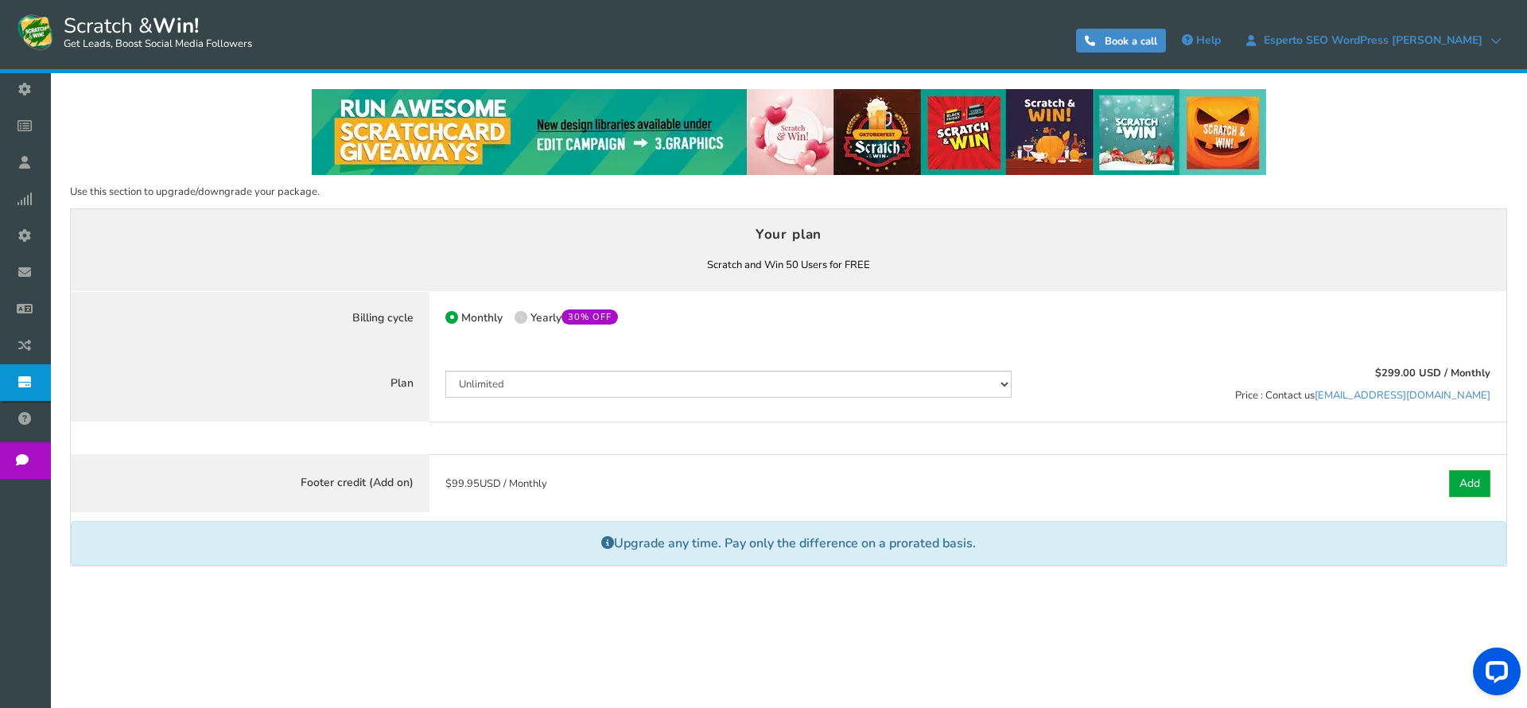
click at [520, 321] on span at bounding box center [521, 317] width 13 height 13
click at [520, 321] on input "50% OFF Limited time offer! Yearly 30% OFF" at bounding box center [520, 319] width 10 height 10
radio input "true"
click at [452, 323] on span at bounding box center [451, 317] width 13 height 13
click at [452, 323] on input "Monthly" at bounding box center [450, 319] width 10 height 10
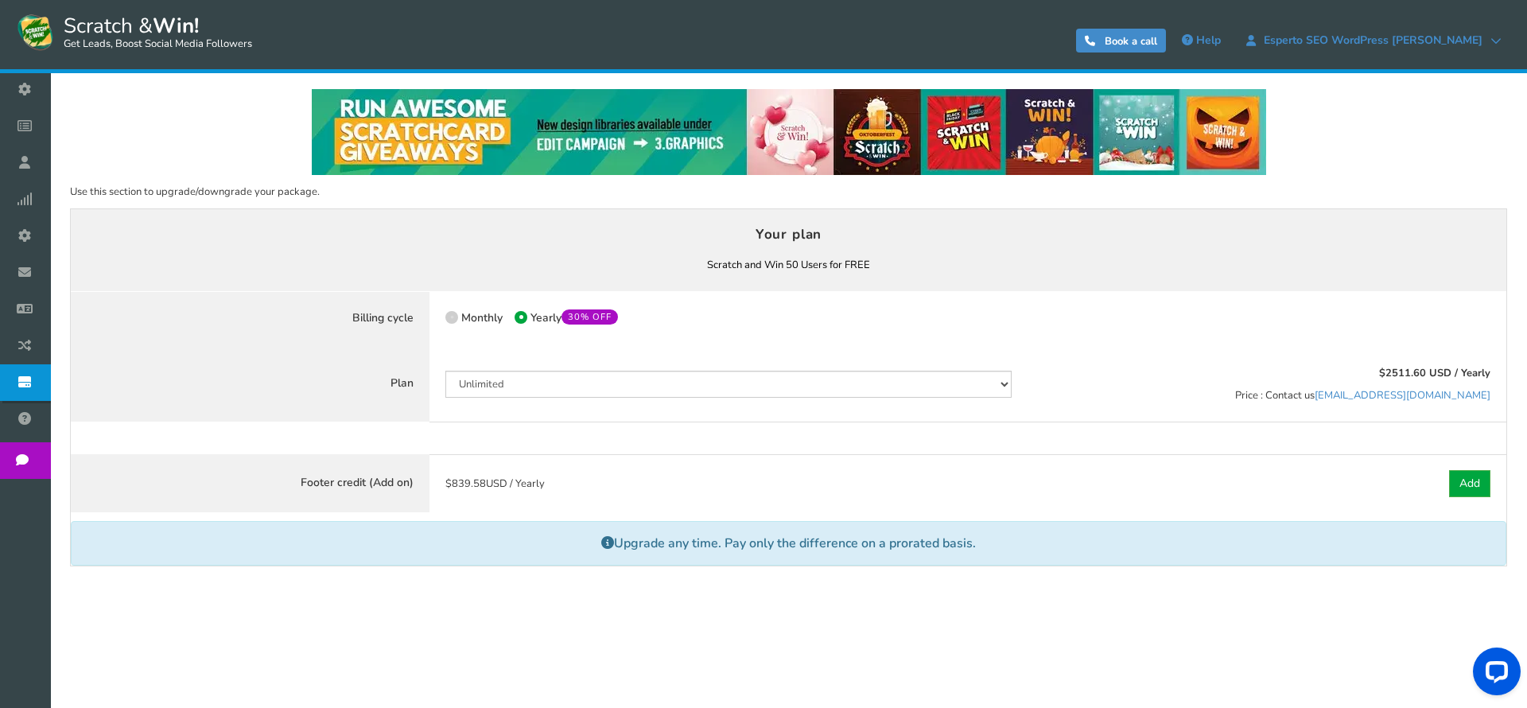
radio input "true"
click at [488, 325] on label "Monthly" at bounding box center [473, 318] width 57 height 15
click at [456, 325] on input "Monthly" at bounding box center [450, 319] width 10 height 10
click at [523, 319] on span at bounding box center [521, 317] width 13 height 13
click at [523, 319] on input "50% OFF Limited time offer! Yearly 30% OFF" at bounding box center [520, 319] width 10 height 10
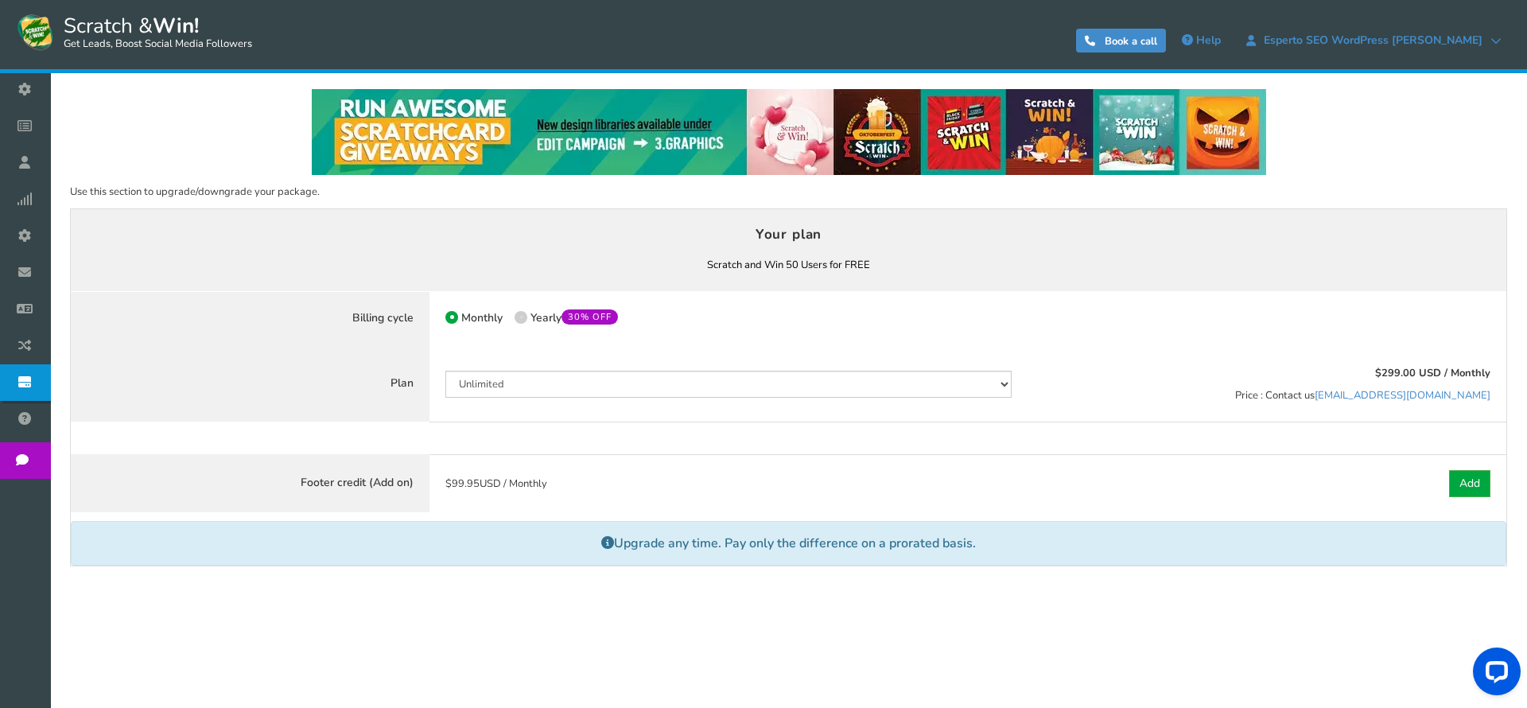
radio input "true"
click at [467, 316] on span "Monthly" at bounding box center [481, 317] width 41 height 15
click at [456, 316] on input "Monthly" at bounding box center [450, 319] width 10 height 10
radio input "true"
click at [512, 311] on div "Monthly 50% OFF Limited time offer! Yearly 30% OFF" at bounding box center [728, 319] width 566 height 24
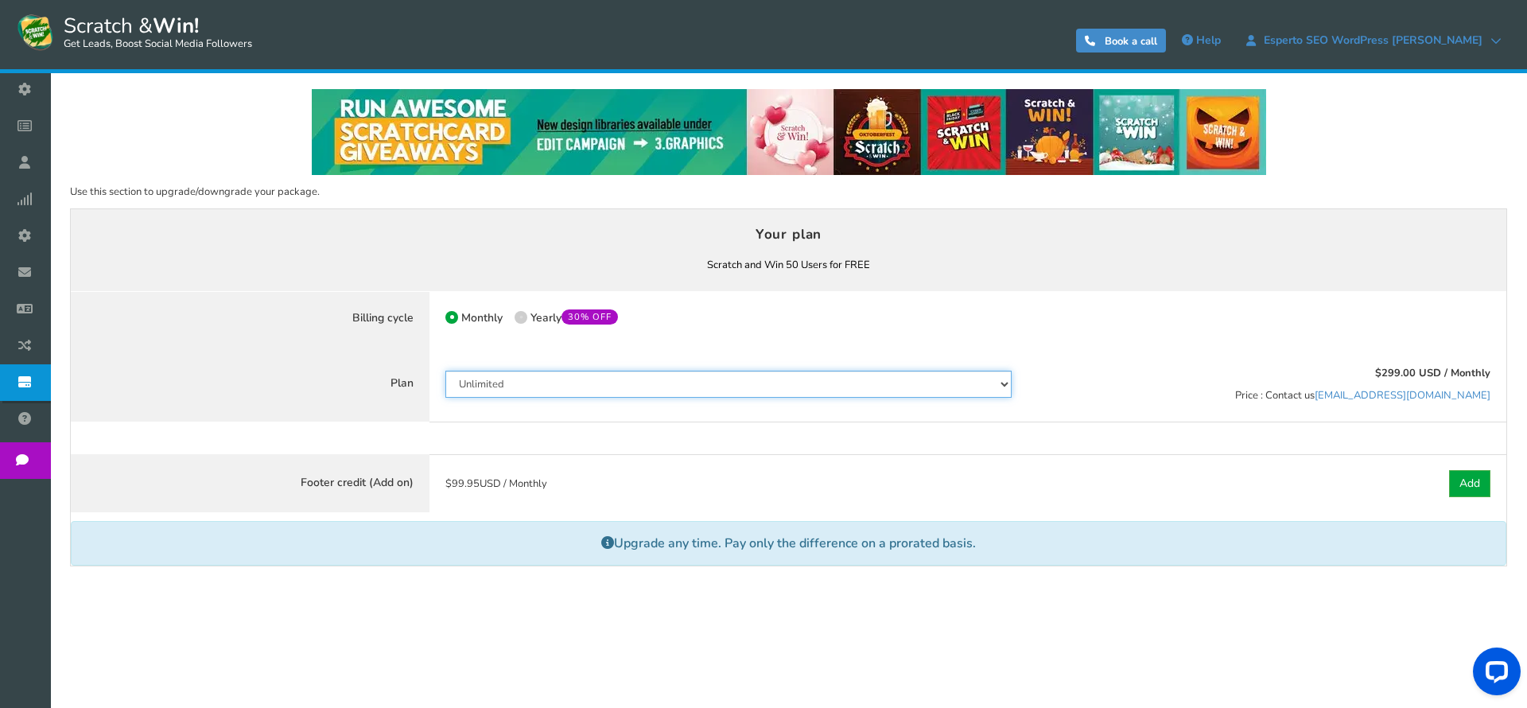
click at [503, 375] on select "50 Users 500 Users 2000 Users 10000 Users 25000 Users Unlimited" at bounding box center [728, 384] width 566 height 27
click at [445, 371] on select "50 Users 500 Users 2000 Users 10000 Users 25000 Users Unlimited" at bounding box center [728, 384] width 566 height 27
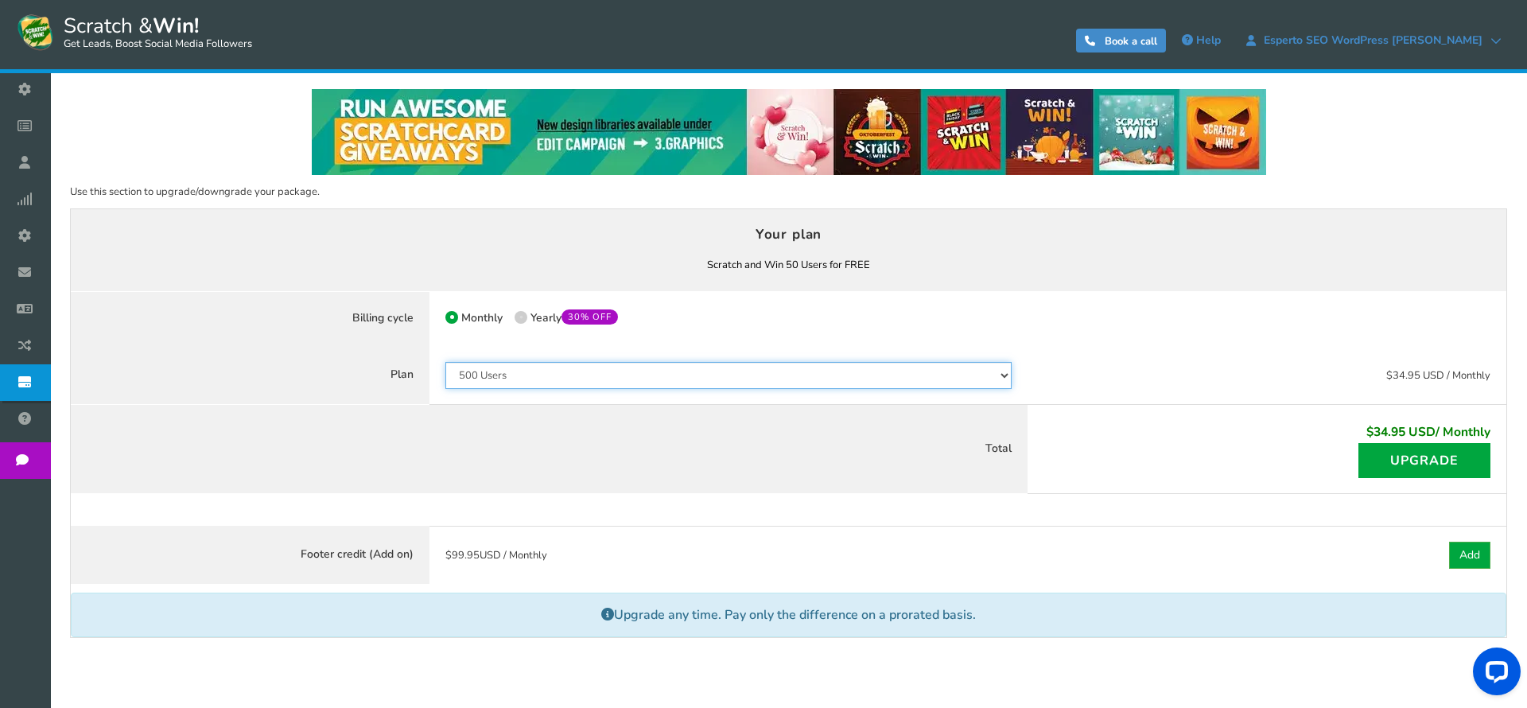
click at [521, 367] on select "50 Users 500 Users 2000 Users 10000 Users 25000 Users Unlimited" at bounding box center [728, 375] width 566 height 27
click at [445, 362] on select "50 Users 500 Users 2000 Users 10000 Users 25000 Users Unlimited" at bounding box center [728, 375] width 566 height 27
click at [858, 378] on select "50 Users 500 Users 2000 Users 10000 Users 25000 Users Unlimited" at bounding box center [728, 375] width 566 height 27
select select "798"
click at [445, 362] on select "50 Users 500 Users 2000 Users 10000 Users 25000 Users Unlimited" at bounding box center [728, 375] width 566 height 27
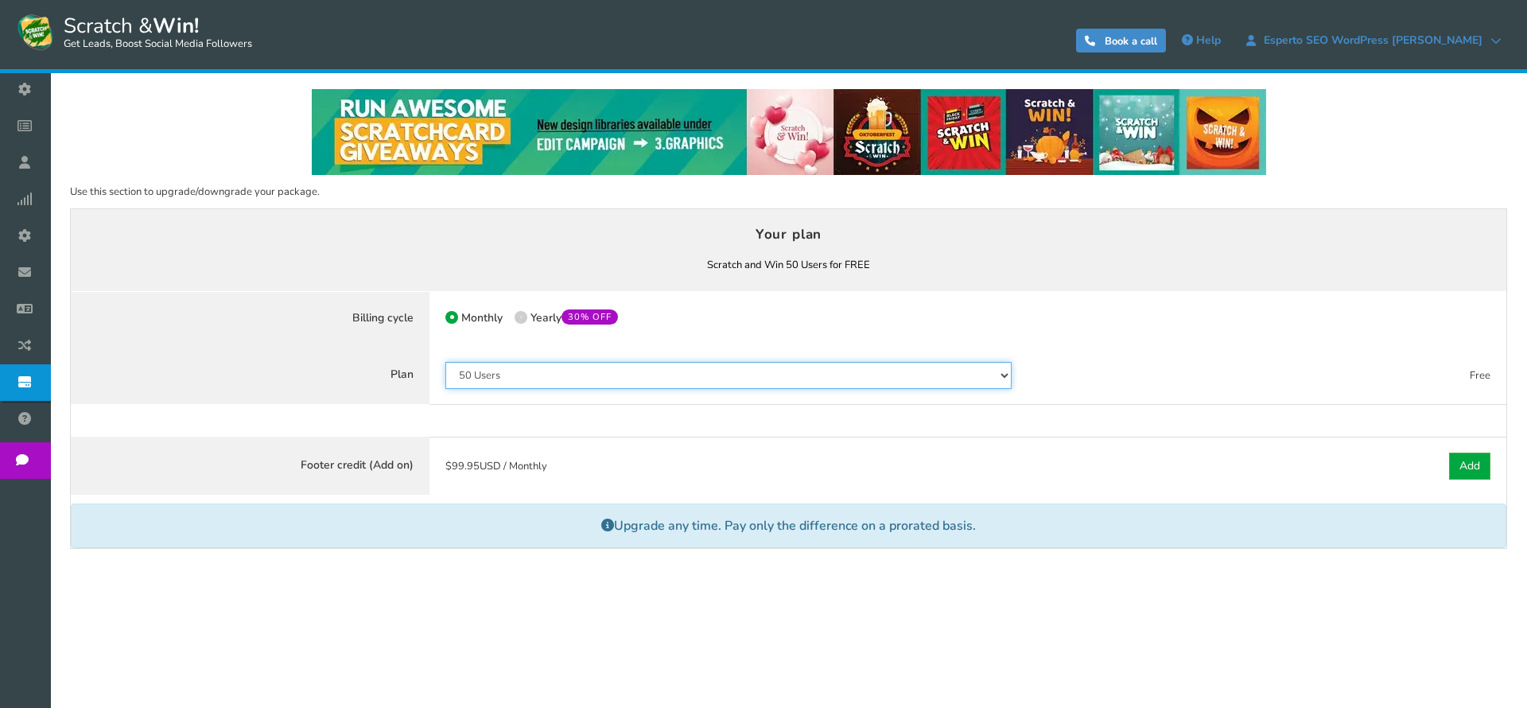
click at [997, 373] on select "50 Users 500 Users 2000 Users 10000 Users 25000 Users Unlimited" at bounding box center [728, 375] width 566 height 27
click at [445, 362] on select "50 Users 500 Users 2000 Users 10000 Users 25000 Users Unlimited" at bounding box center [728, 375] width 566 height 27
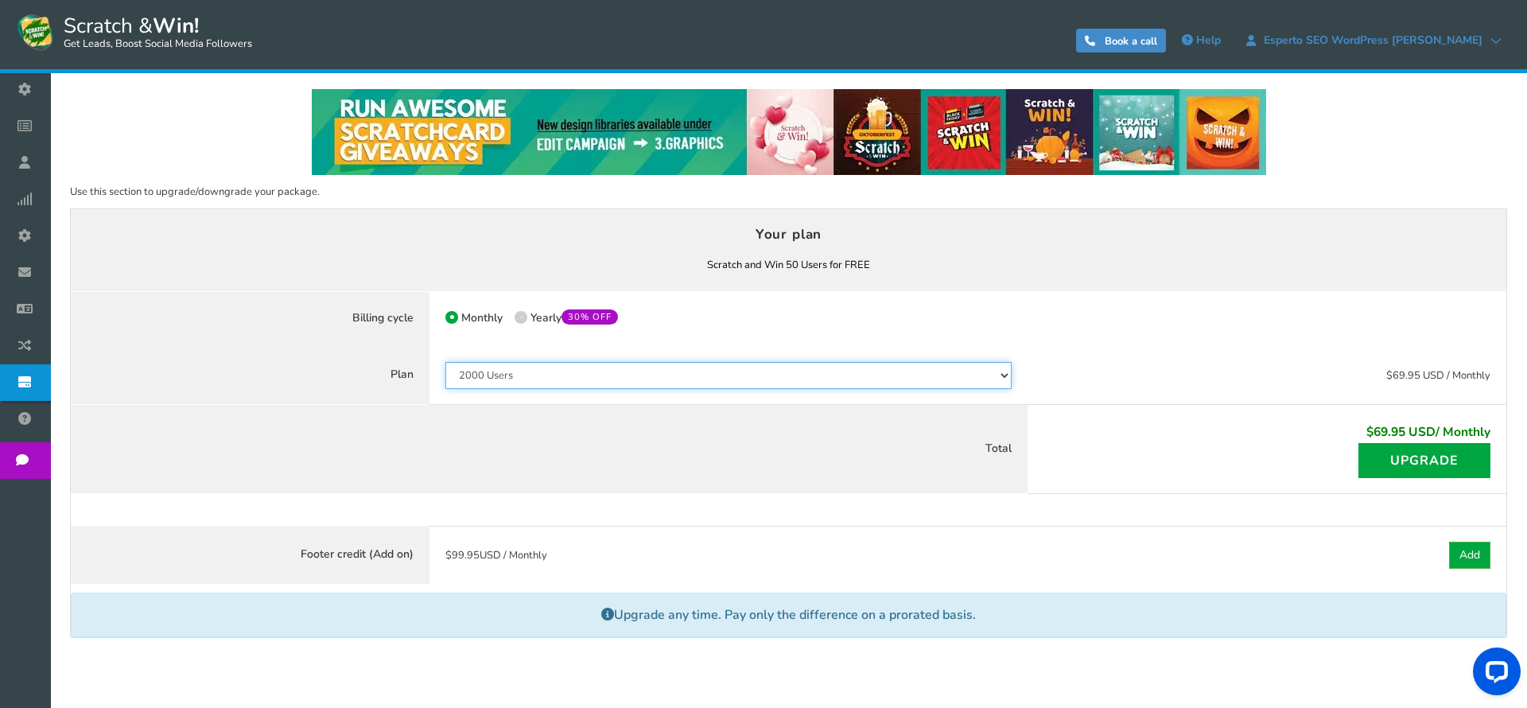
click at [951, 371] on select "50 Users 500 Users 2000 Users 10000 Users 25000 Users Unlimited" at bounding box center [728, 375] width 566 height 27
click at [445, 362] on select "50 Users 500 Users 2000 Users 10000 Users 25000 Users Unlimited" at bounding box center [728, 375] width 566 height 27
click at [826, 369] on select "50 Users 500 Users 2000 Users 10000 Users 25000 Users Unlimited" at bounding box center [728, 375] width 566 height 27
select select "846"
click at [445, 362] on select "50 Users 500 Users 2000 Users 10000 Users 25000 Users Unlimited" at bounding box center [728, 375] width 566 height 27
